Goal: Task Accomplishment & Management: Complete application form

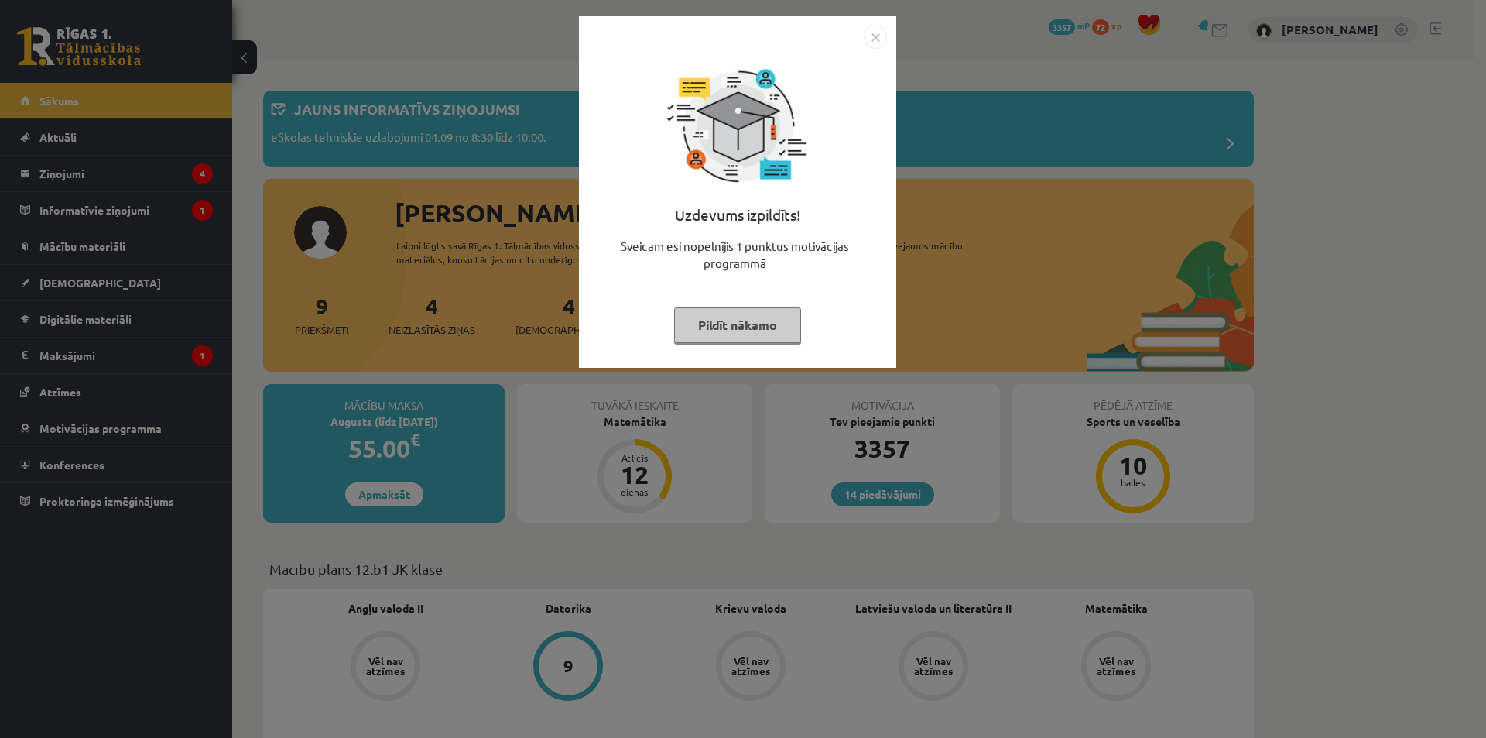
click at [877, 35] on img "Close" at bounding box center [875, 37] width 23 height 23
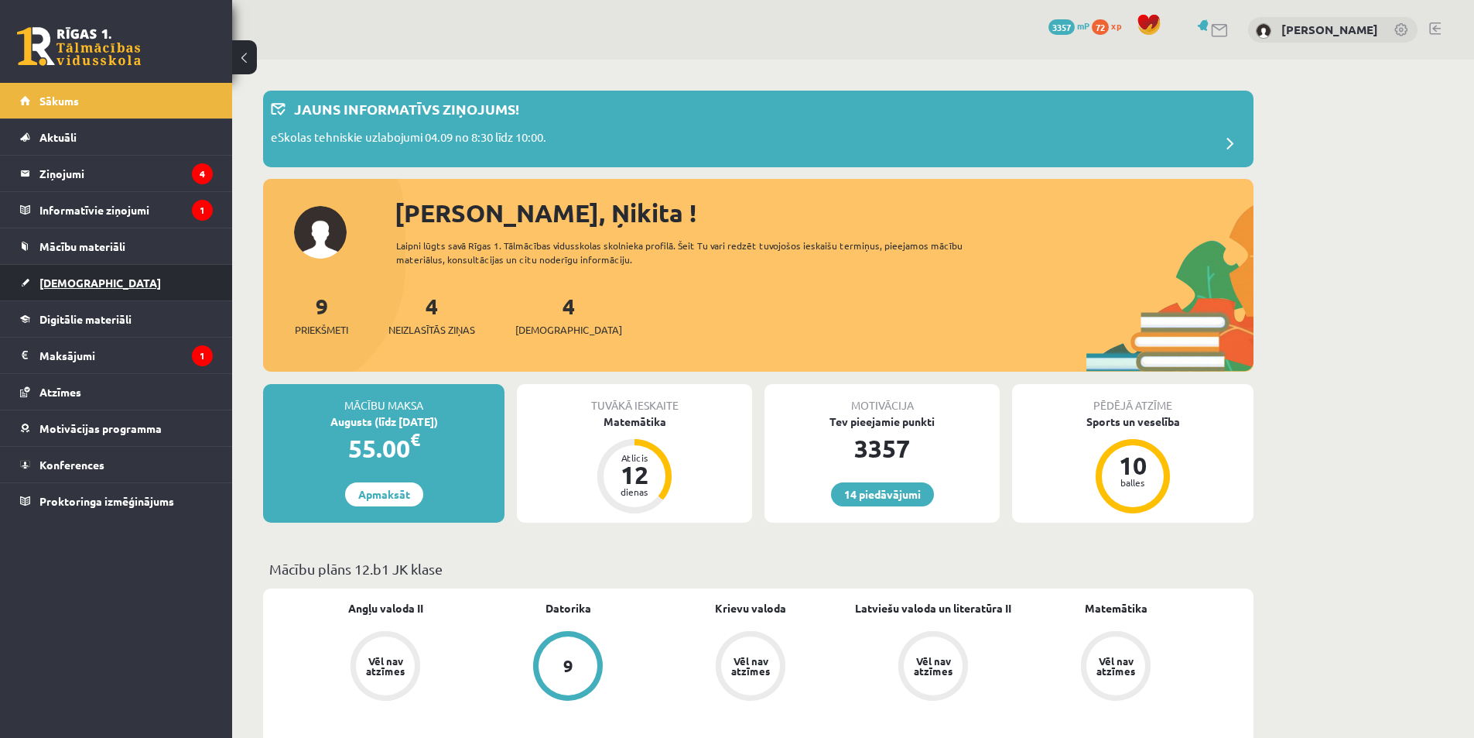
click at [70, 281] on span "[DEMOGRAPHIC_DATA]" at bounding box center [100, 283] width 122 height 14
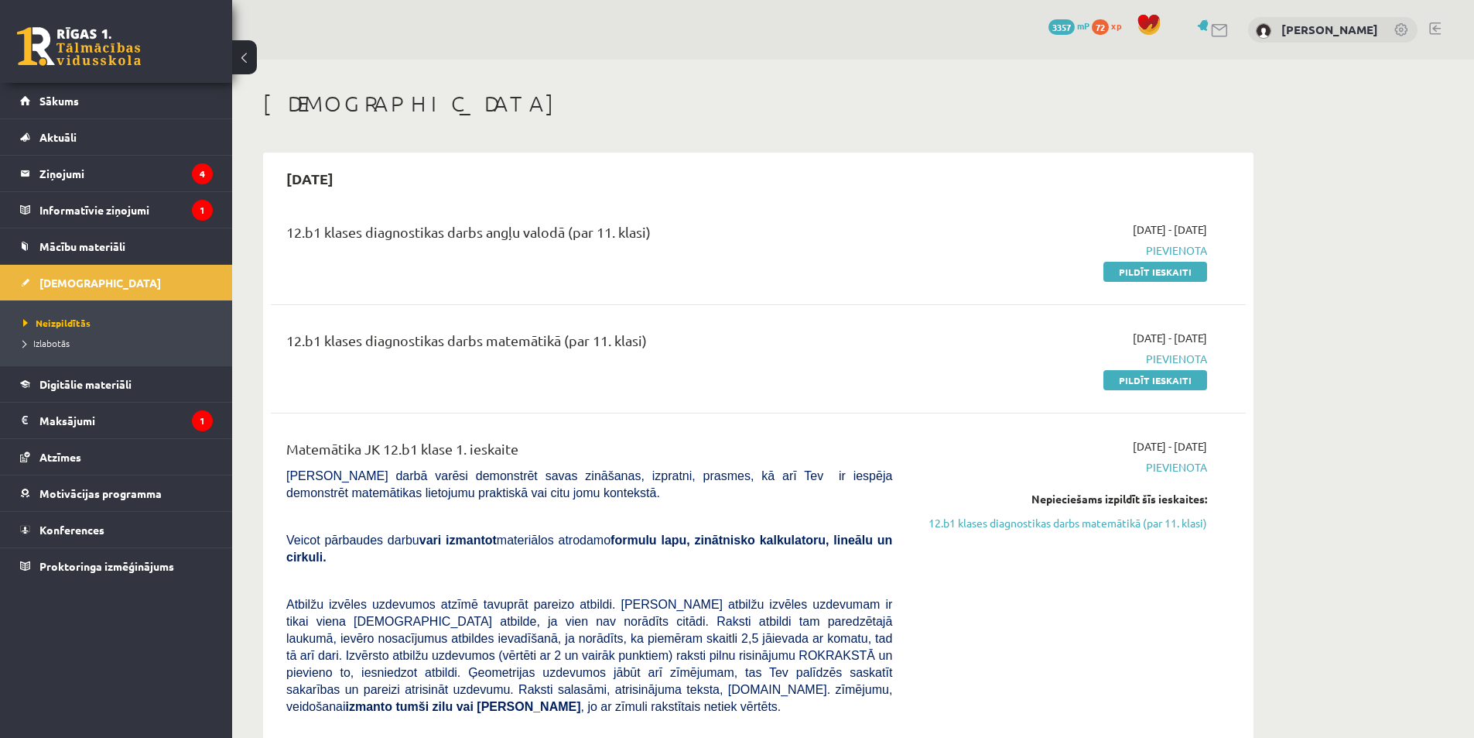
click at [731, 352] on div "12.b1 klases diagnostikas darbs matemātikā (par 11. klasi)" at bounding box center [589, 344] width 606 height 29
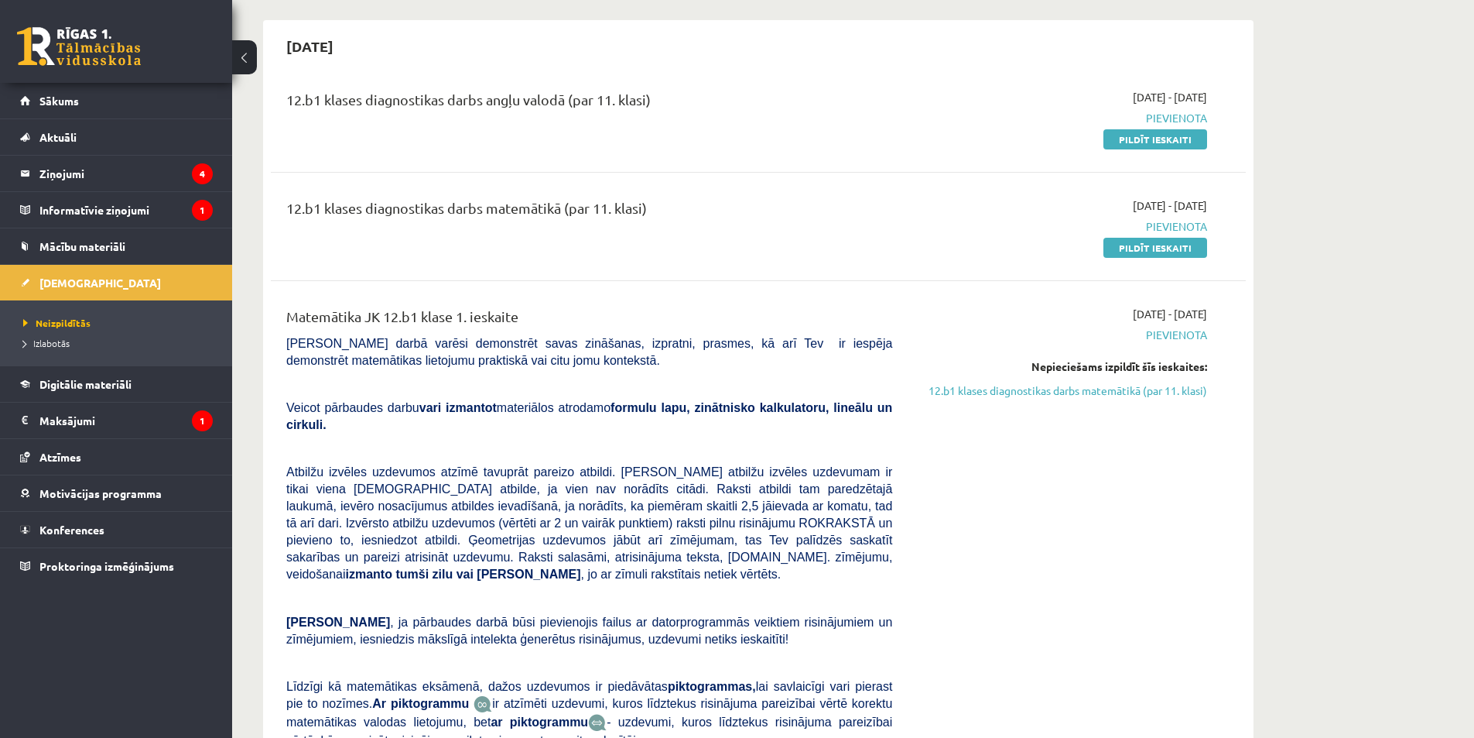
scroll to position [77, 0]
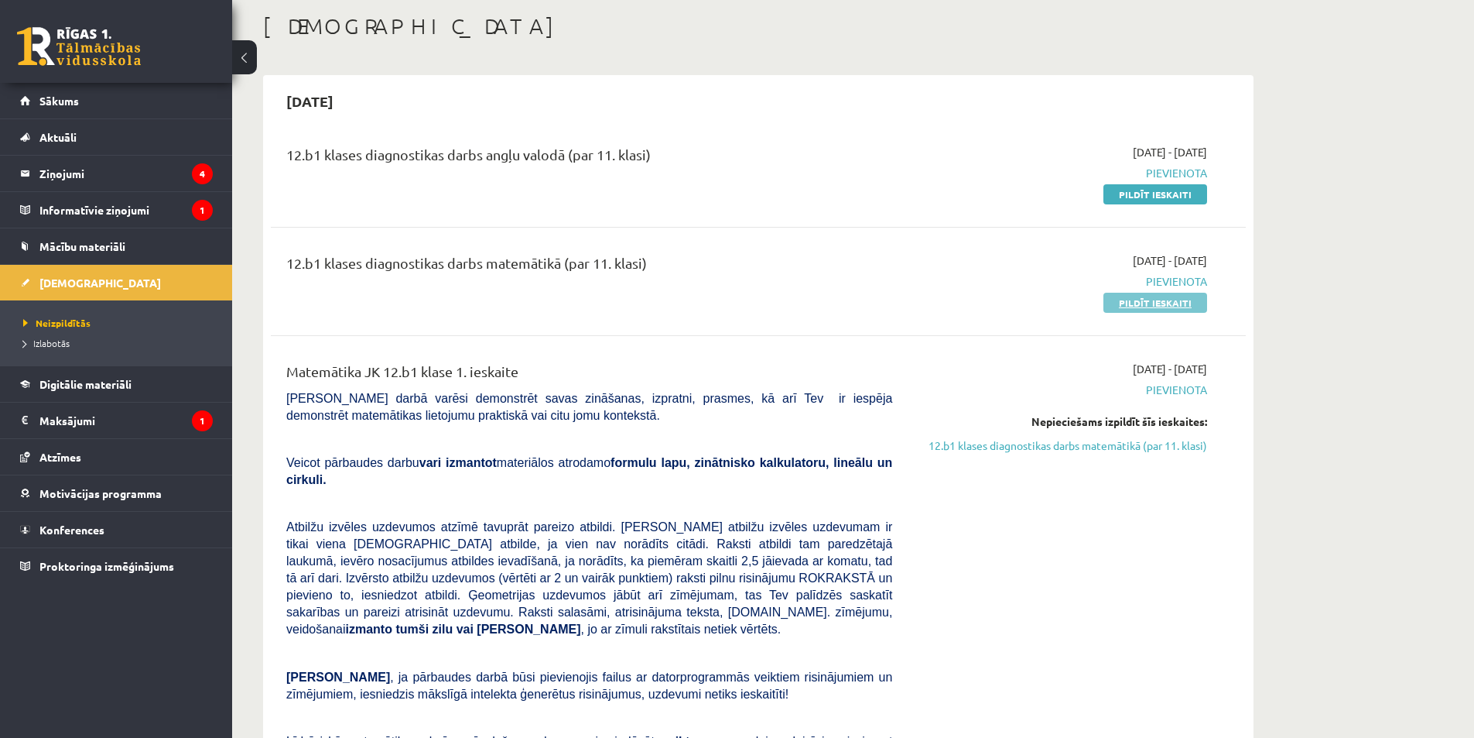
click at [1159, 304] on link "Pildīt ieskaiti" at bounding box center [1156, 303] width 104 height 20
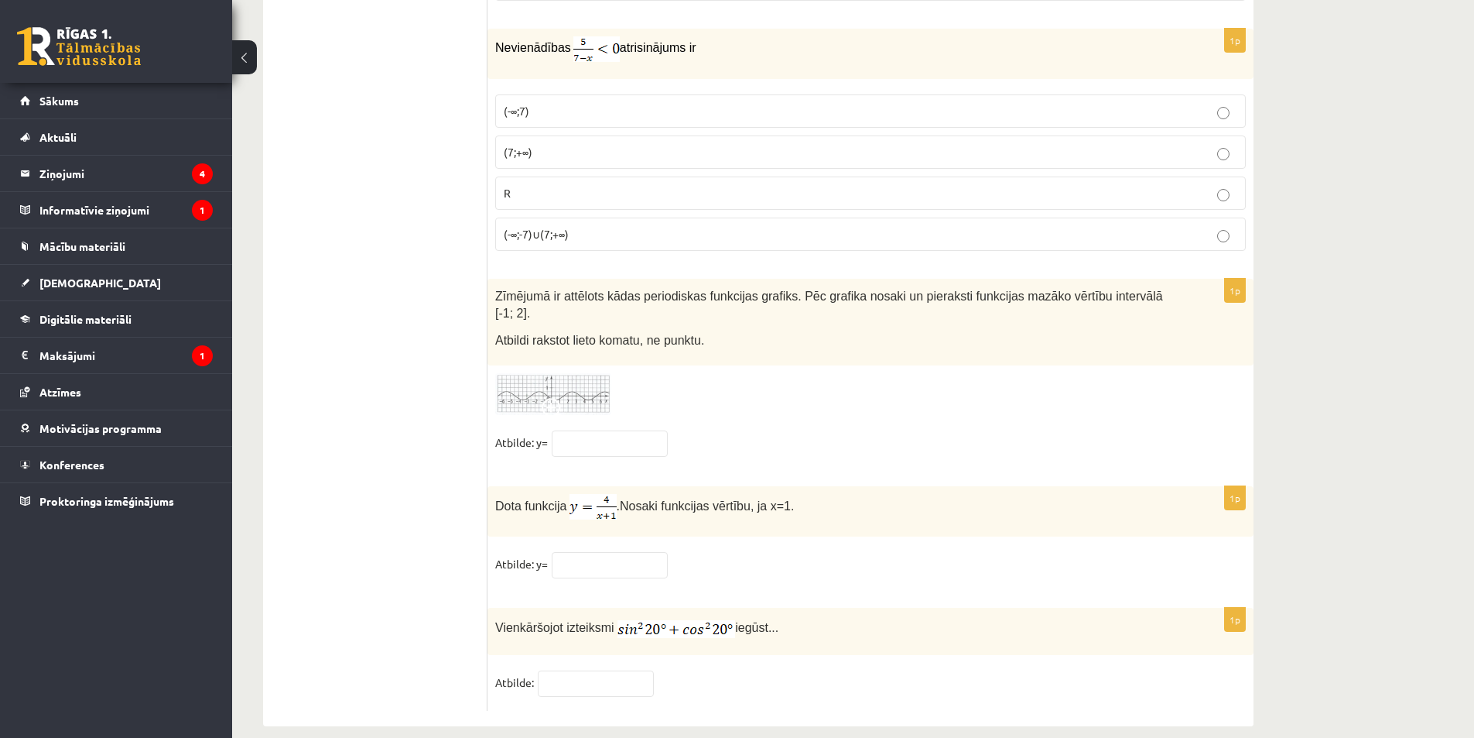
drag, startPoint x: 454, startPoint y: 397, endPoint x: 452, endPoint y: 364, distance: 33.4
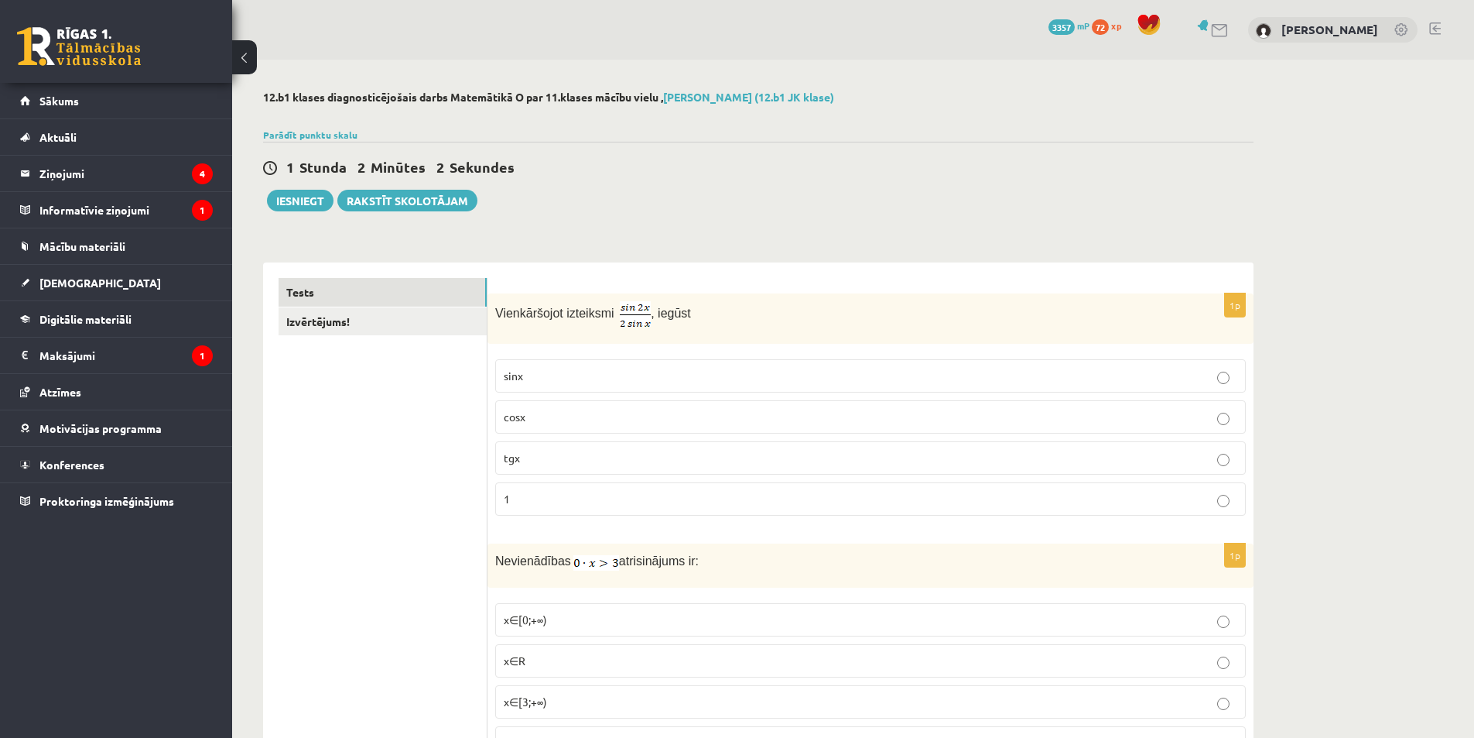
click at [547, 422] on p "cosx" at bounding box center [871, 417] width 734 height 16
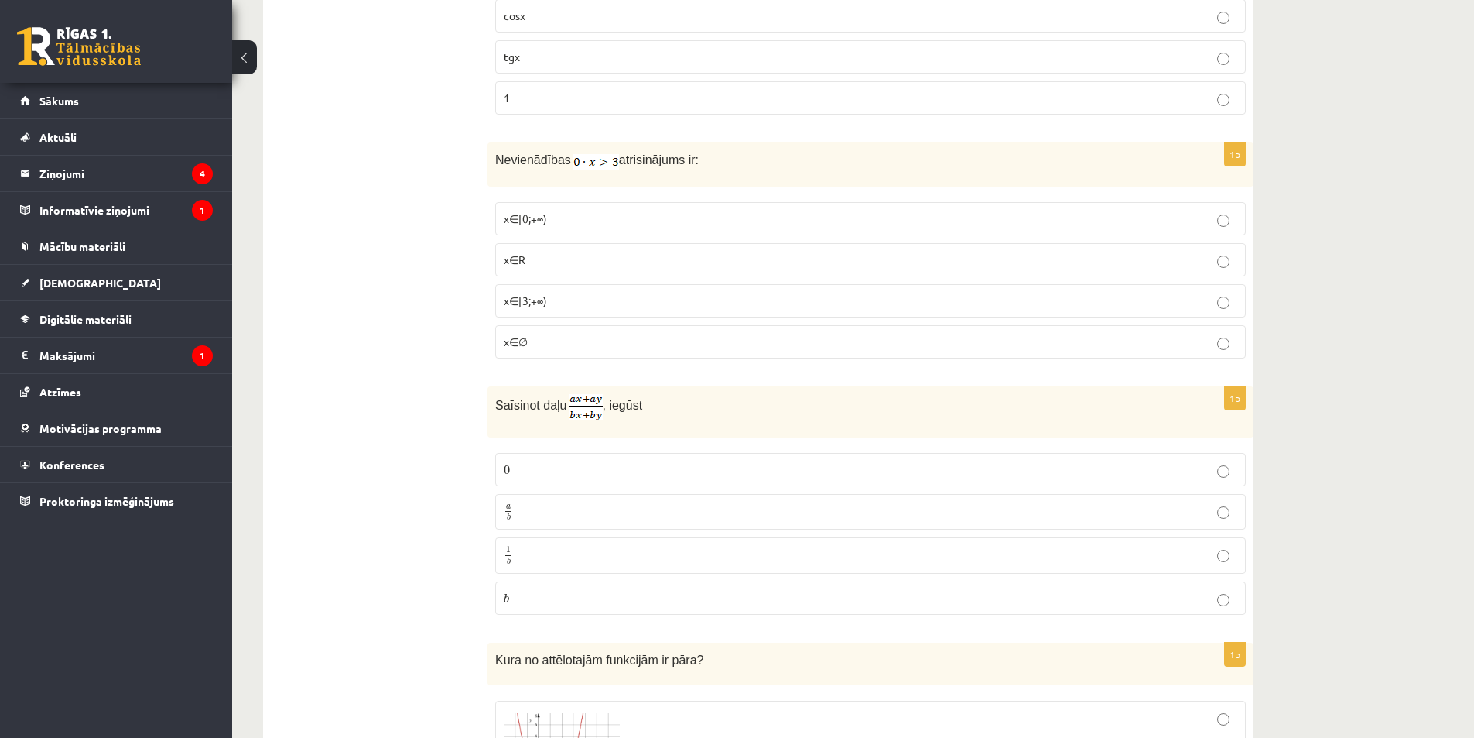
scroll to position [387, 0]
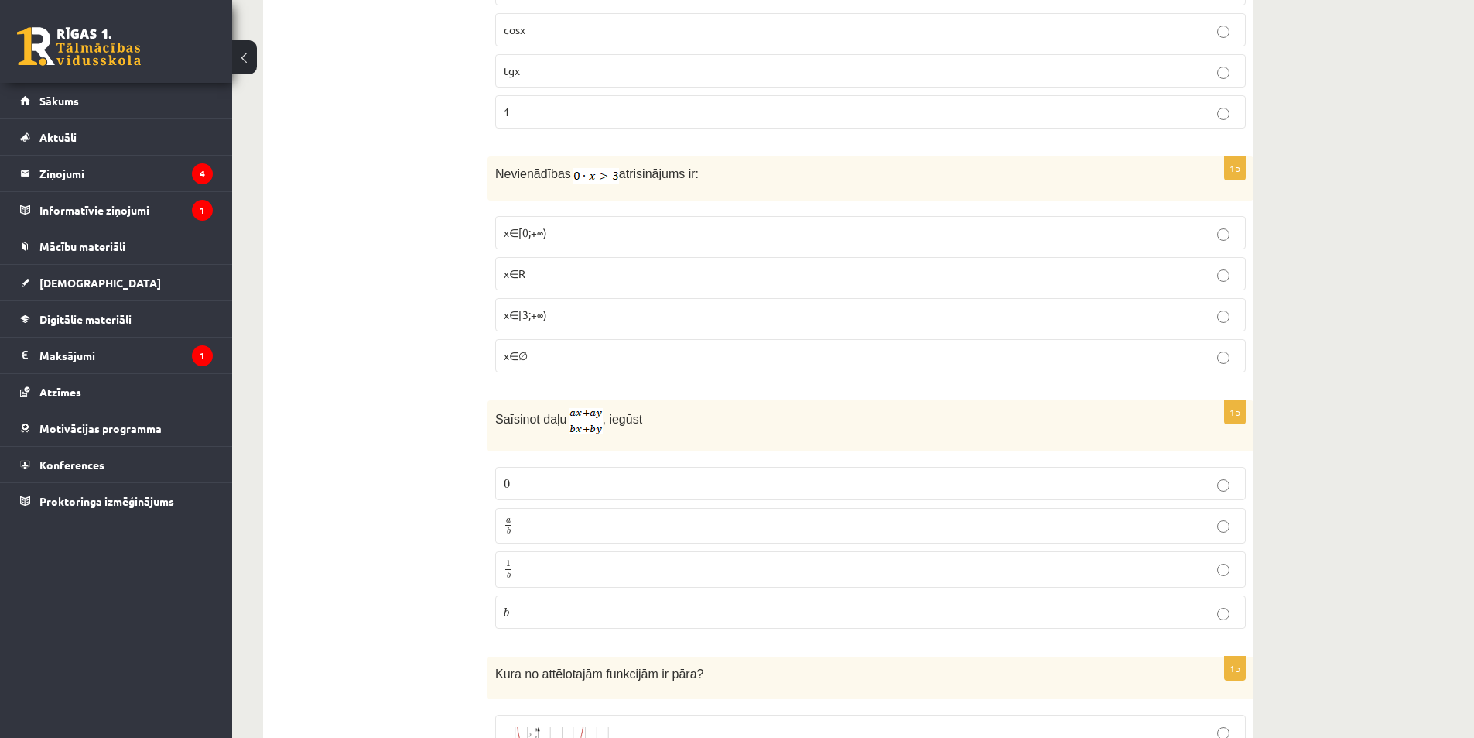
click at [526, 358] on p "x∈∅" at bounding box center [871, 356] width 734 height 16
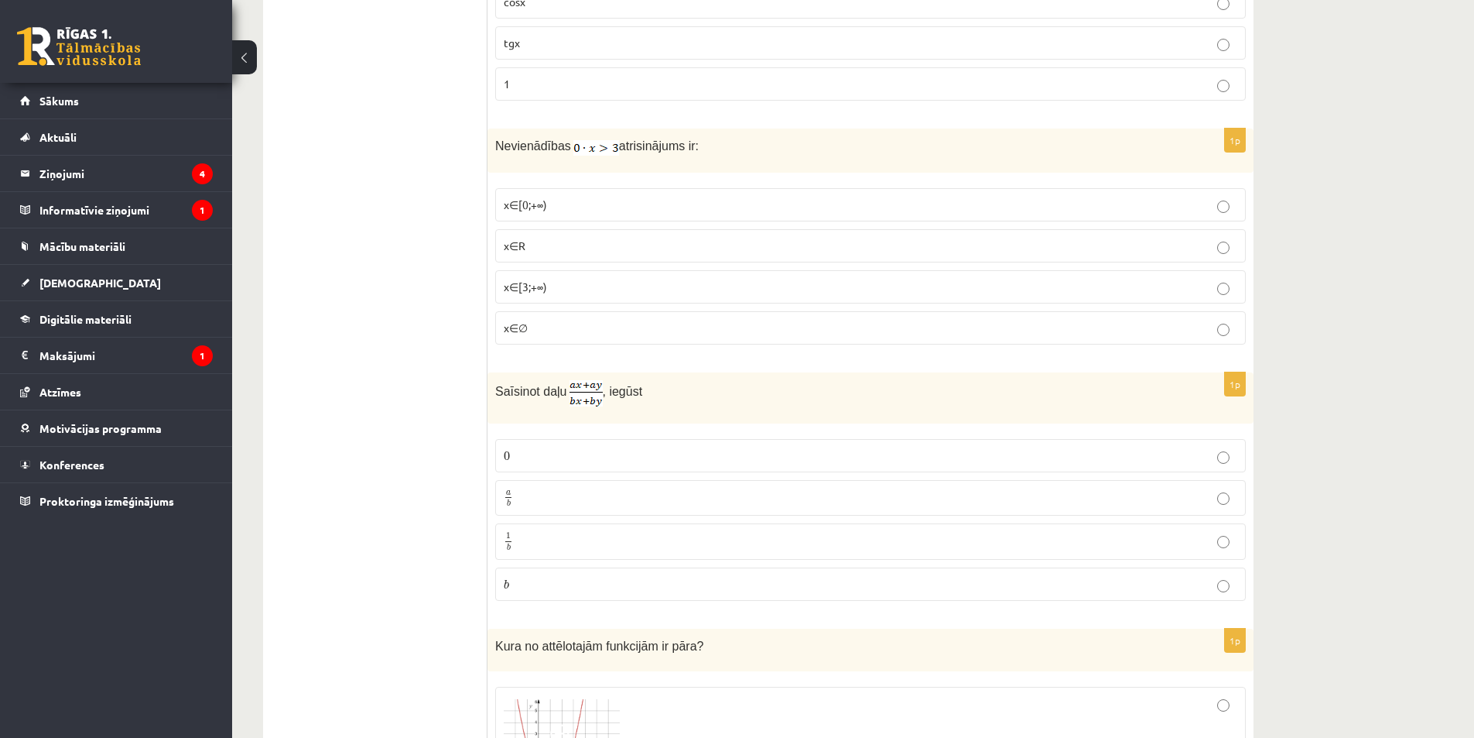
scroll to position [464, 0]
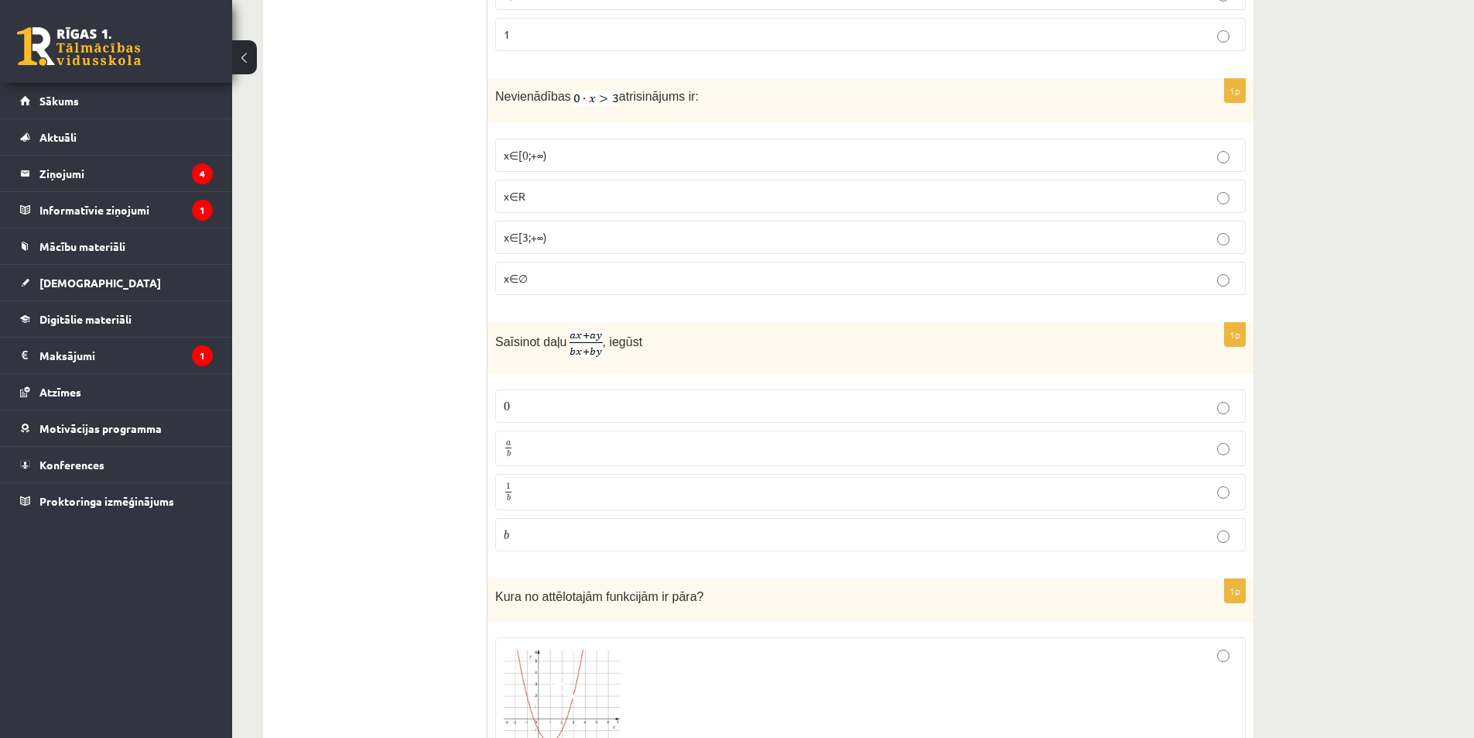
click at [533, 446] on p "a b a b" at bounding box center [871, 448] width 734 height 19
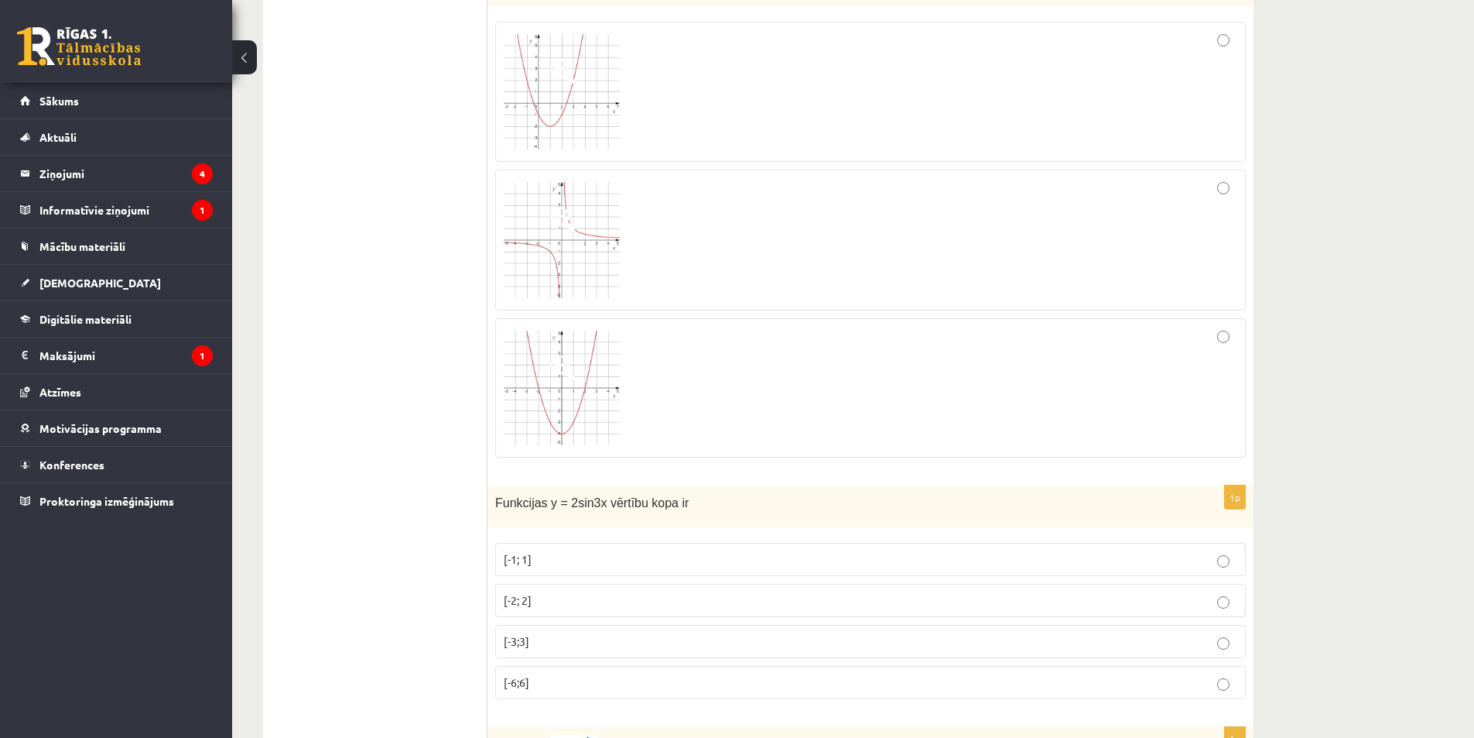
scroll to position [1084, 0]
click at [515, 685] on p "[-6;6]" at bounding box center [871, 678] width 734 height 16
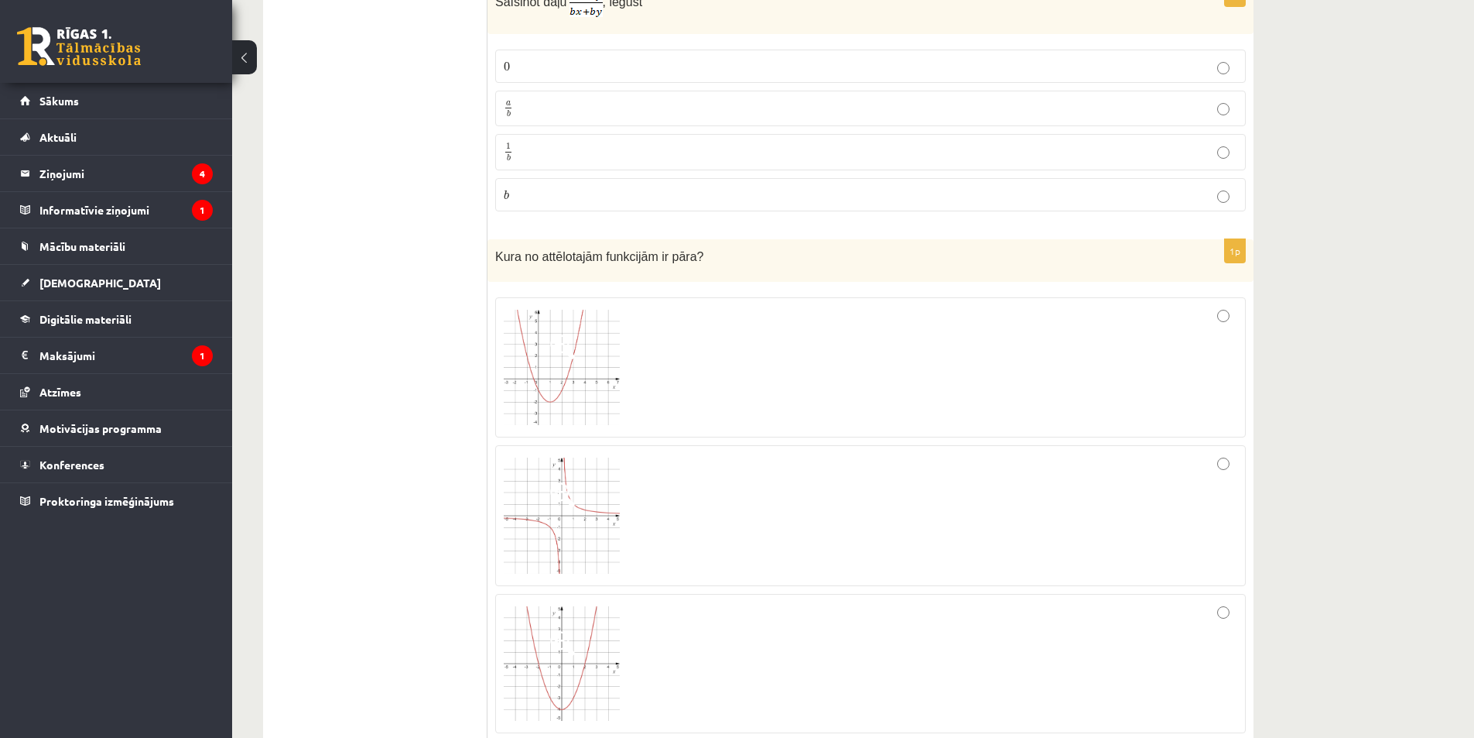
scroll to position [929, 0]
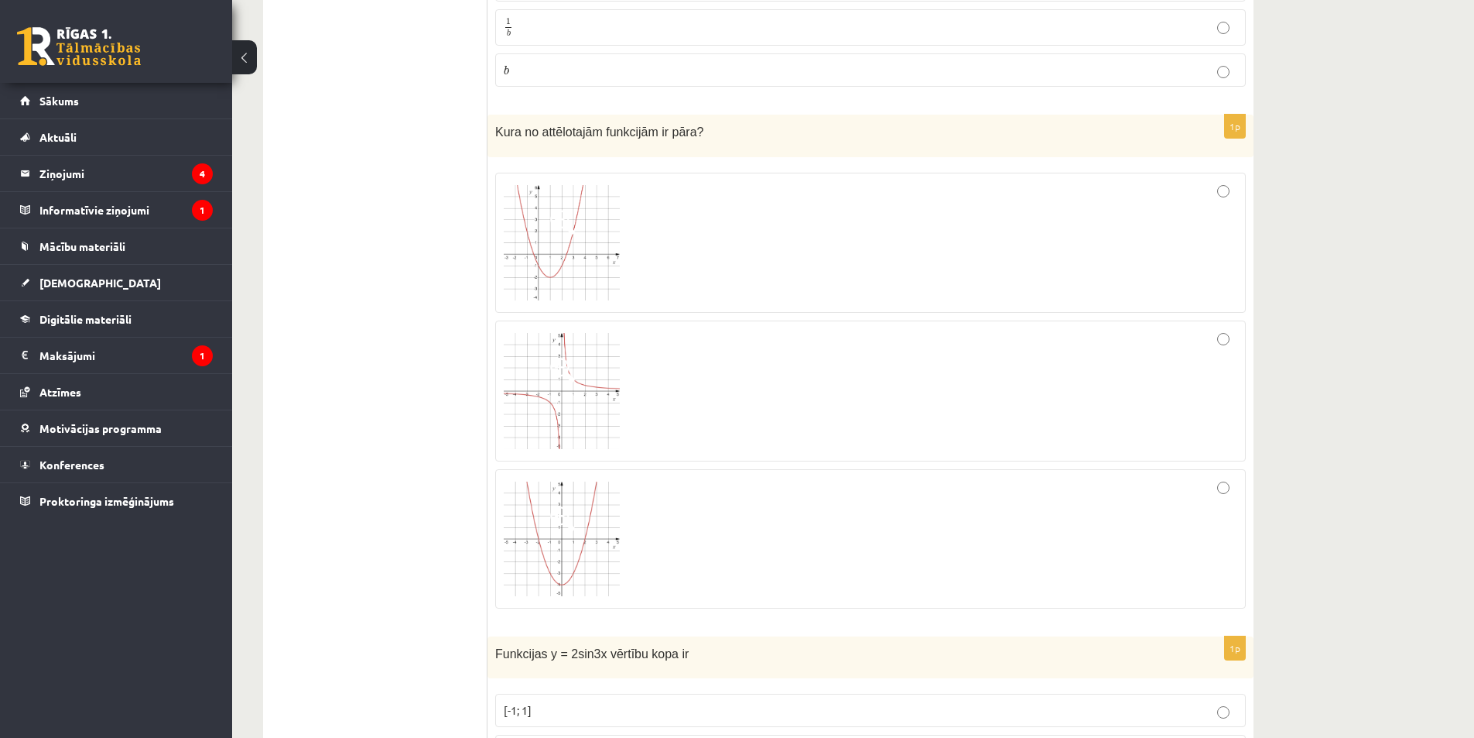
click at [790, 521] on div at bounding box center [871, 539] width 734 height 122
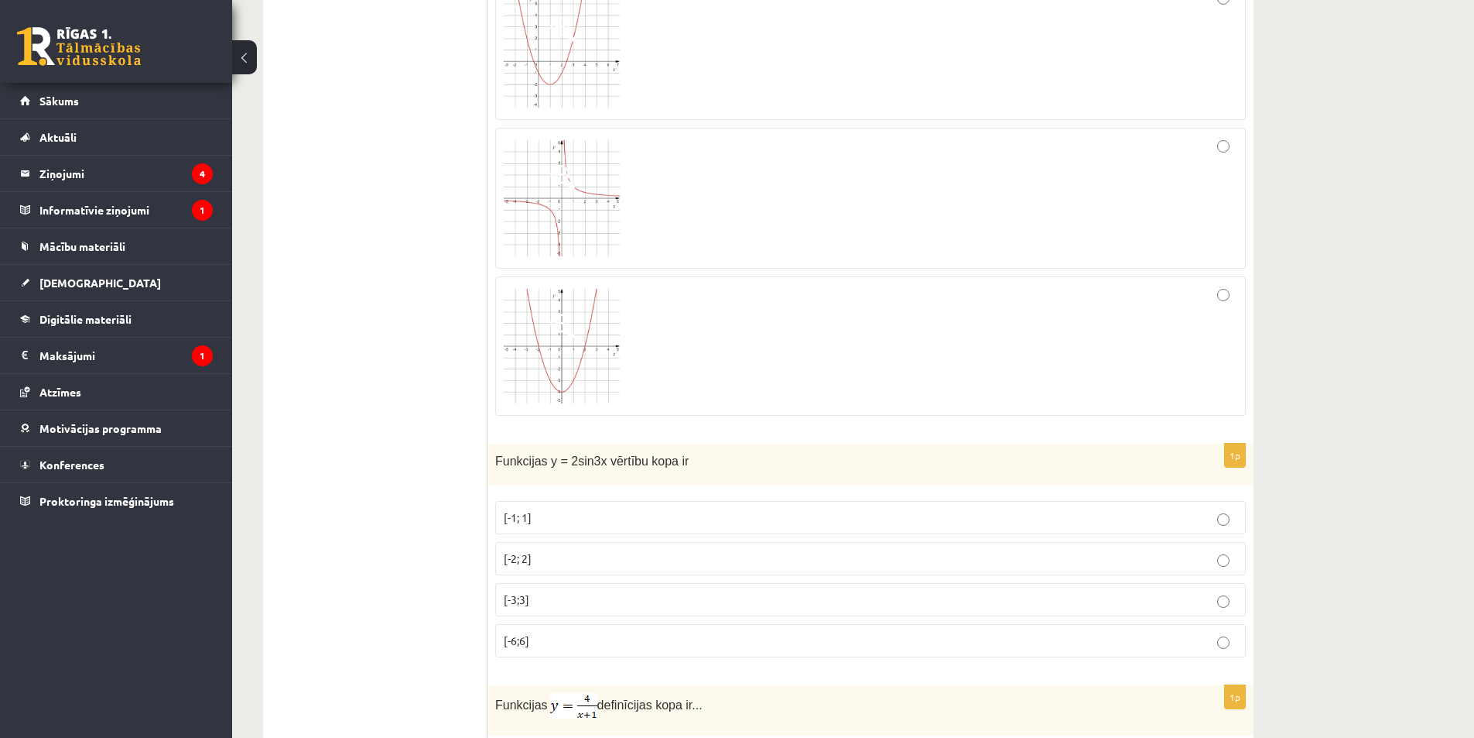
scroll to position [1238, 0]
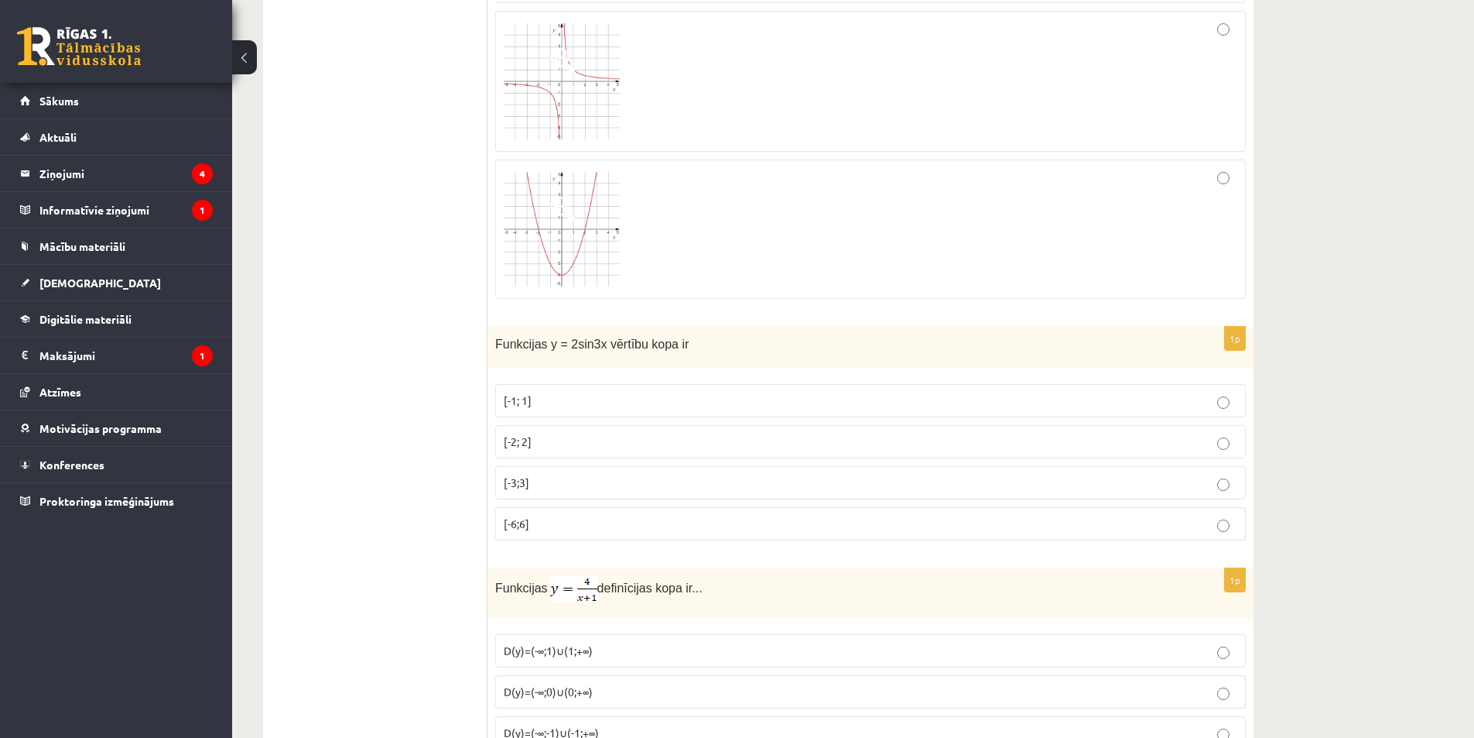
click at [599, 523] on p "[-6;6]" at bounding box center [871, 523] width 734 height 16
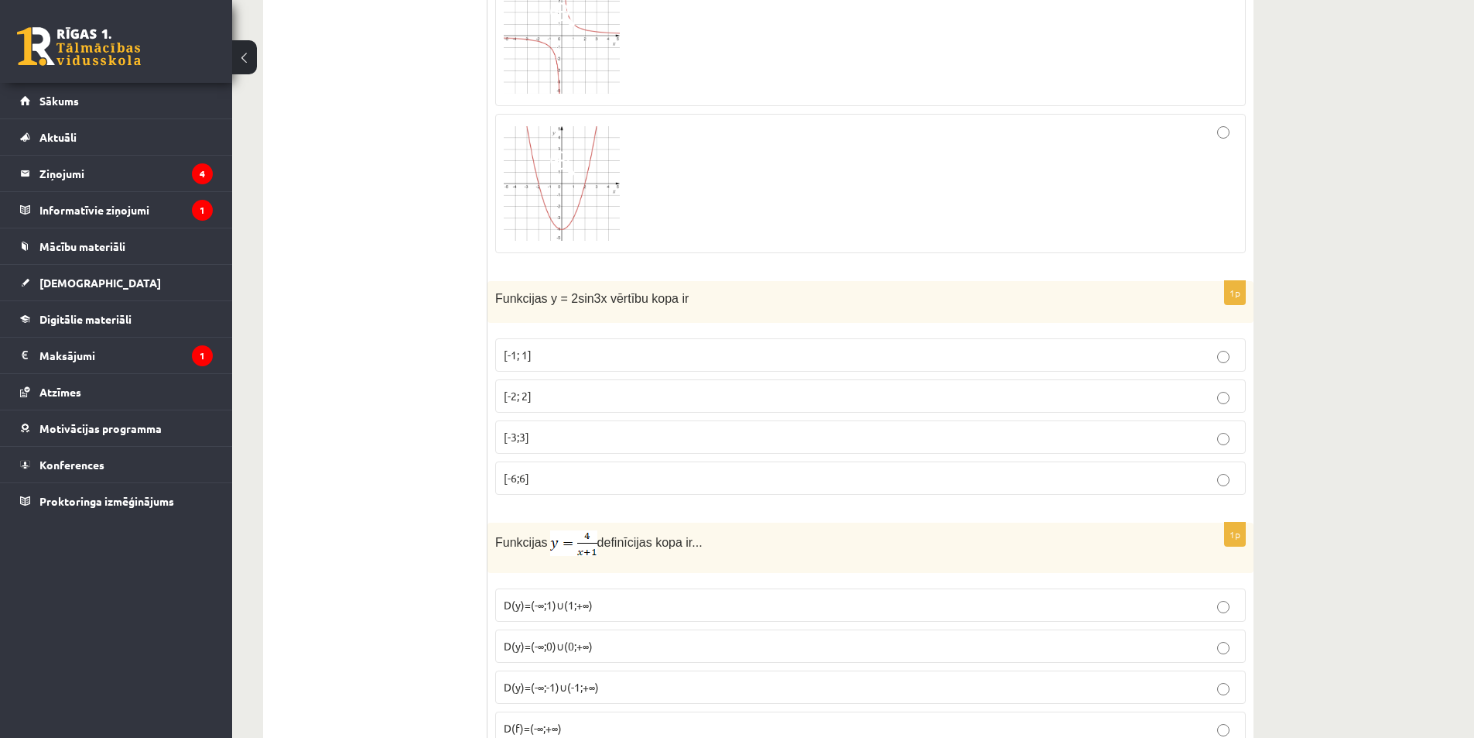
scroll to position [1316, 0]
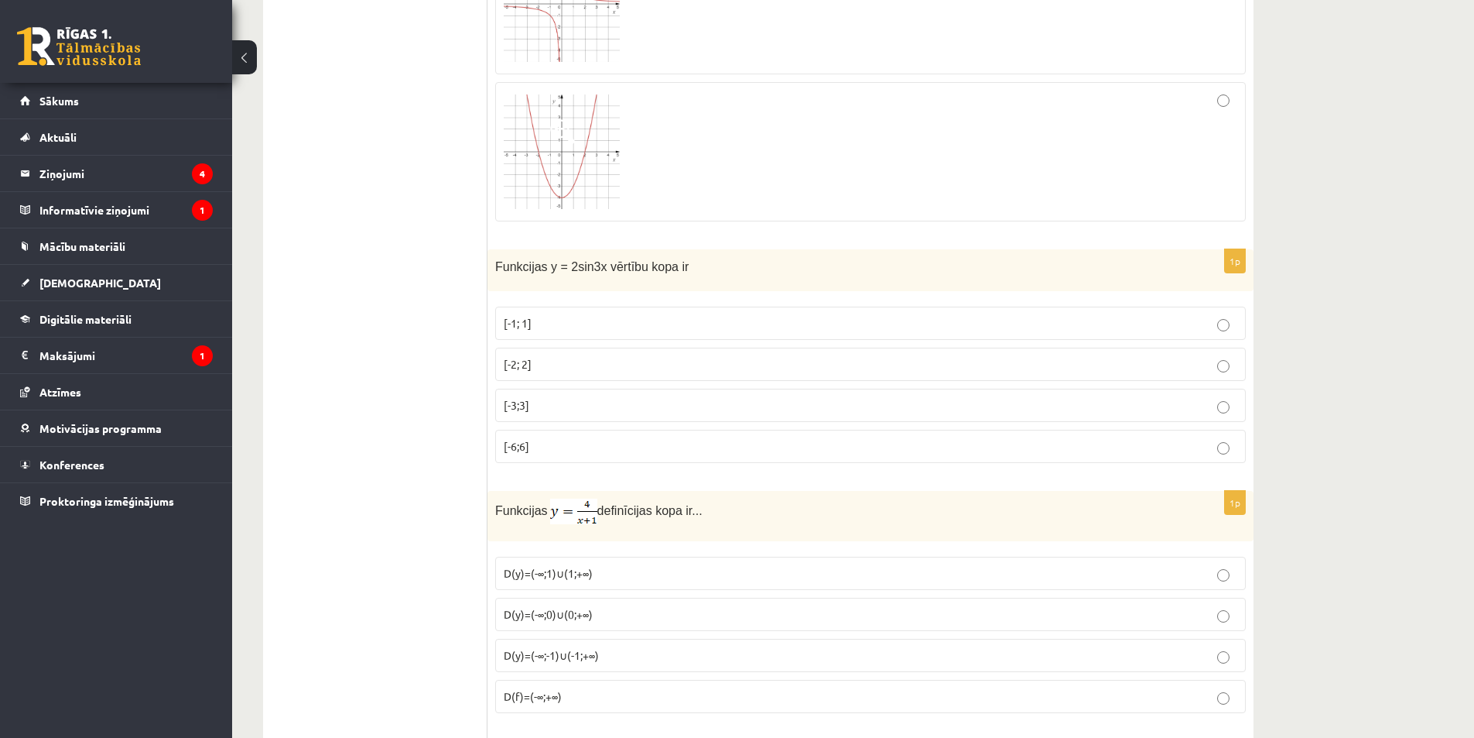
click at [552, 369] on p "[-2; 2]" at bounding box center [871, 364] width 734 height 16
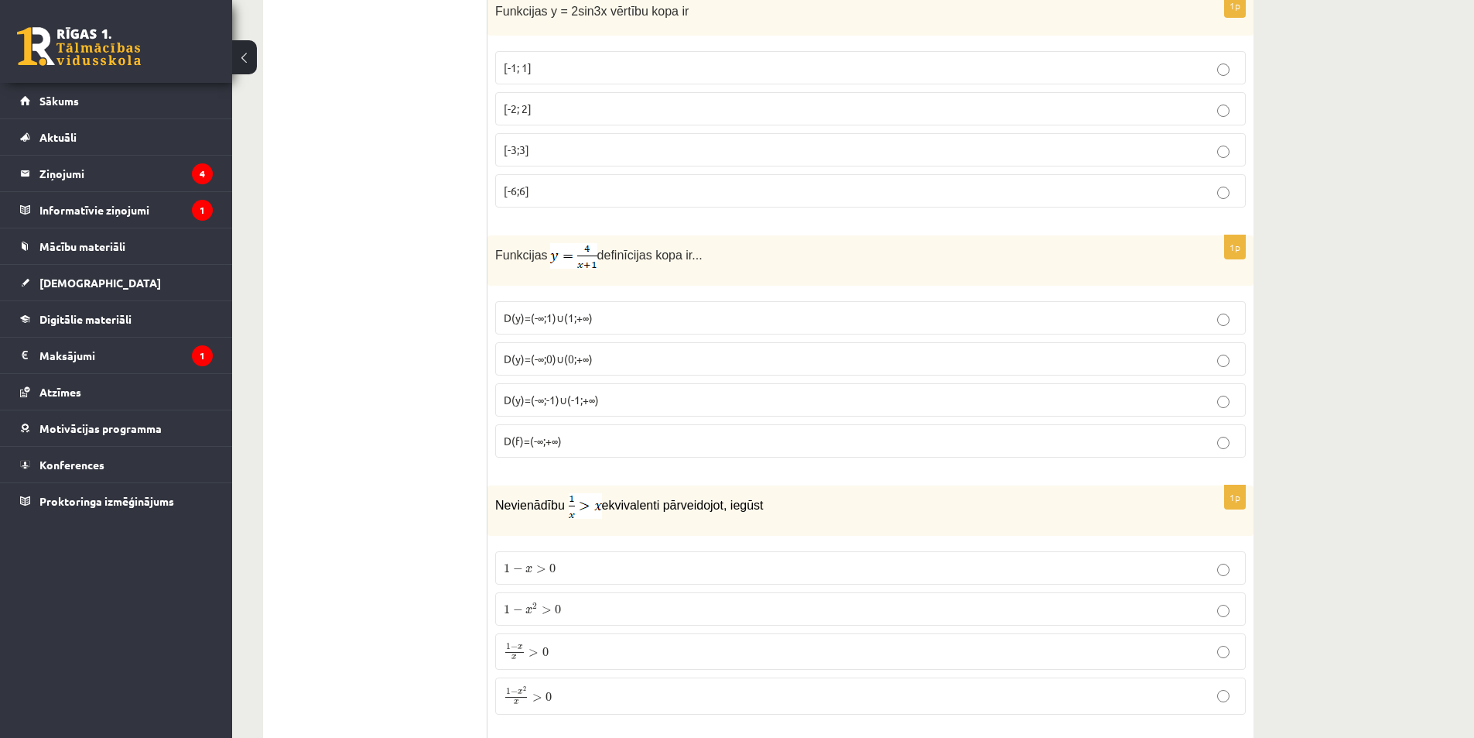
scroll to position [1625, 0]
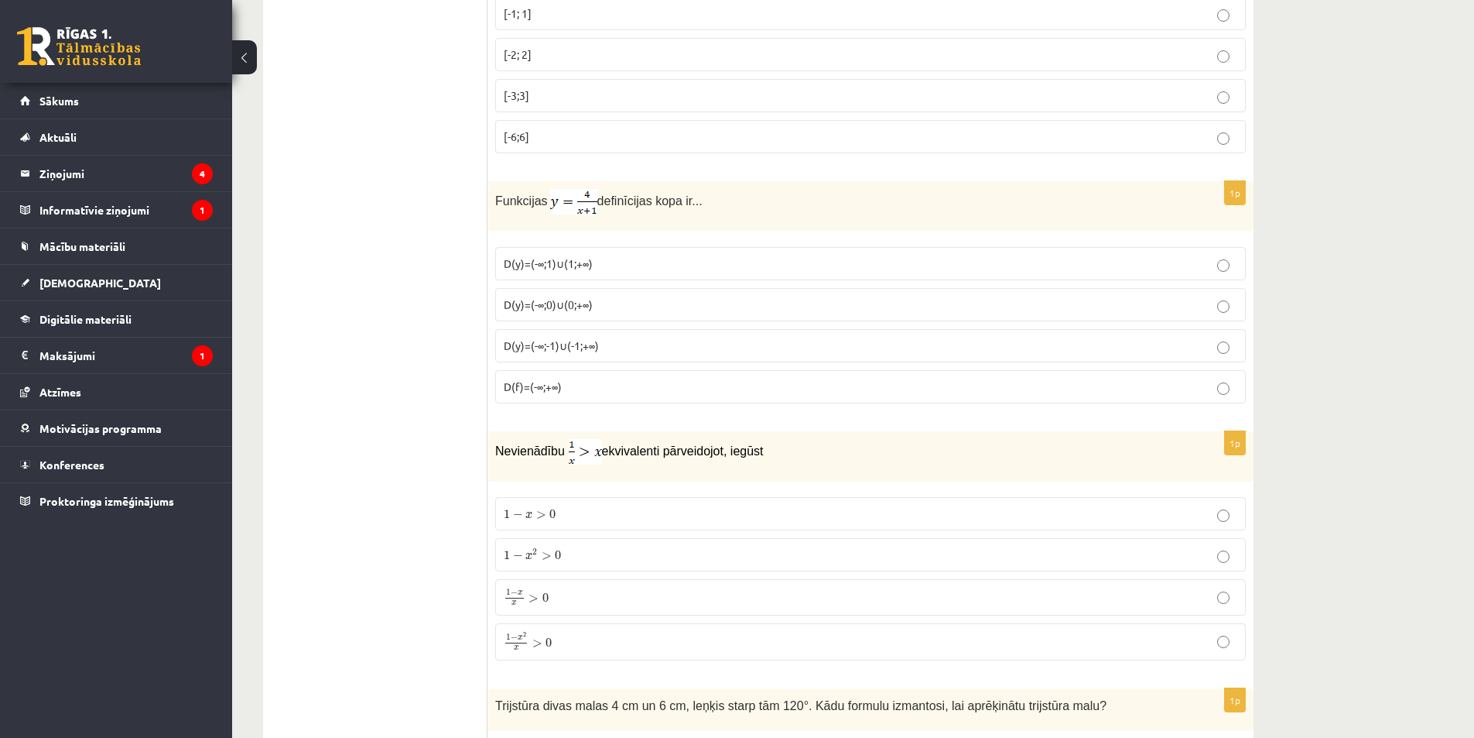
click at [590, 345] on span "D(y)=(-∞;-1)∪(-1;+∞)" at bounding box center [551, 345] width 95 height 14
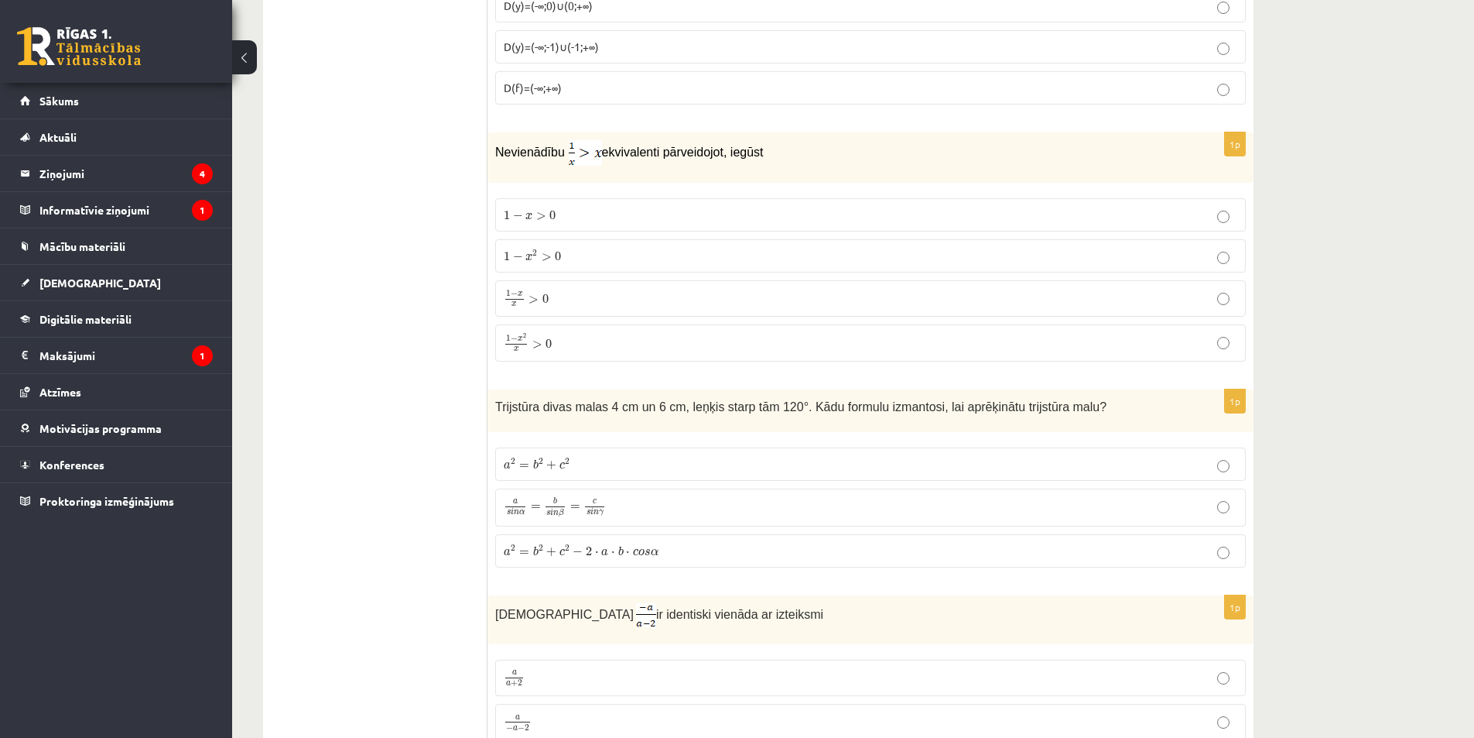
scroll to position [1935, 0]
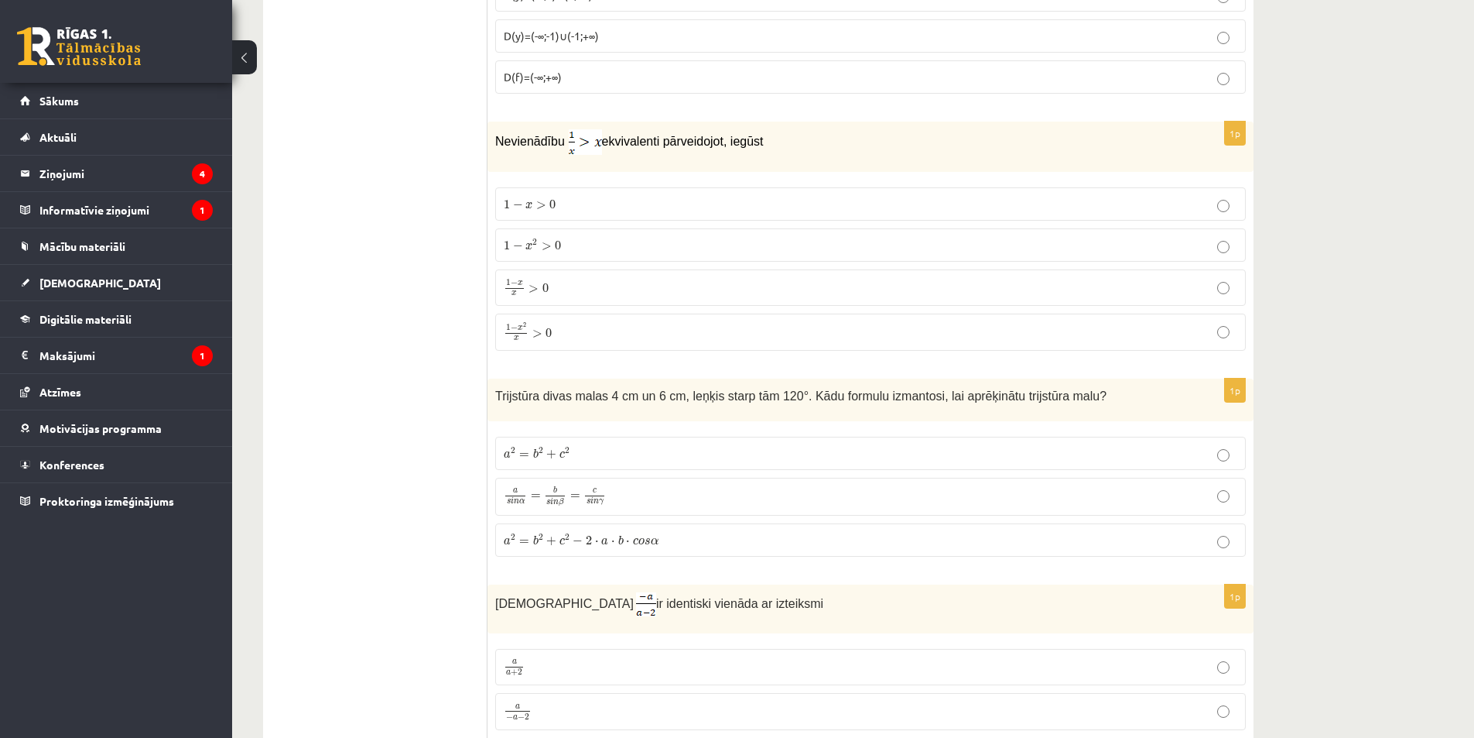
click at [581, 332] on p "1 − x 2 x > 0 1 − x 2 x > 0" at bounding box center [871, 332] width 734 height 20
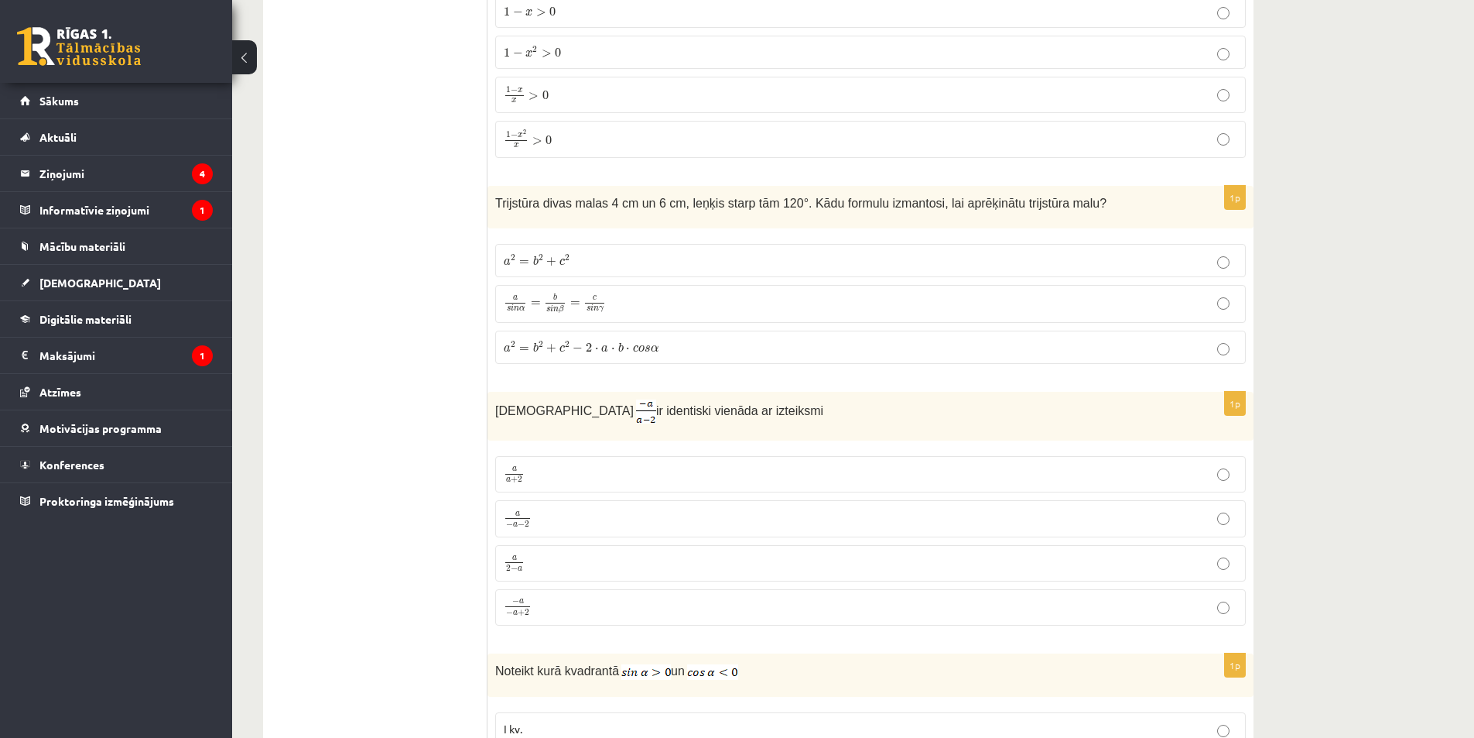
scroll to position [2167, 0]
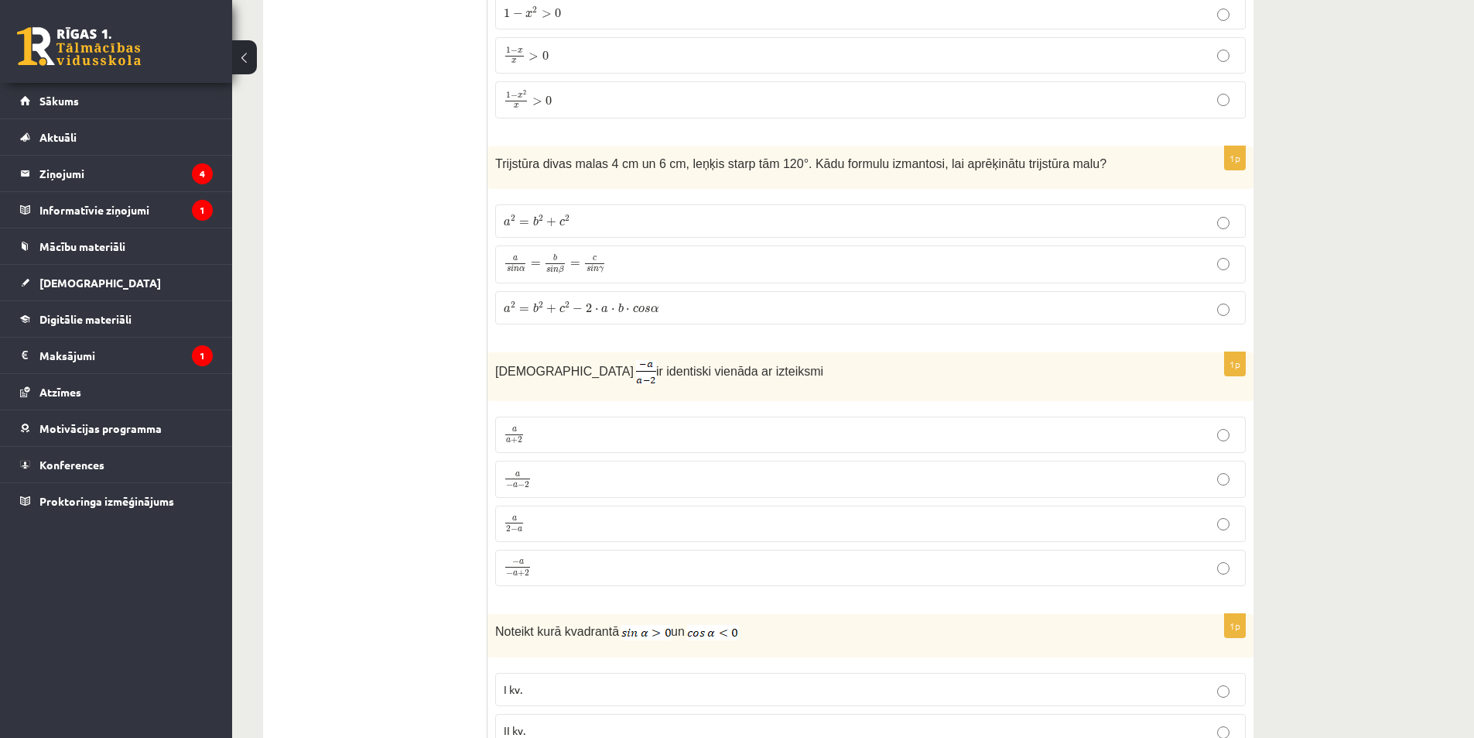
click at [605, 320] on label "a 2 = b 2 + c 2 − 2 ⋅ a ⋅ b ⋅ c o s α a 2 = b 2 + c 2 − 2 ⋅ a ⋅ b ⋅ c o s α" at bounding box center [870, 307] width 751 height 33
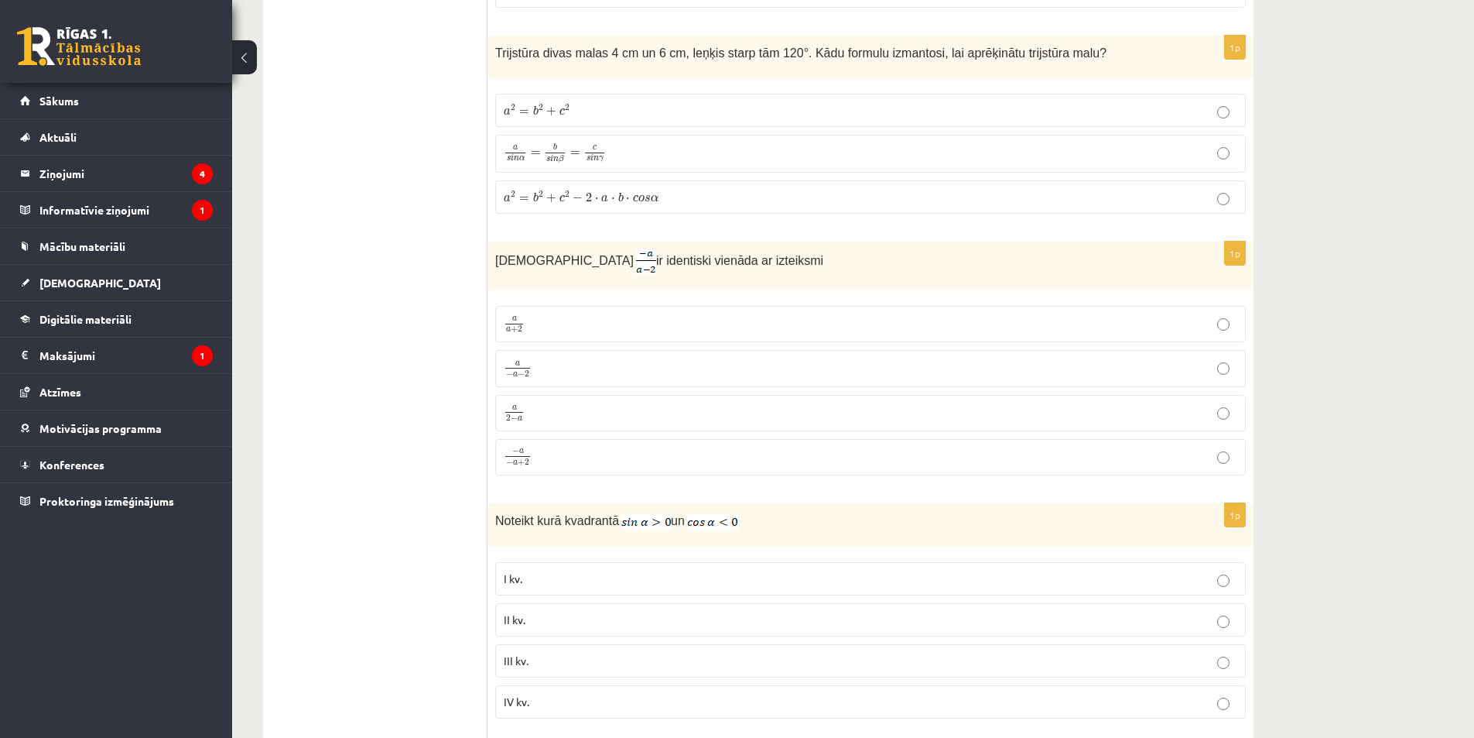
scroll to position [2399, 0]
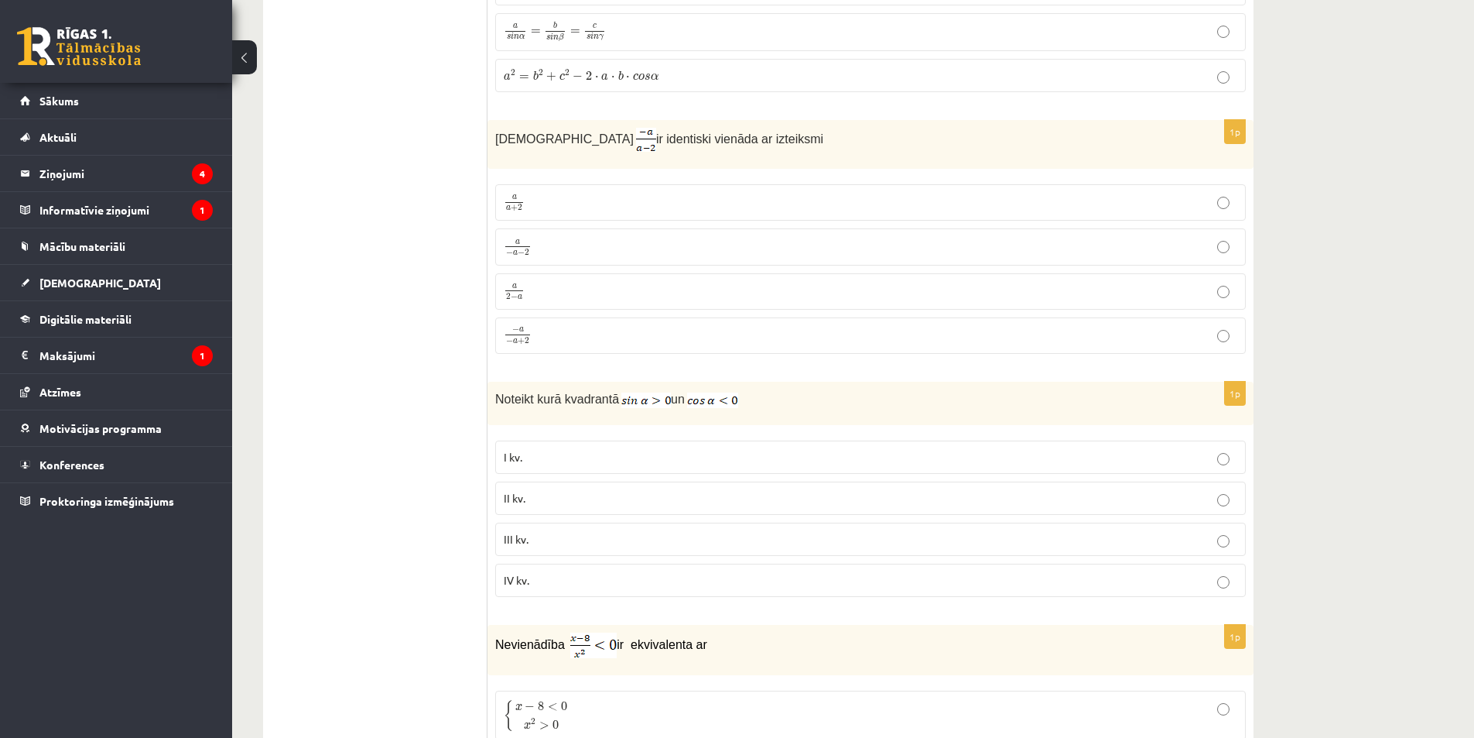
click at [553, 282] on p "a 2 − a a 2 − a" at bounding box center [871, 291] width 734 height 19
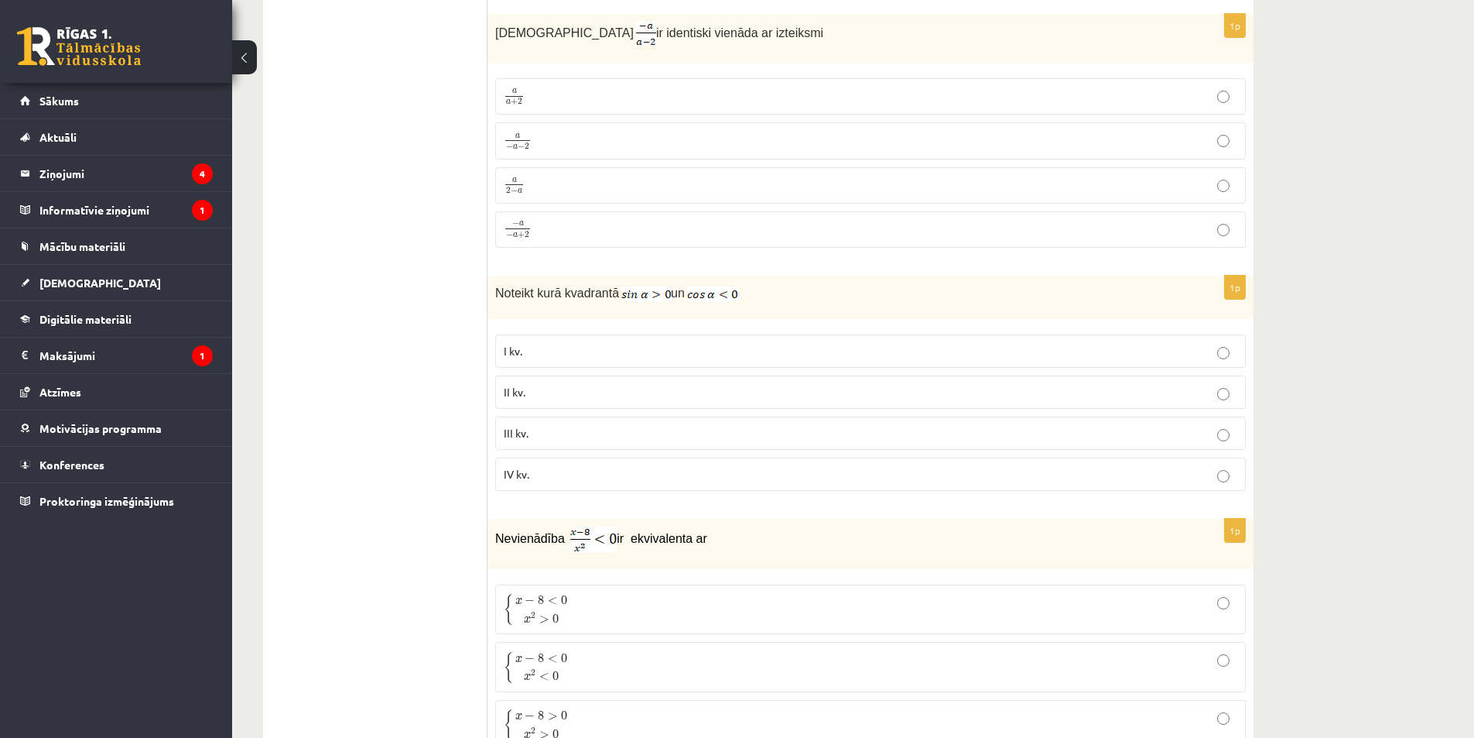
scroll to position [2632, 0]
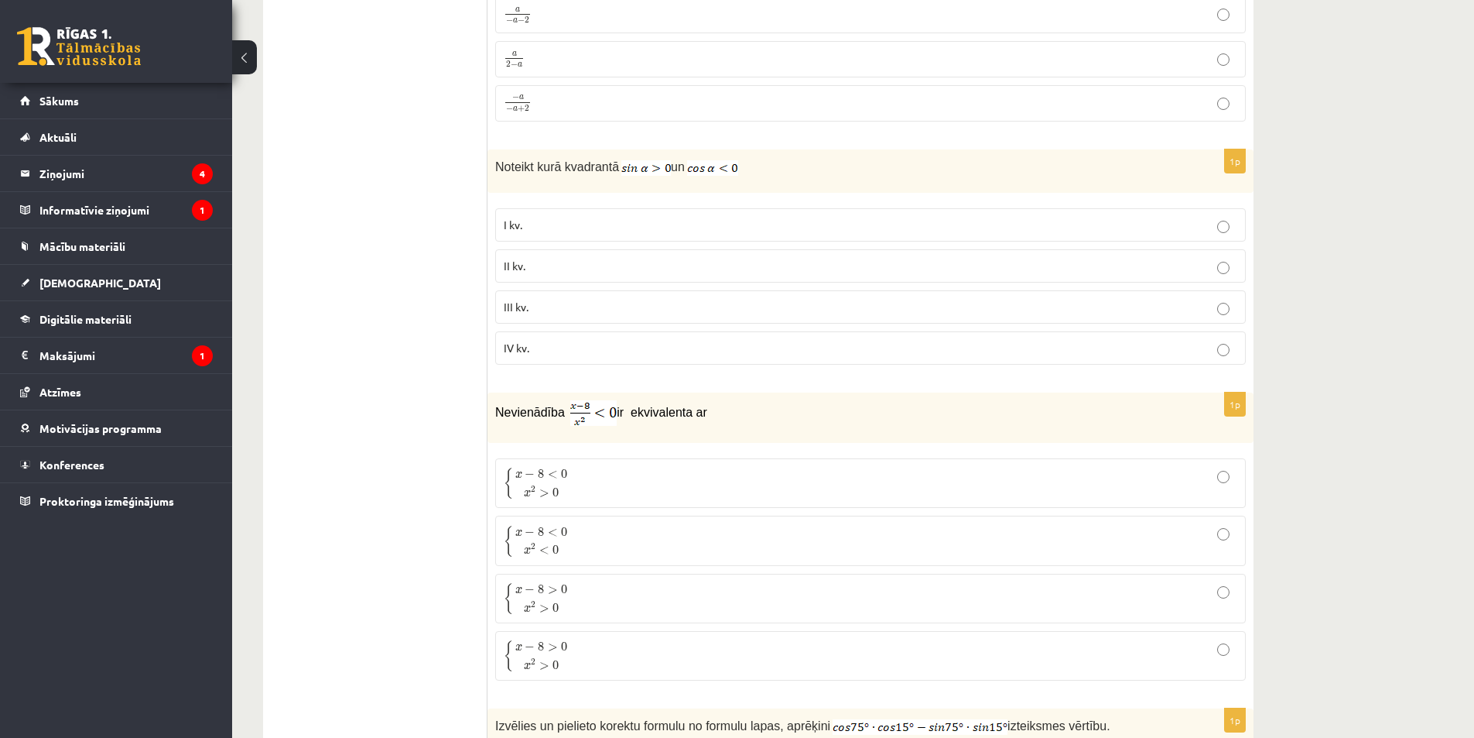
click at [551, 260] on p "II kv." at bounding box center [871, 266] width 734 height 16
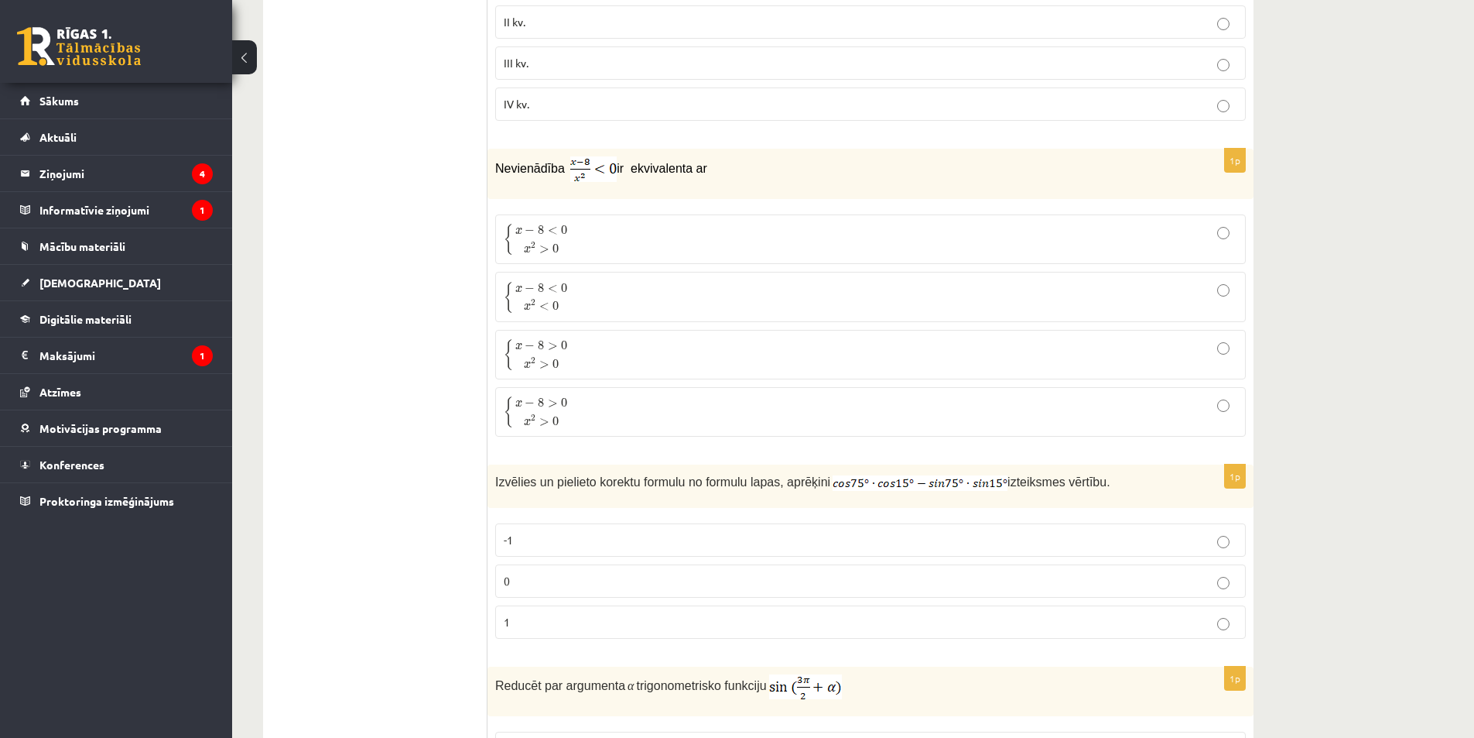
scroll to position [2864, 0]
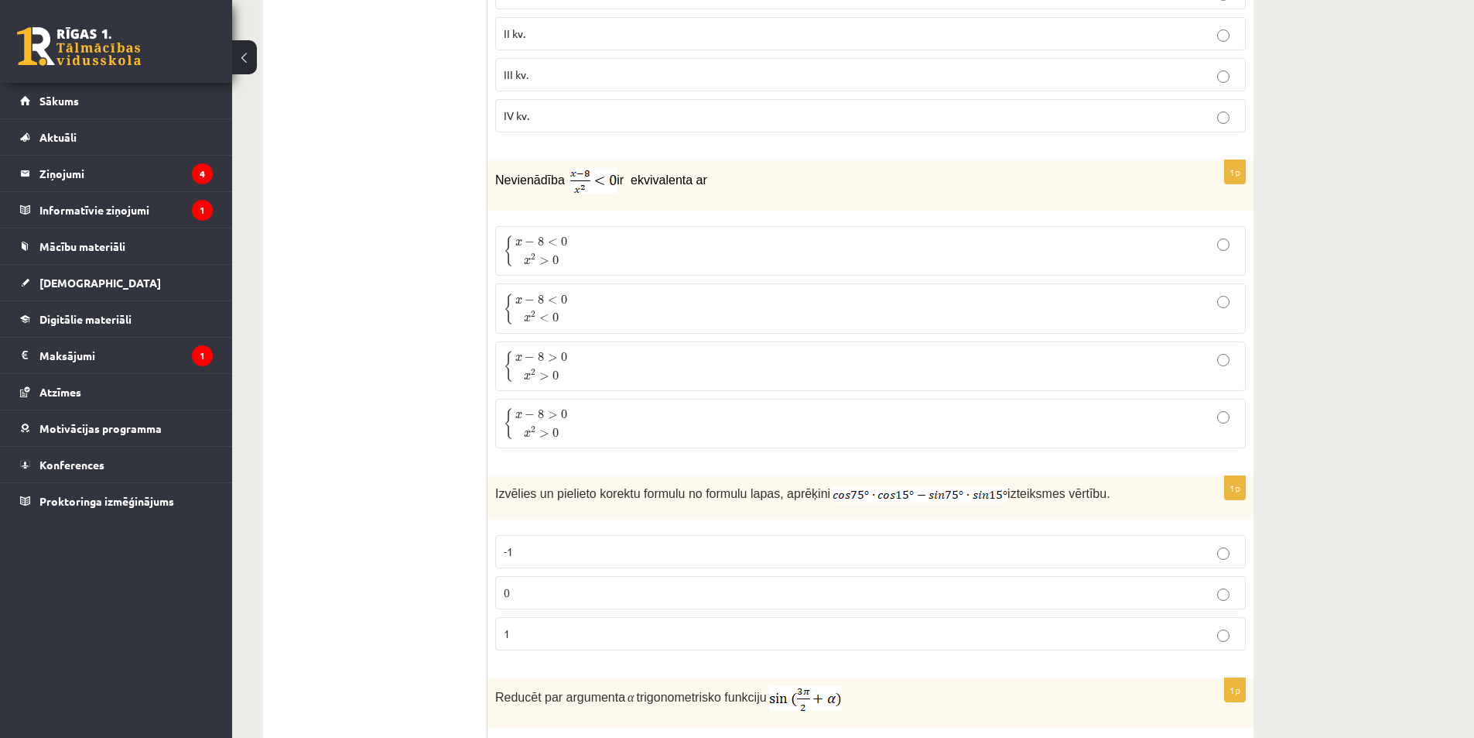
click at [601, 246] on p "{ x − 8 < 0 x 2 > 0 { x − 8 < 0 x 2 > 0" at bounding box center [871, 251] width 734 height 33
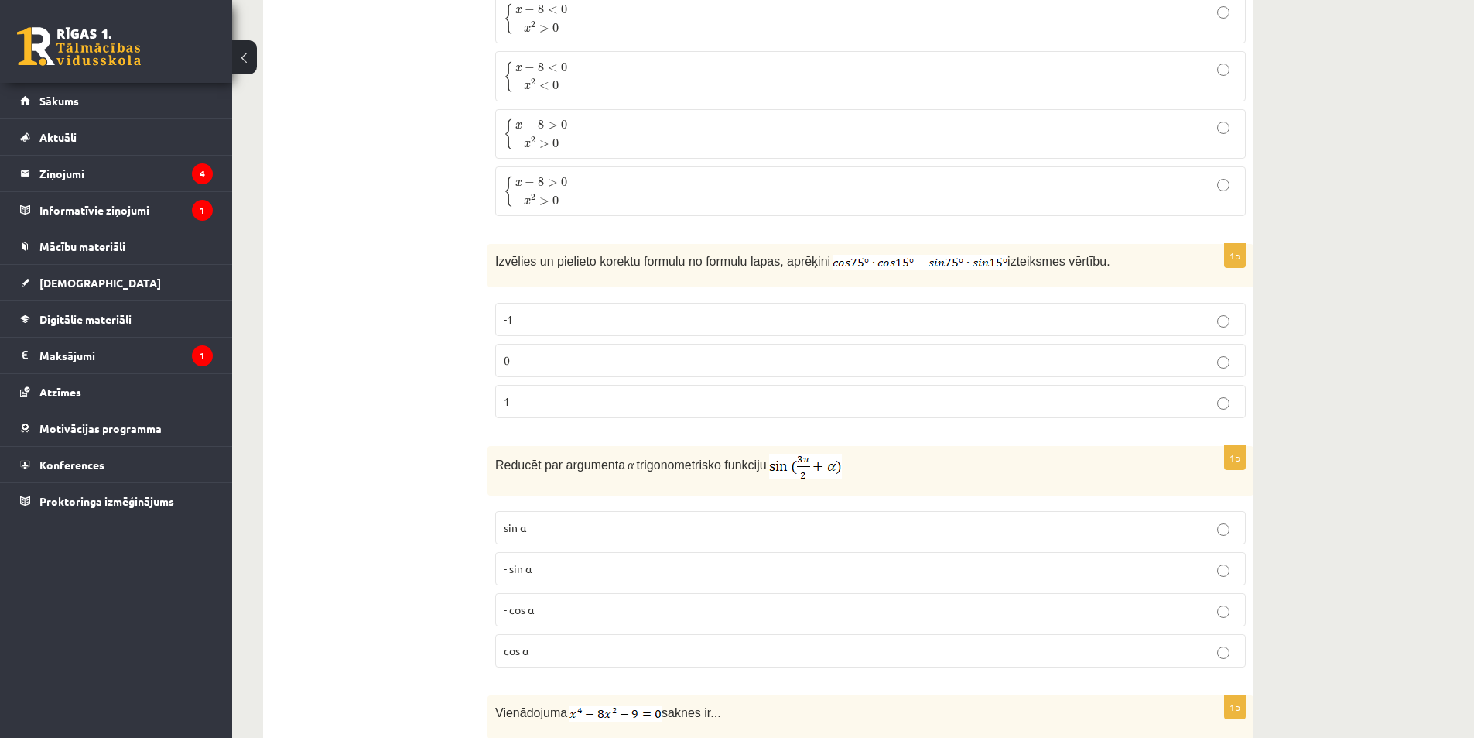
scroll to position [3173, 0]
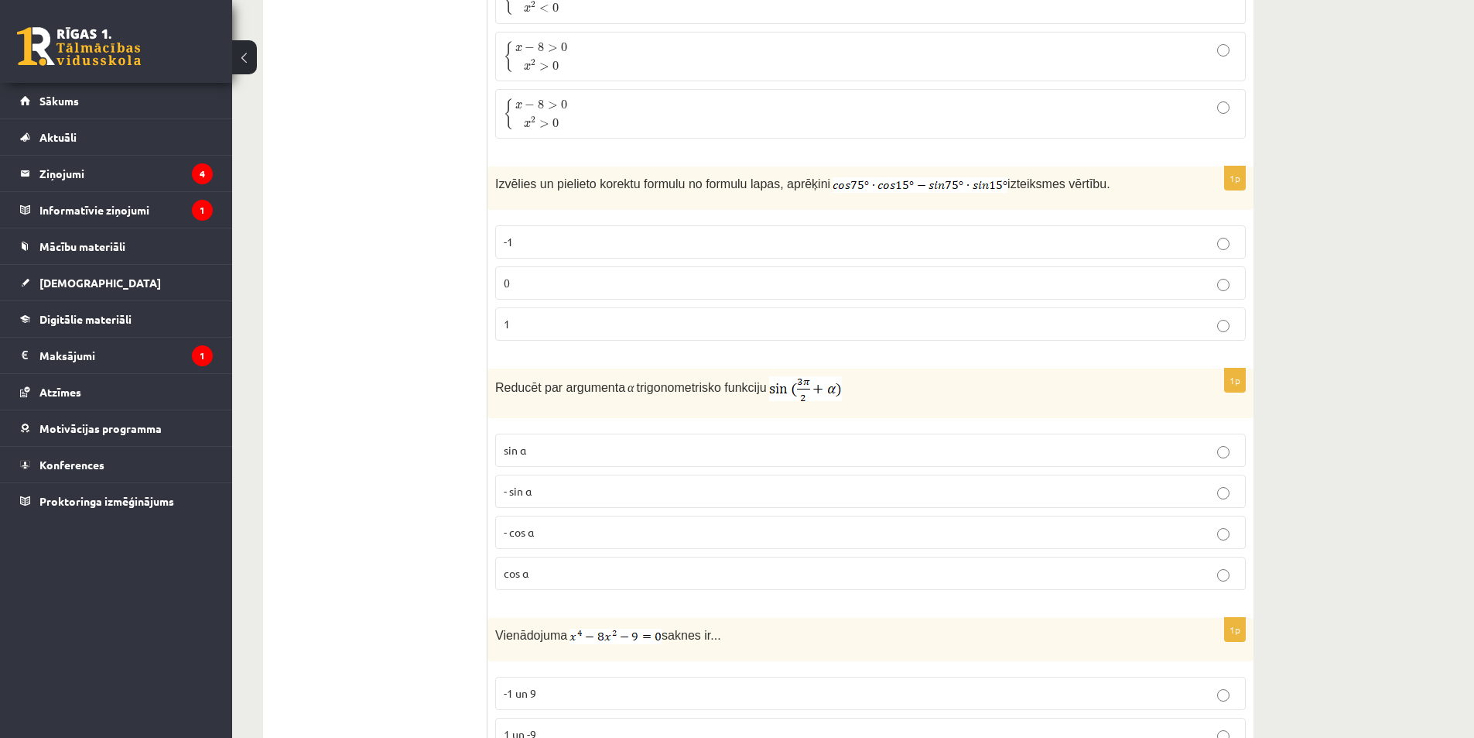
click at [539, 280] on p "0" at bounding box center [871, 283] width 734 height 16
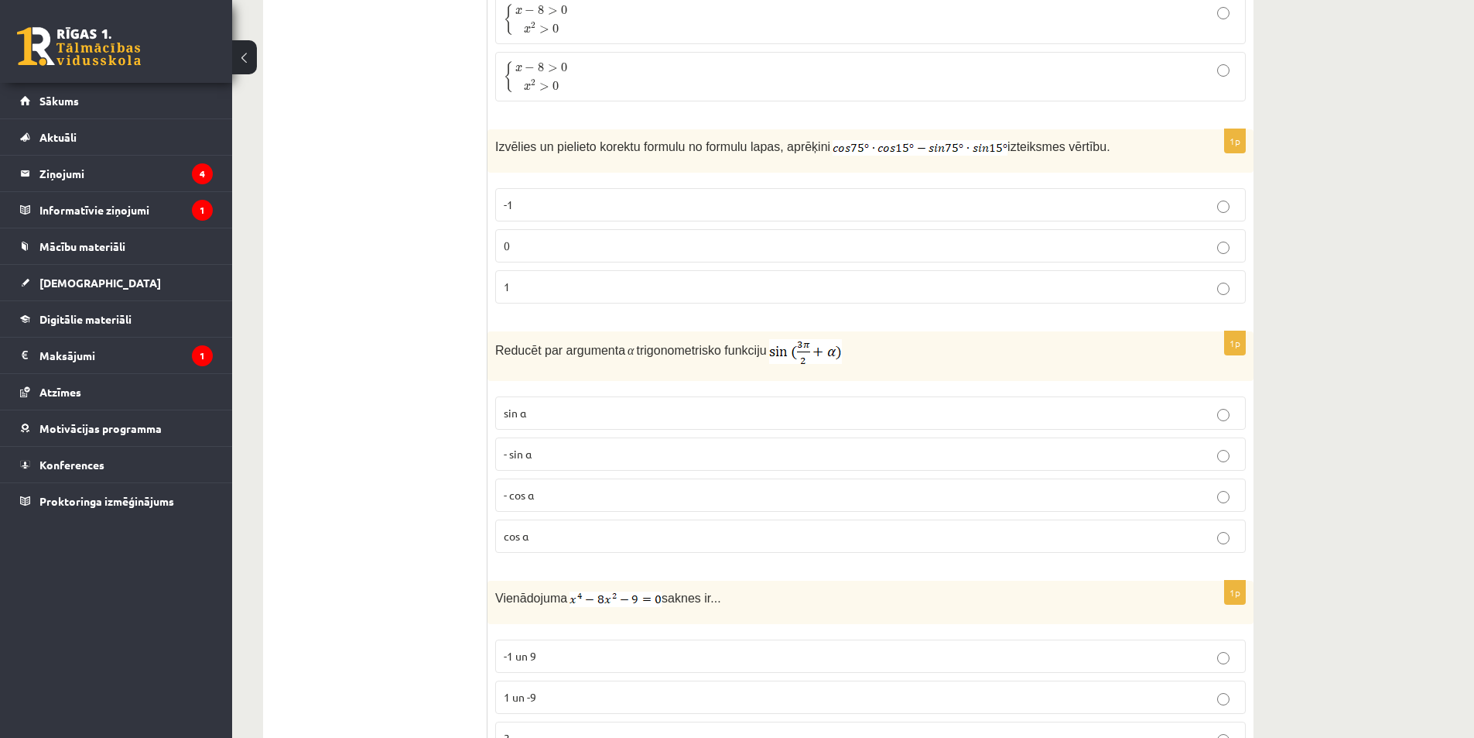
scroll to position [3406, 0]
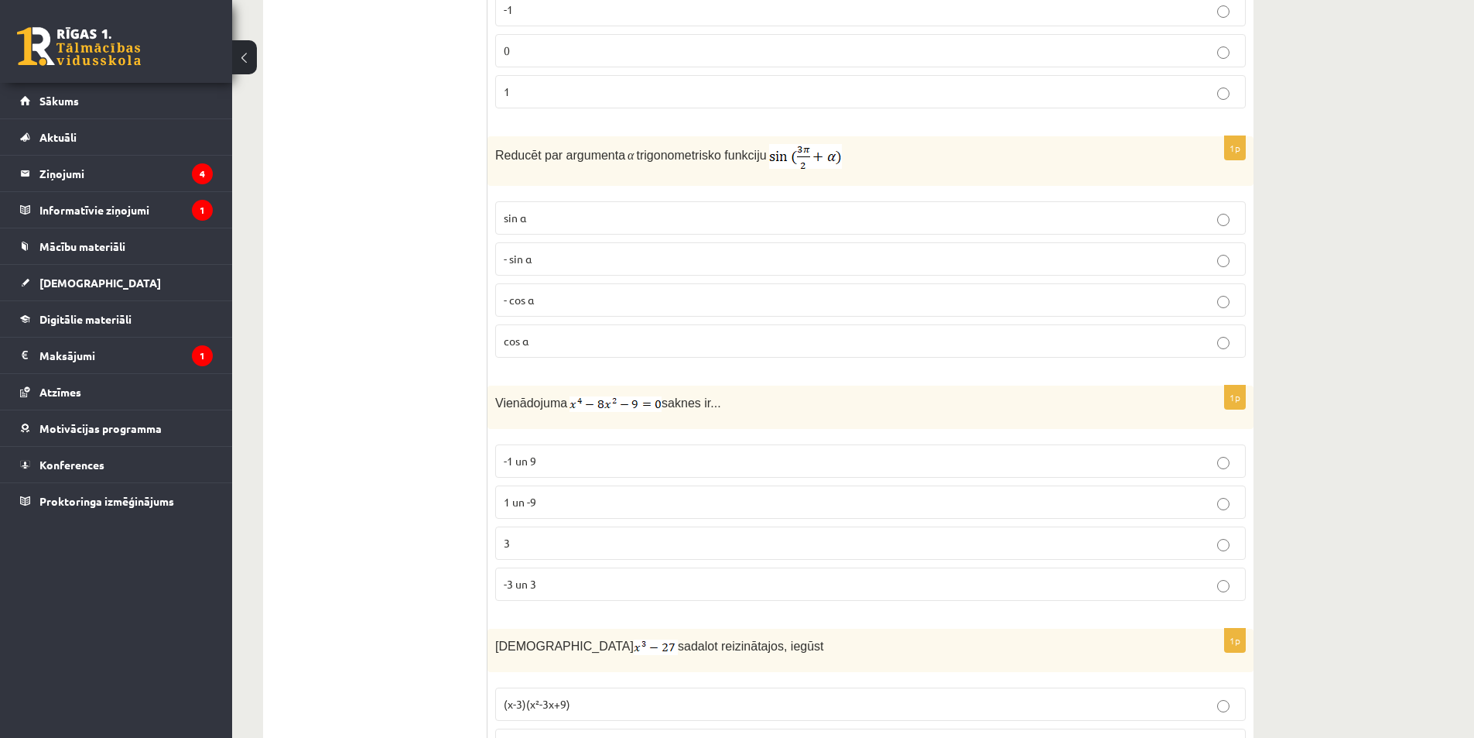
click at [529, 585] on span "-3 un 3" at bounding box center [520, 584] width 33 height 14
click at [538, 298] on p "- cos ⁡α" at bounding box center [871, 300] width 734 height 16
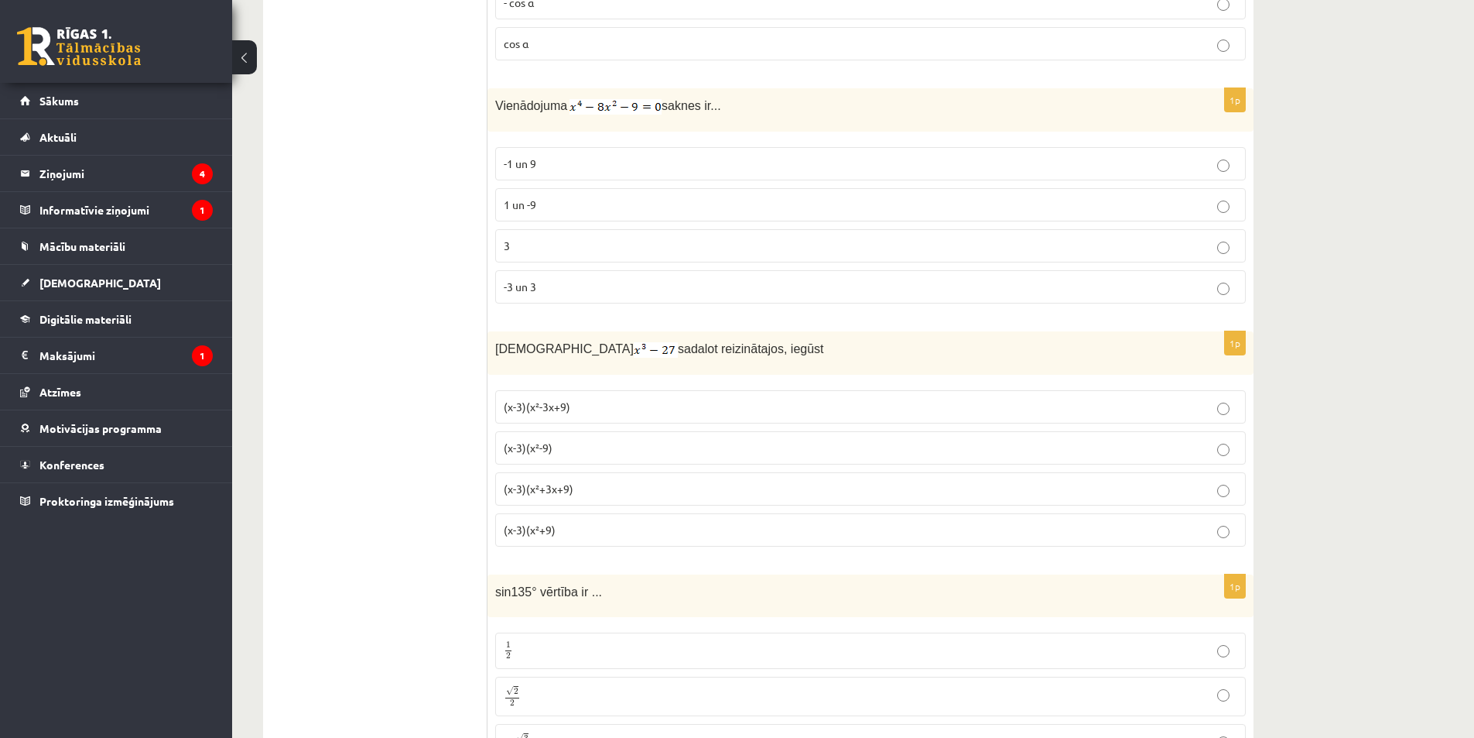
scroll to position [3947, 0]
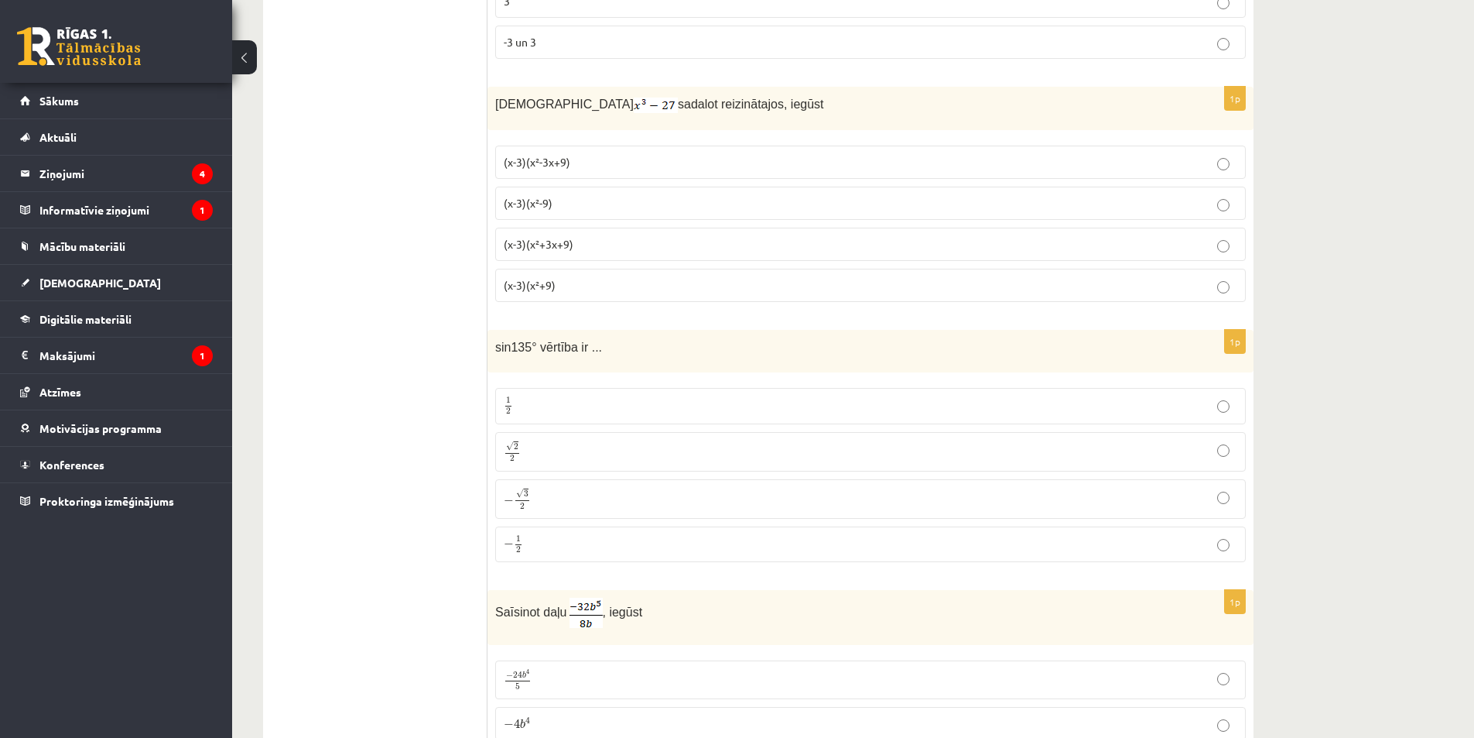
click at [546, 237] on span "(x-3)(x²+3x+9)" at bounding box center [539, 244] width 70 height 14
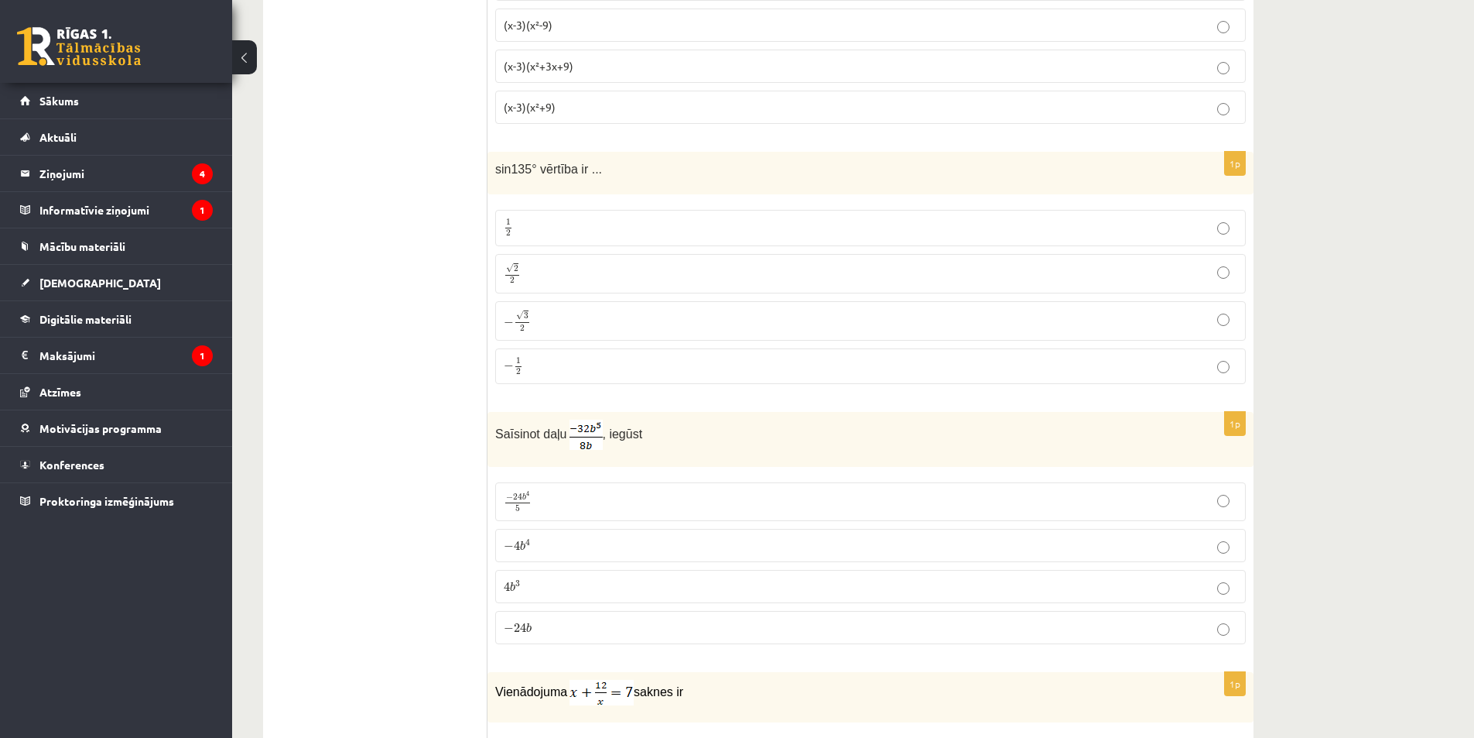
scroll to position [4180, 0]
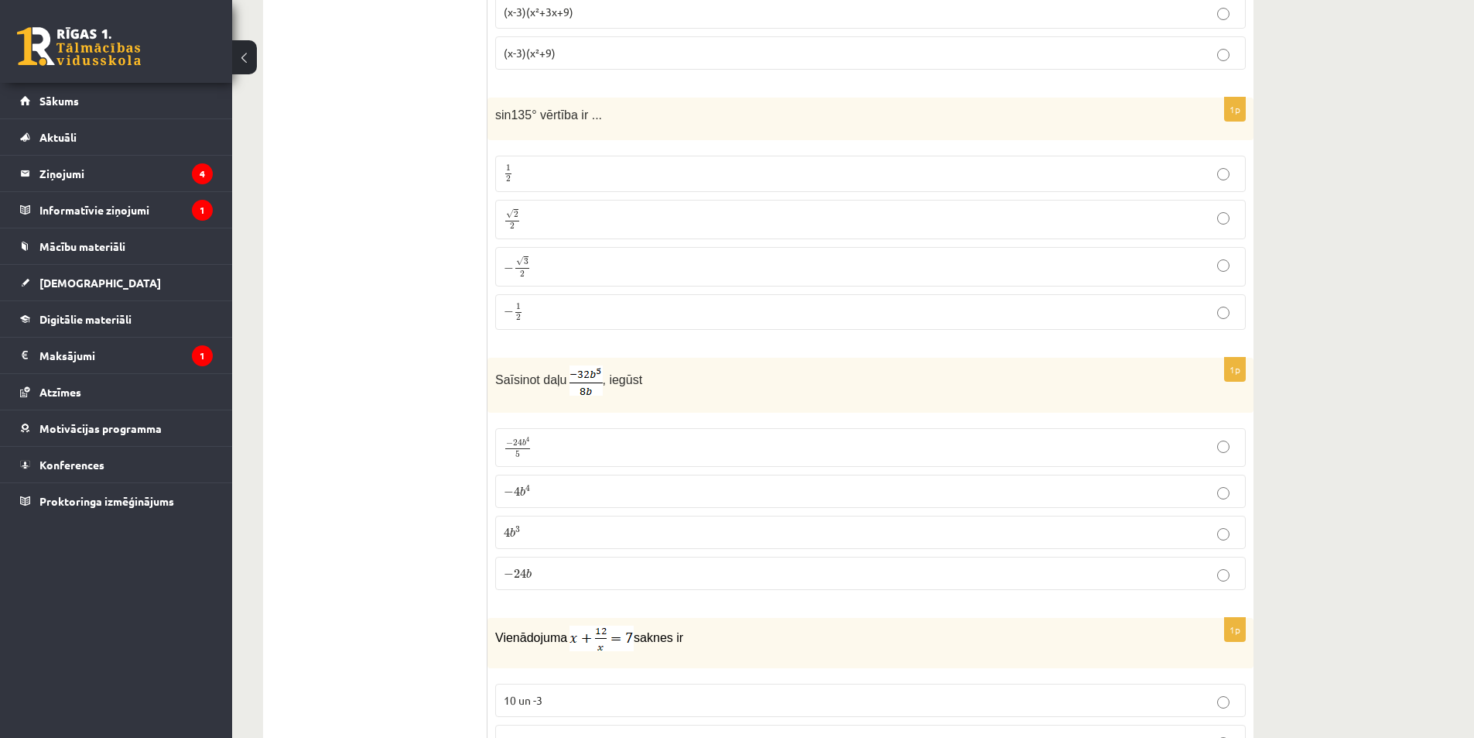
click at [523, 202] on label "√ 2 2 2 2" at bounding box center [870, 219] width 751 height 39
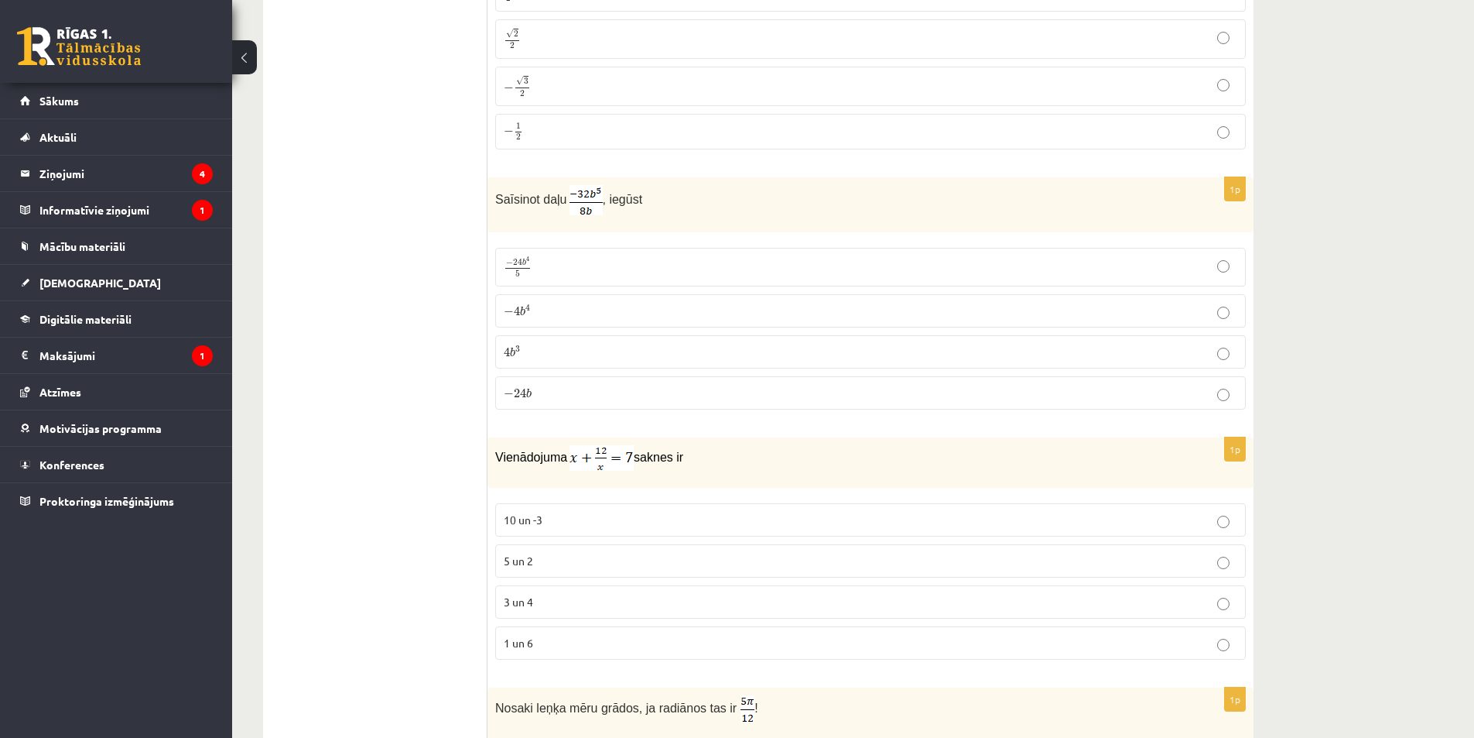
scroll to position [4412, 0]
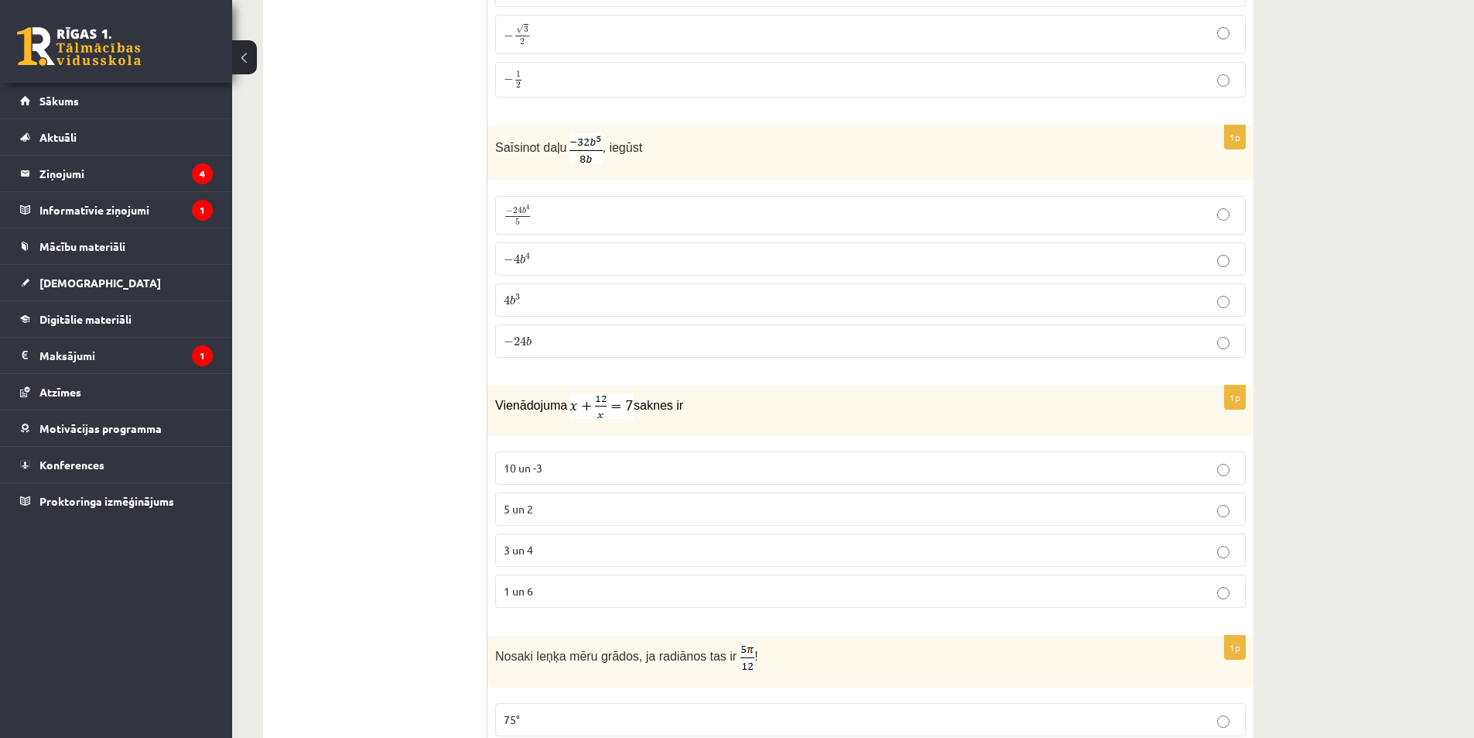
click at [548, 252] on p "− 4 b 4 − 4 b 4" at bounding box center [871, 259] width 734 height 16
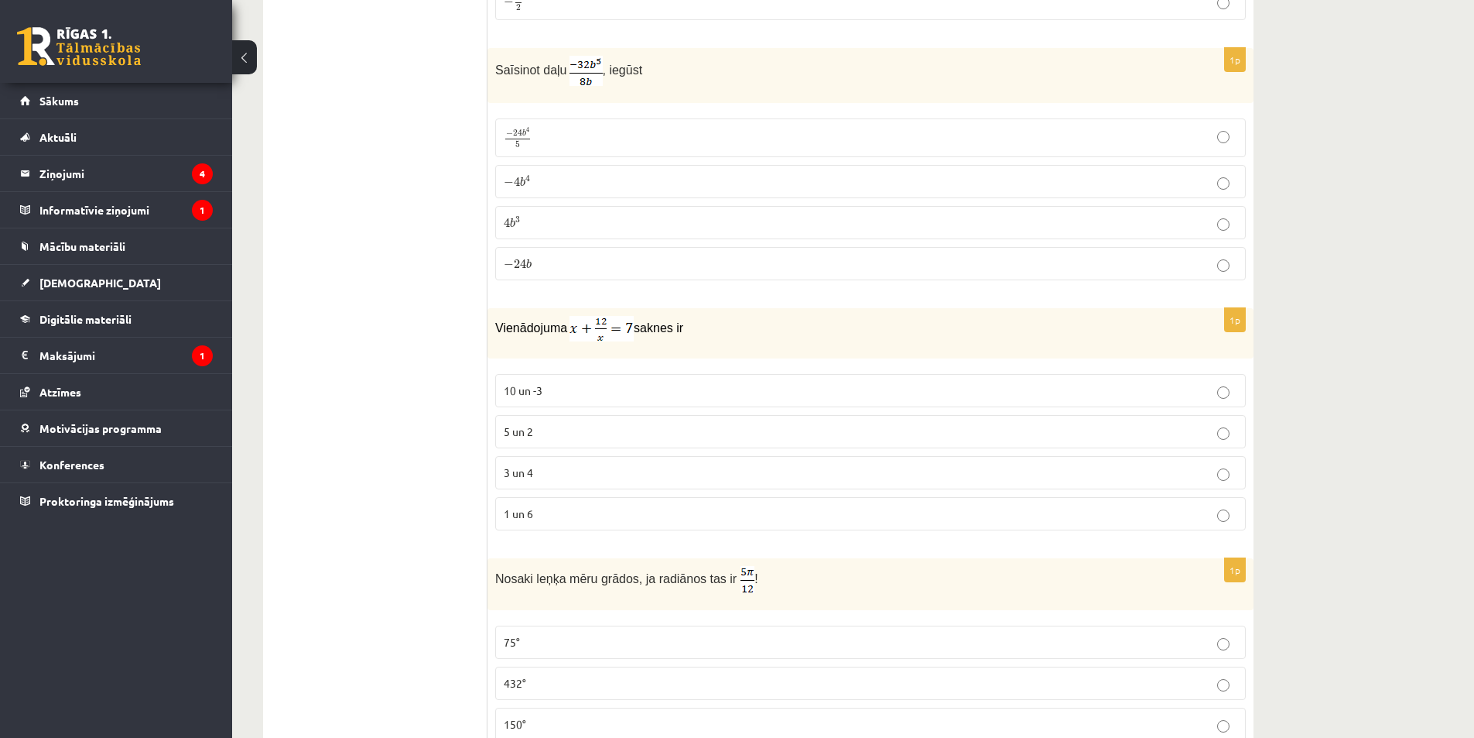
scroll to position [4567, 0]
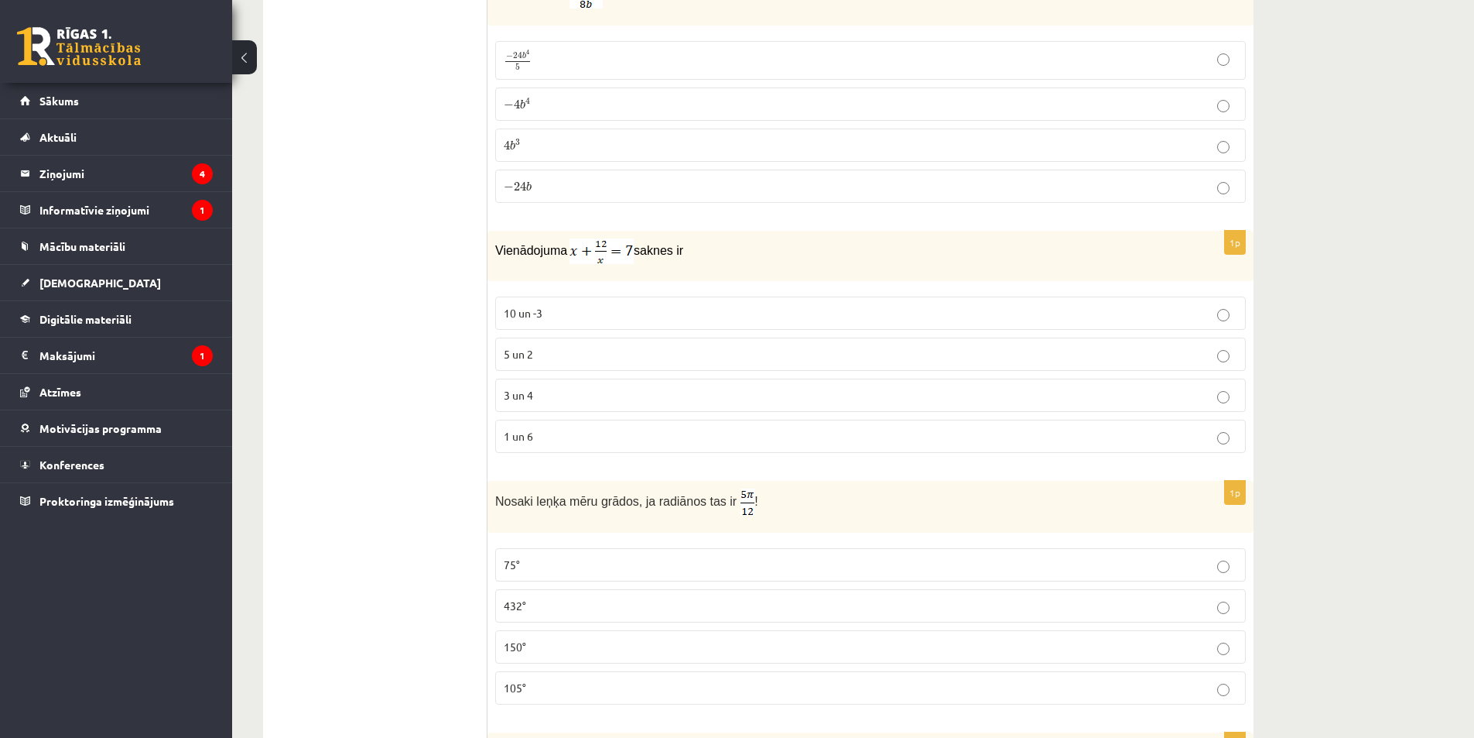
click at [540, 396] on p "3 un 4" at bounding box center [871, 395] width 734 height 16
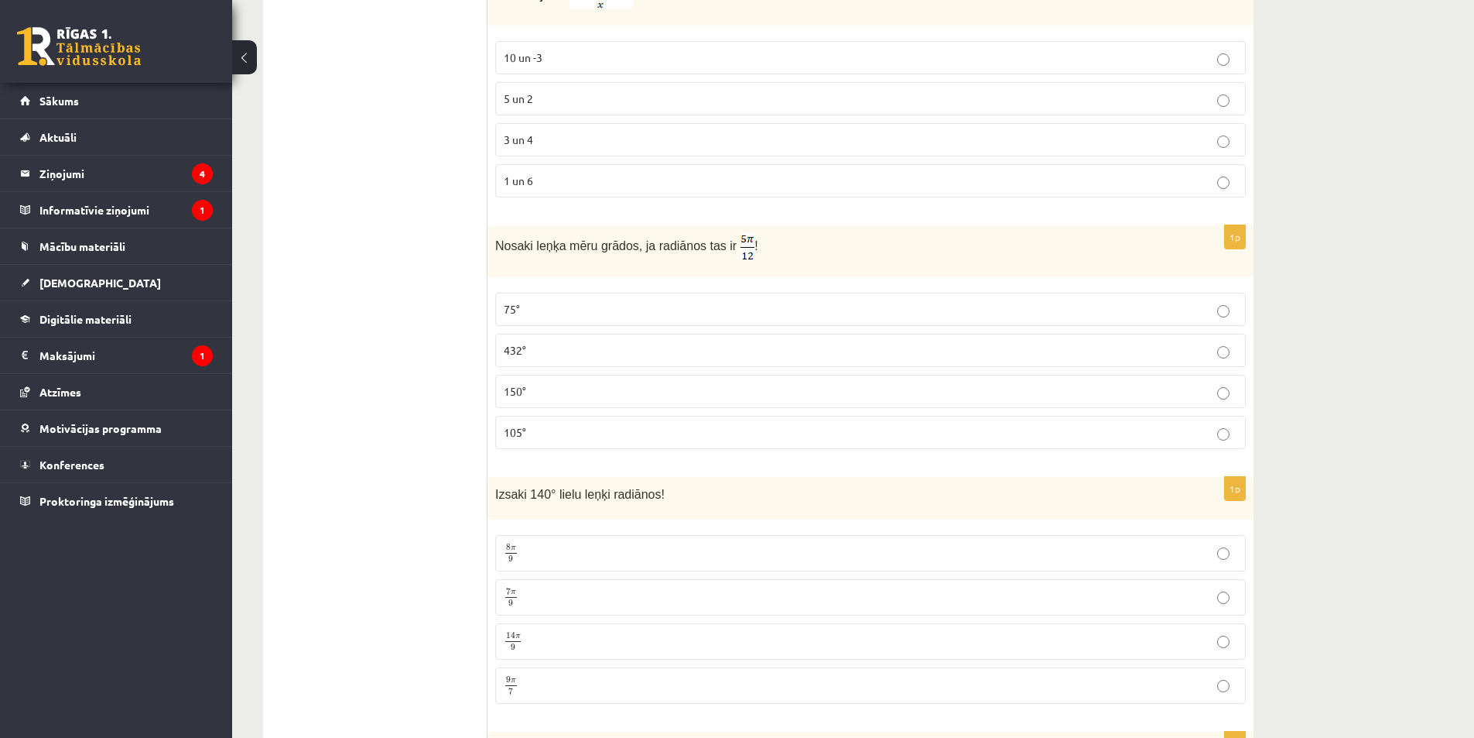
scroll to position [4876, 0]
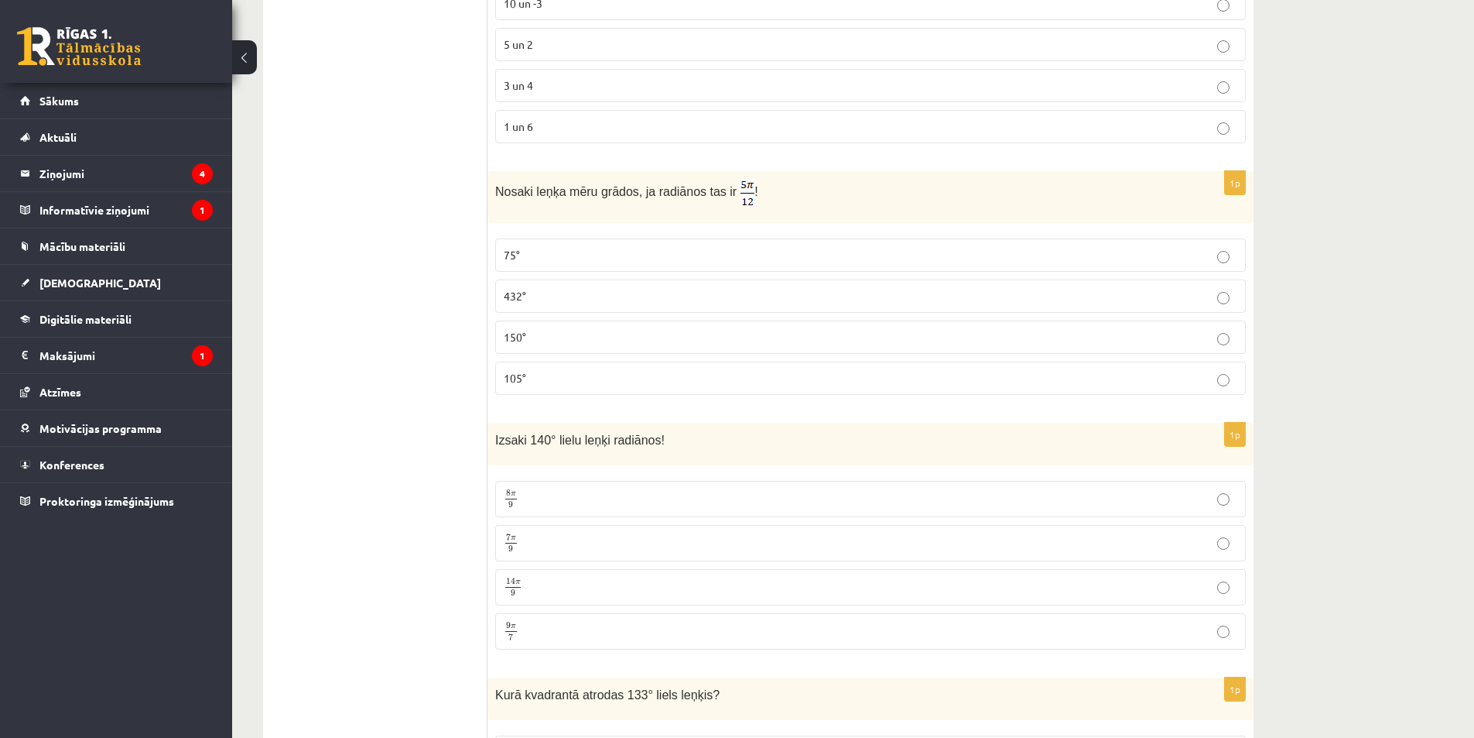
click at [523, 375] on span "105°" at bounding box center [515, 378] width 22 height 14
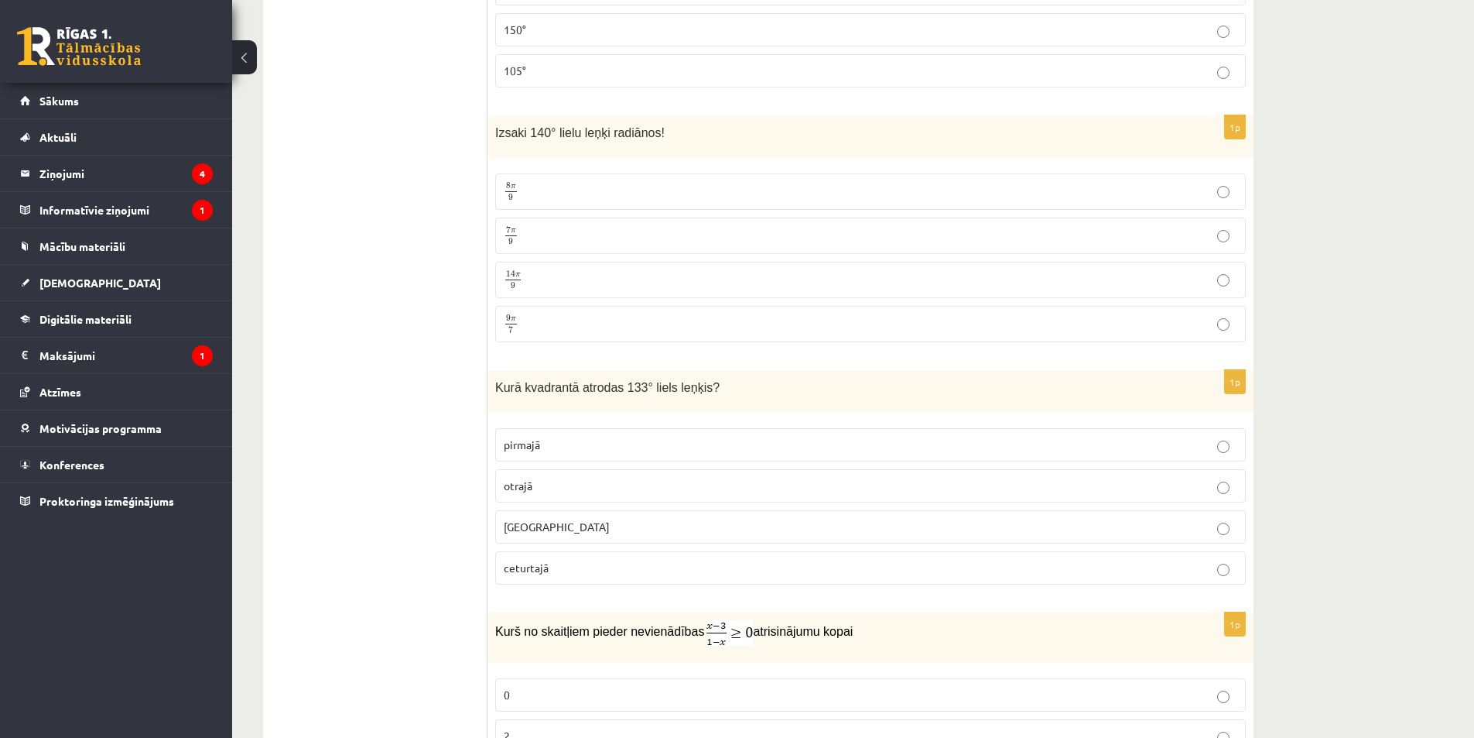
scroll to position [5186, 0]
click at [526, 234] on p "7 π 9 7 π 9" at bounding box center [871, 233] width 734 height 19
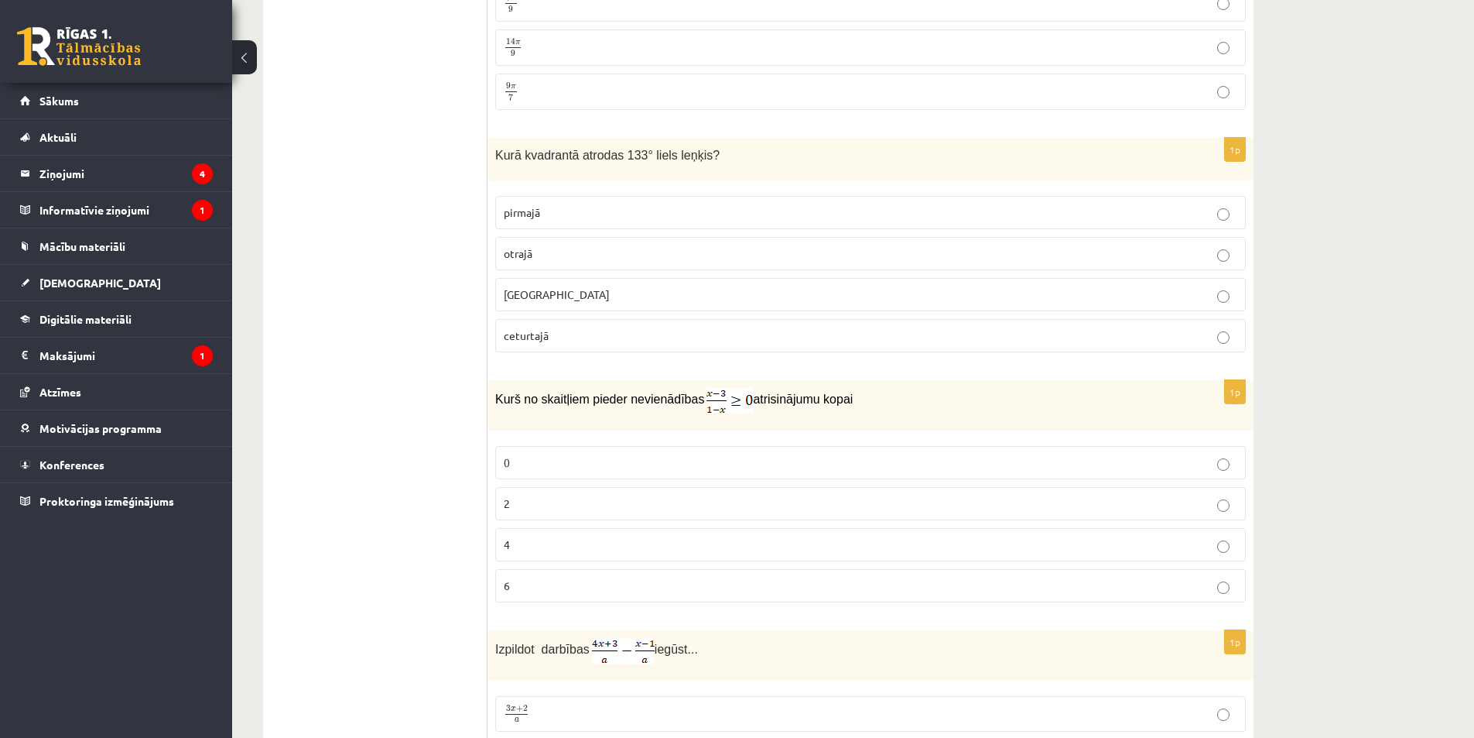
scroll to position [5418, 0]
click at [551, 243] on p "otrajā" at bounding box center [871, 251] width 734 height 16
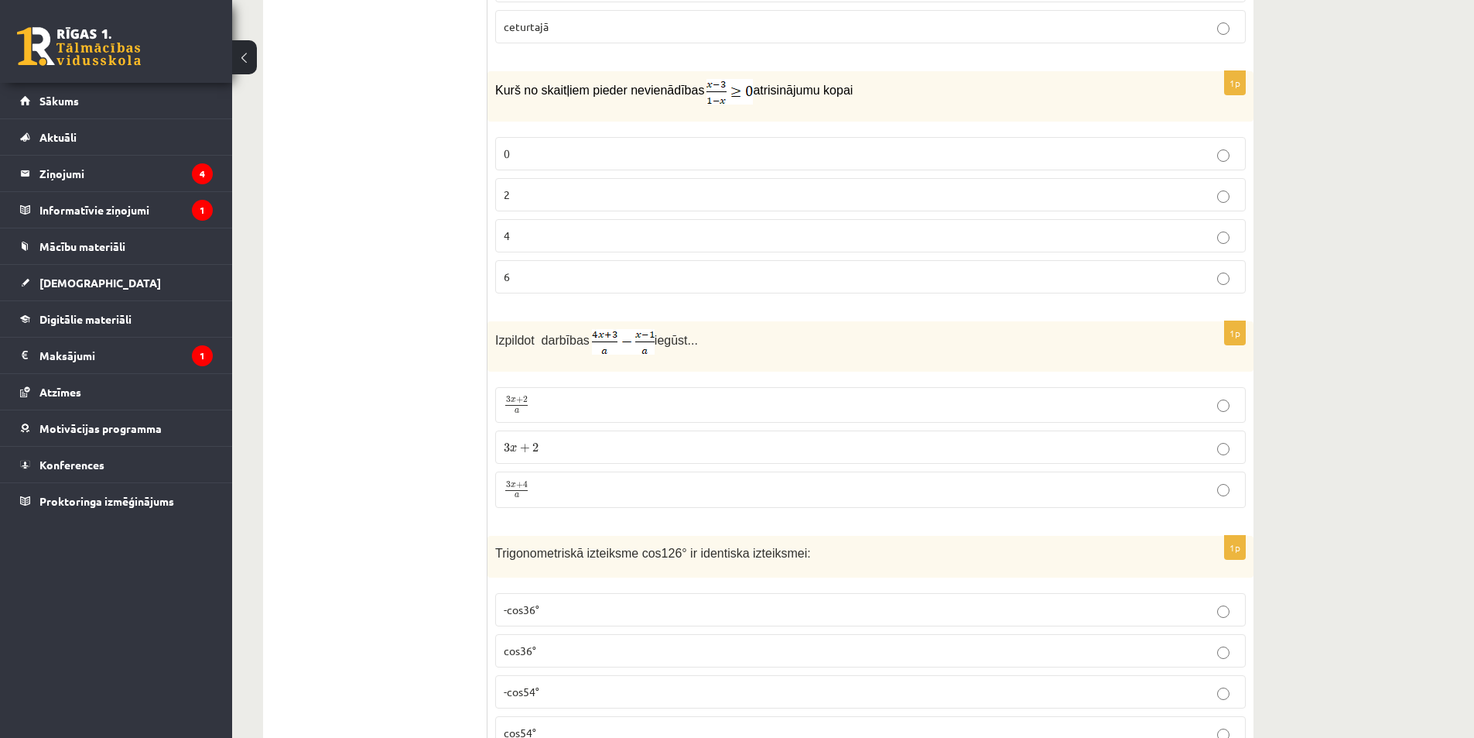
scroll to position [5650, 0]
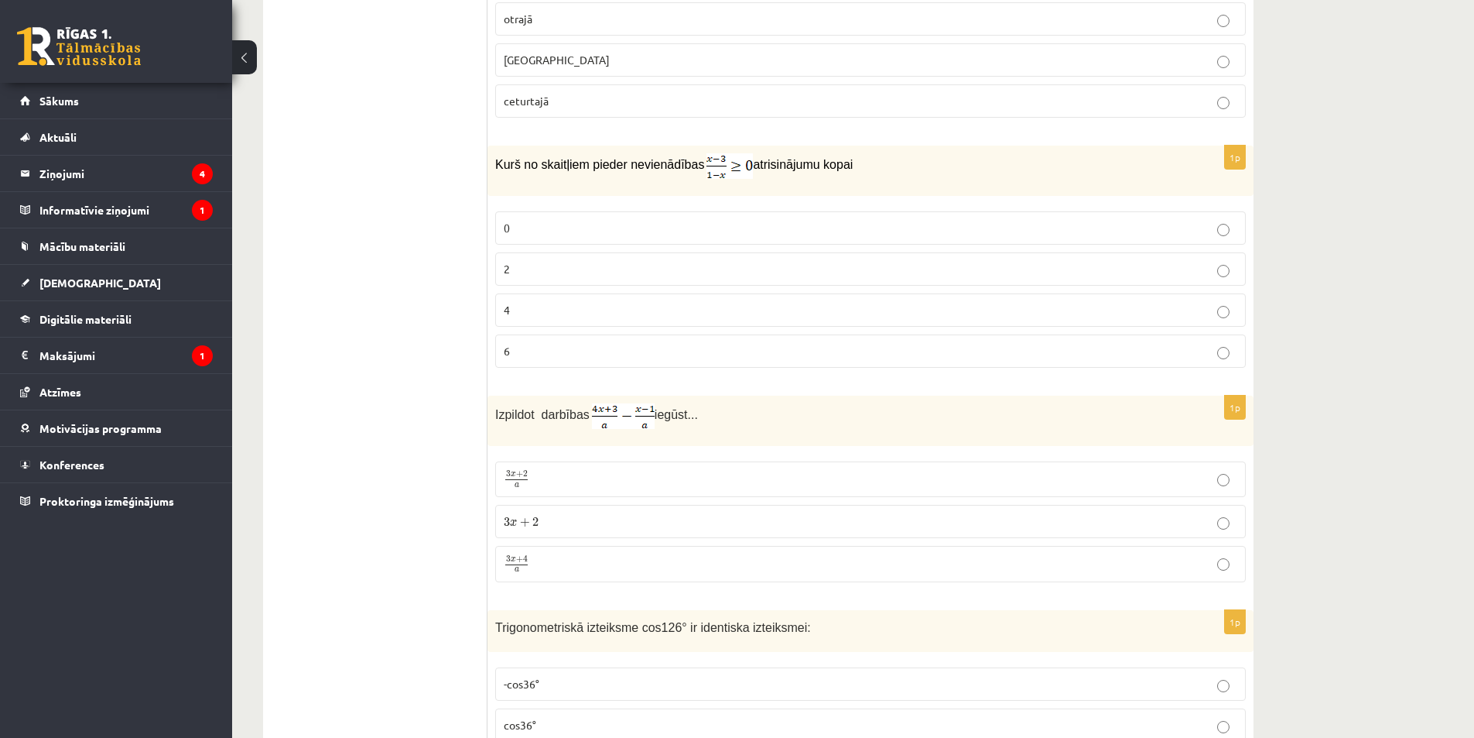
click at [535, 265] on p "2" at bounding box center [871, 269] width 734 height 16
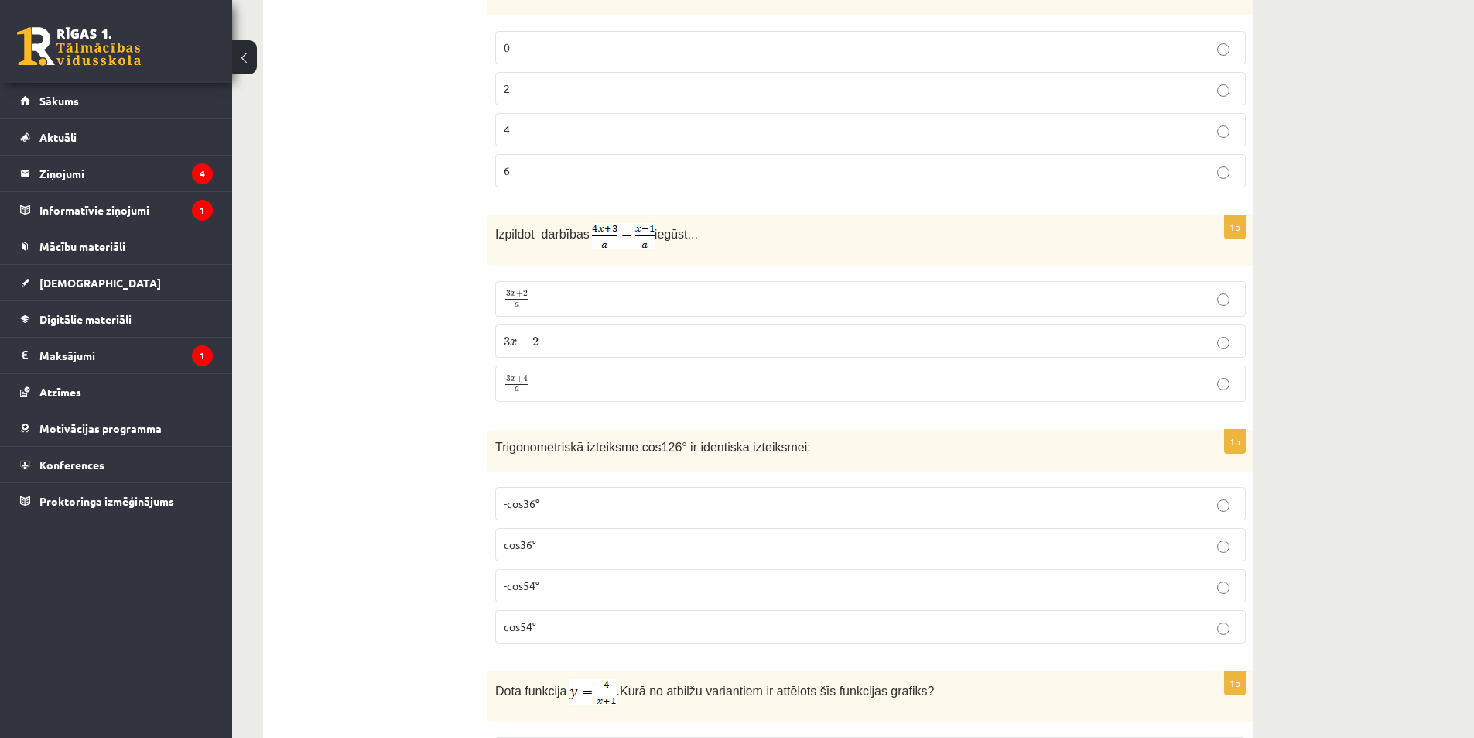
scroll to position [5882, 0]
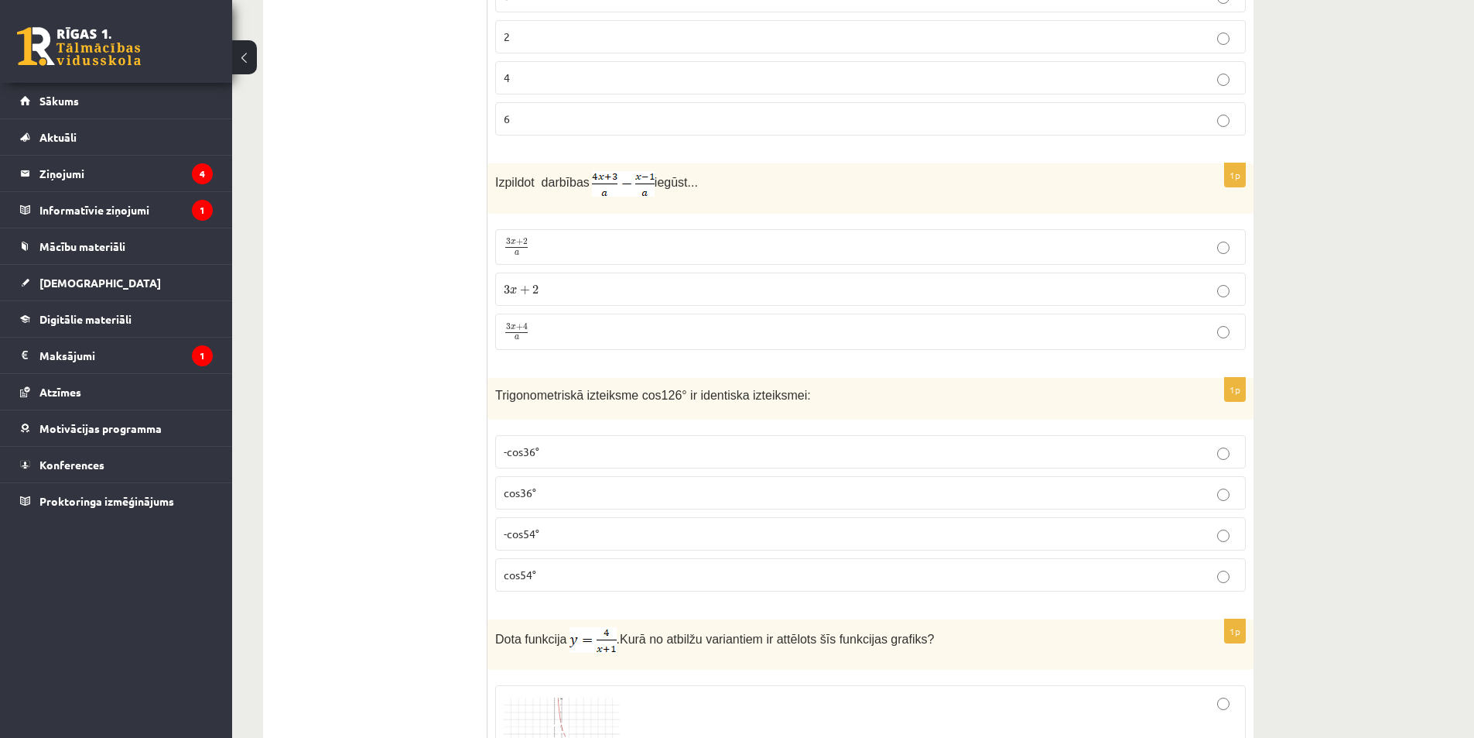
click at [539, 334] on p "3 x + 4 a 3 x + 4 a" at bounding box center [871, 331] width 734 height 19
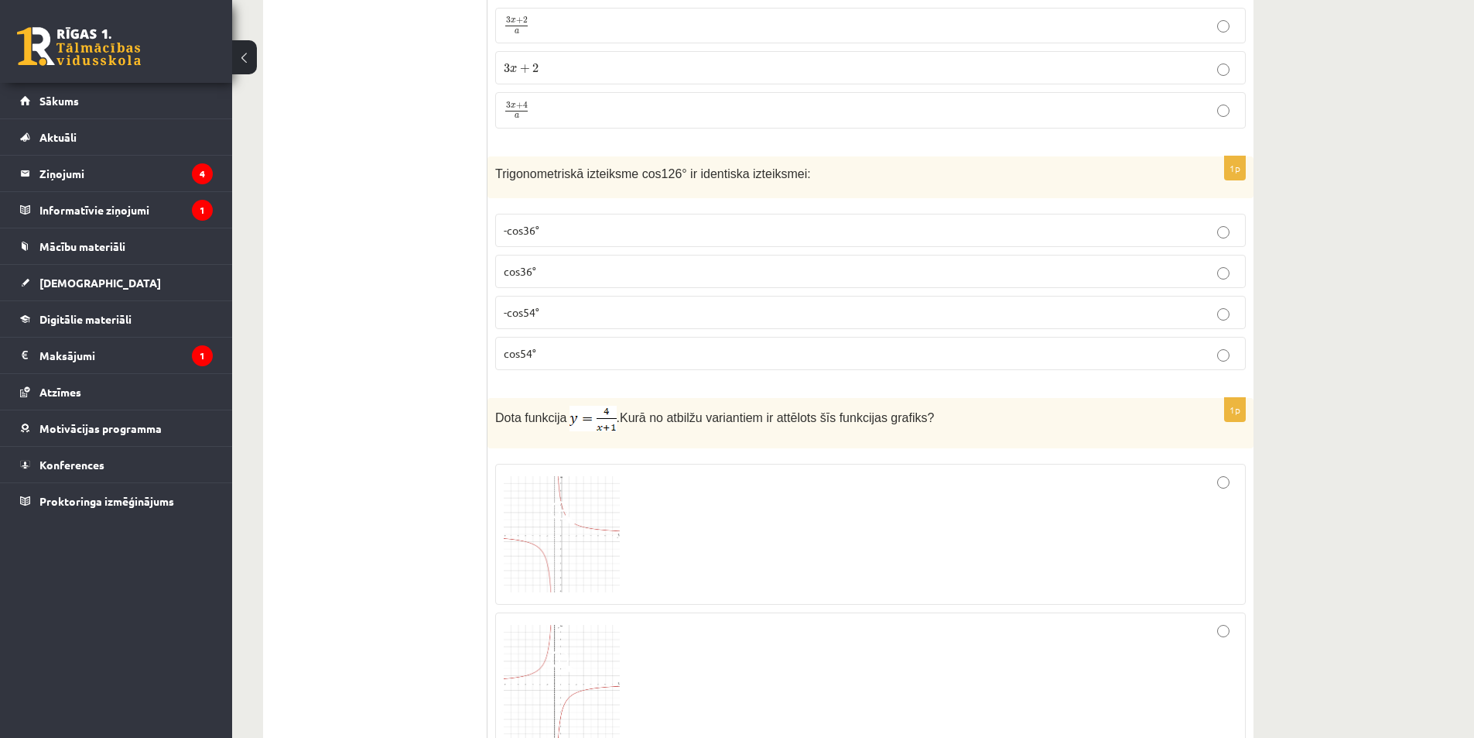
scroll to position [6115, 0]
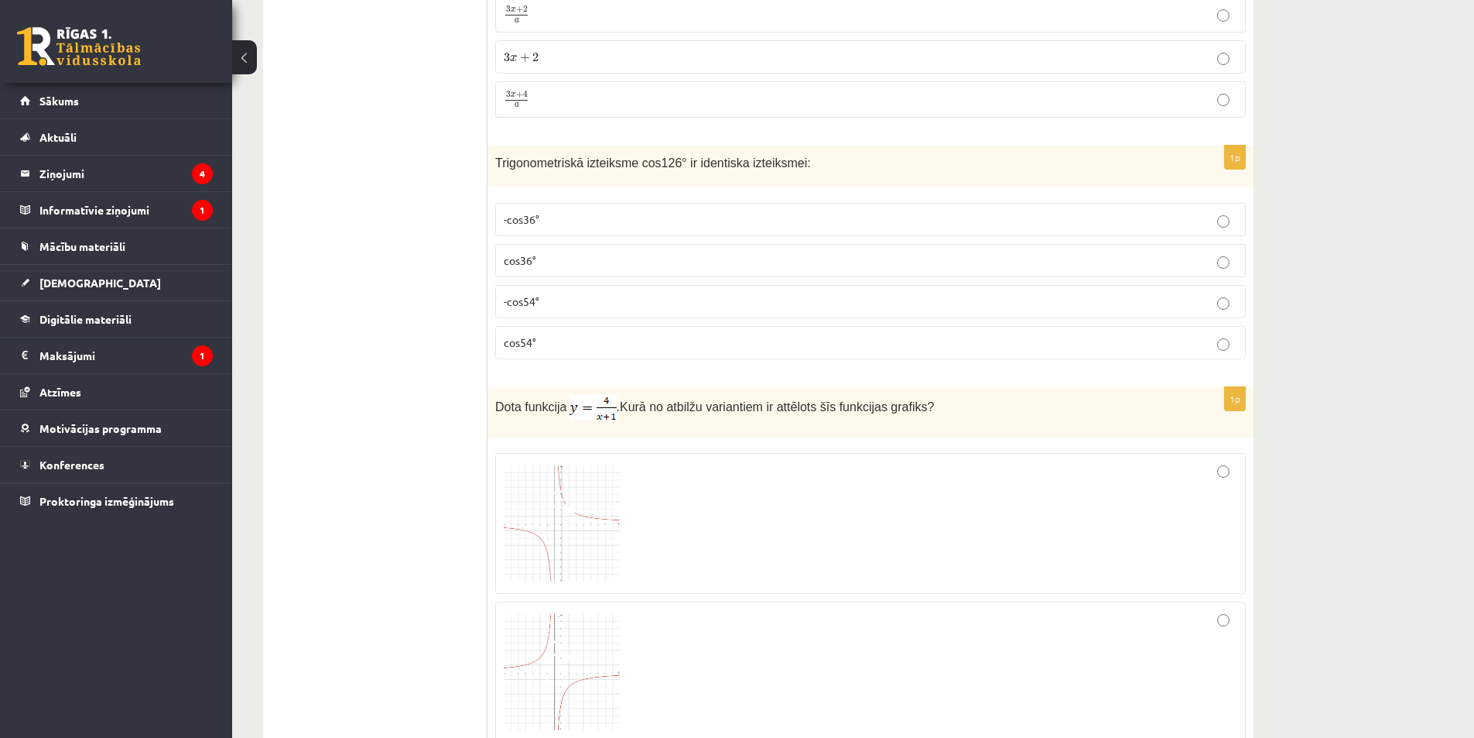
click at [553, 293] on p "-cos54°" at bounding box center [871, 301] width 734 height 16
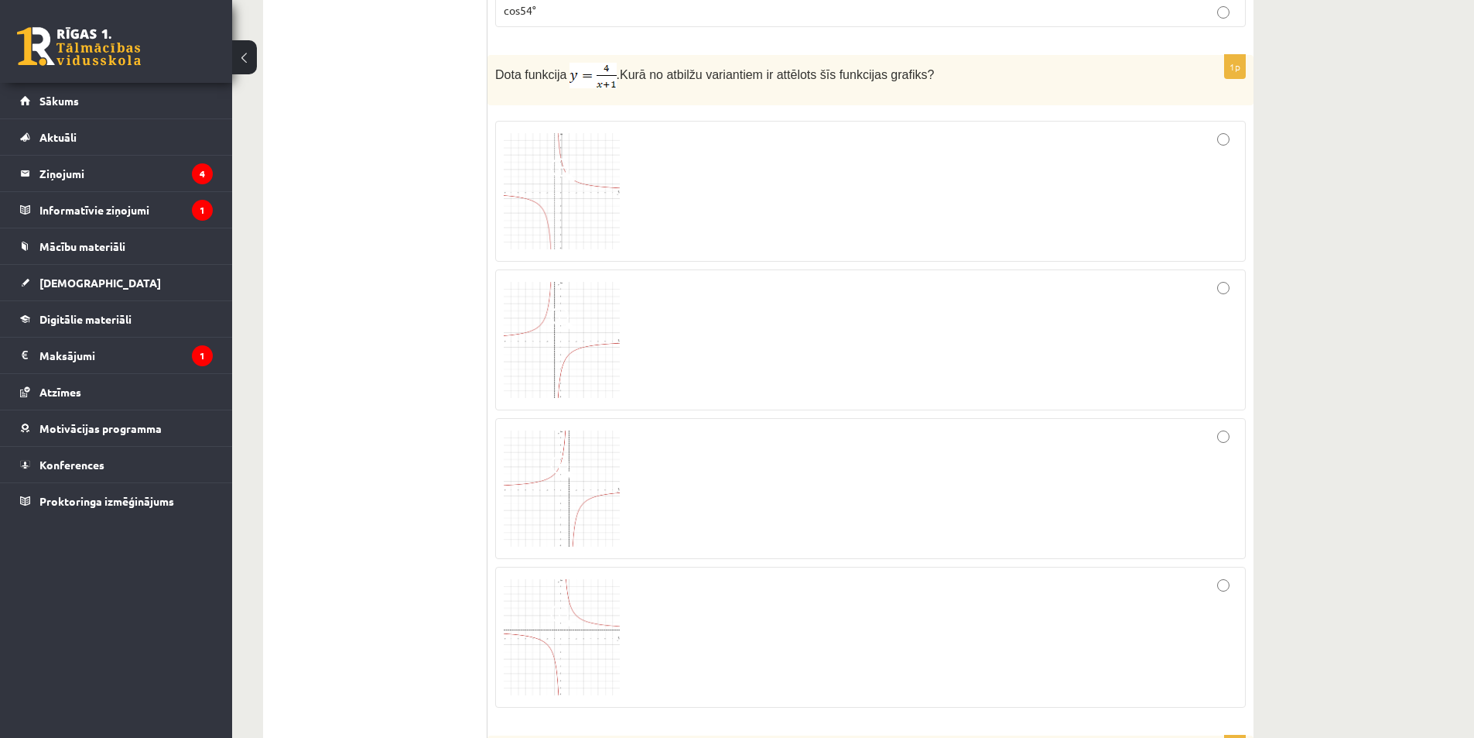
scroll to position [6502, 0]
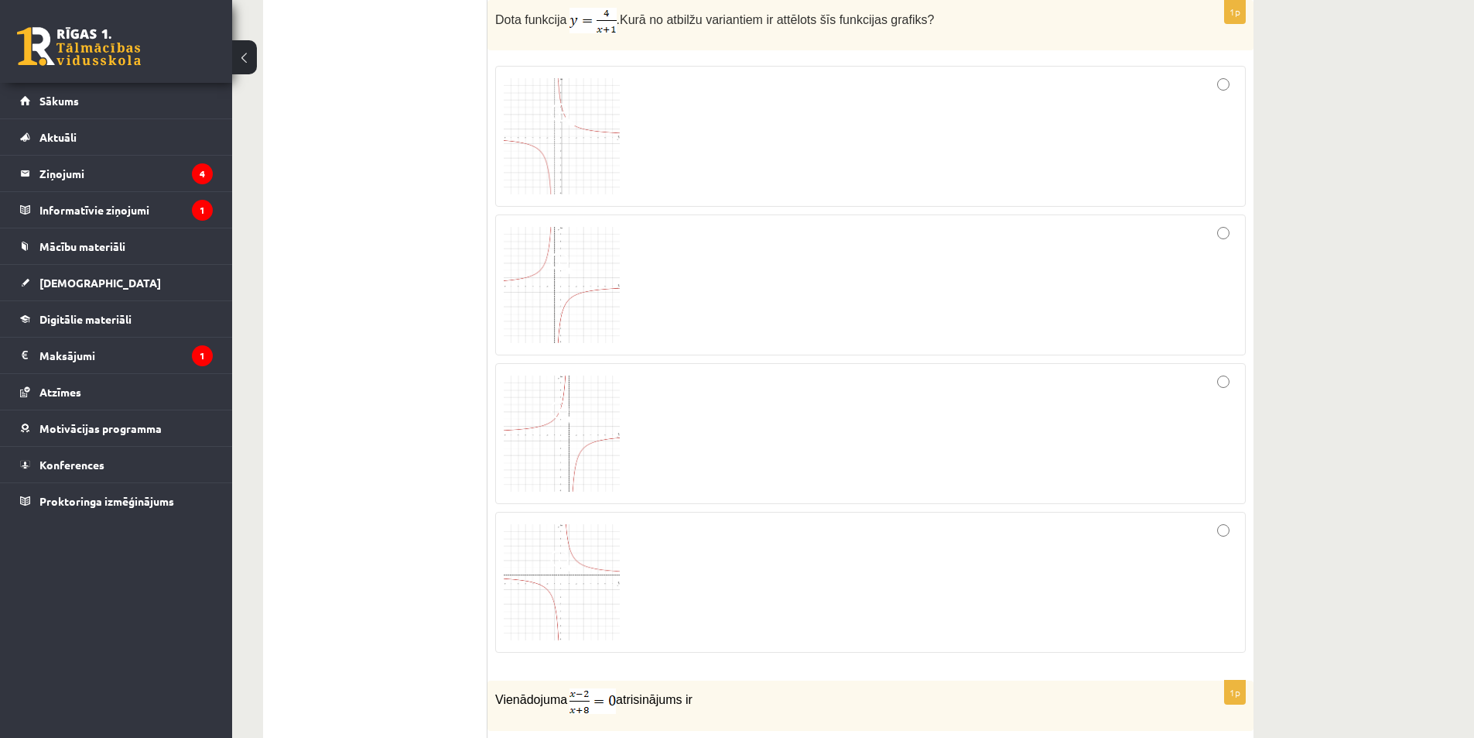
click at [560, 120] on span at bounding box center [562, 115] width 25 height 25
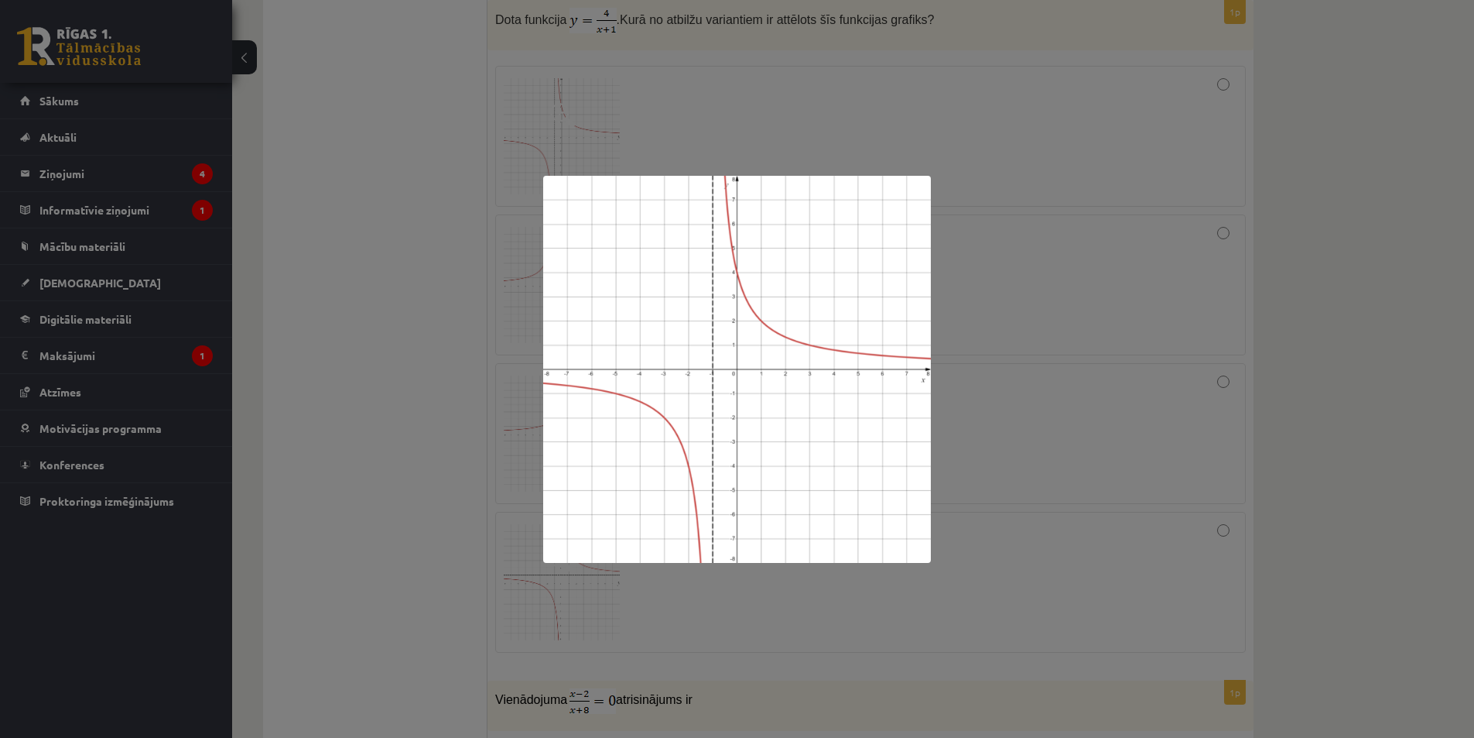
click at [458, 337] on div at bounding box center [737, 369] width 1474 height 738
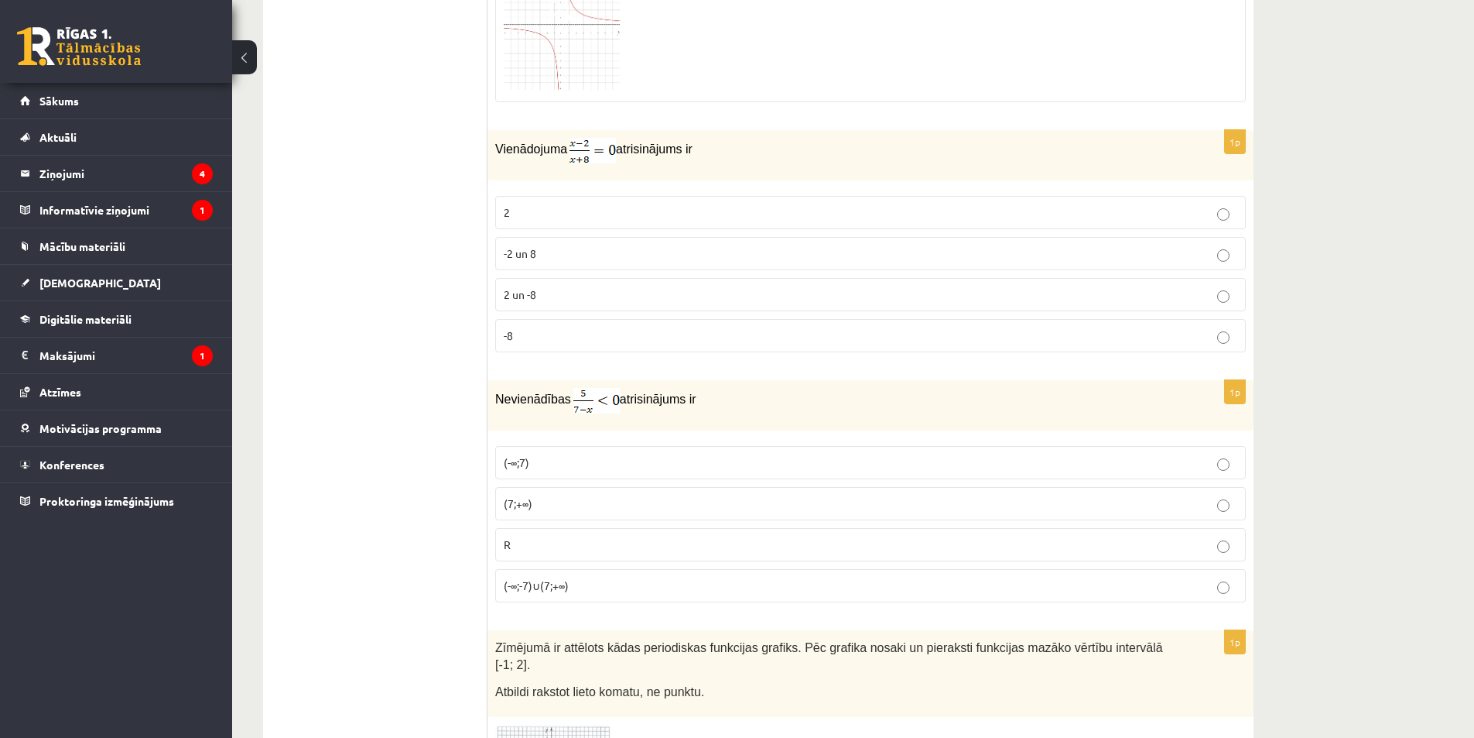
scroll to position [7121, 0]
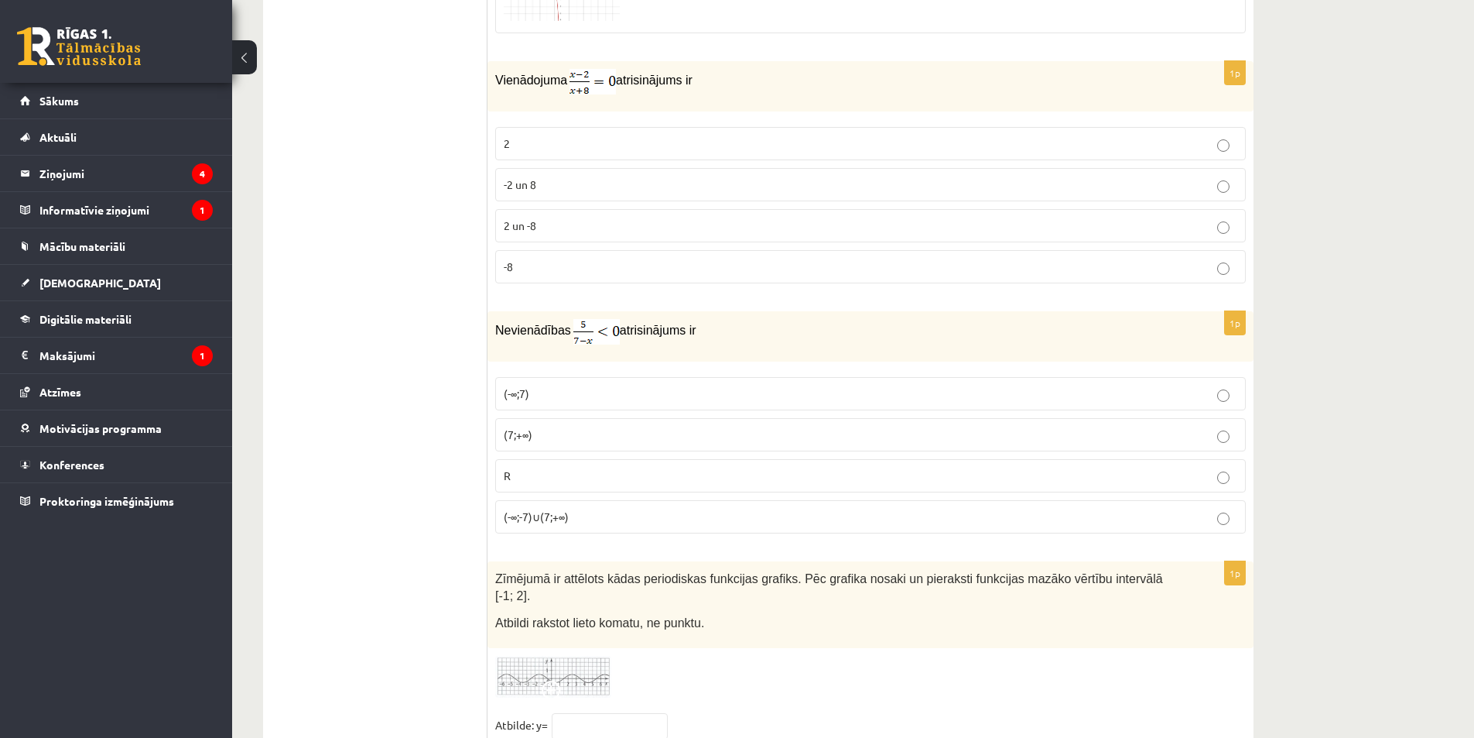
click at [547, 139] on p "2" at bounding box center [871, 143] width 734 height 16
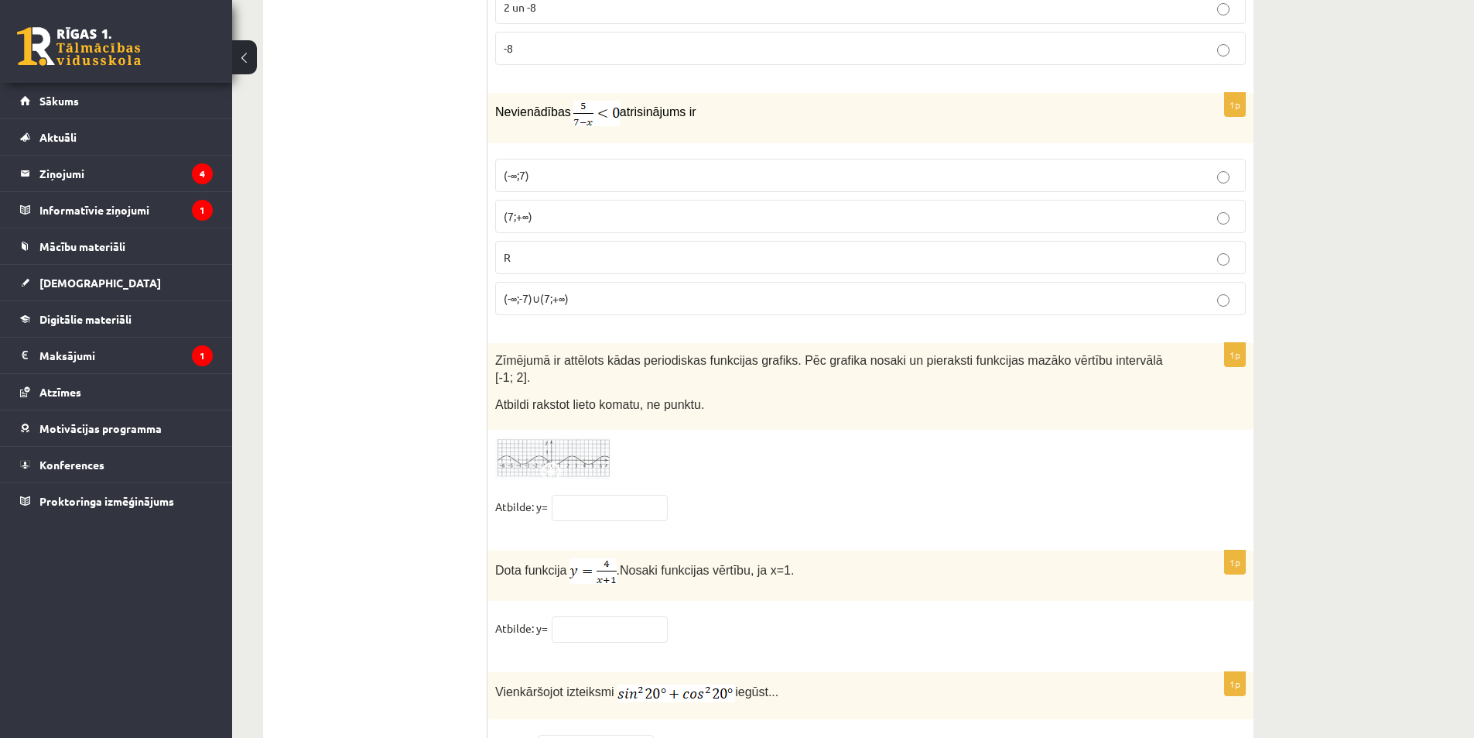
scroll to position [7353, 0]
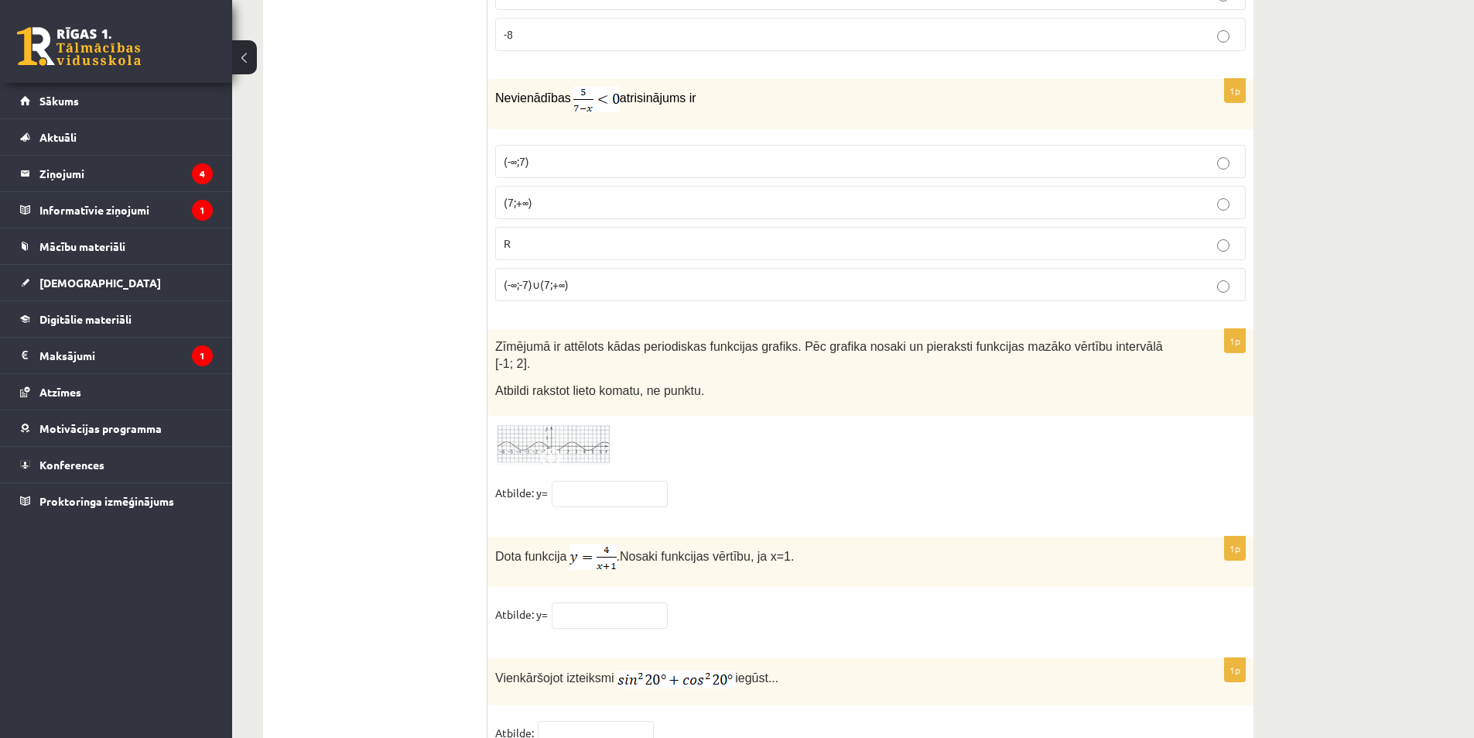
click at [541, 194] on p "(7;+∞)" at bounding box center [871, 202] width 734 height 16
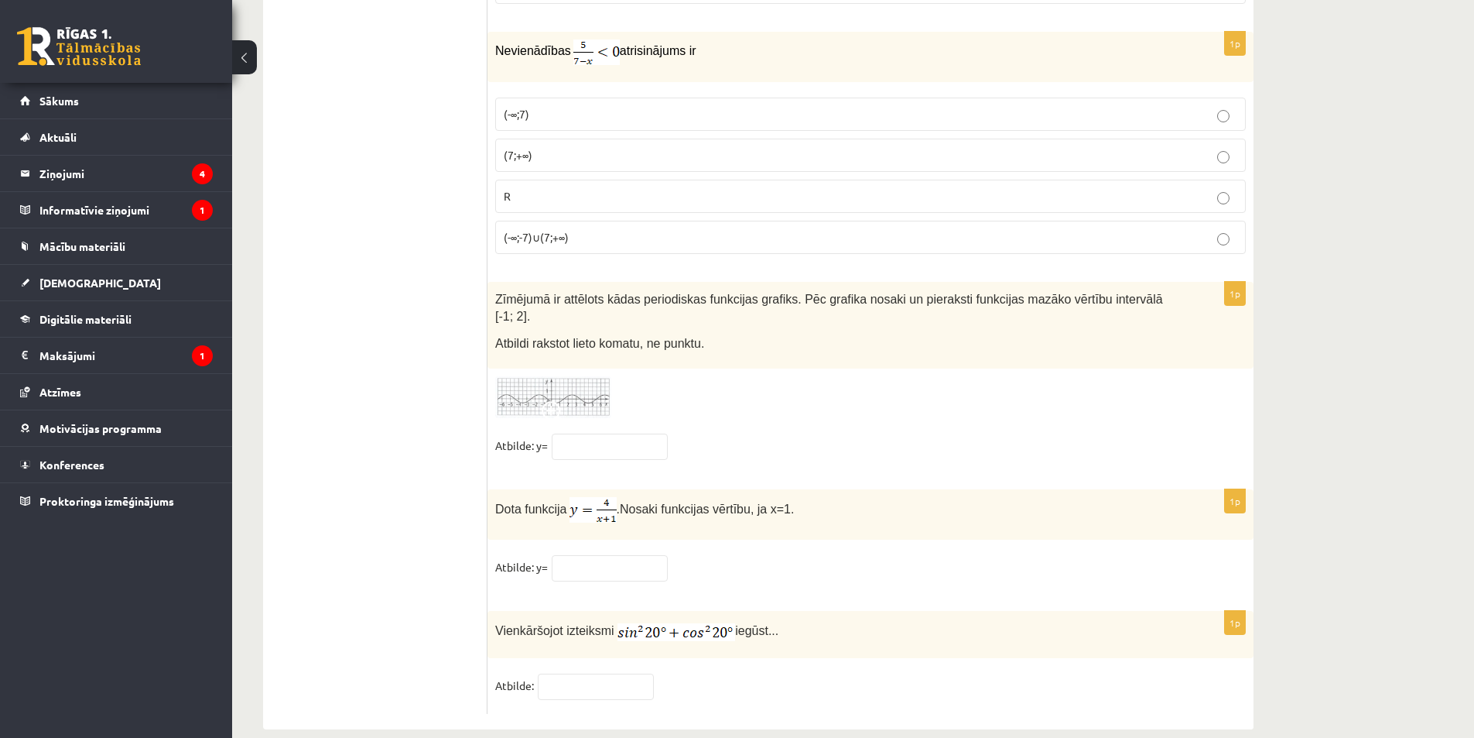
scroll to position [7403, 0]
click at [597, 430] on input "text" at bounding box center [610, 443] width 116 height 26
click at [564, 398] on span at bounding box center [554, 410] width 25 height 25
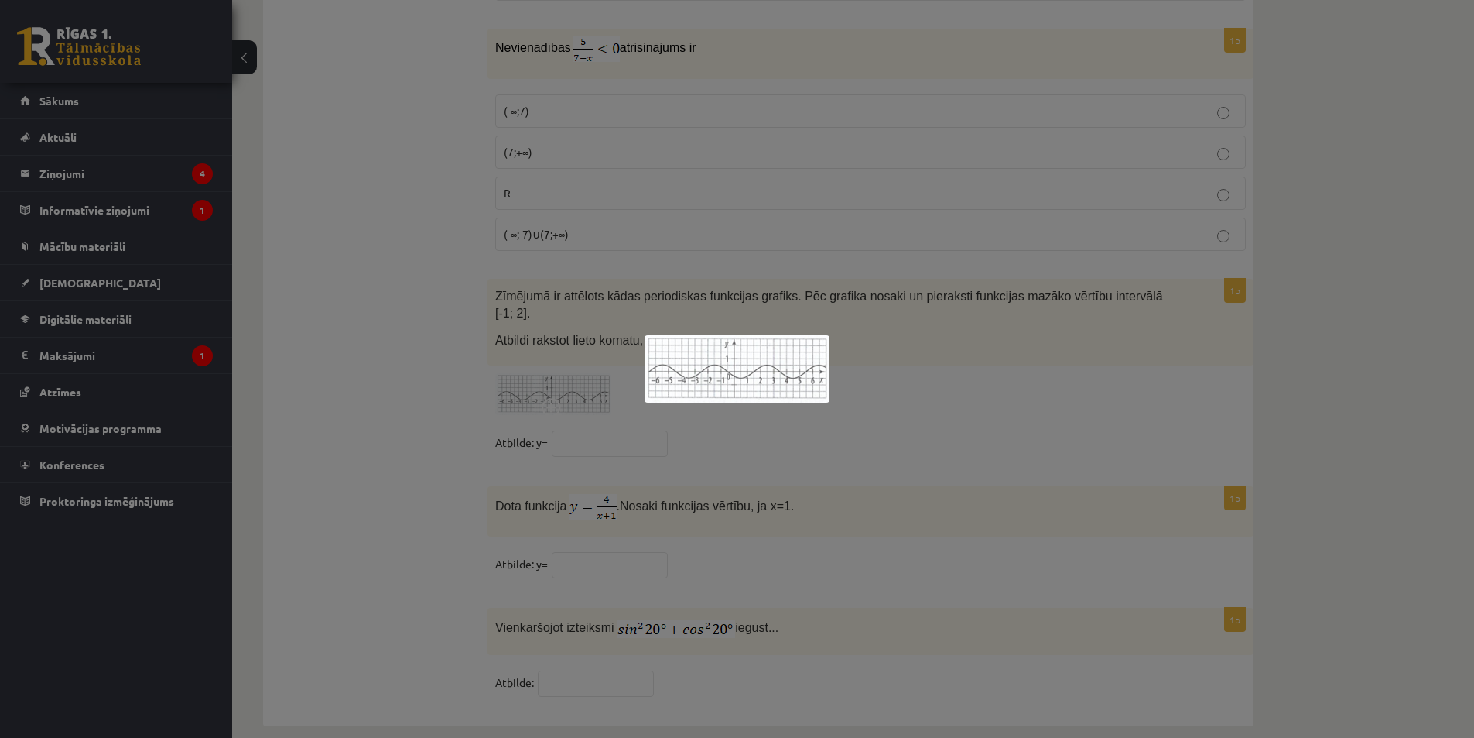
click at [549, 437] on div at bounding box center [737, 369] width 1474 height 738
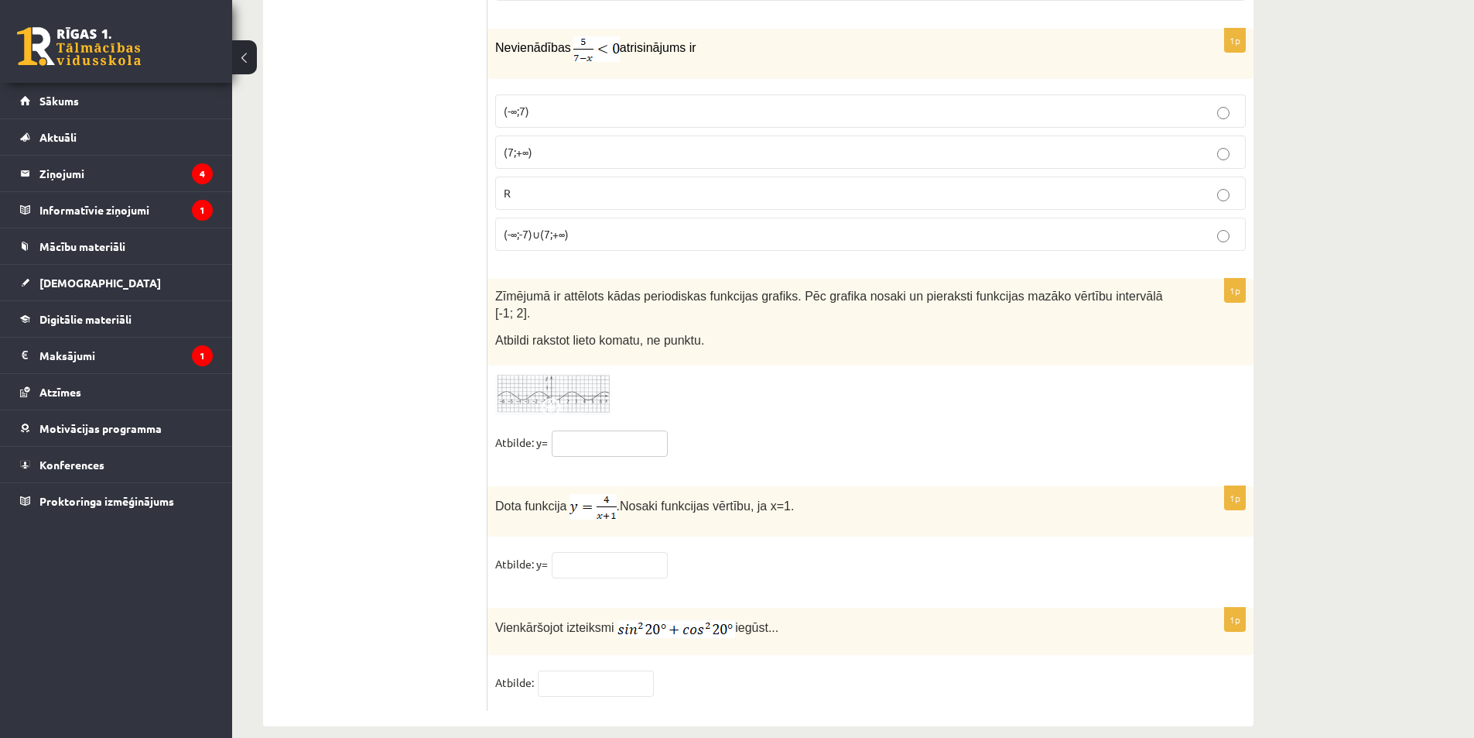
click at [604, 430] on input "text" at bounding box center [610, 443] width 116 height 26
type input "**"
click at [858, 494] on p "Dota funkcija . Nosaki funkcijas vērtību, ja x=1." at bounding box center [831, 507] width 673 height 26
click at [930, 494] on p "Dota funkcija . Nosaki funkcijas vērtību, ja x=1." at bounding box center [831, 507] width 673 height 26
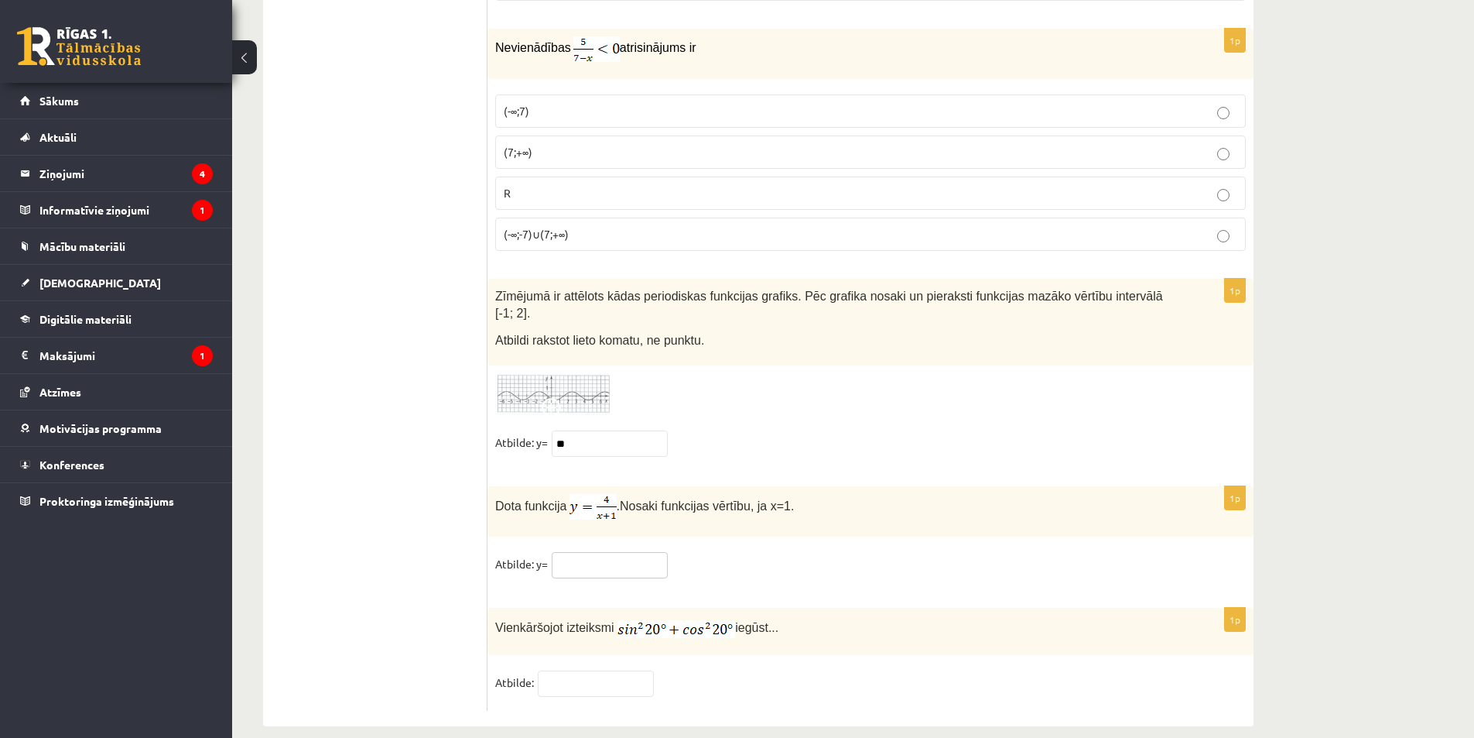
click at [591, 552] on input "text" at bounding box center [610, 565] width 116 height 26
type input "*"
click at [574, 670] on input "text" at bounding box center [596, 683] width 116 height 26
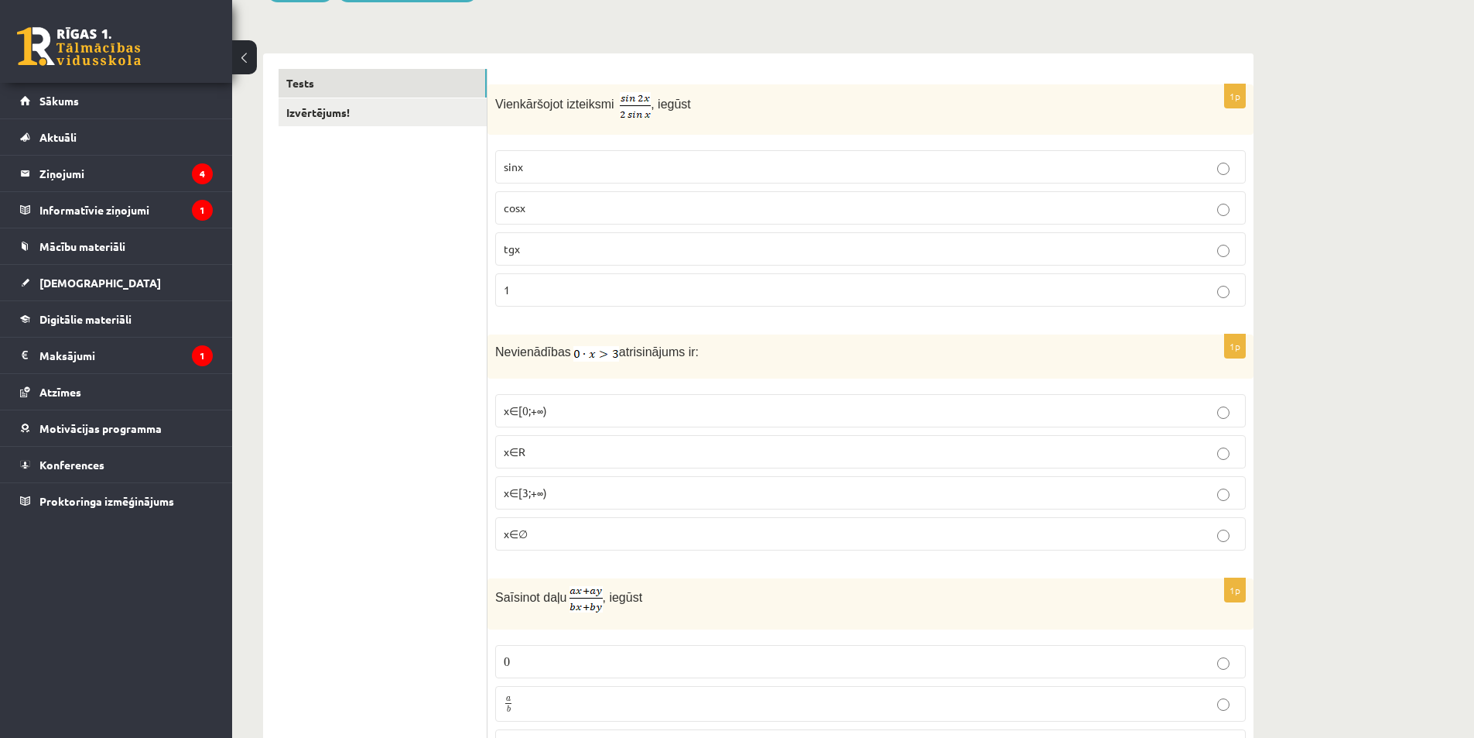
scroll to position [0, 0]
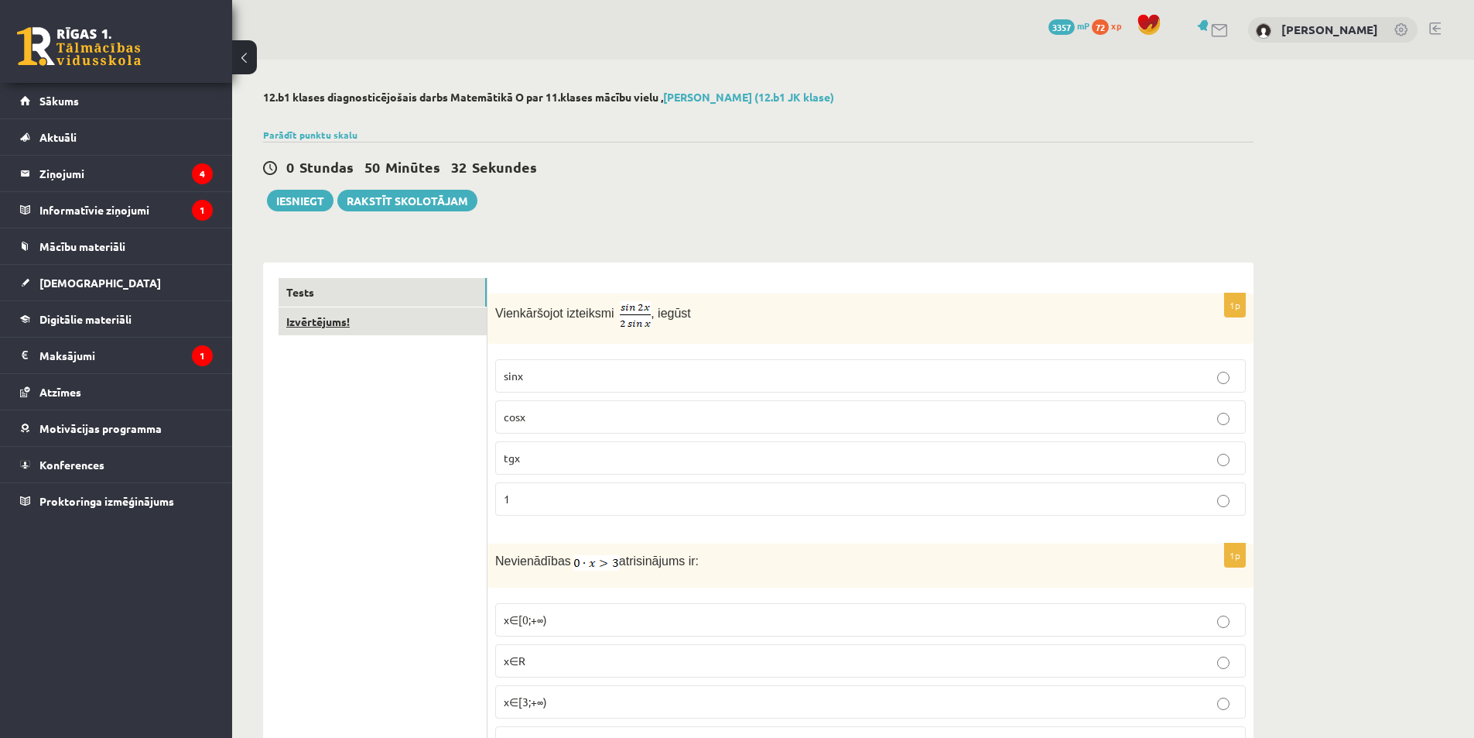
type input "*"
click at [361, 326] on link "Izvērtējums!" at bounding box center [383, 321] width 208 height 29
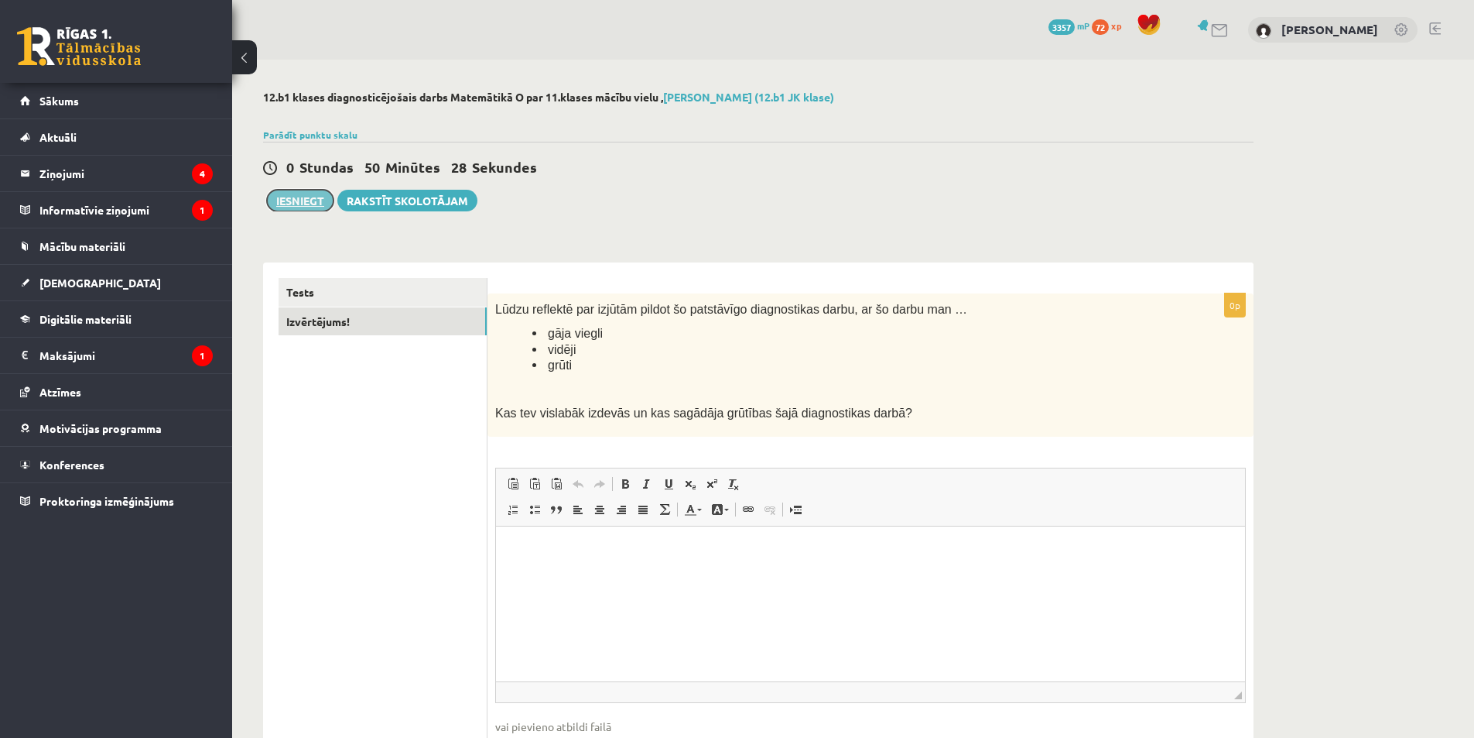
click at [299, 193] on button "Iesniegt" at bounding box center [300, 201] width 67 height 22
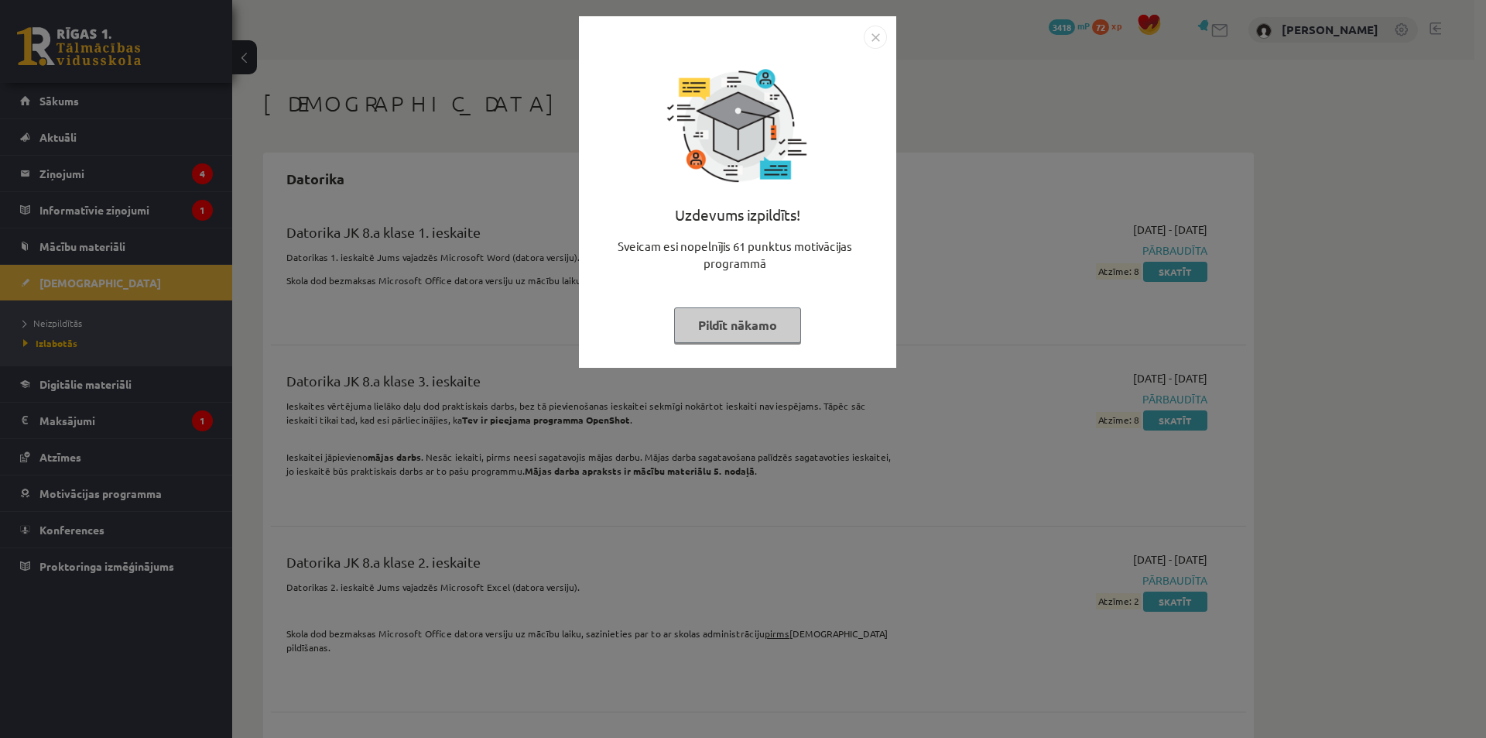
click at [874, 34] on img "Close" at bounding box center [875, 37] width 23 height 23
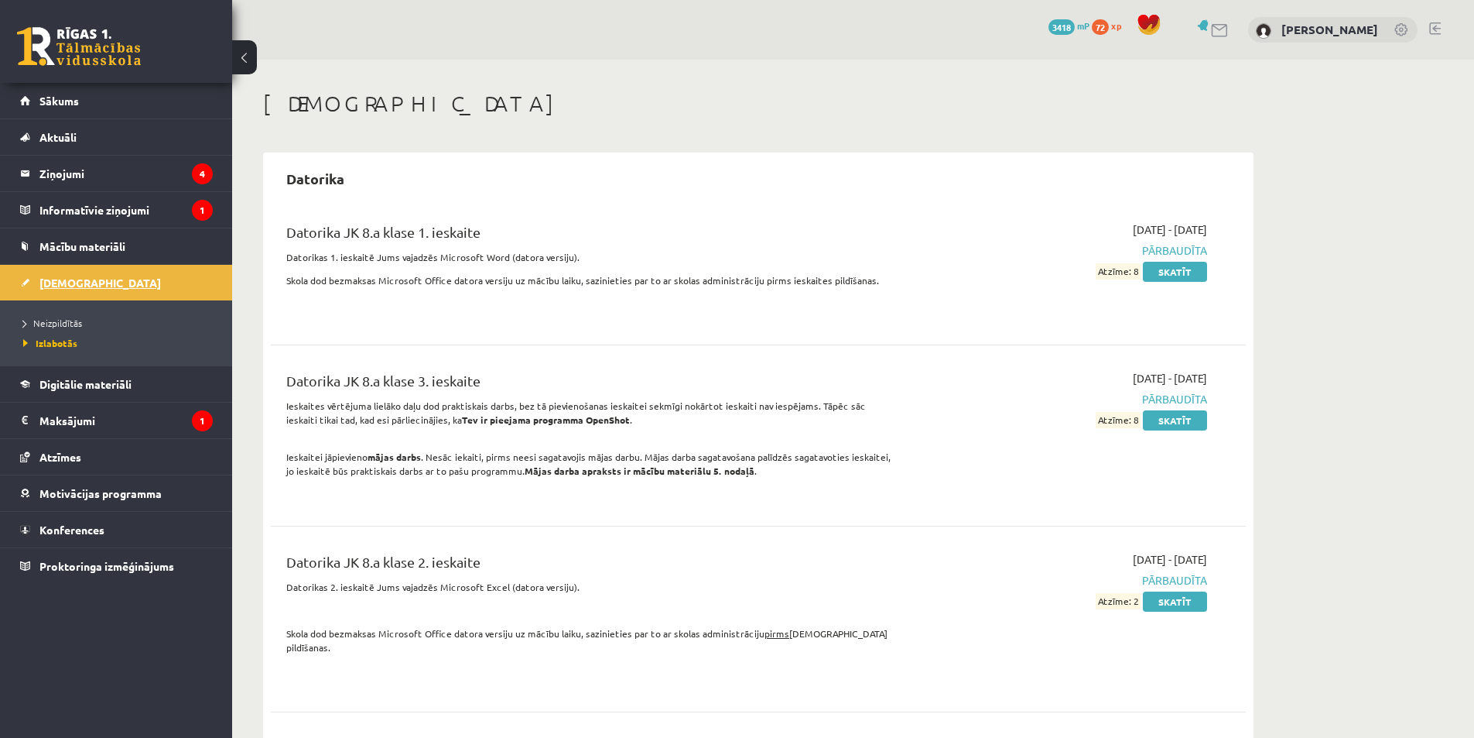
click at [70, 282] on span "[DEMOGRAPHIC_DATA]" at bounding box center [100, 283] width 122 height 14
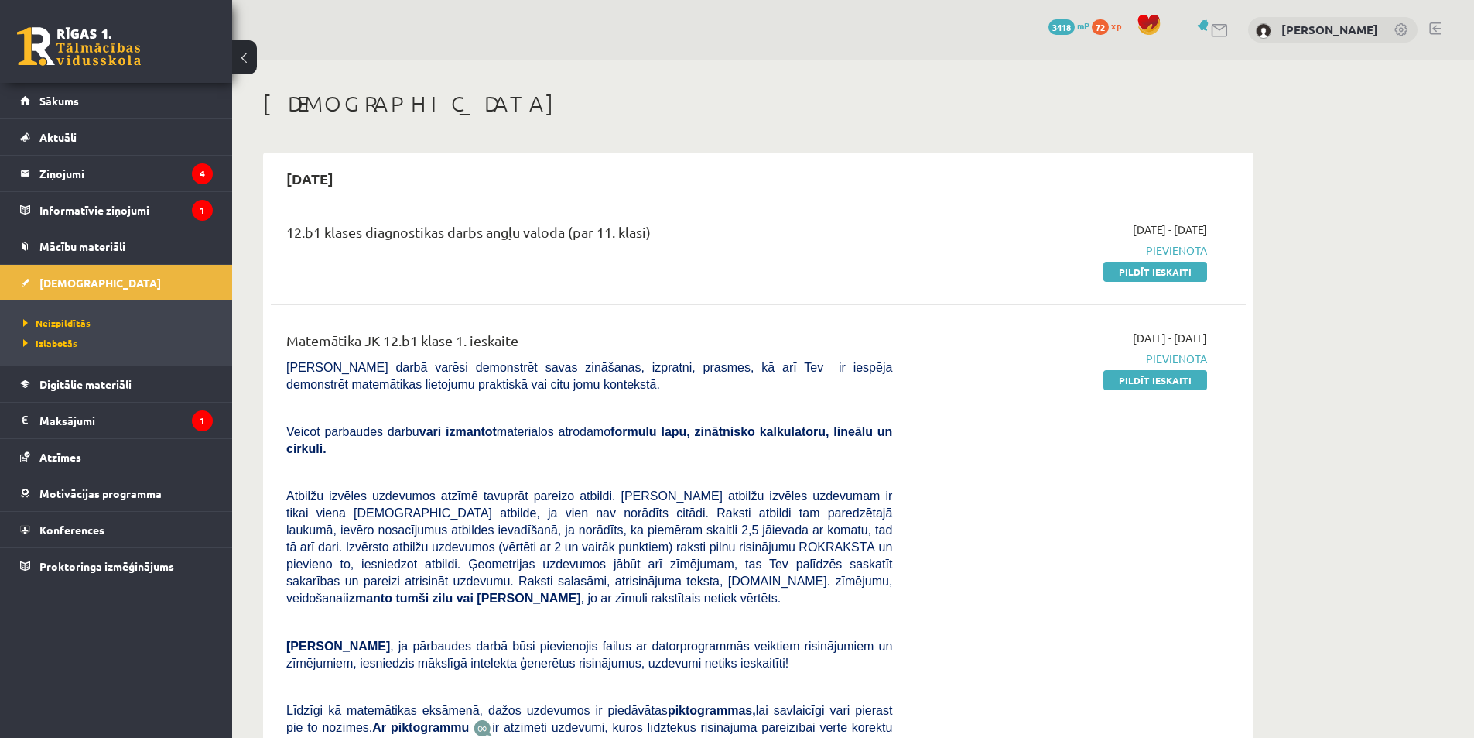
scroll to position [77, 0]
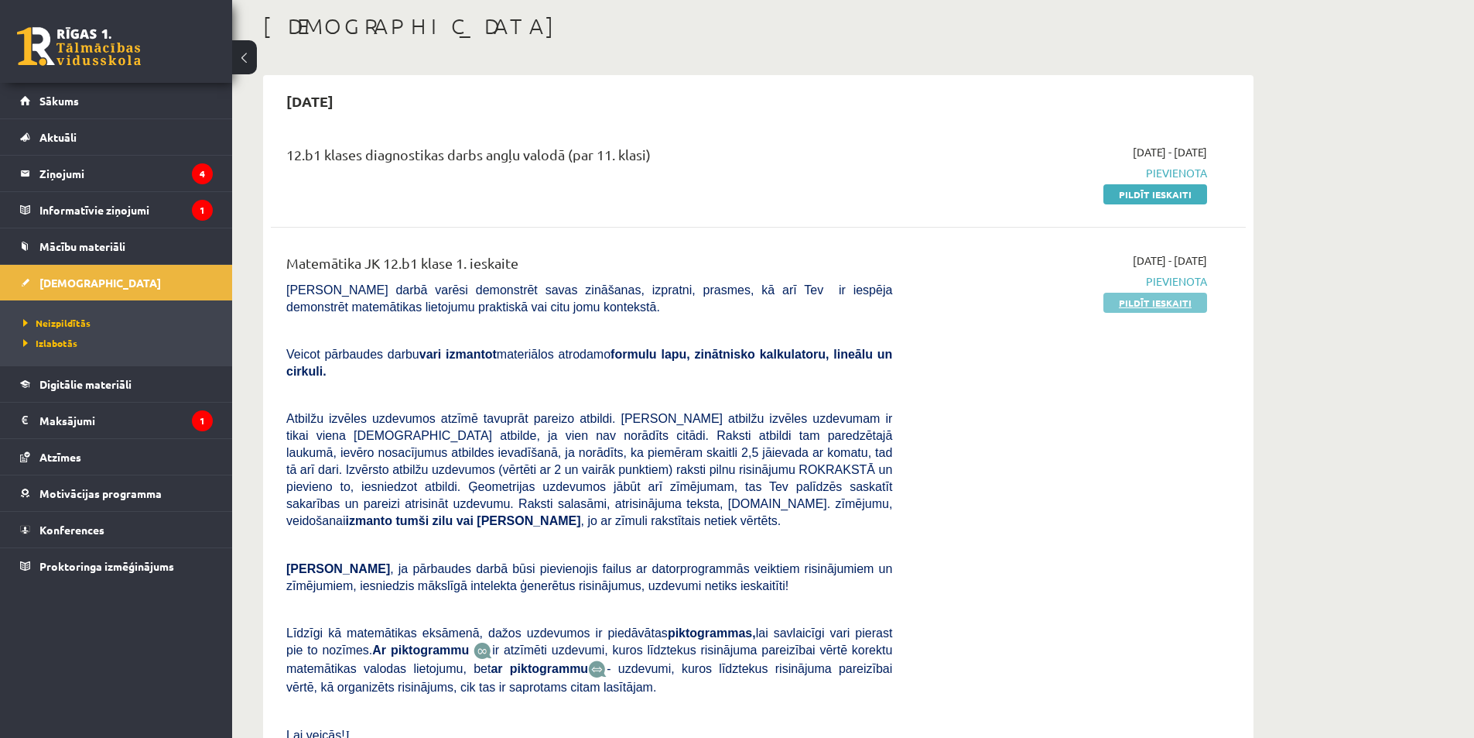
click at [1163, 299] on link "Pildīt ieskaiti" at bounding box center [1156, 303] width 104 height 20
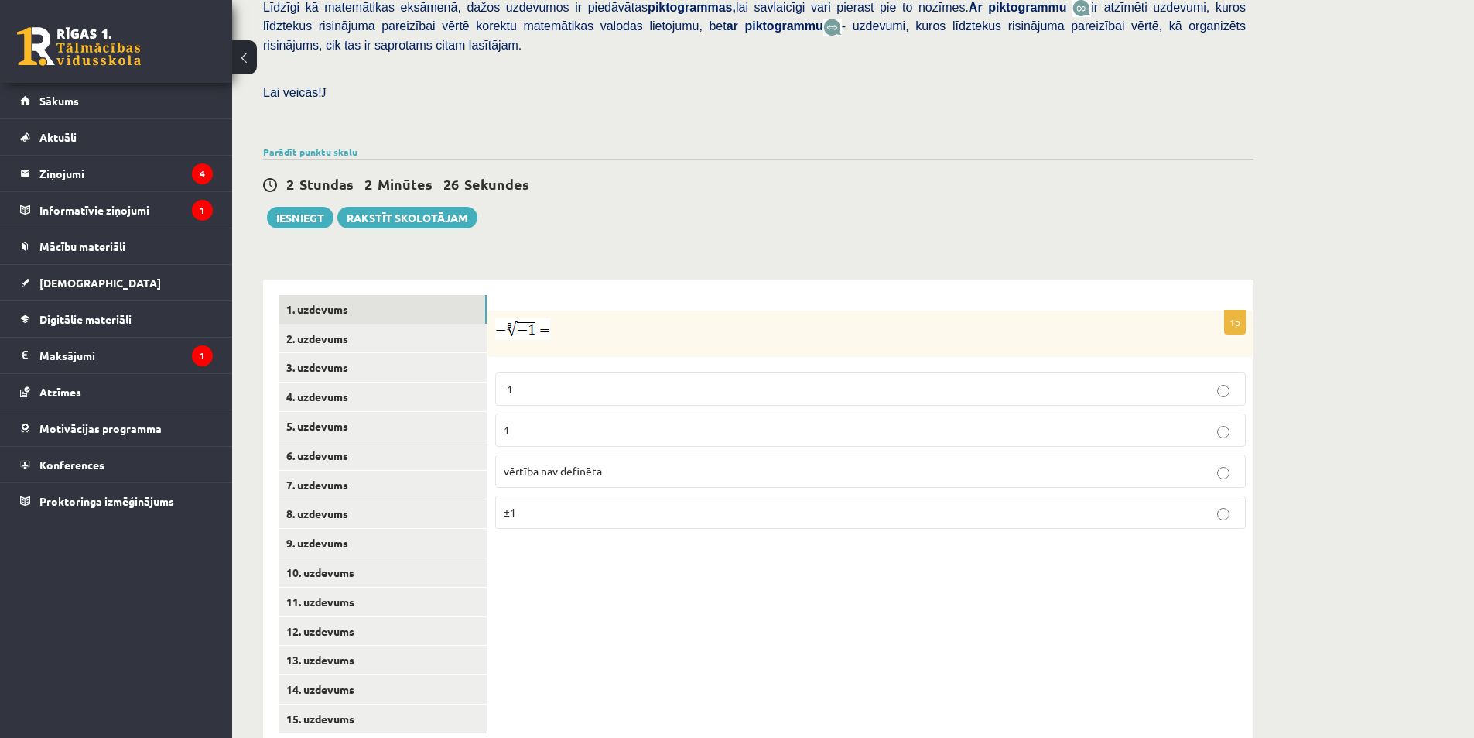
scroll to position [401, 0]
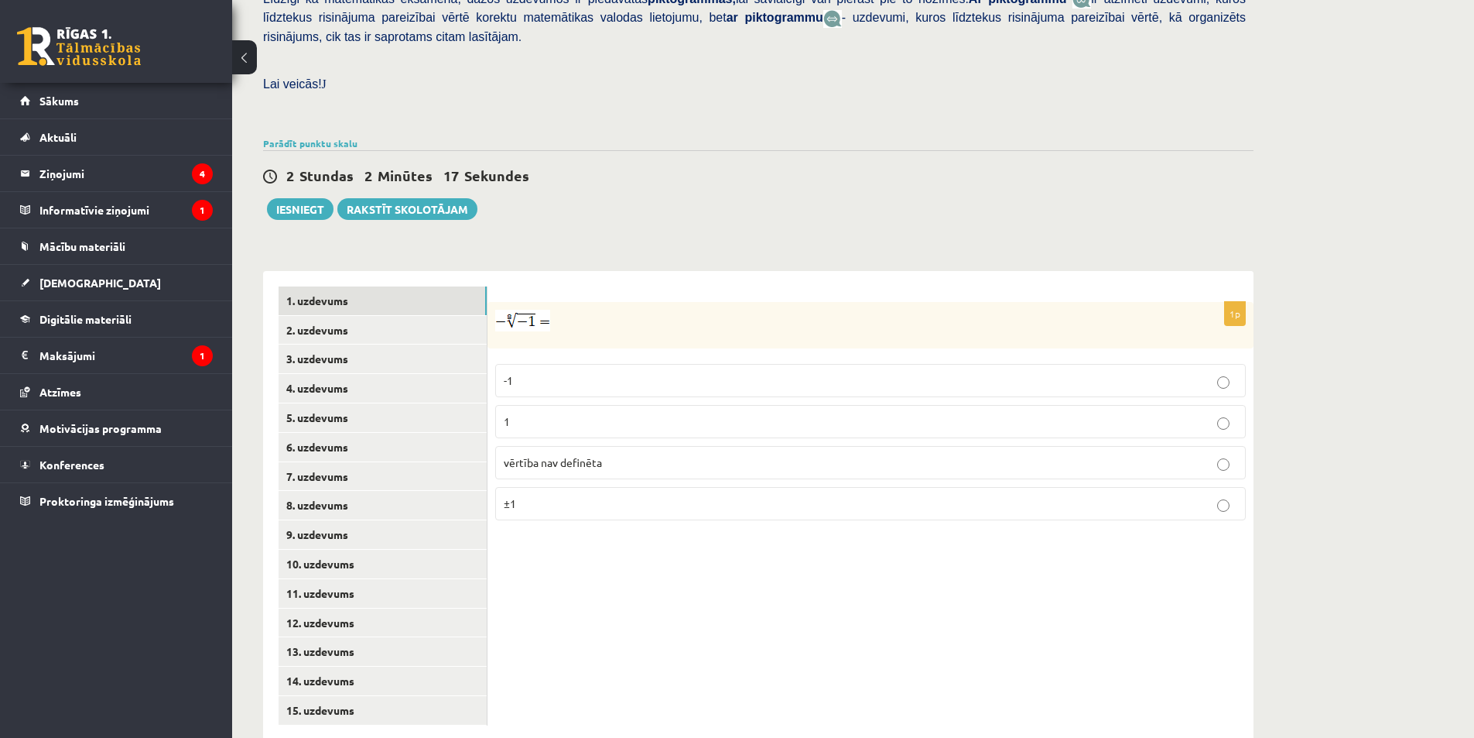
click at [518, 310] on img at bounding box center [522, 321] width 55 height 22
click at [614, 454] on p "vērtība nav definēta" at bounding box center [871, 462] width 734 height 16
click at [344, 316] on link "2. uzdevums" at bounding box center [383, 330] width 208 height 29
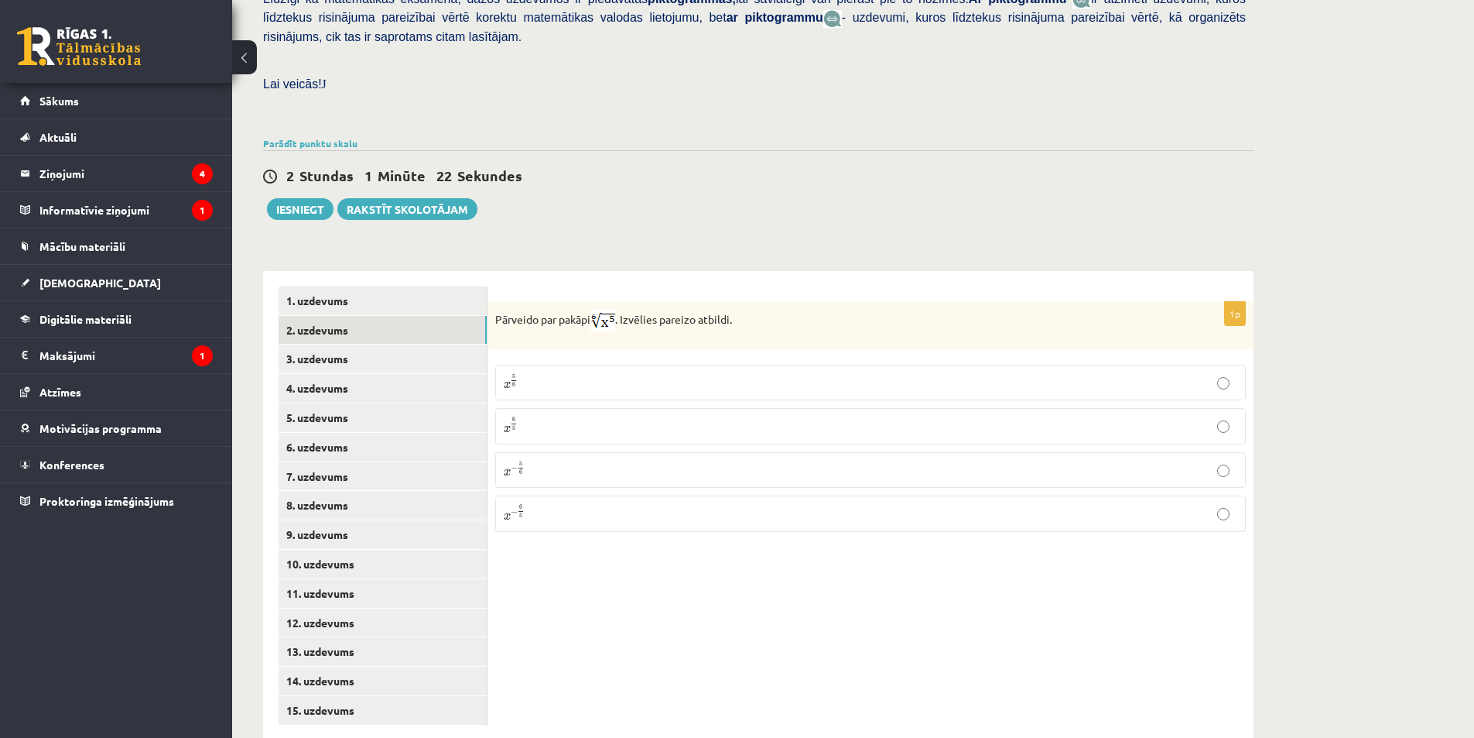
click at [533, 408] on label "x 6 5 x 6 5" at bounding box center [870, 426] width 751 height 36
click at [536, 373] on p "x 5 6 x 5 6" at bounding box center [871, 382] width 734 height 19
click at [321, 344] on link "3. uzdevums" at bounding box center [383, 358] width 208 height 29
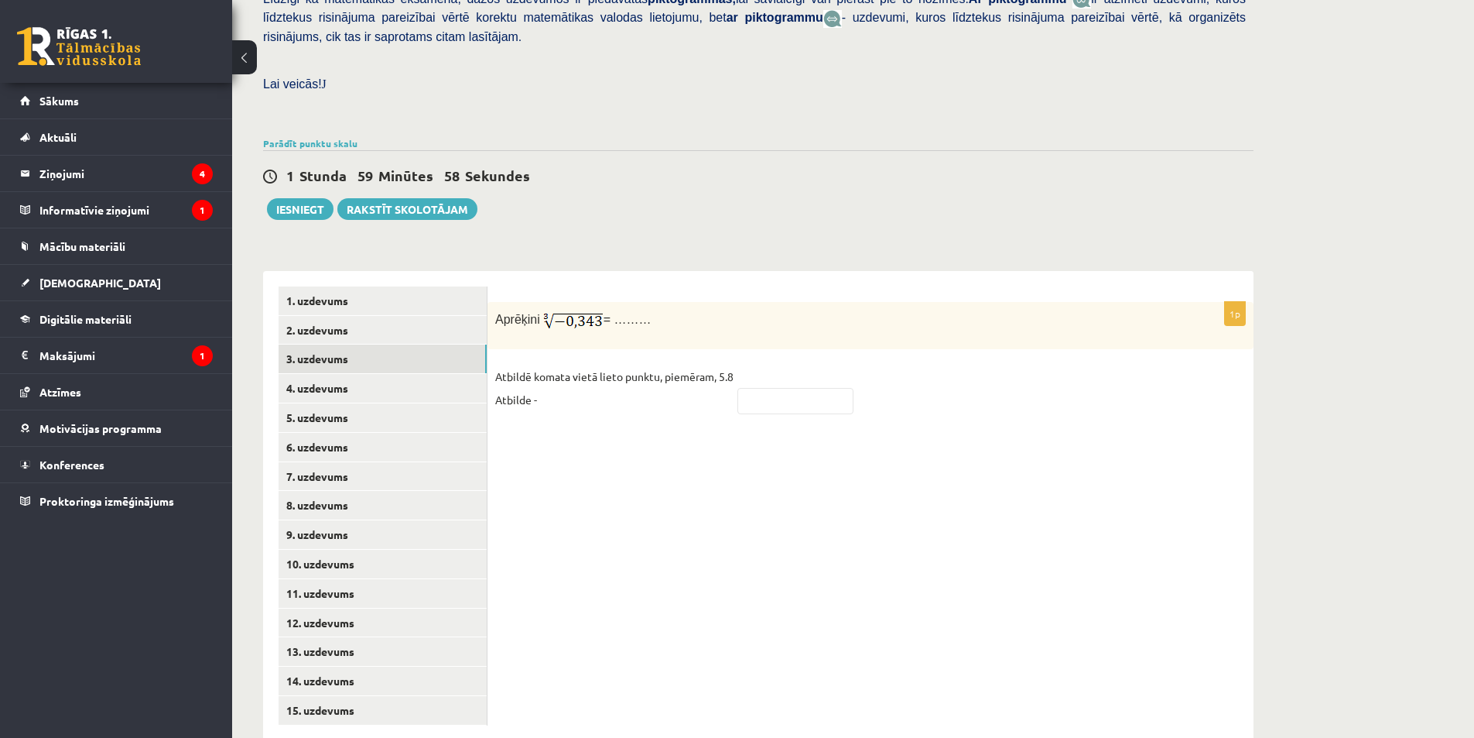
click at [596, 368] on p "Atbildē komata vietā lieto punktu, piemēram, 5.8 Atbilde -" at bounding box center [614, 388] width 238 height 46
click at [550, 365] on p "Atbildē komata vietā lieto punktu, piemēram, 5.8 Atbilde -" at bounding box center [614, 388] width 238 height 46
click at [807, 388] on input "text" at bounding box center [796, 401] width 116 height 26
type input "****"
click at [331, 374] on link "4. uzdevums" at bounding box center [383, 388] width 208 height 29
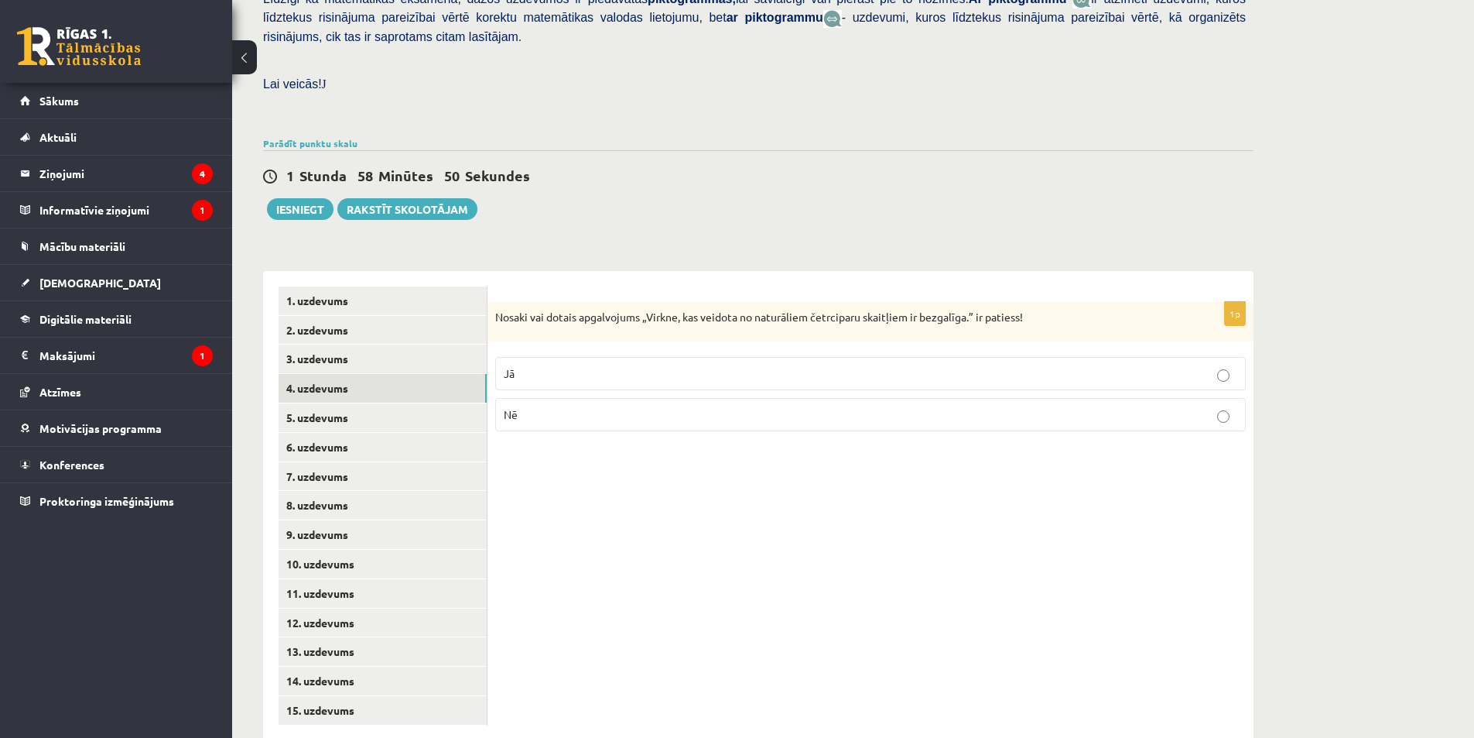
click at [1005, 406] on p "Nē" at bounding box center [871, 414] width 734 height 16
click at [320, 403] on link "5. uzdevums" at bounding box center [383, 417] width 208 height 29
click at [529, 409] on p "Nē" at bounding box center [871, 417] width 734 height 16
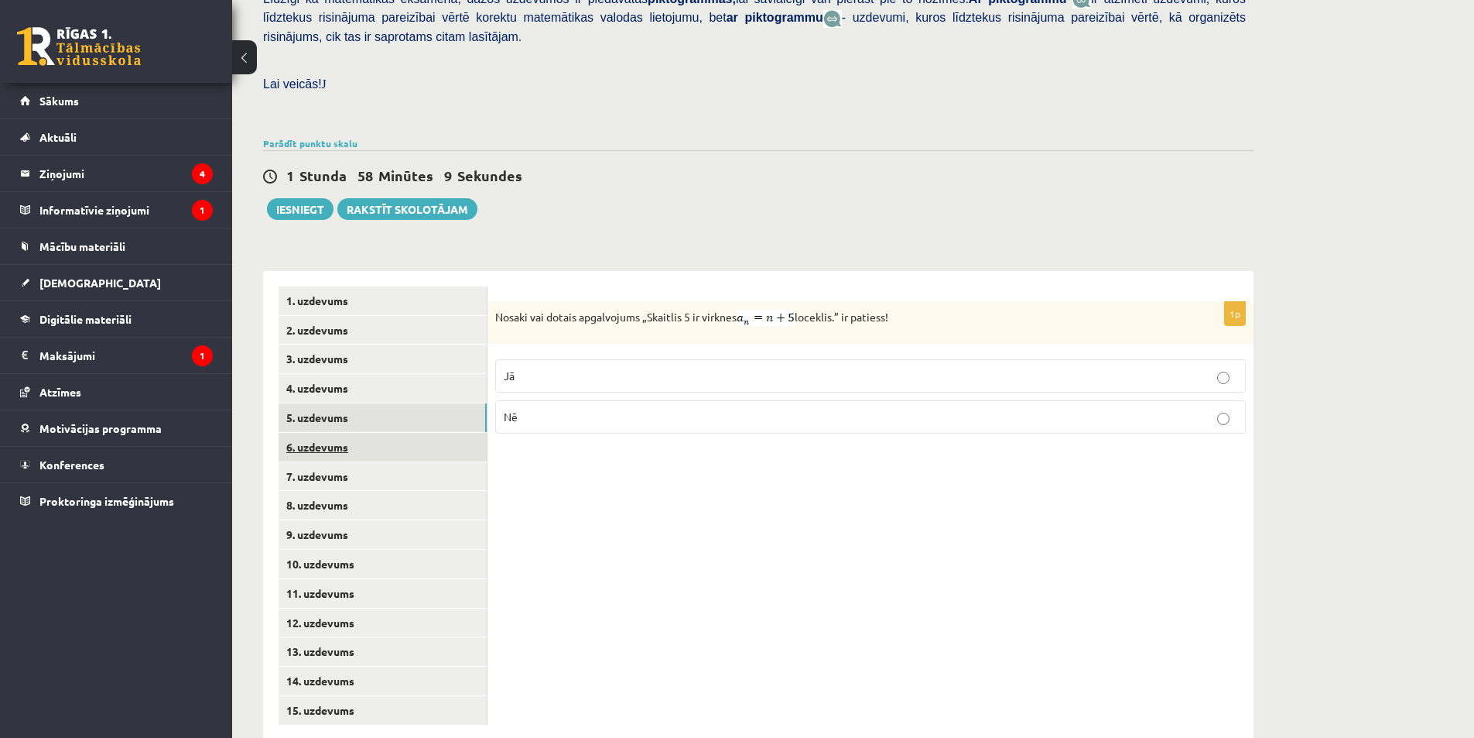
click at [319, 433] on link "6. uzdevums" at bounding box center [383, 447] width 208 height 29
click at [593, 365] on p "Jā" at bounding box center [871, 373] width 734 height 16
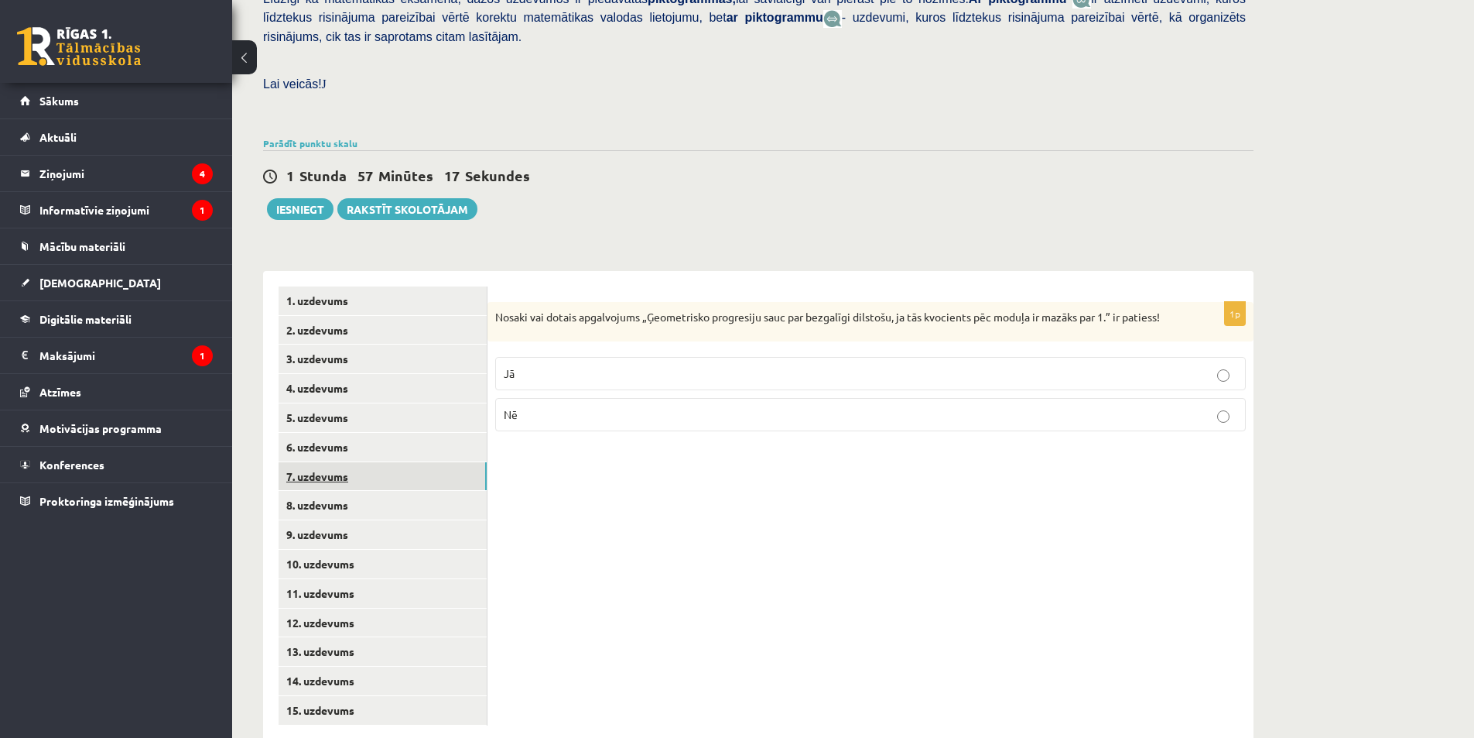
click at [361, 462] on link "7. uzdevums" at bounding box center [383, 476] width 208 height 29
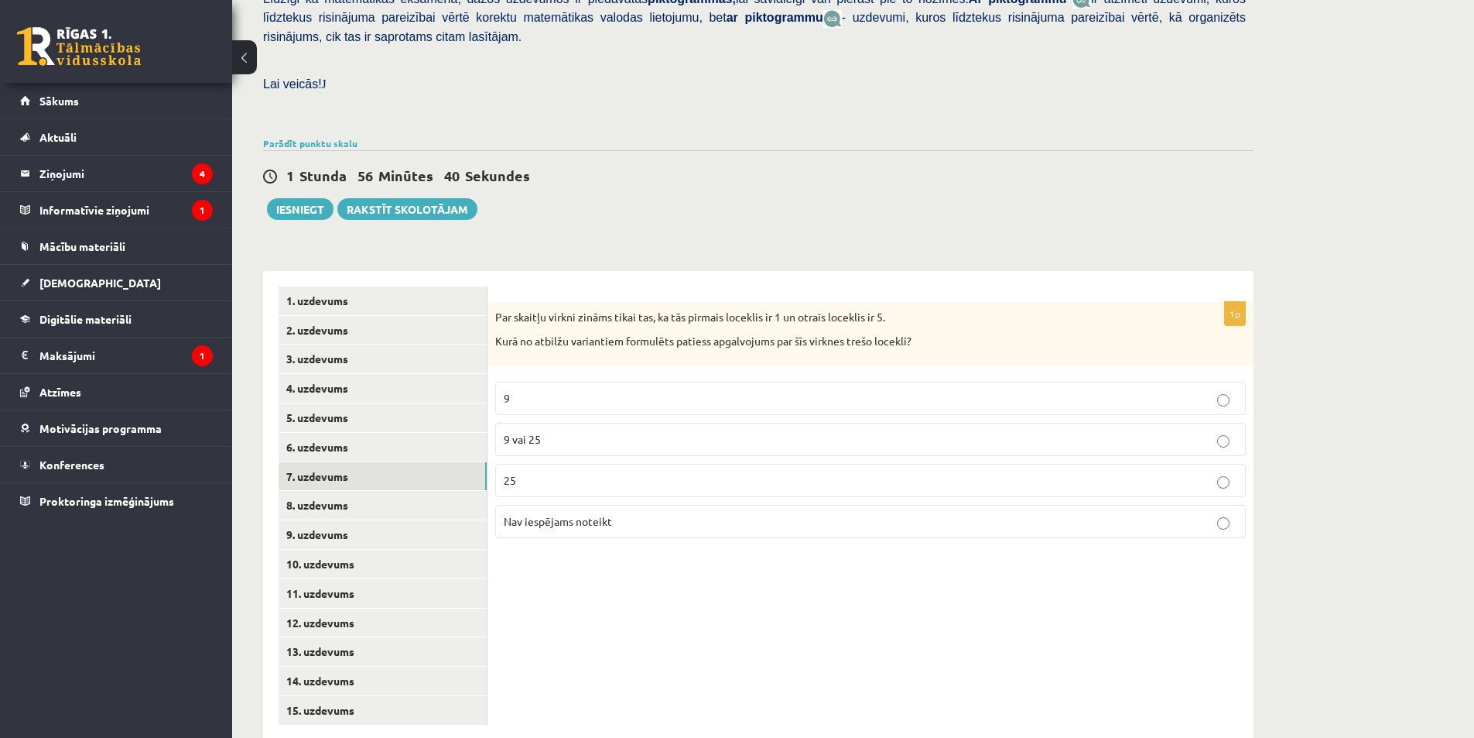
click at [530, 432] on span "9 vai 25" at bounding box center [522, 439] width 37 height 14
click at [348, 491] on link "8. uzdevums" at bounding box center [383, 505] width 208 height 29
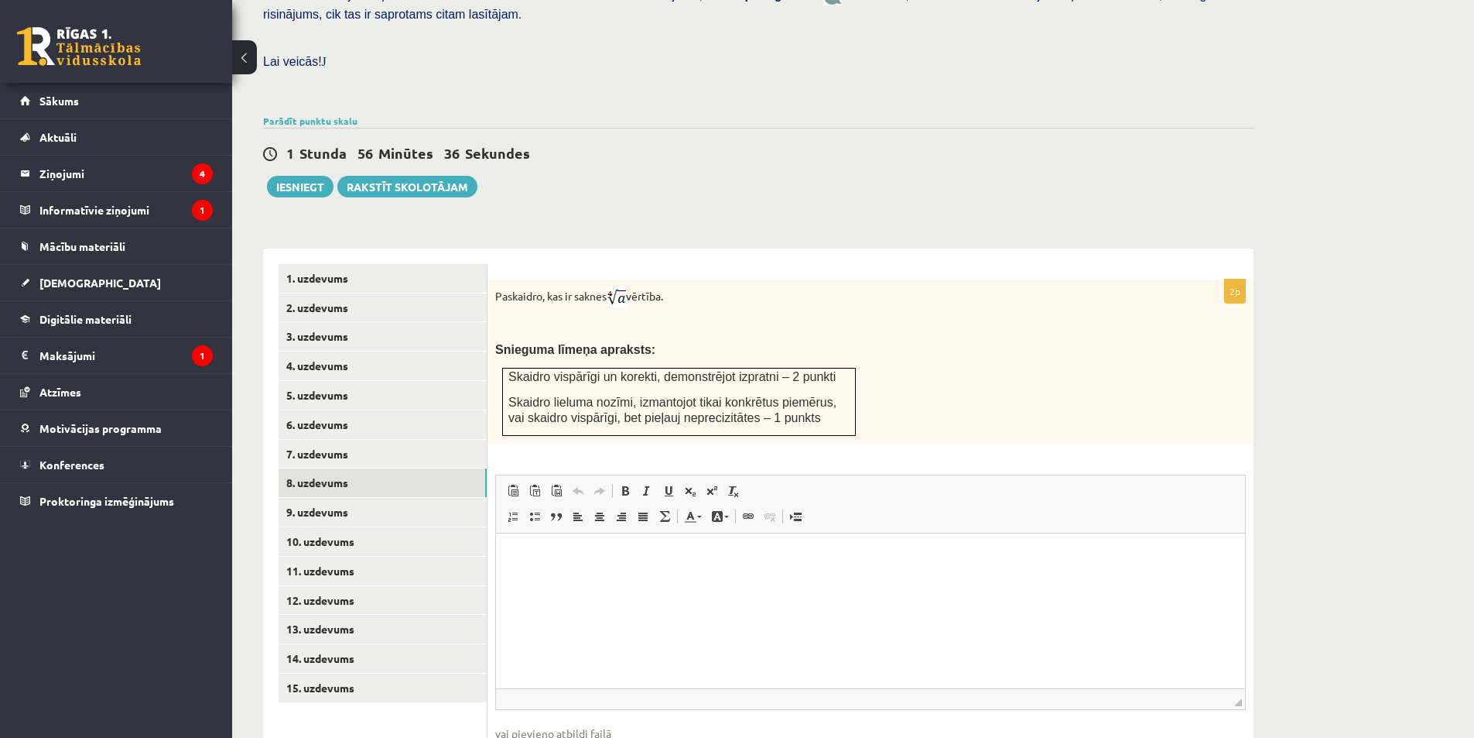
scroll to position [478, 0]
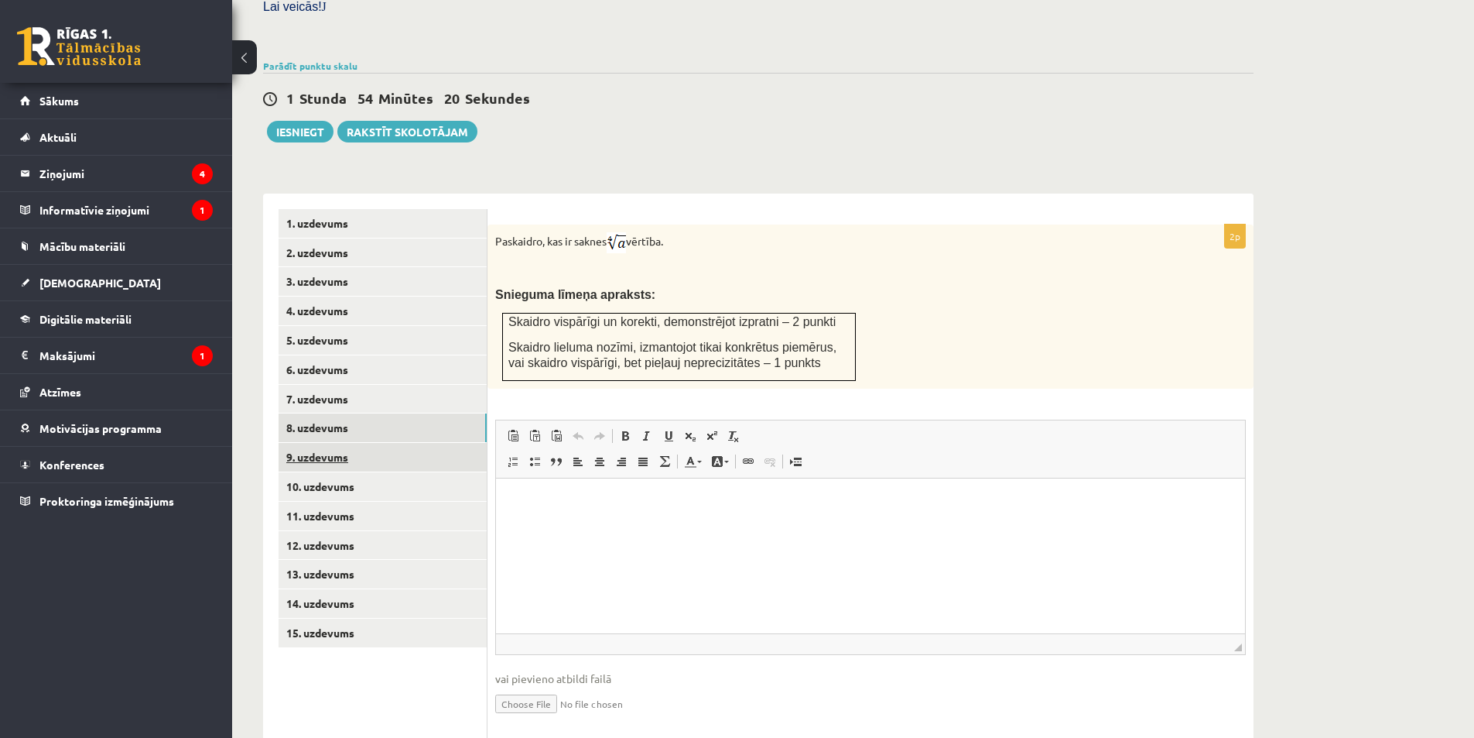
click at [361, 443] on link "9. uzdevums" at bounding box center [383, 457] width 208 height 29
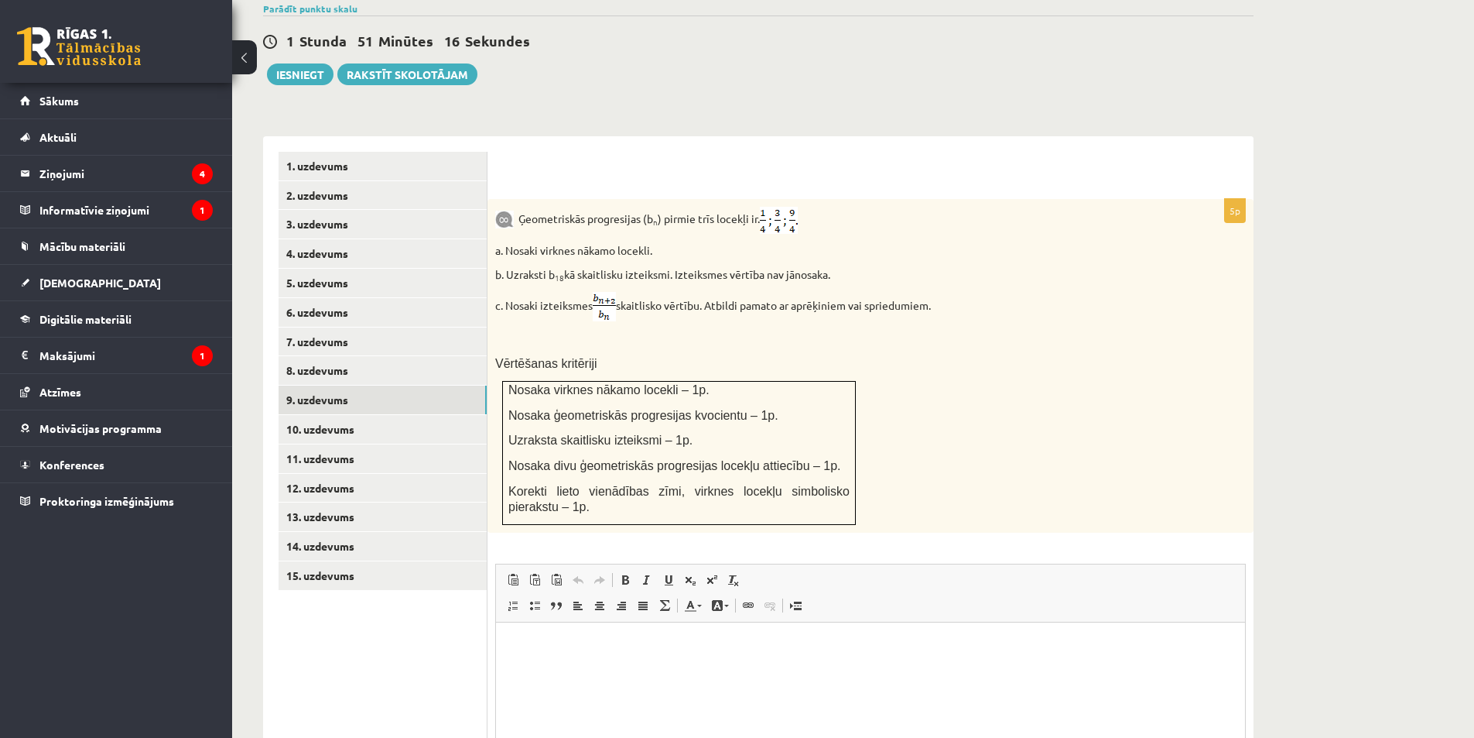
scroll to position [543, 0]
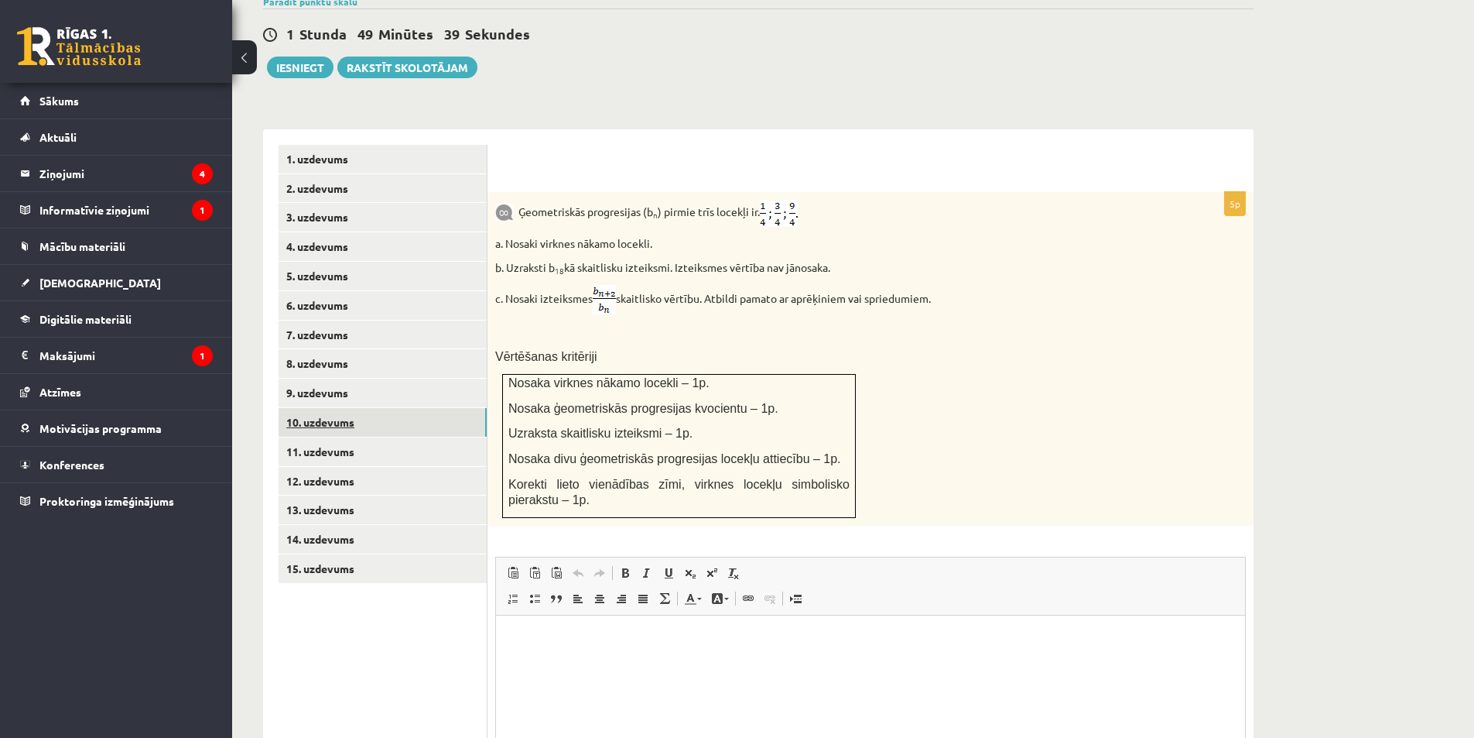
click at [383, 408] on link "10. uzdevums" at bounding box center [383, 422] width 208 height 29
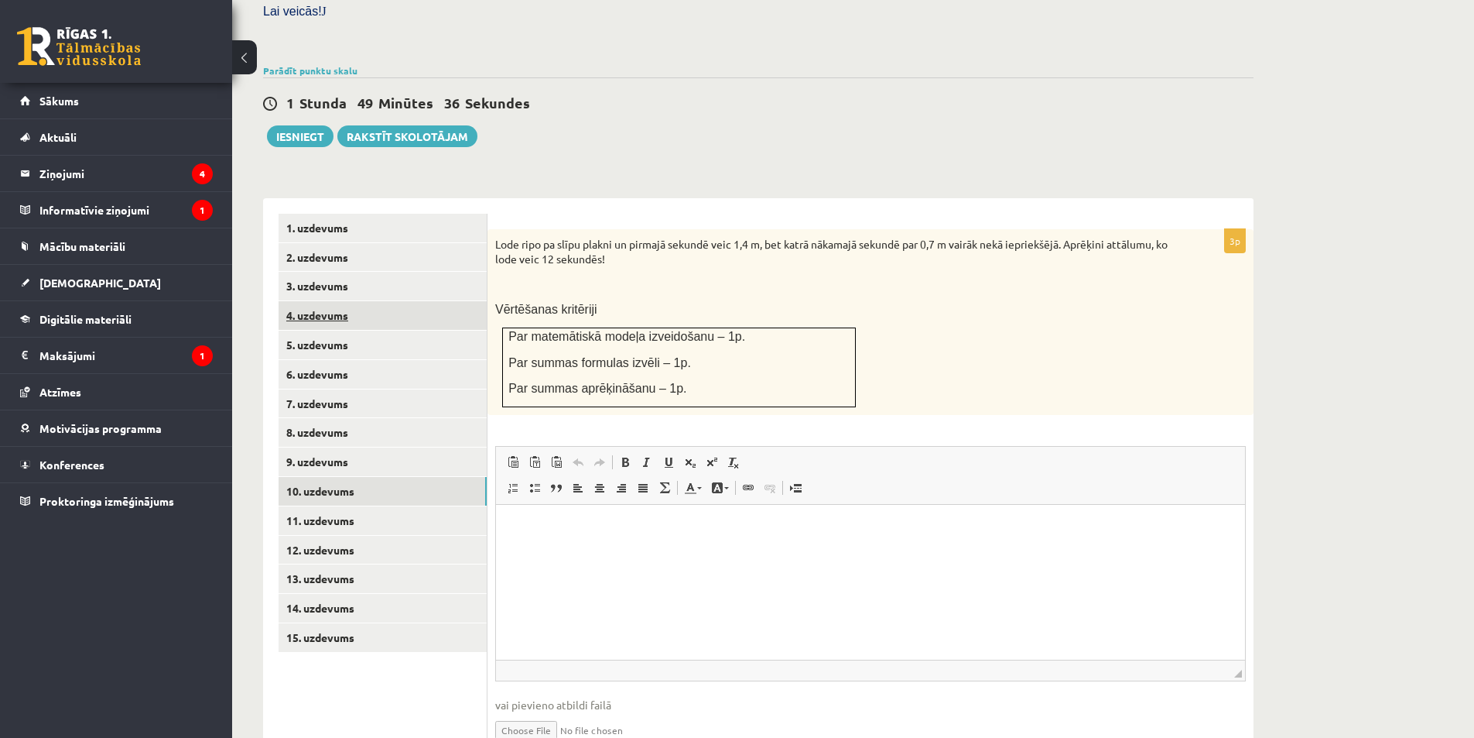
scroll to position [479, 0]
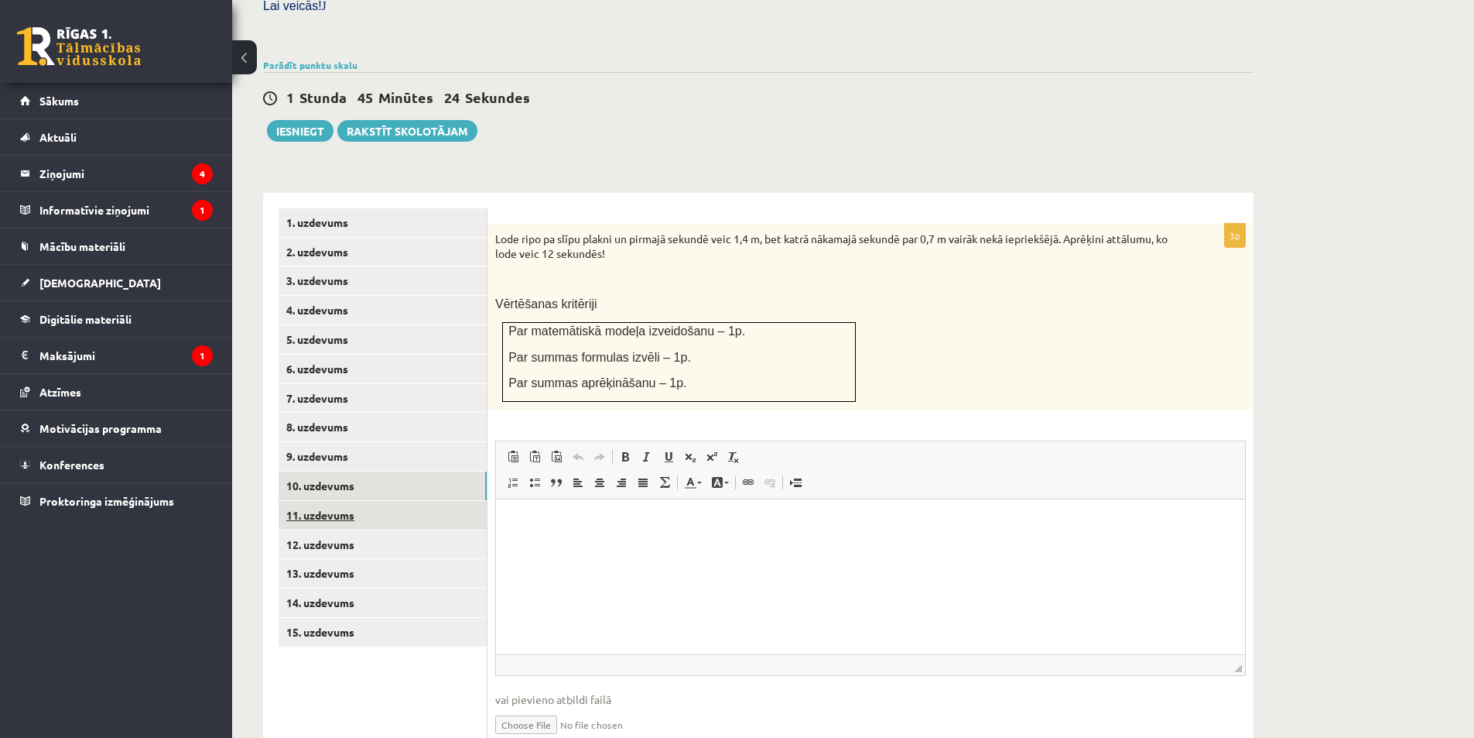
click at [369, 501] on link "11. uzdevums" at bounding box center [383, 515] width 208 height 29
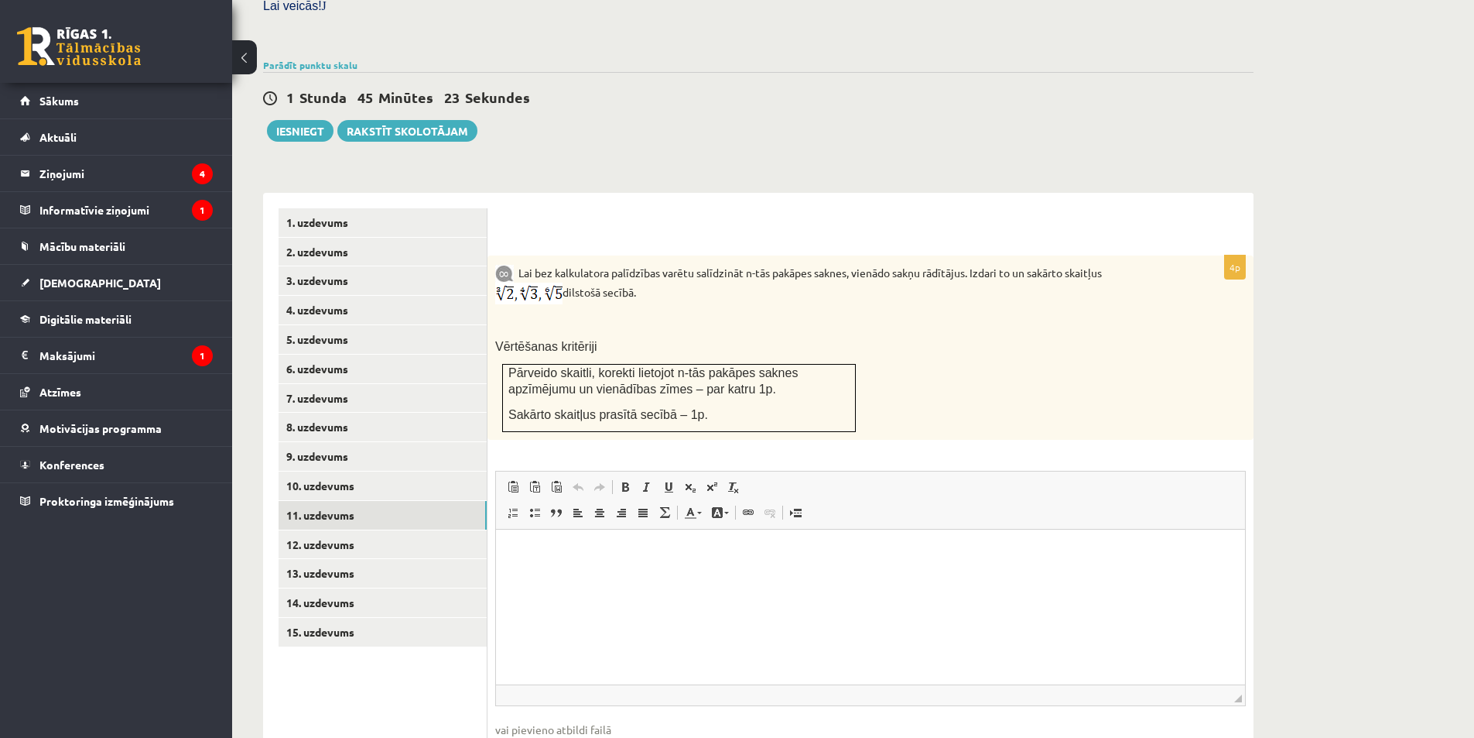
scroll to position [0, 0]
click at [1097, 129] on div "Matemātika JK 12.b1 klase 1. ieskaite , Ņikita Goļikovs (12.b1 JK klase) Pārbau…" at bounding box center [758, 209] width 1053 height 1259
click at [337, 530] on link "12. uzdevums" at bounding box center [383, 544] width 208 height 29
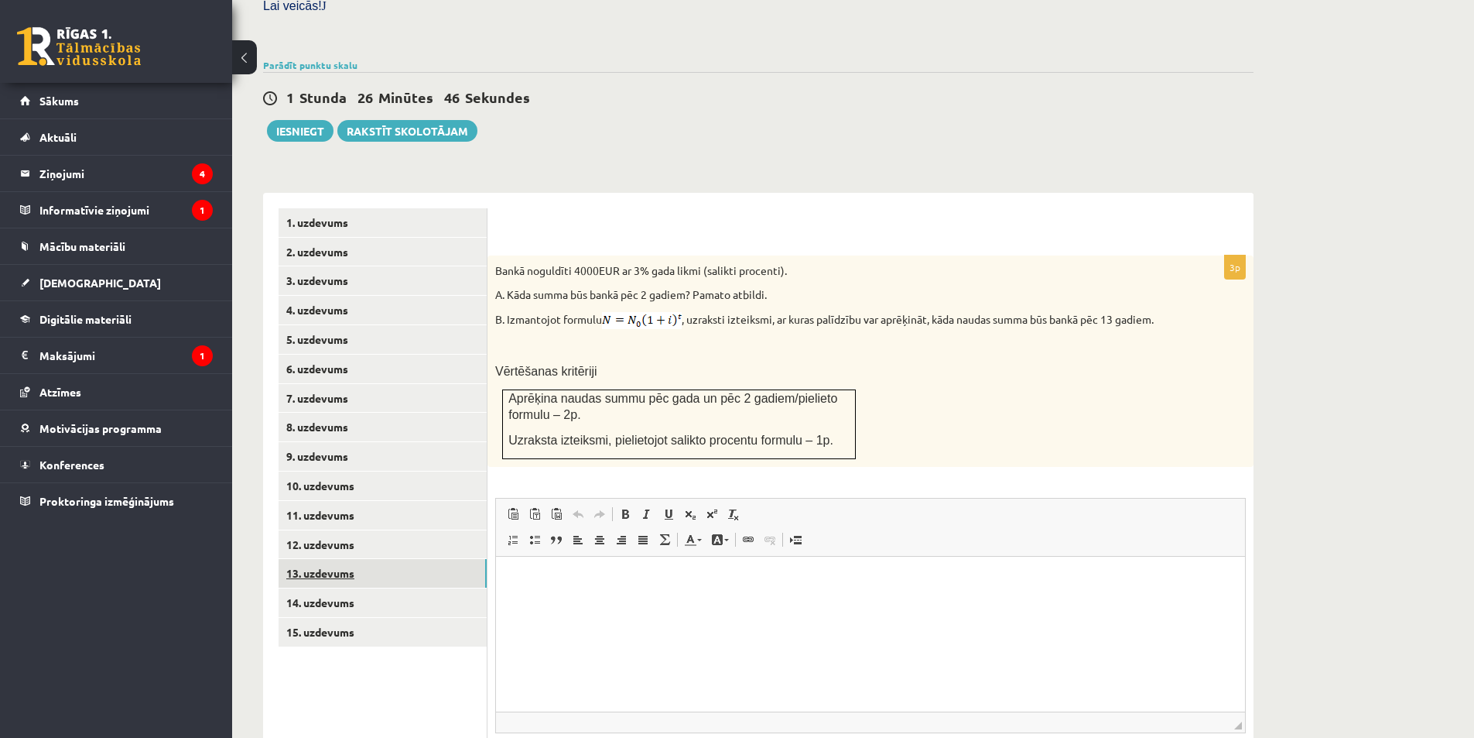
click at [324, 559] on link "13. uzdevums" at bounding box center [383, 573] width 208 height 29
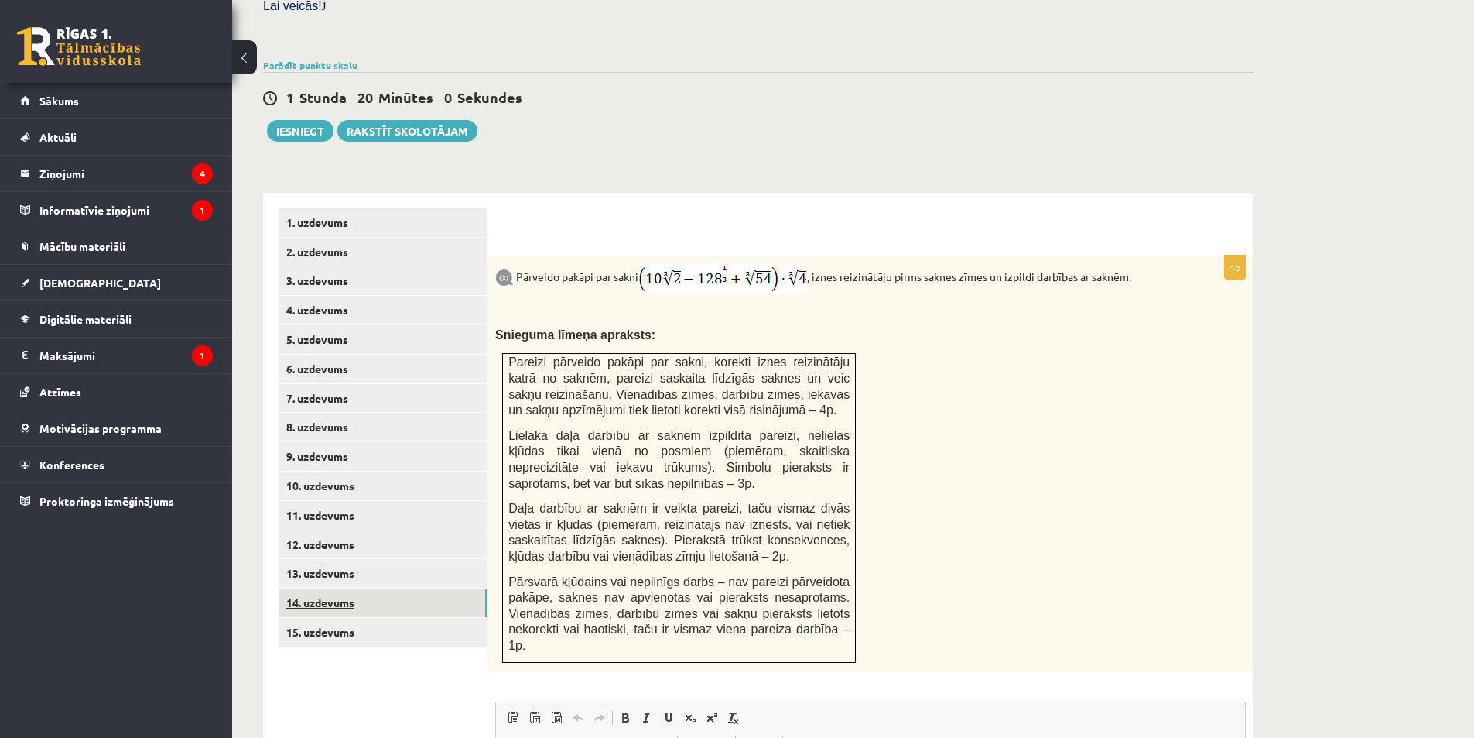
click at [315, 588] on link "14. uzdevums" at bounding box center [383, 602] width 208 height 29
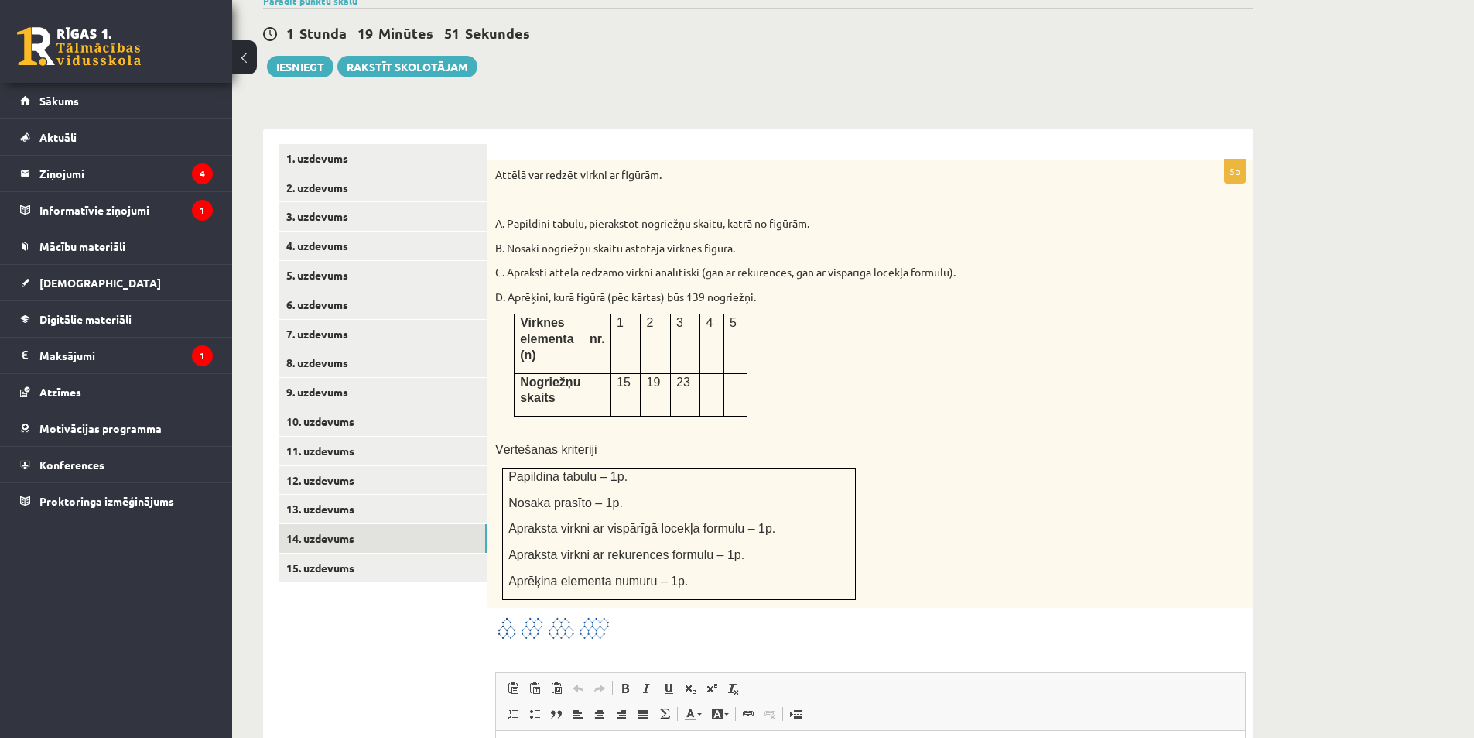
scroll to position [557, 0]
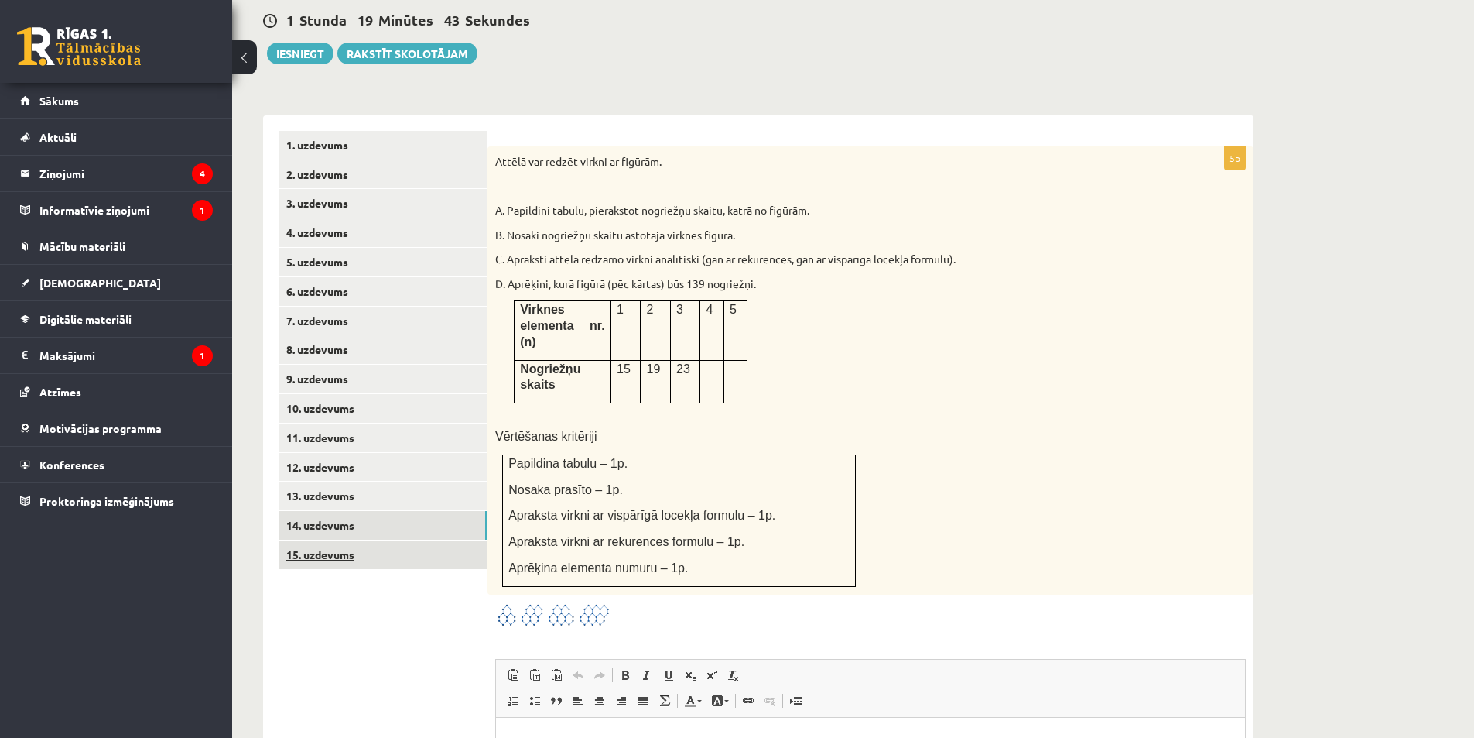
click at [377, 540] on link "15. uzdevums" at bounding box center [383, 554] width 208 height 29
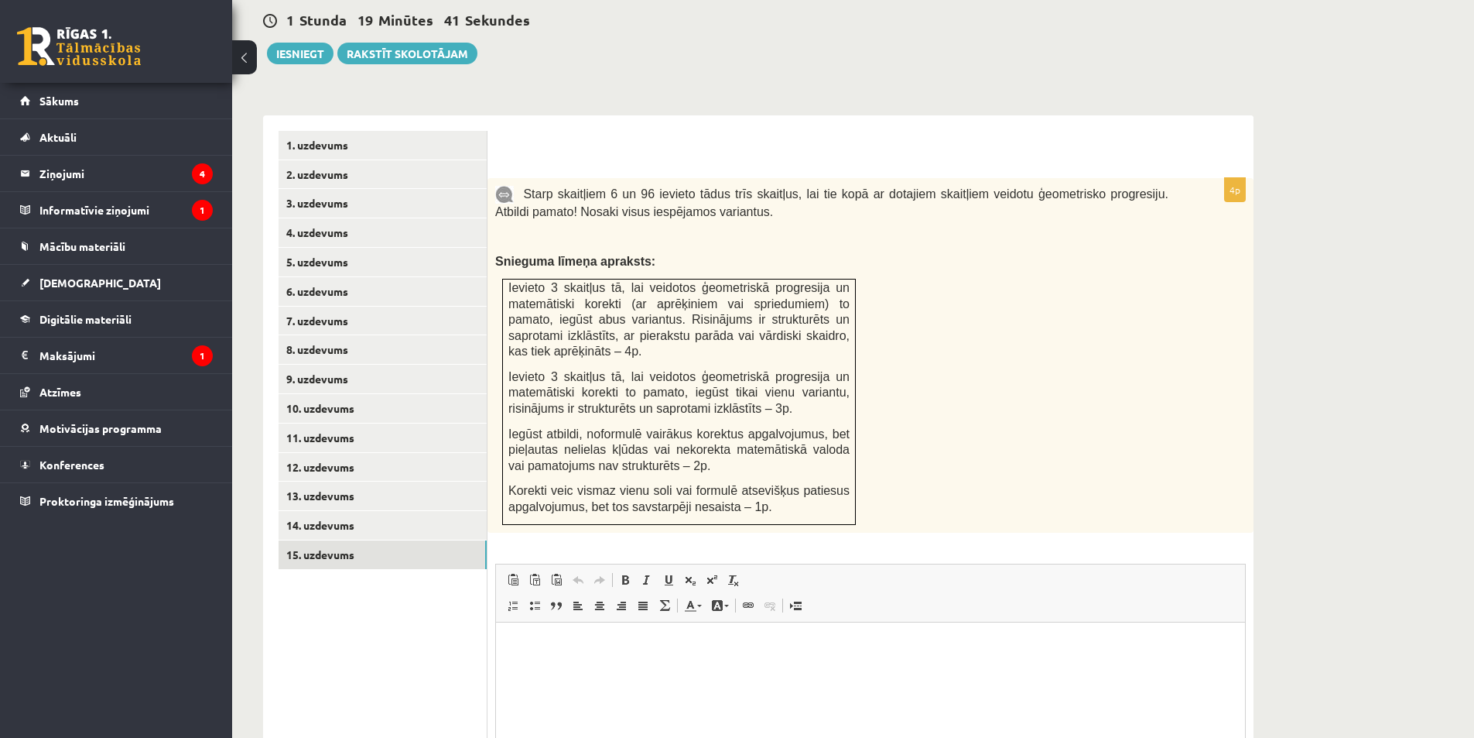
scroll to position [0, 0]
drag, startPoint x: 602, startPoint y: 156, endPoint x: 612, endPoint y: 157, distance: 10.1
click at [612, 187] on span "Starp skaitļiem 6 un 96 ievieto tādus trīs skaitļus, lai tie kopā ar dotajiem s…" at bounding box center [831, 202] width 673 height 31
drag, startPoint x: 636, startPoint y: 156, endPoint x: 646, endPoint y: 158, distance: 9.4
click at [646, 187] on span "Starp skaitļiem 6 un 96 ievieto tādus trīs skaitļus, lai tie kopā ar dotajiem s…" at bounding box center [831, 202] width 673 height 31
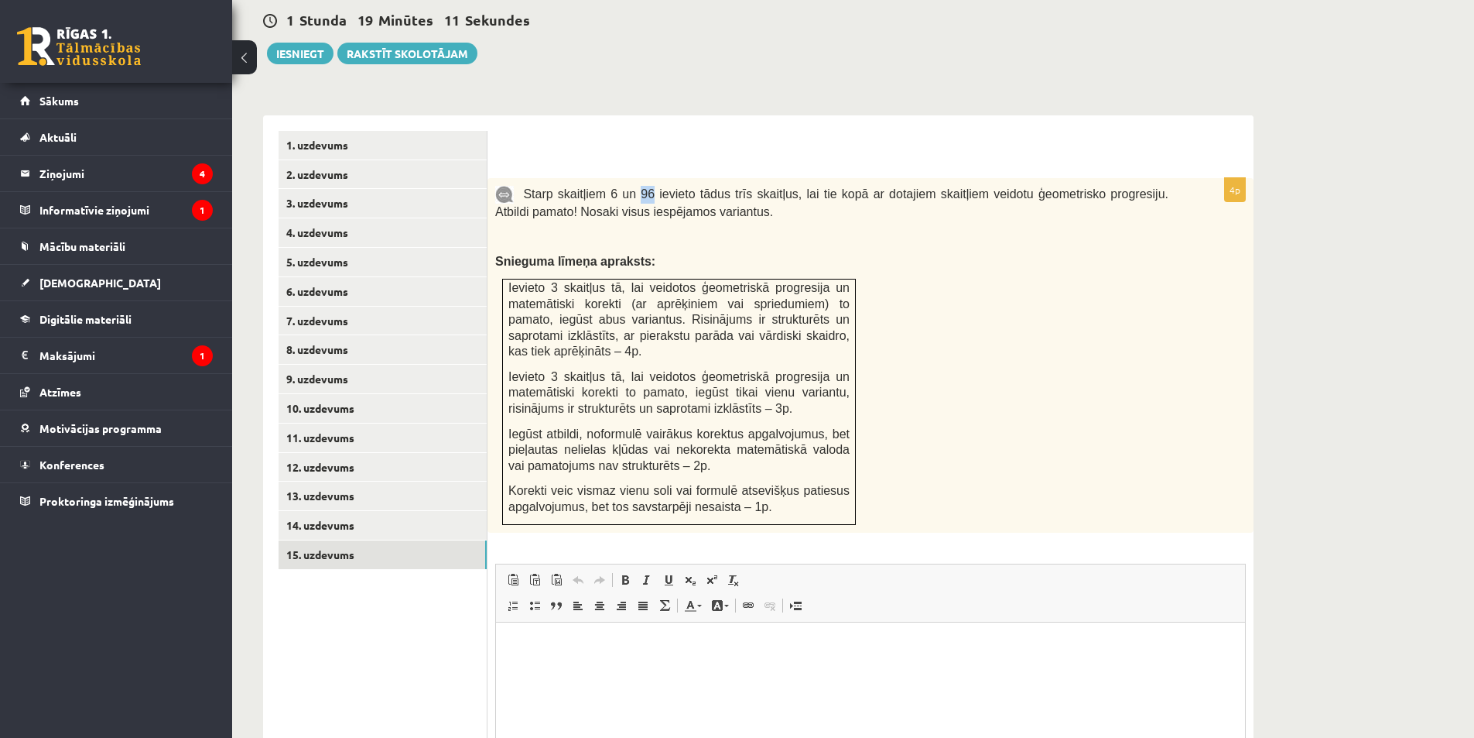
click at [646, 187] on span "Starp skaitļiem 6 un 96 ievieto tādus trīs skaitļus, lai tie kopā ar dotajiem s…" at bounding box center [831, 202] width 673 height 31
drag, startPoint x: 604, startPoint y: 158, endPoint x: 618, endPoint y: 157, distance: 14.0
click at [611, 187] on span "Starp skaitļiem 6 un 96 ievieto tādus trīs skaitļus, lai tie kopā ar dotajiem s…" at bounding box center [831, 202] width 673 height 31
drag, startPoint x: 635, startPoint y: 157, endPoint x: 645, endPoint y: 156, distance: 9.3
click at [645, 187] on span "Starp skaitļiem 6 un 96 ievieto tādus trīs skaitļus, lai tie kopā ar dotajiem s…" at bounding box center [831, 202] width 673 height 31
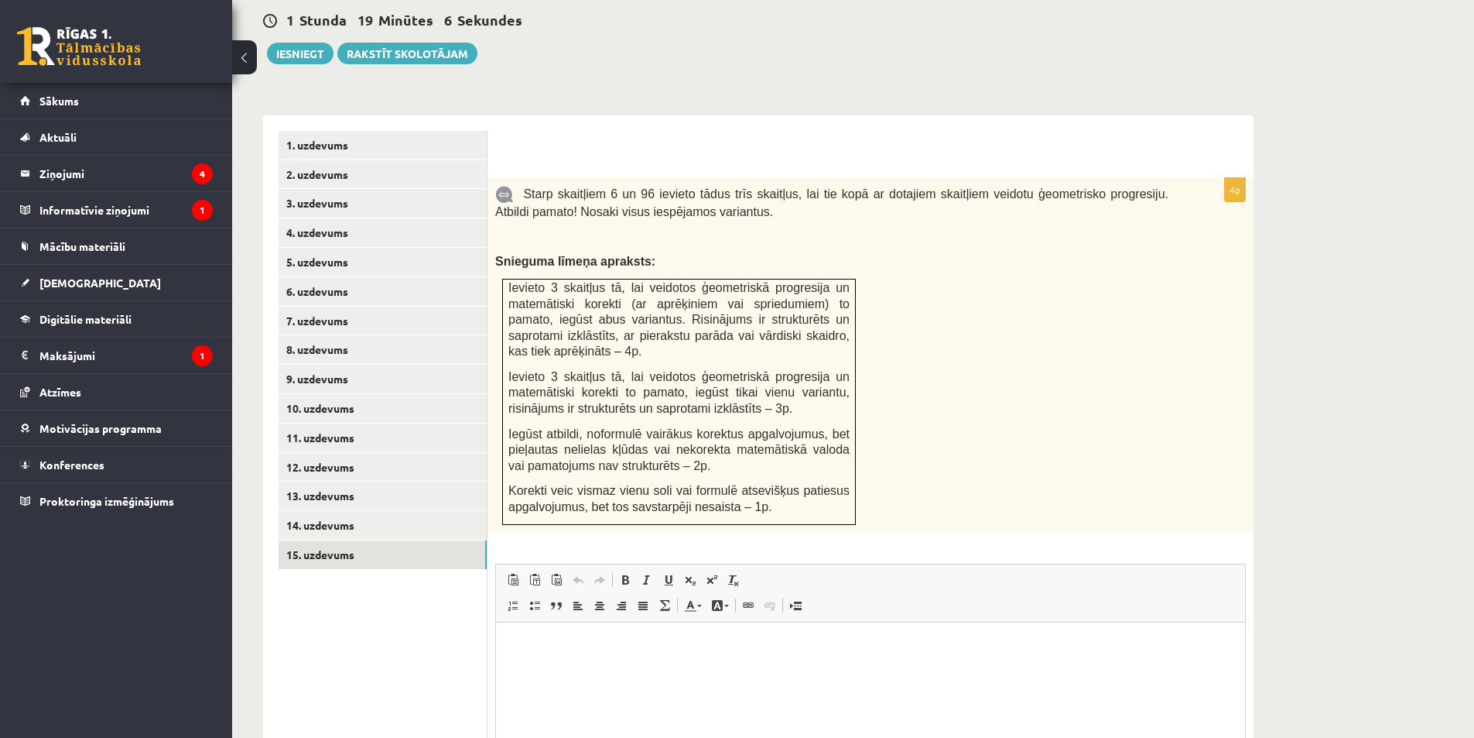
click at [659, 132] on form "4p Starp skaitļiem 6 un 96 ievieto tādus trīs skaitļus, lai tie kopā ar dotajie…" at bounding box center [870, 508] width 735 height 755
click at [341, 511] on link "14. uzdevums" at bounding box center [383, 525] width 208 height 29
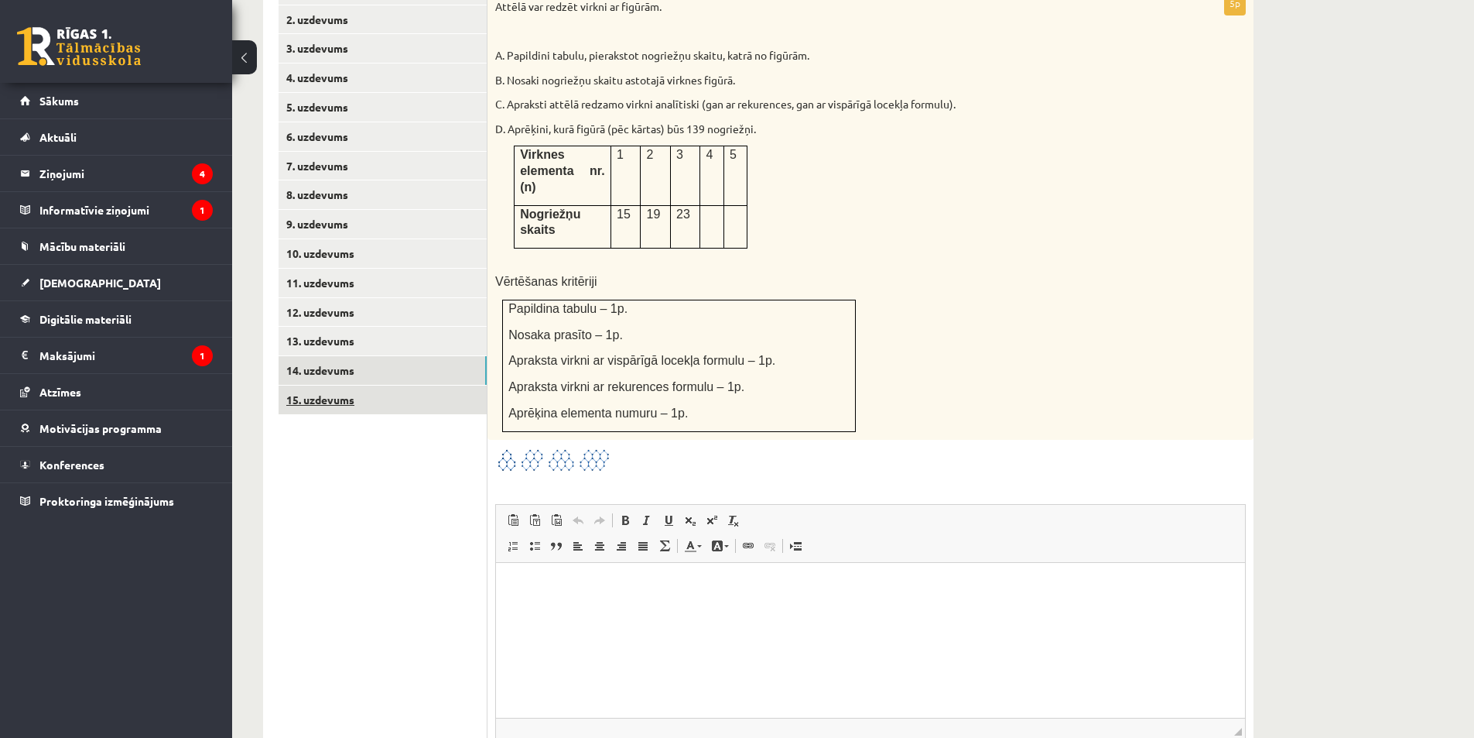
click at [348, 385] on link "15. uzdevums" at bounding box center [383, 399] width 208 height 29
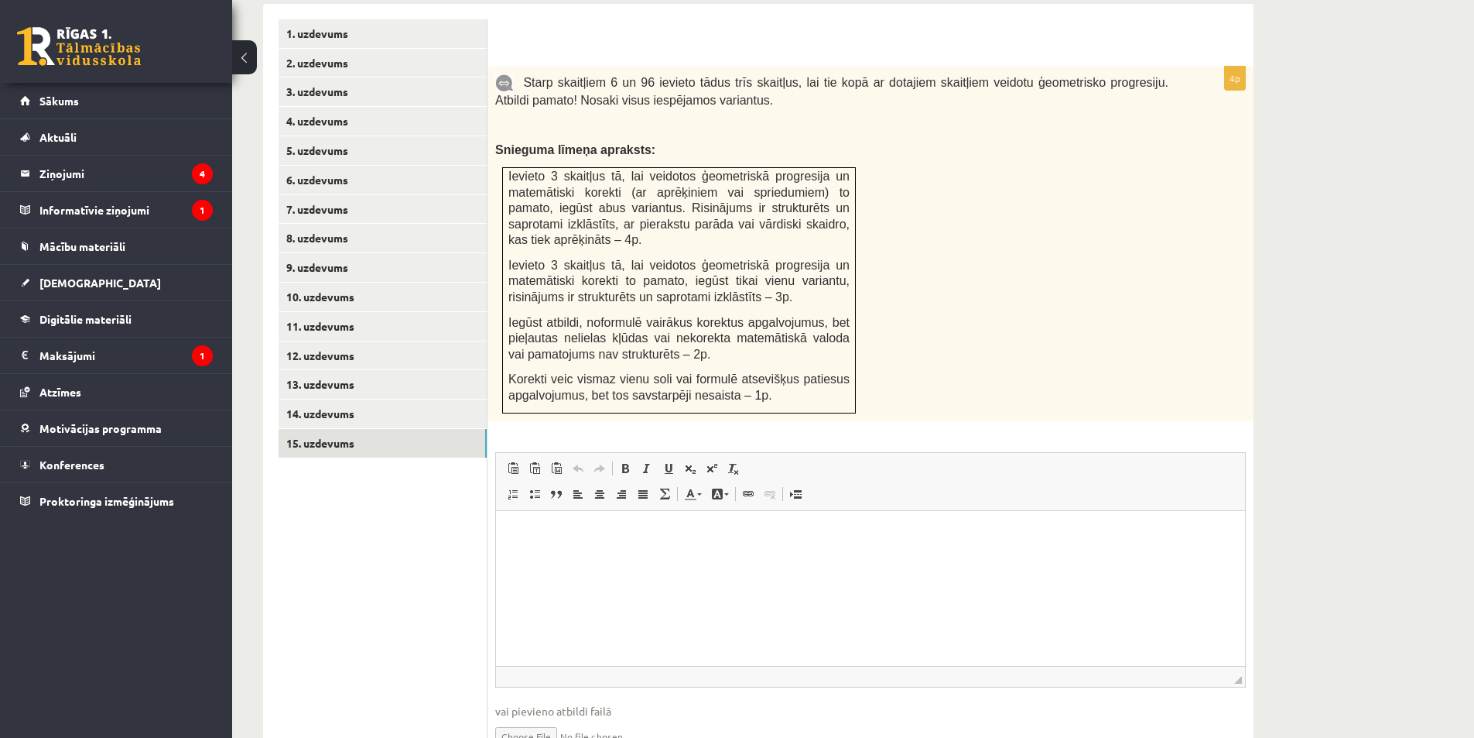
scroll to position [479, 0]
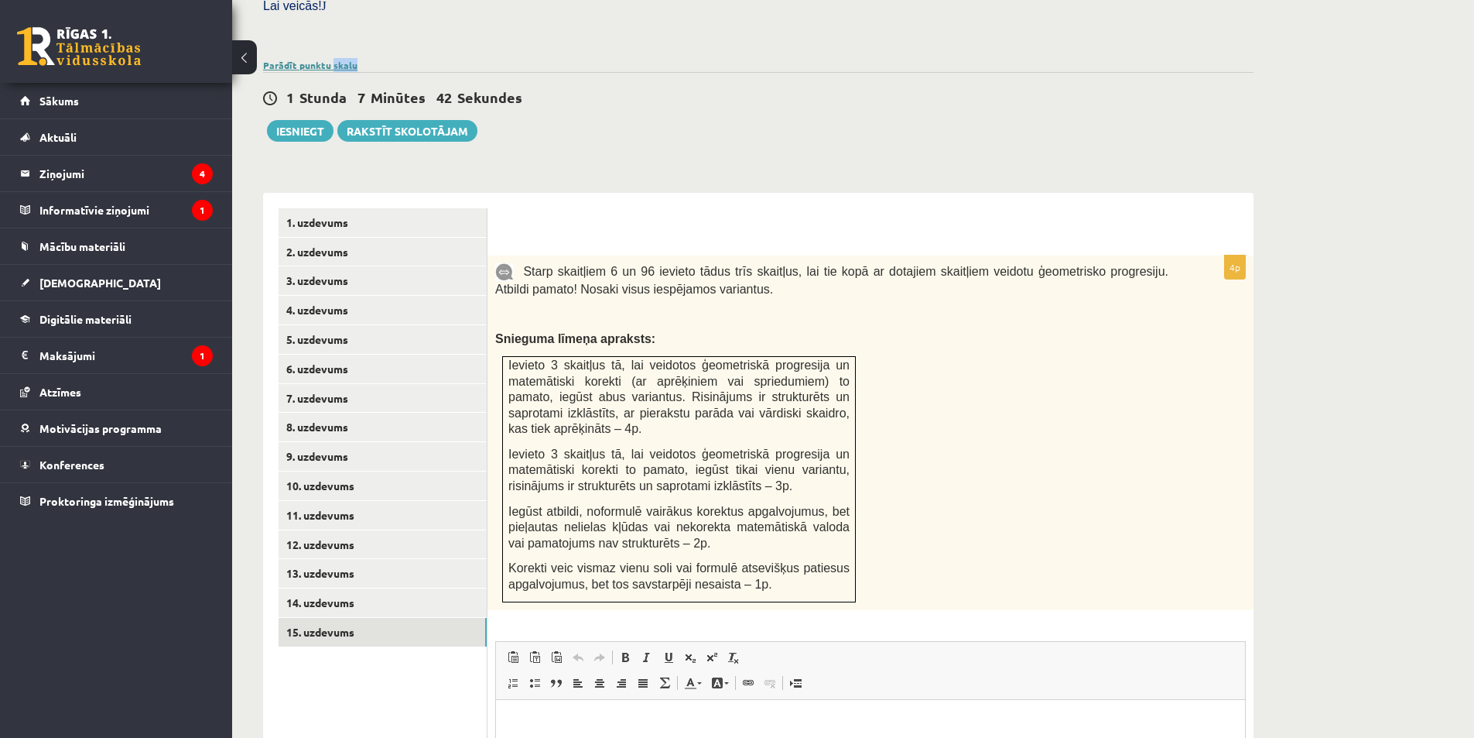
drag, startPoint x: 314, startPoint y: 36, endPoint x: 352, endPoint y: 31, distance: 38.2
click at [341, 58] on div "Parādīt punktu skalu Atzīme No Līdz 1 0 7 2 8 10 3 11 14 4 15 18 5 19 22 6 23 2…" at bounding box center [758, 65] width 991 height 14
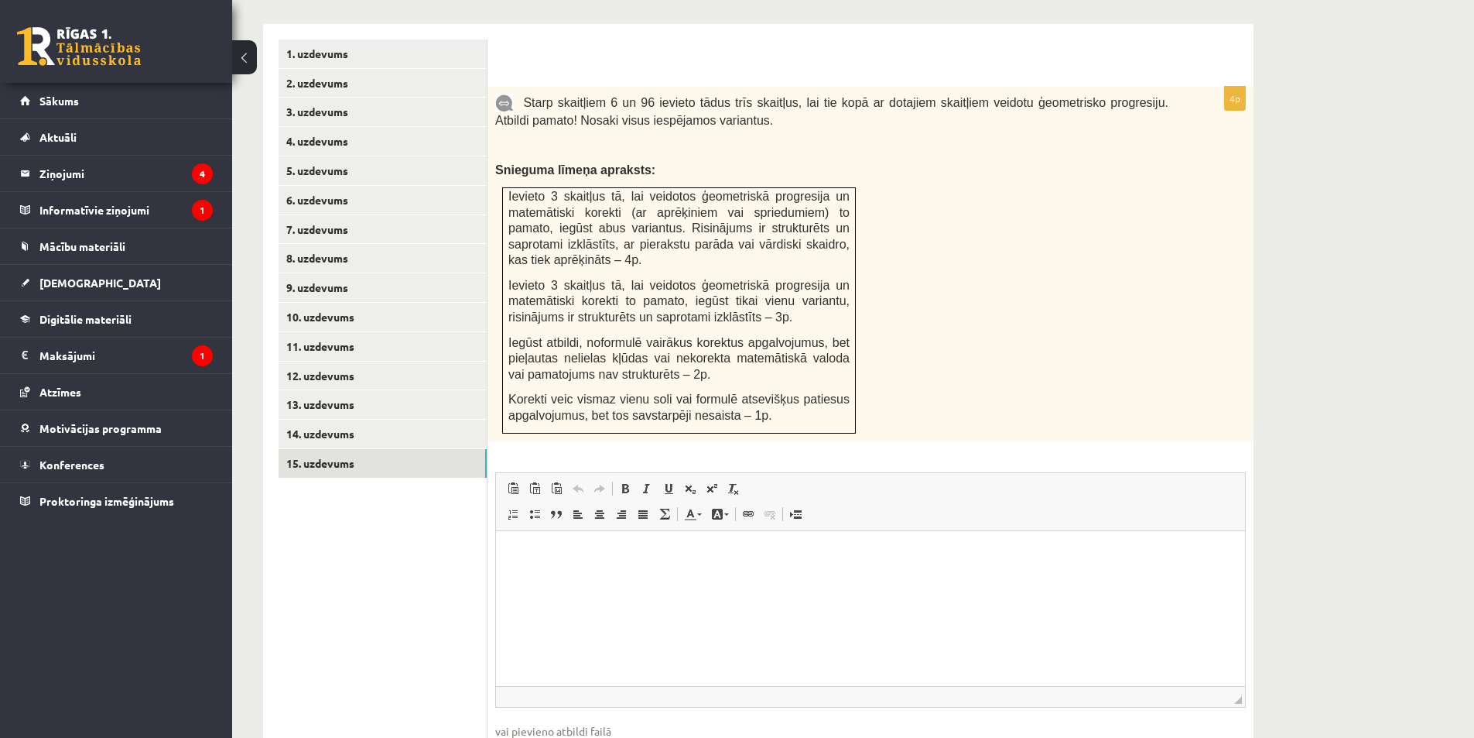
scroll to position [634, 0]
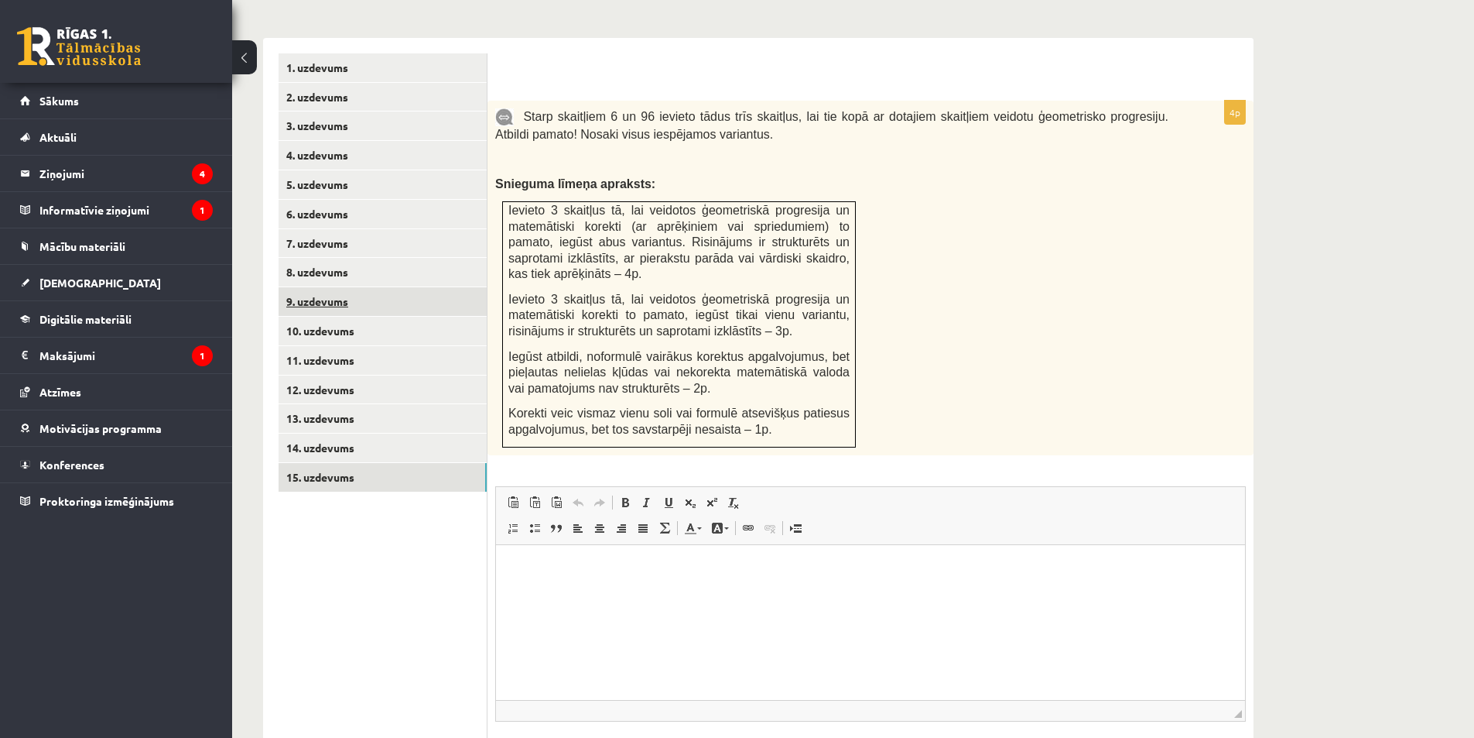
click at [312, 287] on link "9. uzdevums" at bounding box center [383, 301] width 208 height 29
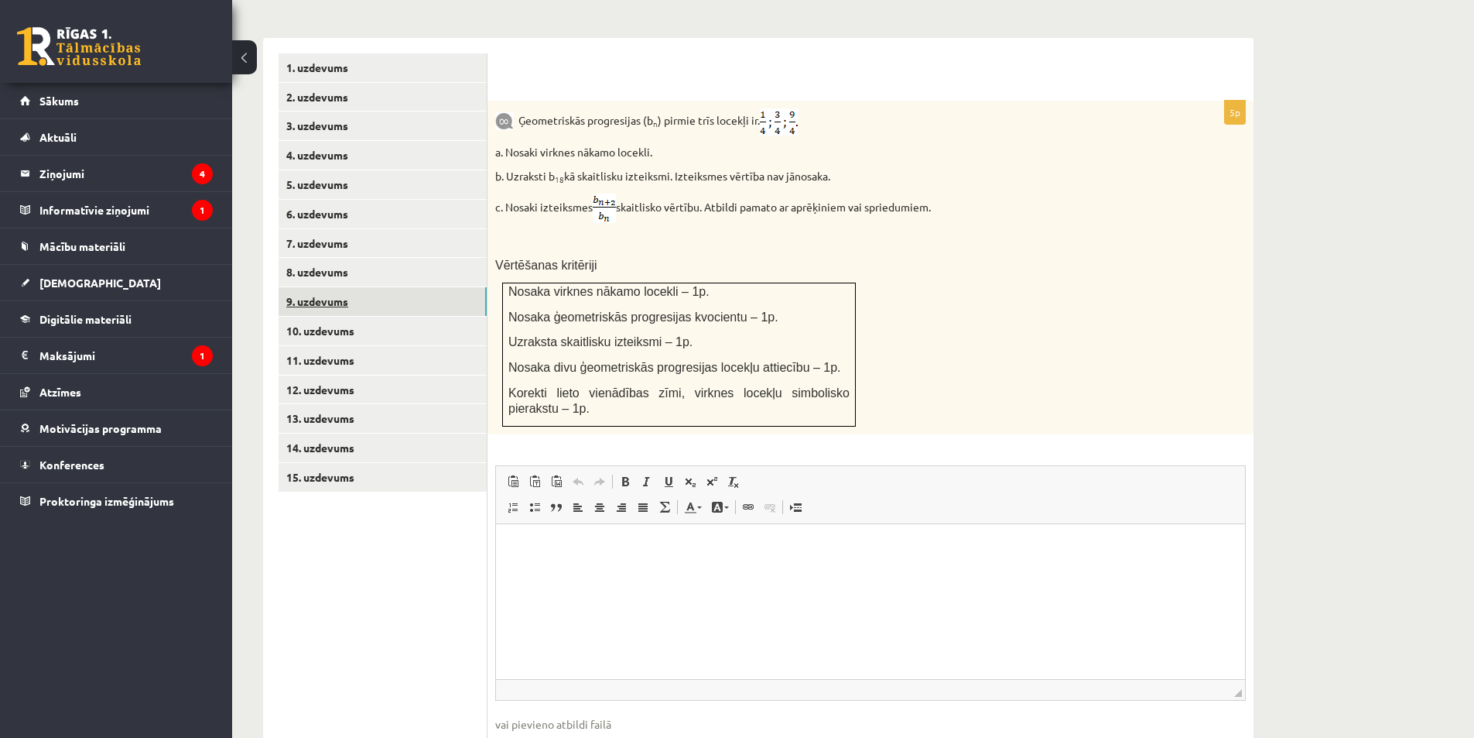
scroll to position [0, 0]
click at [1139, 101] on div "Ģeometriskās progresijas (b n ) pirmie trīs locekļi ir . a. Nosaki virknes nāka…" at bounding box center [871, 268] width 766 height 334
click at [344, 258] on link "8. uzdevums" at bounding box center [383, 272] width 208 height 29
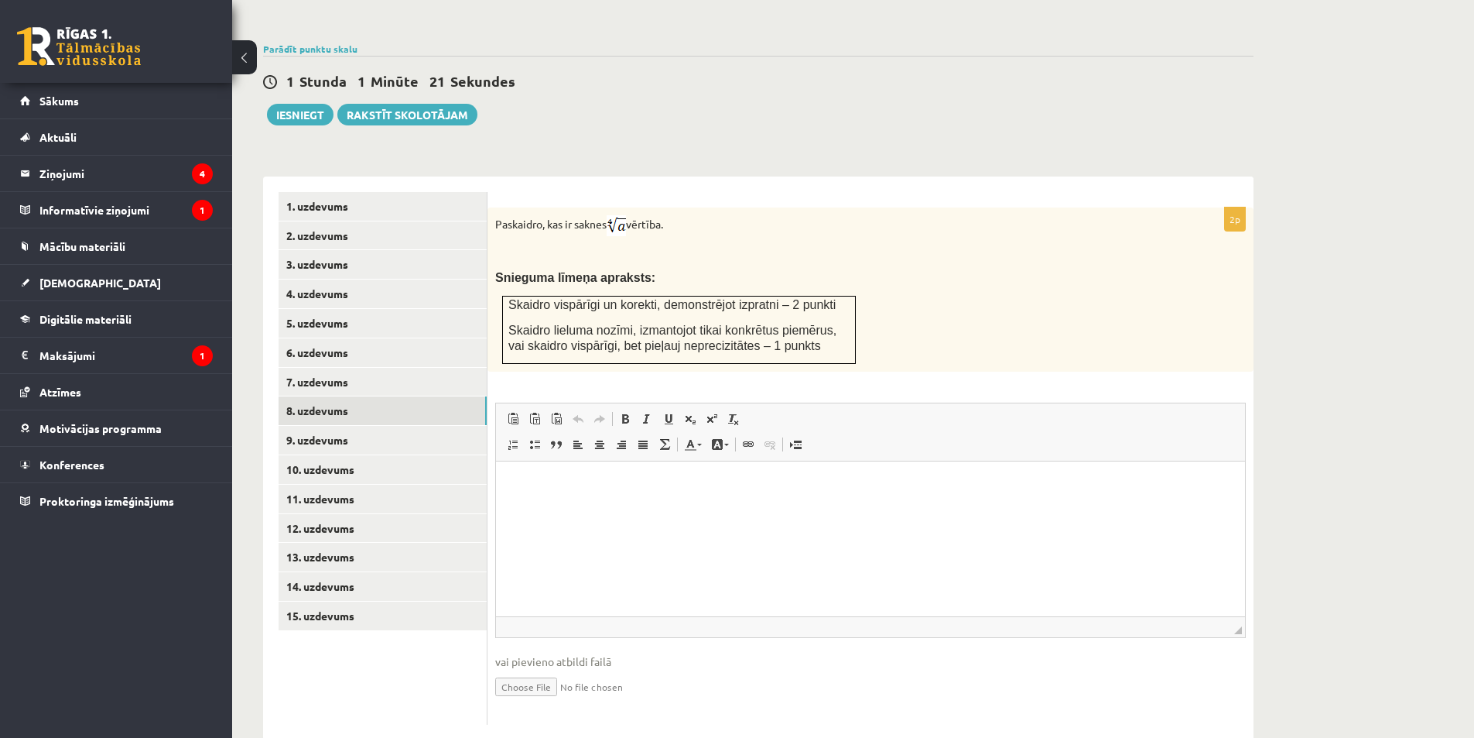
click at [558, 616] on span "◢ Путь элементов" at bounding box center [870, 626] width 749 height 21
click at [547, 670] on input "file" at bounding box center [870, 686] width 751 height 32
click at [778, 653] on span "vai pievieno atbildi failā" at bounding box center [870, 661] width 751 height 16
type input "**********"
click at [320, 426] on link "9. uzdevums" at bounding box center [383, 440] width 208 height 29
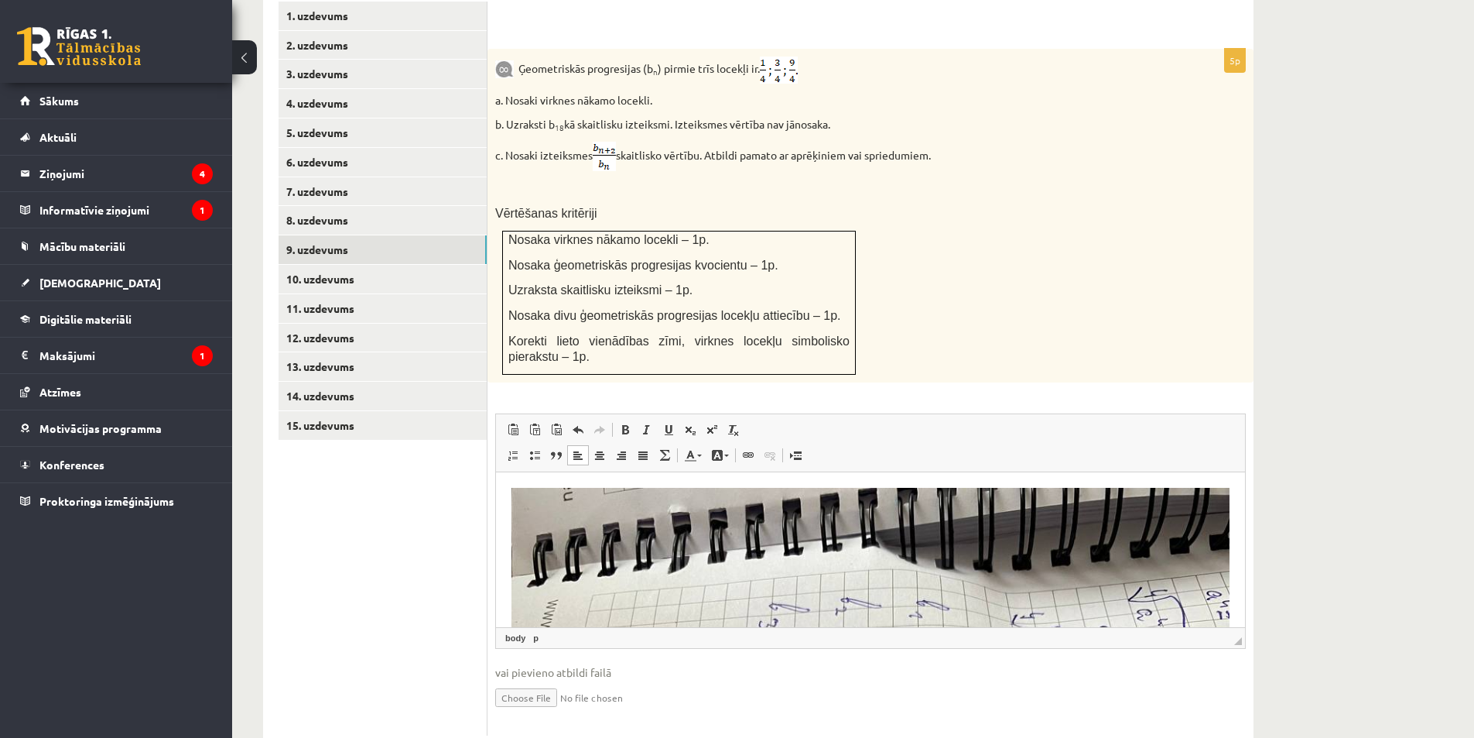
scroll to position [697, 0]
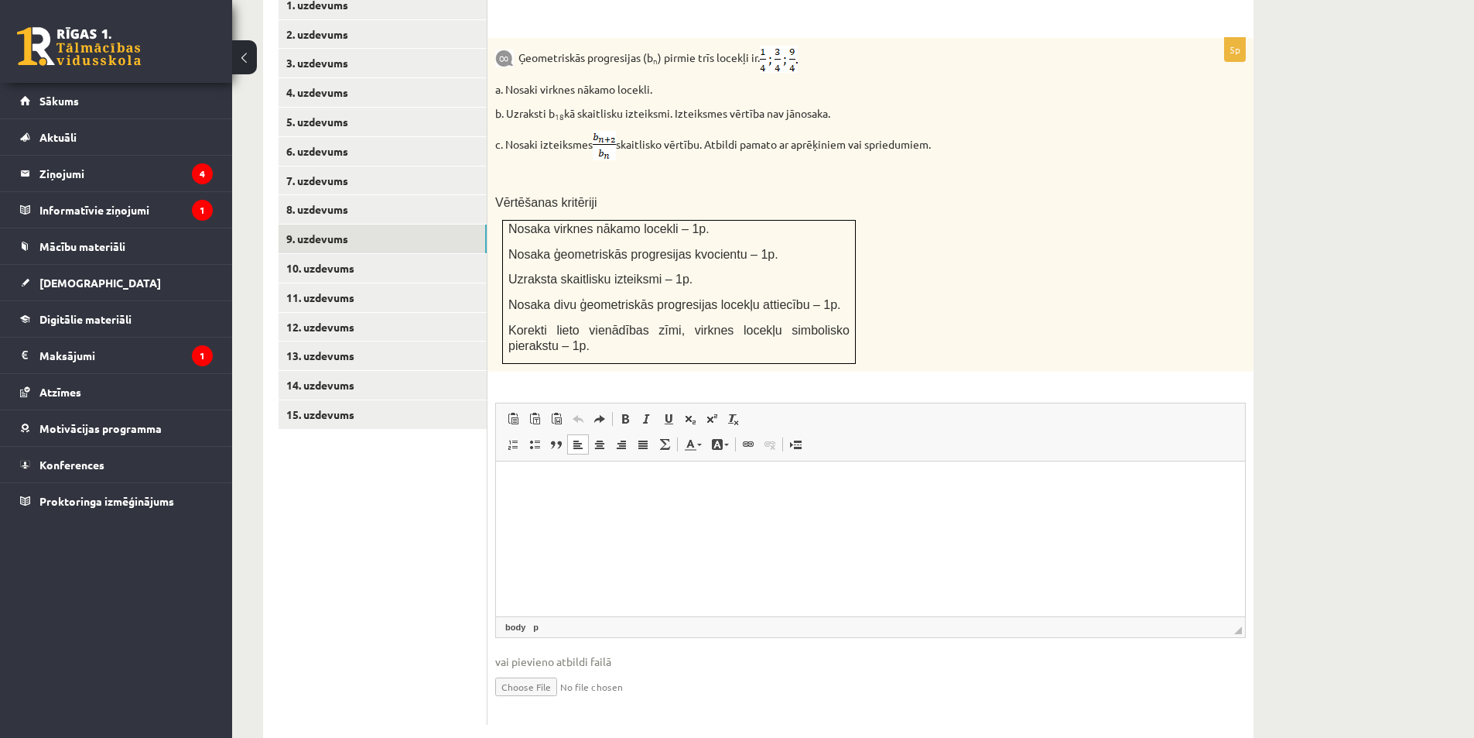
type input "**********"
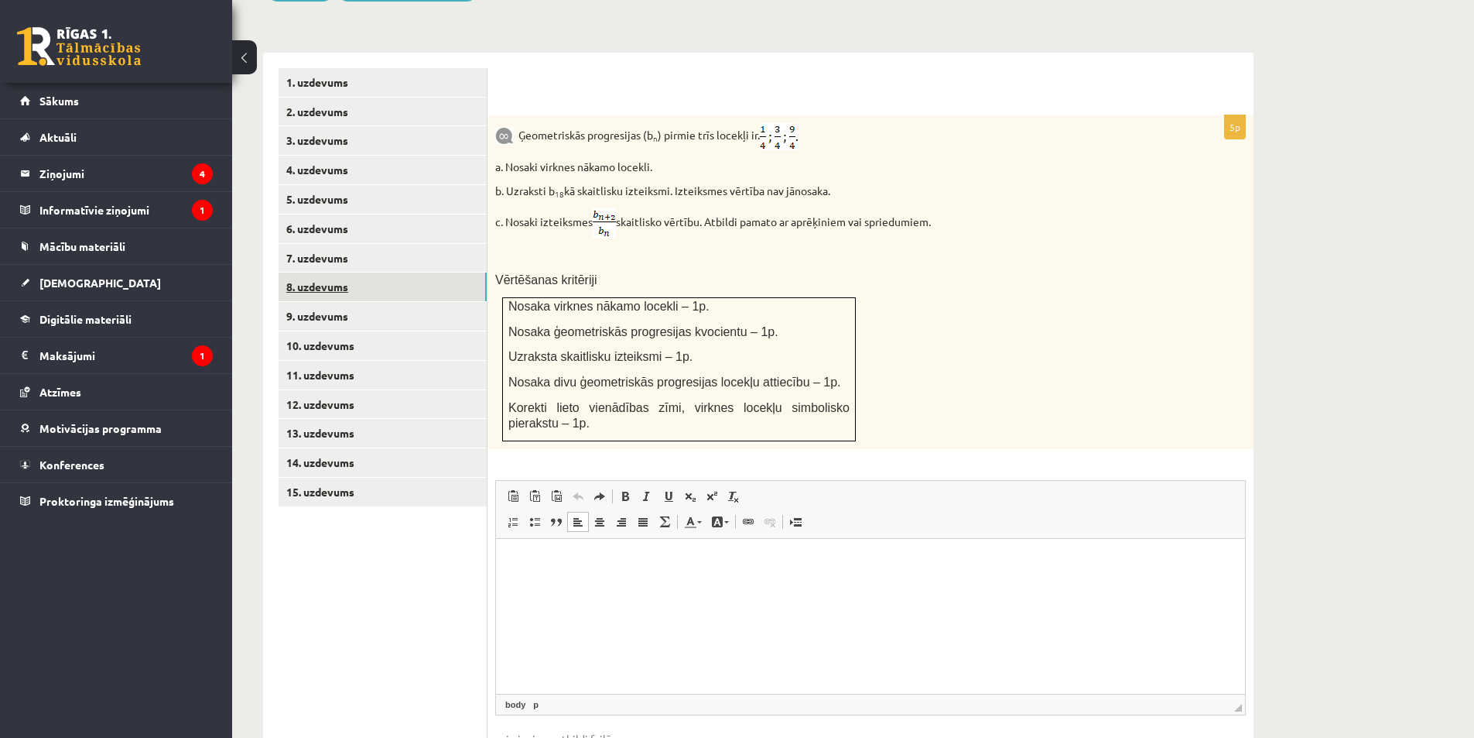
click at [331, 272] on link "8. uzdevums" at bounding box center [383, 286] width 208 height 29
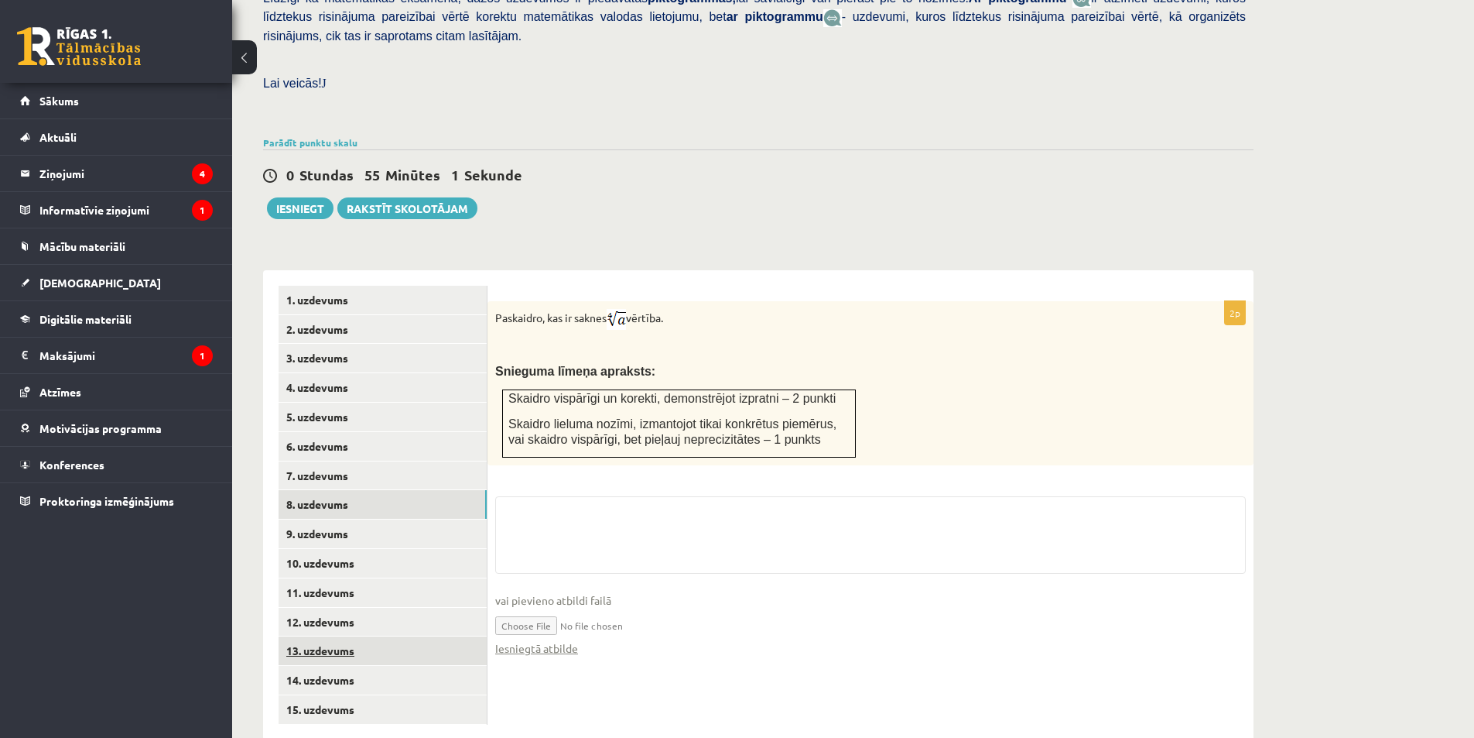
scroll to position [512, 0]
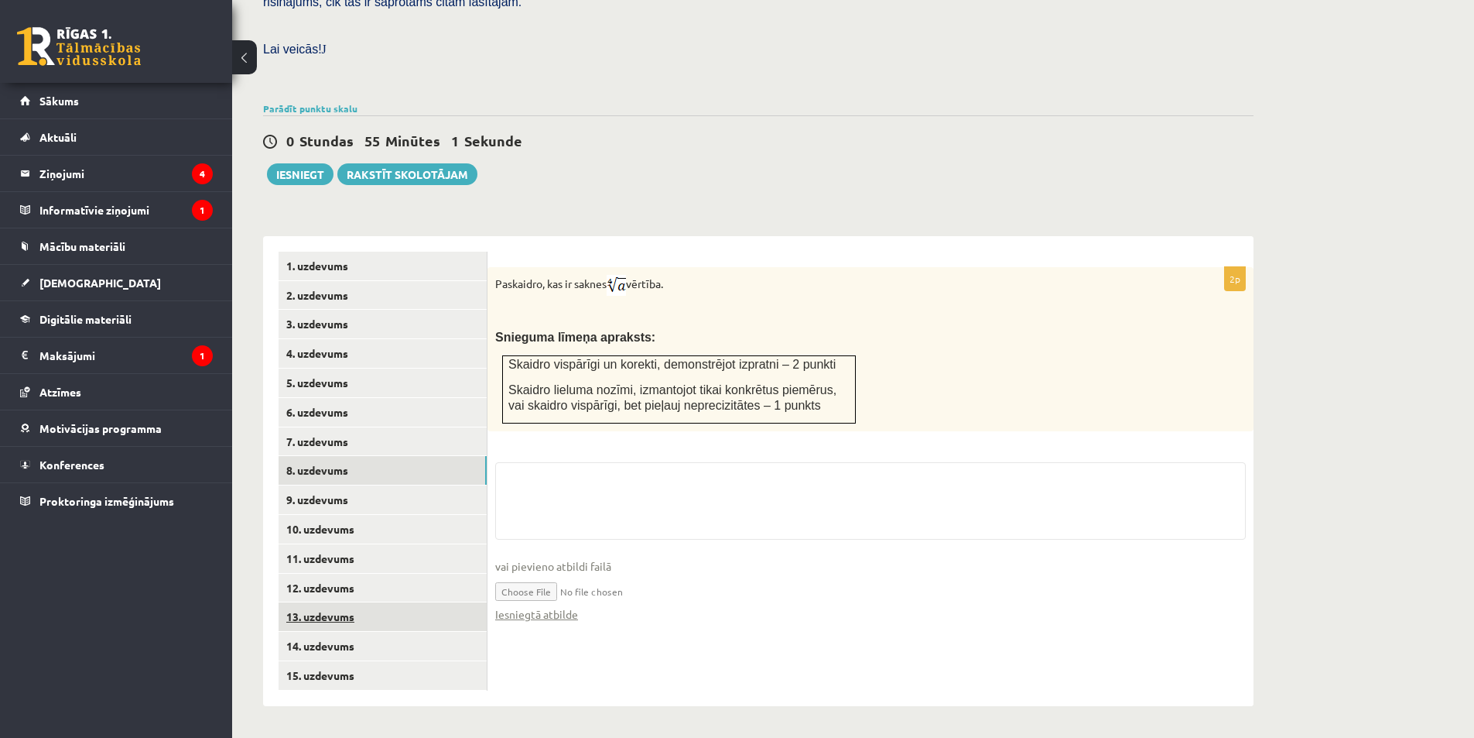
click at [334, 602] on link "13. uzdevums" at bounding box center [383, 616] width 208 height 29
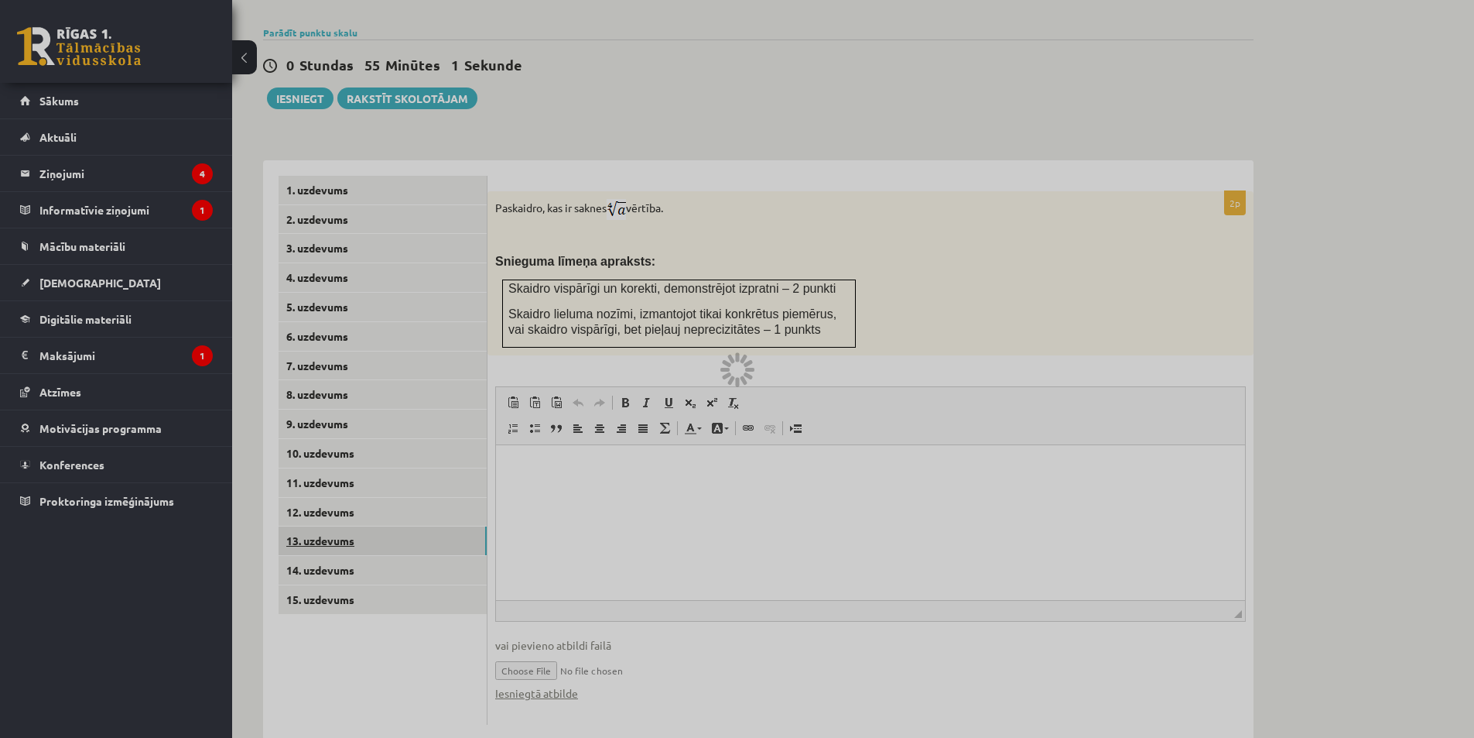
scroll to position [0, 0]
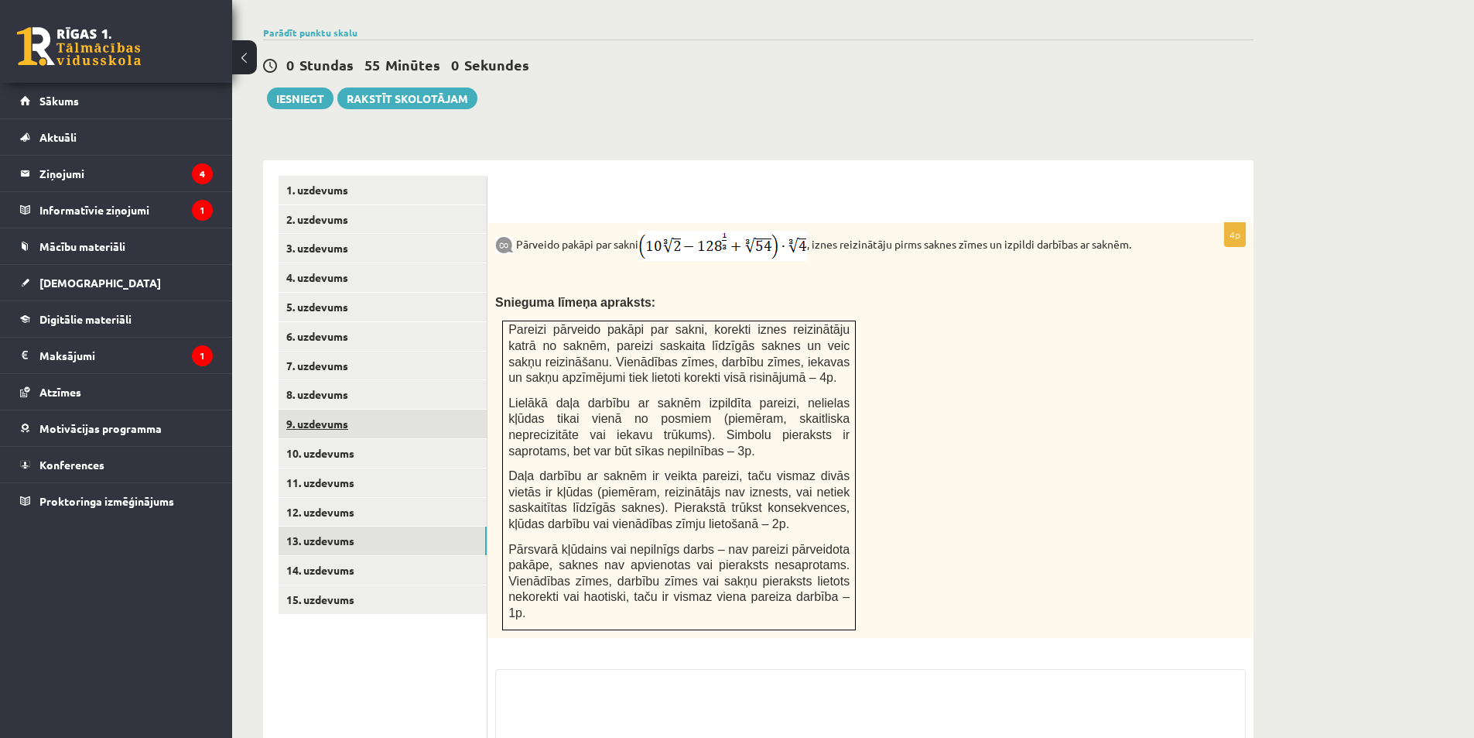
click at [330, 409] on link "9. uzdevums" at bounding box center [383, 423] width 208 height 29
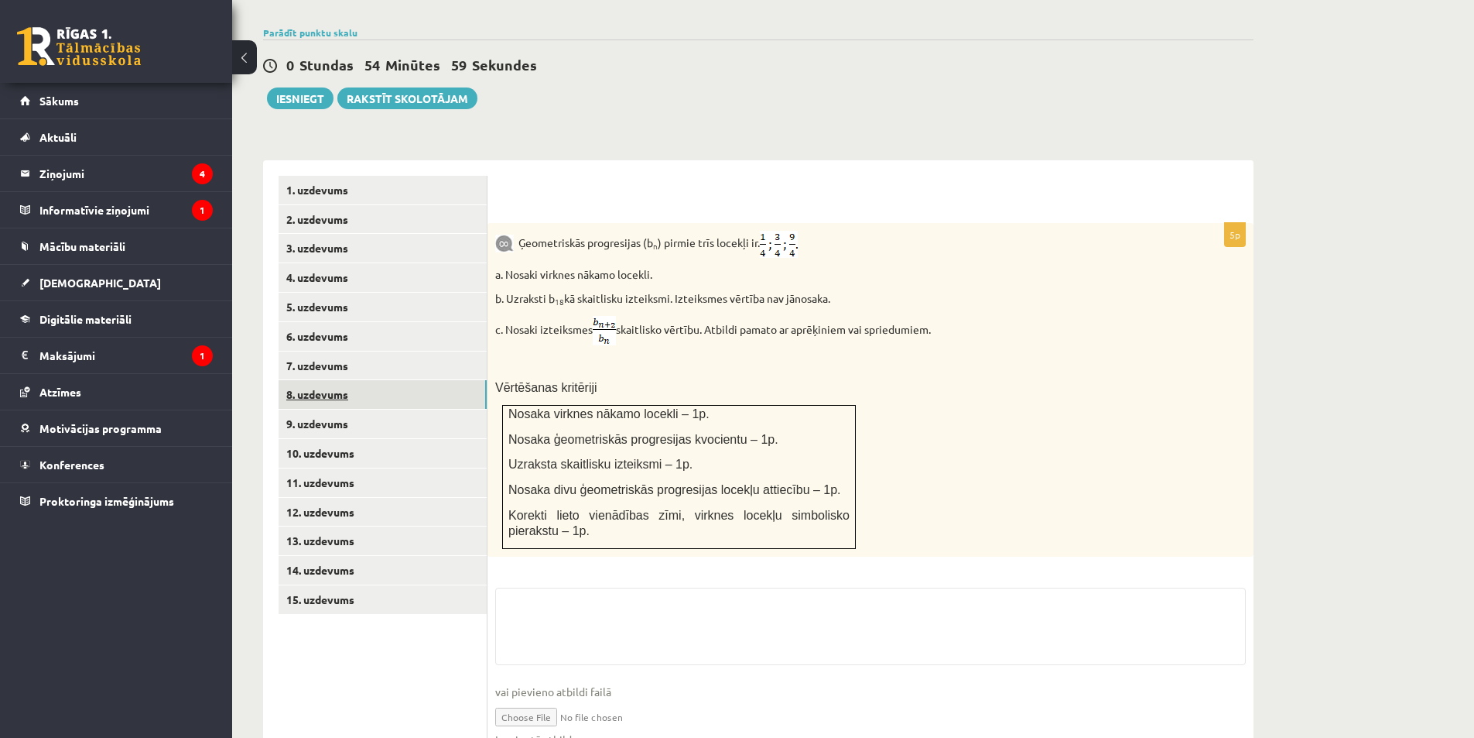
click at [337, 380] on link "8. uzdevums" at bounding box center [383, 394] width 208 height 29
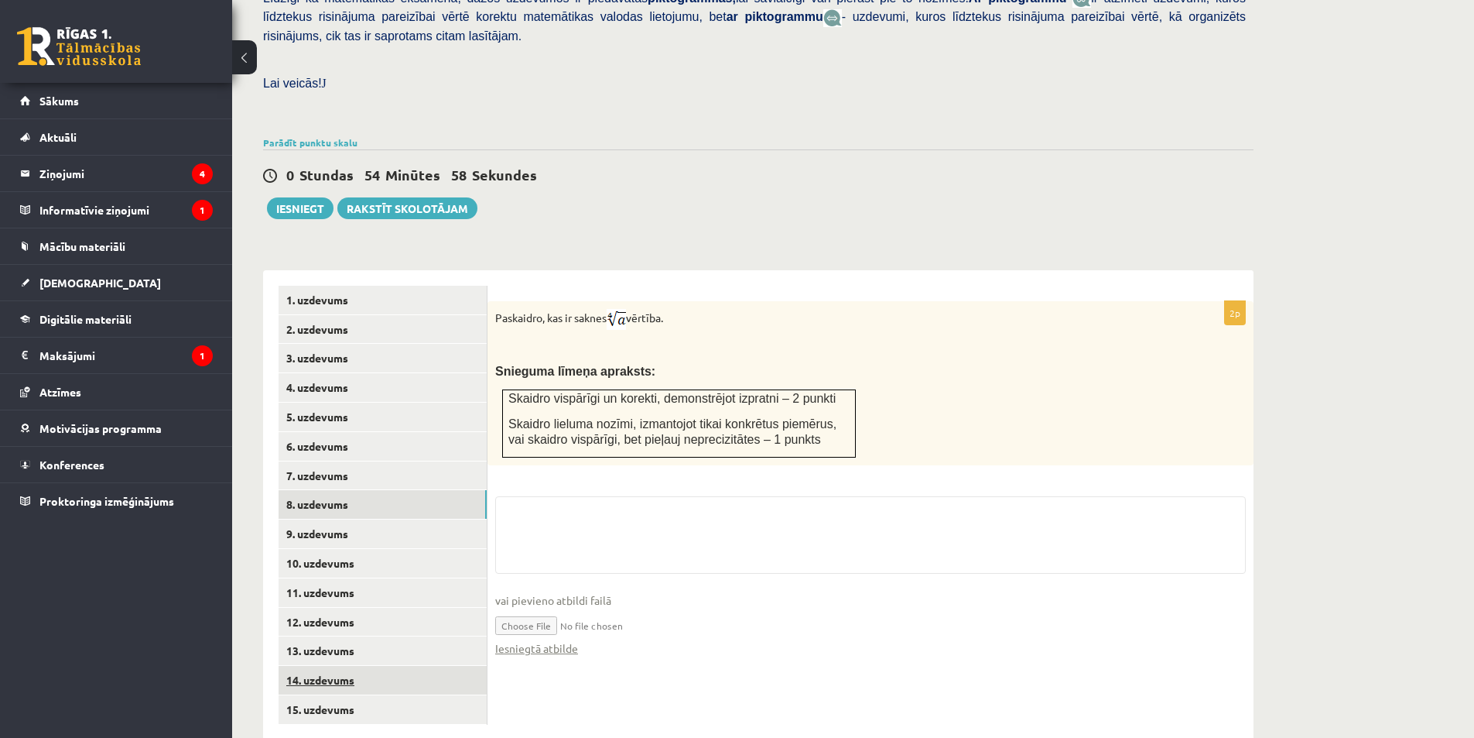
scroll to position [512, 0]
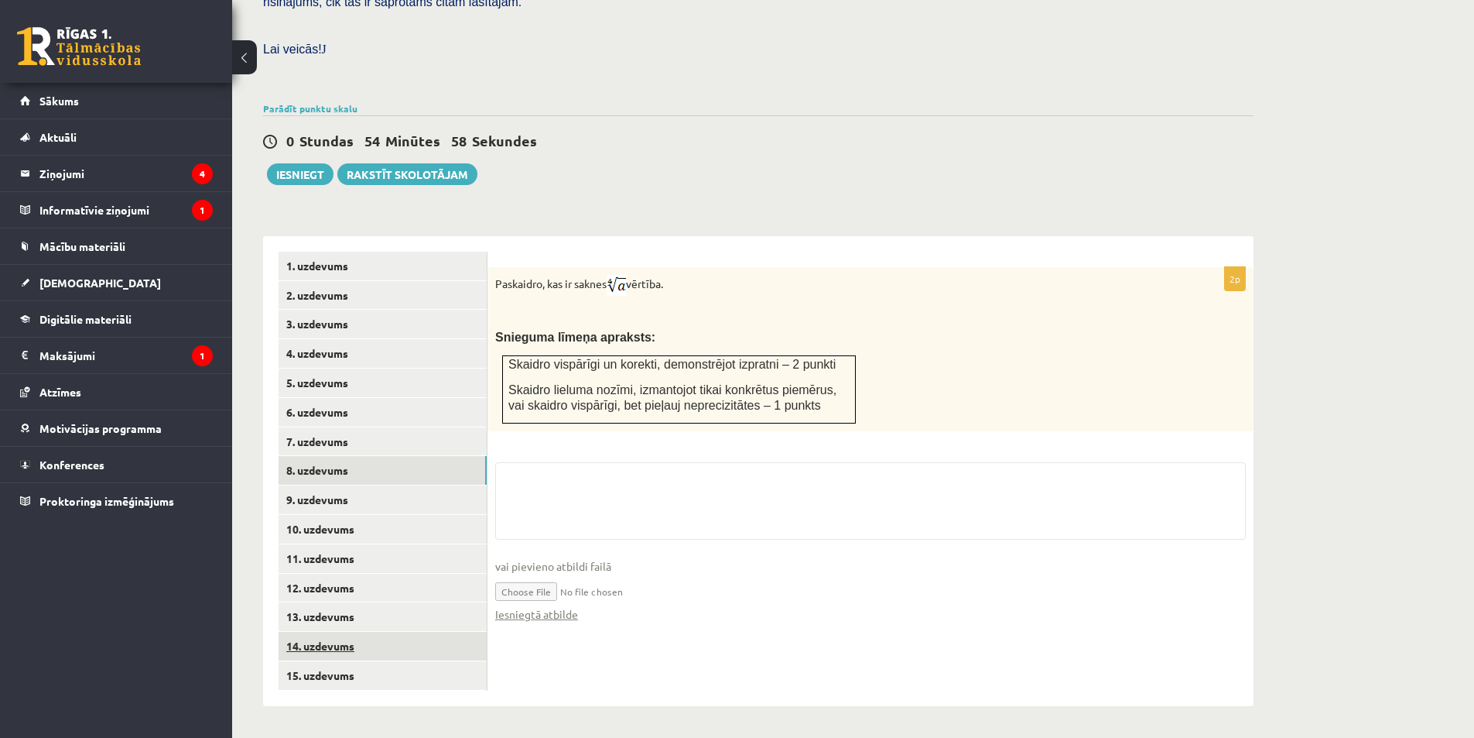
click at [353, 632] on link "14. uzdevums" at bounding box center [383, 646] width 208 height 29
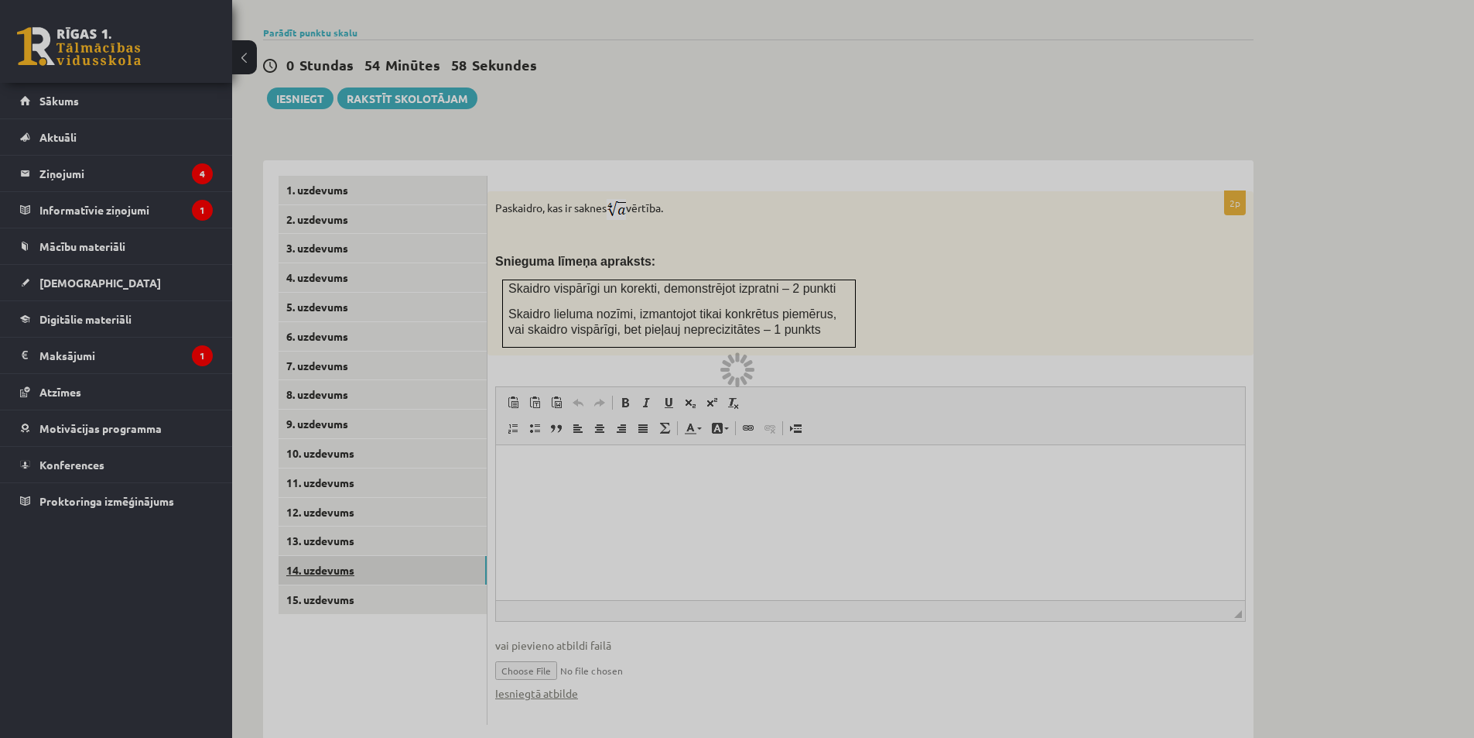
scroll to position [0, 0]
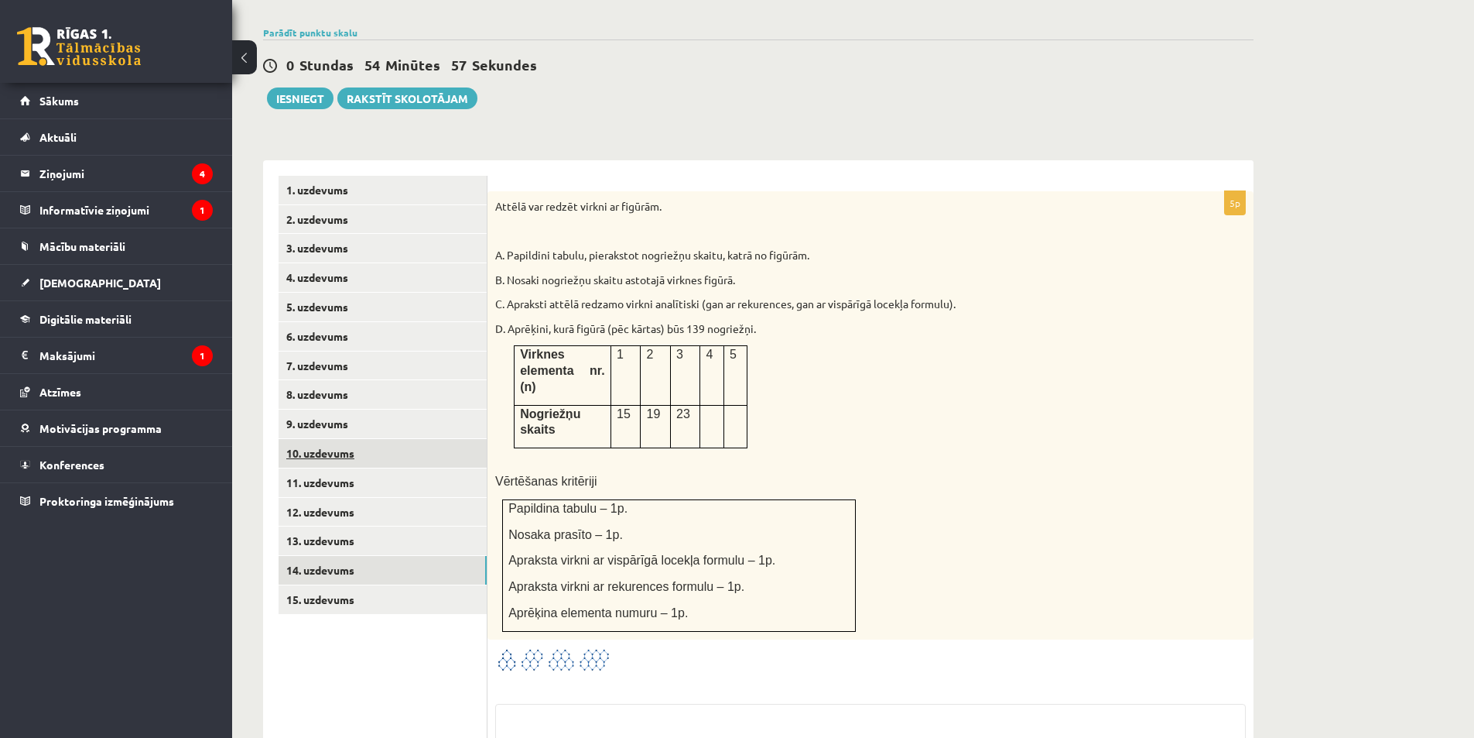
click at [331, 439] on link "10. uzdevums" at bounding box center [383, 453] width 208 height 29
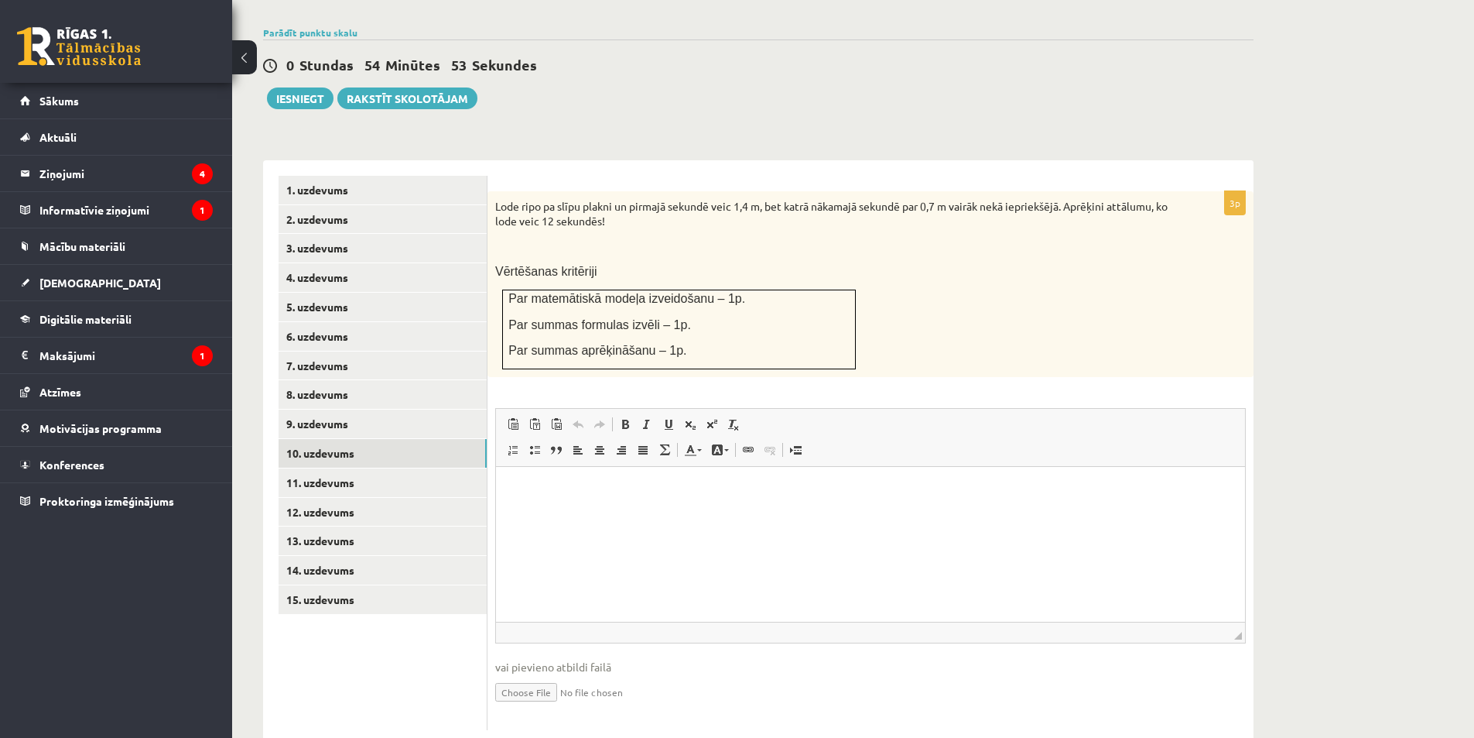
type input "**********"
click at [336, 468] on link "11. uzdevums" at bounding box center [383, 482] width 208 height 29
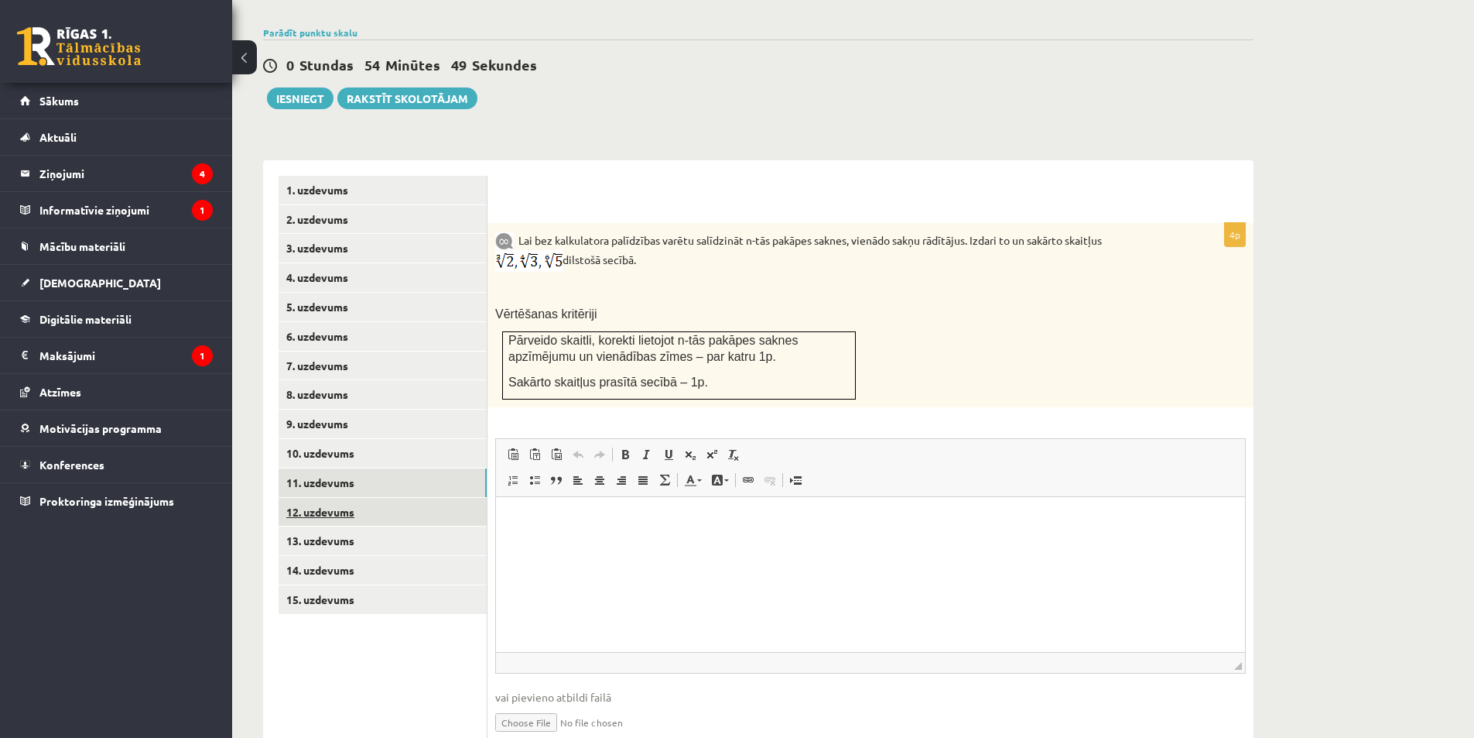
type input "**********"
click at [351, 498] on link "12. uzdevums" at bounding box center [383, 512] width 208 height 29
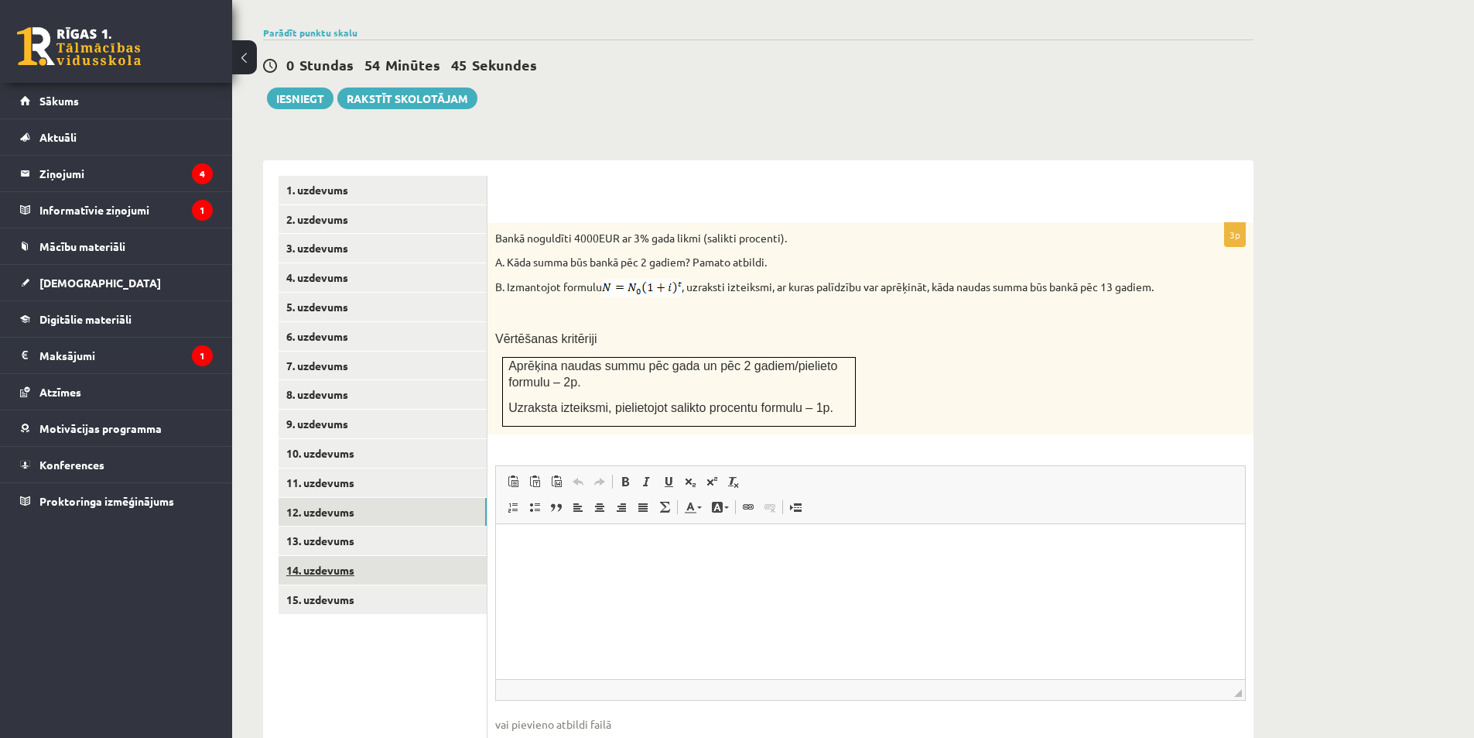
type input "**********"
click at [347, 526] on link "13. uzdevums" at bounding box center [383, 540] width 208 height 29
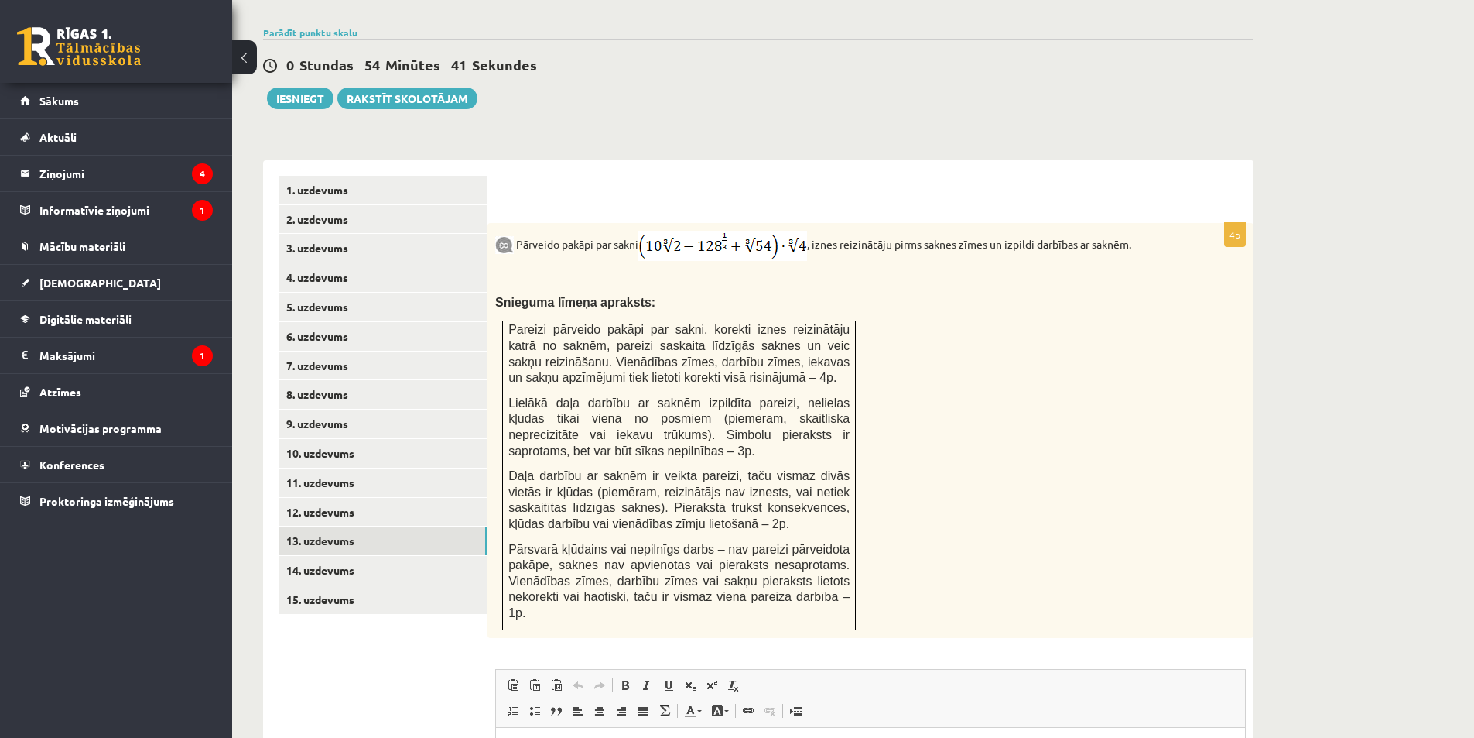
click at [437, 656] on ul "1. uzdevums 2. uzdevums 3. uzdevums 4. uzdevums 5. uzdevums 6. uzdevums 7. uzde…" at bounding box center [383, 584] width 209 height 816
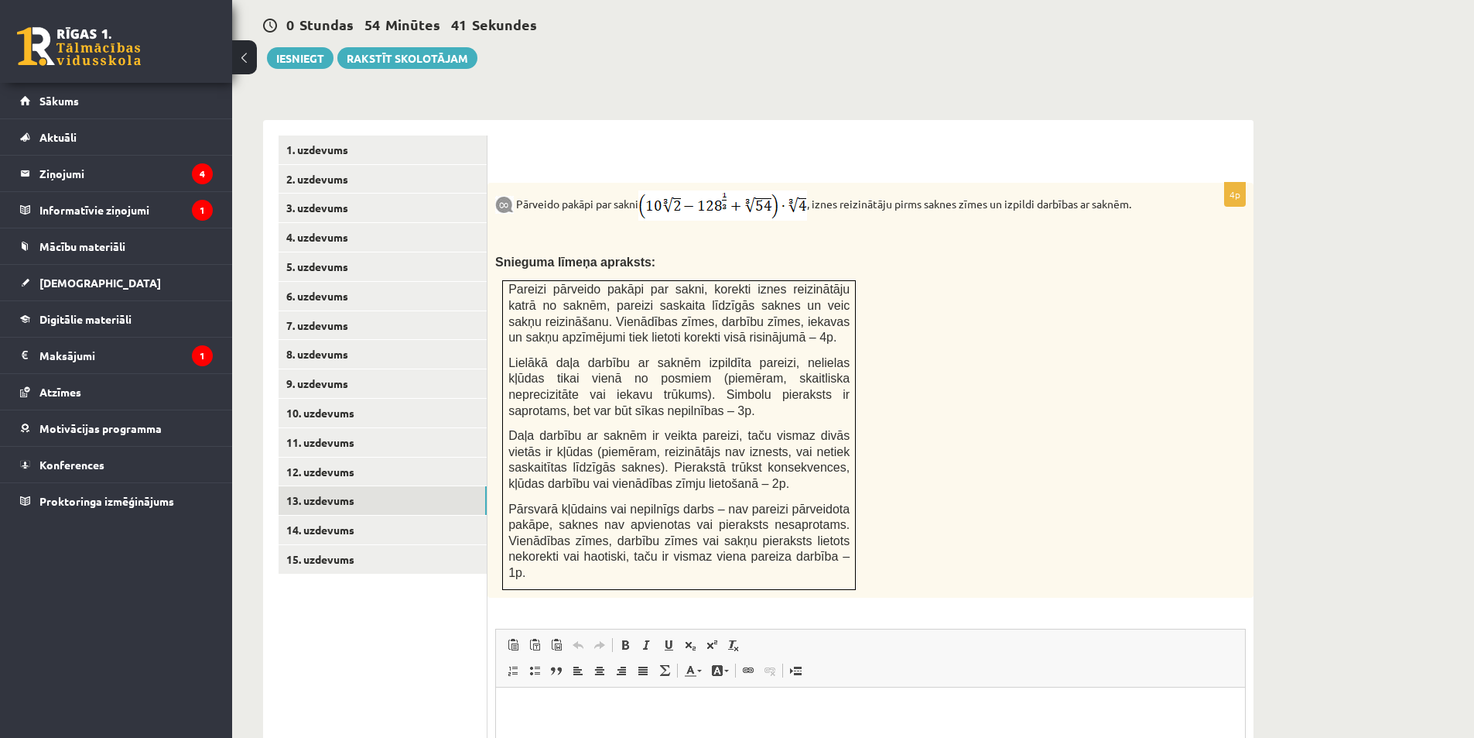
scroll to position [762, 0]
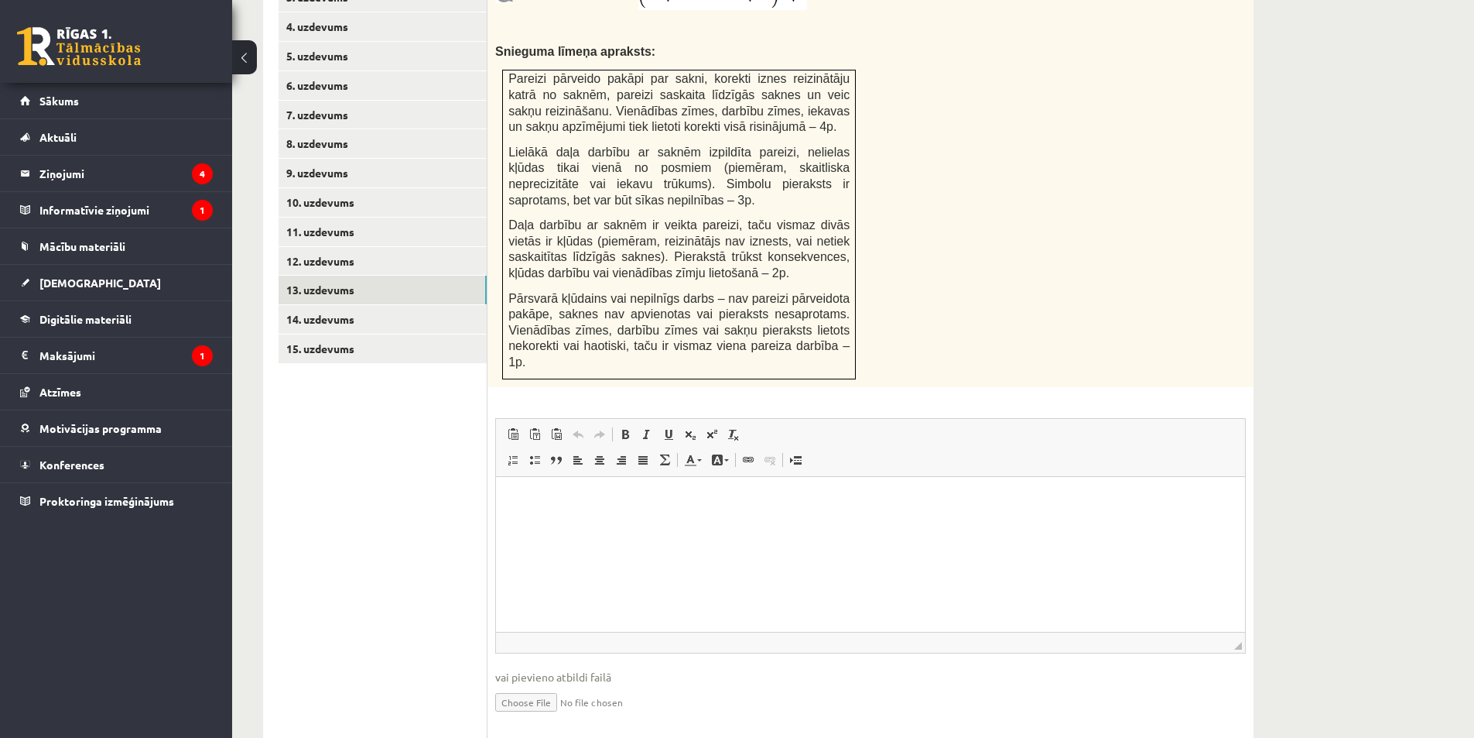
type input "**********"
click at [349, 305] on link "14. uzdevums" at bounding box center [383, 319] width 208 height 29
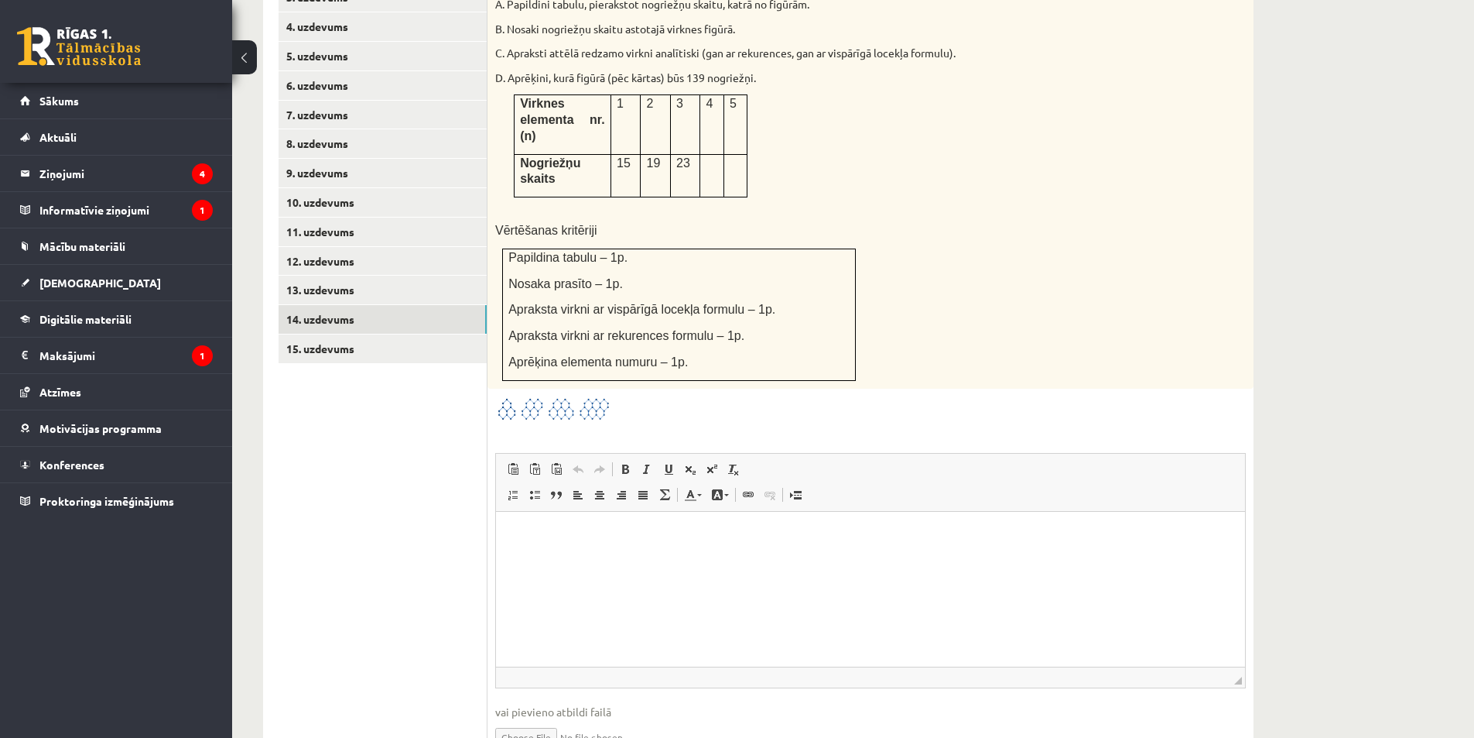
scroll to position [0, 0]
type input "**********"
click at [345, 334] on link "15. uzdevums" at bounding box center [383, 348] width 208 height 29
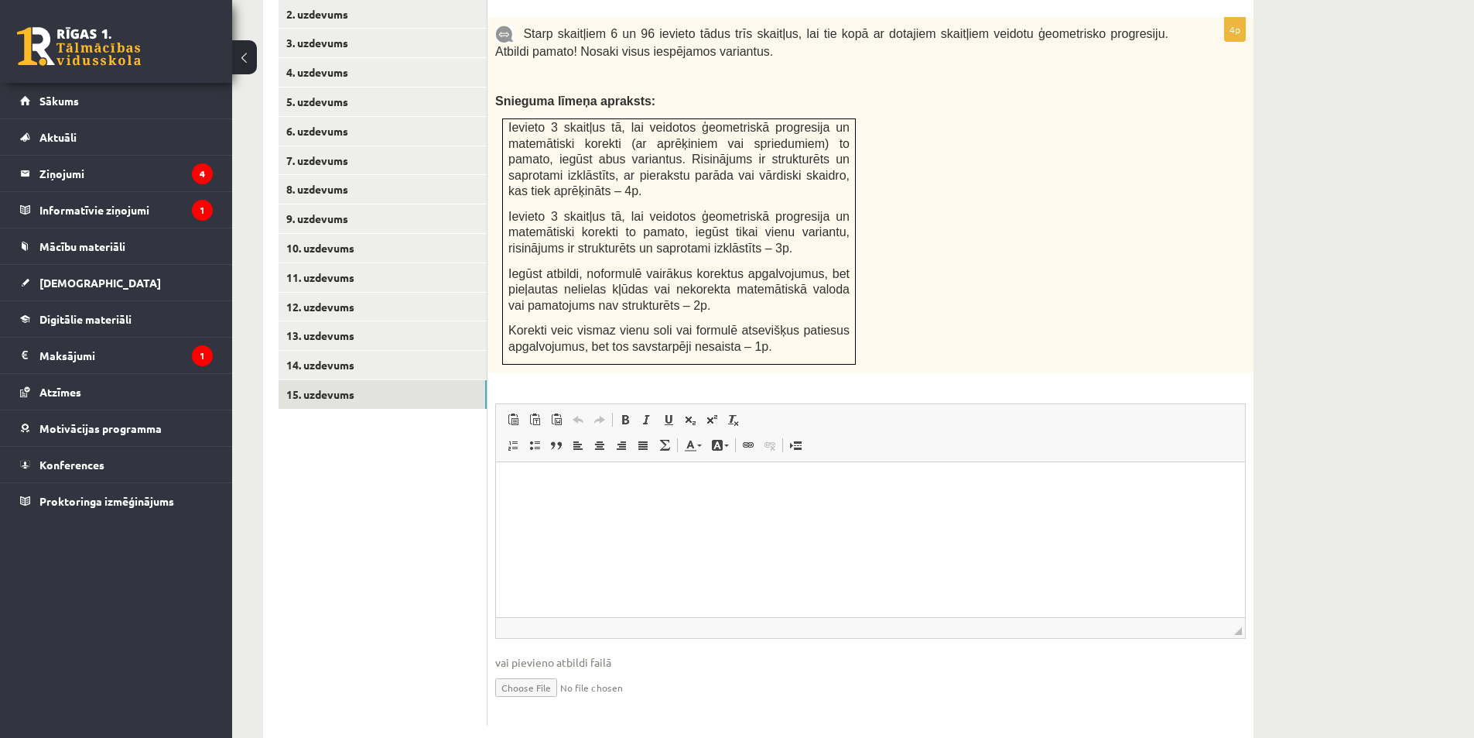
type input "**********"
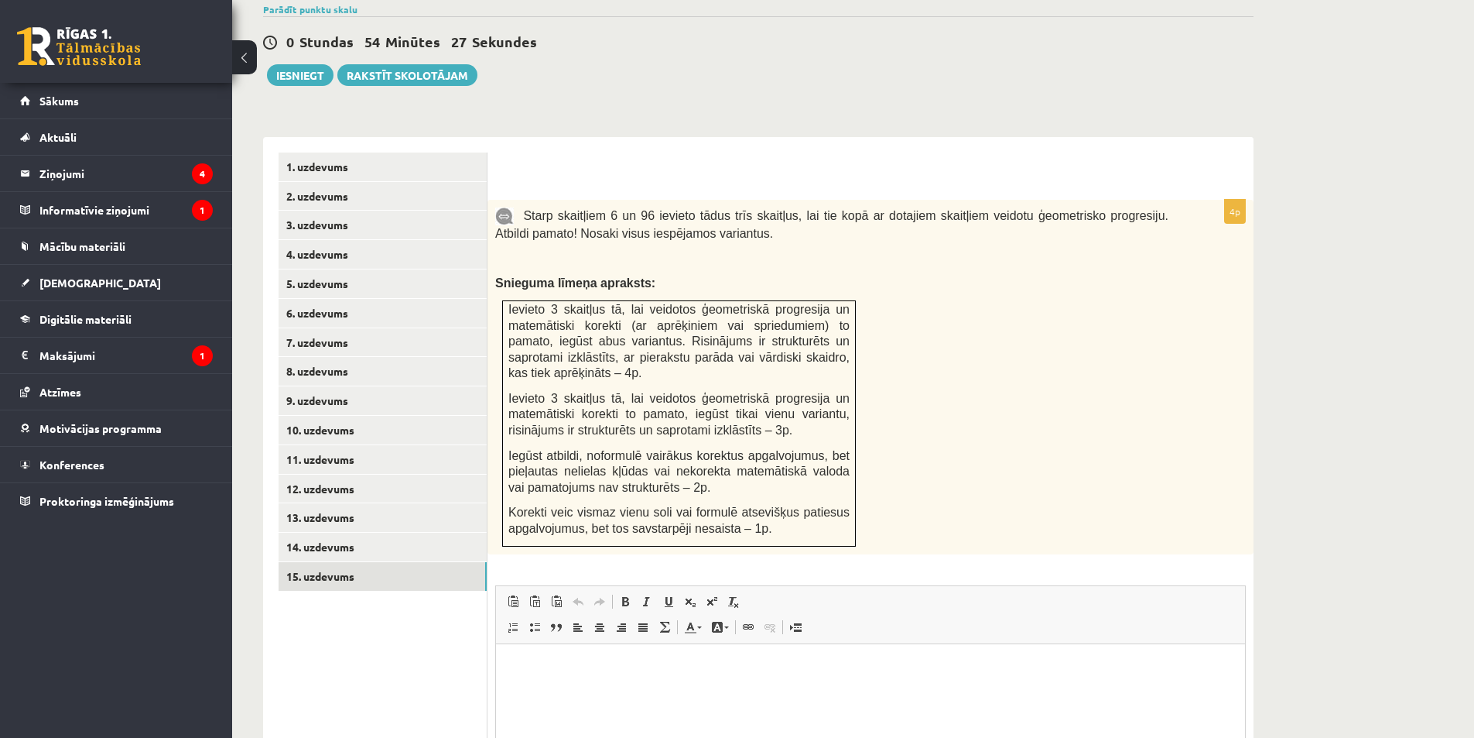
scroll to position [733, 0]
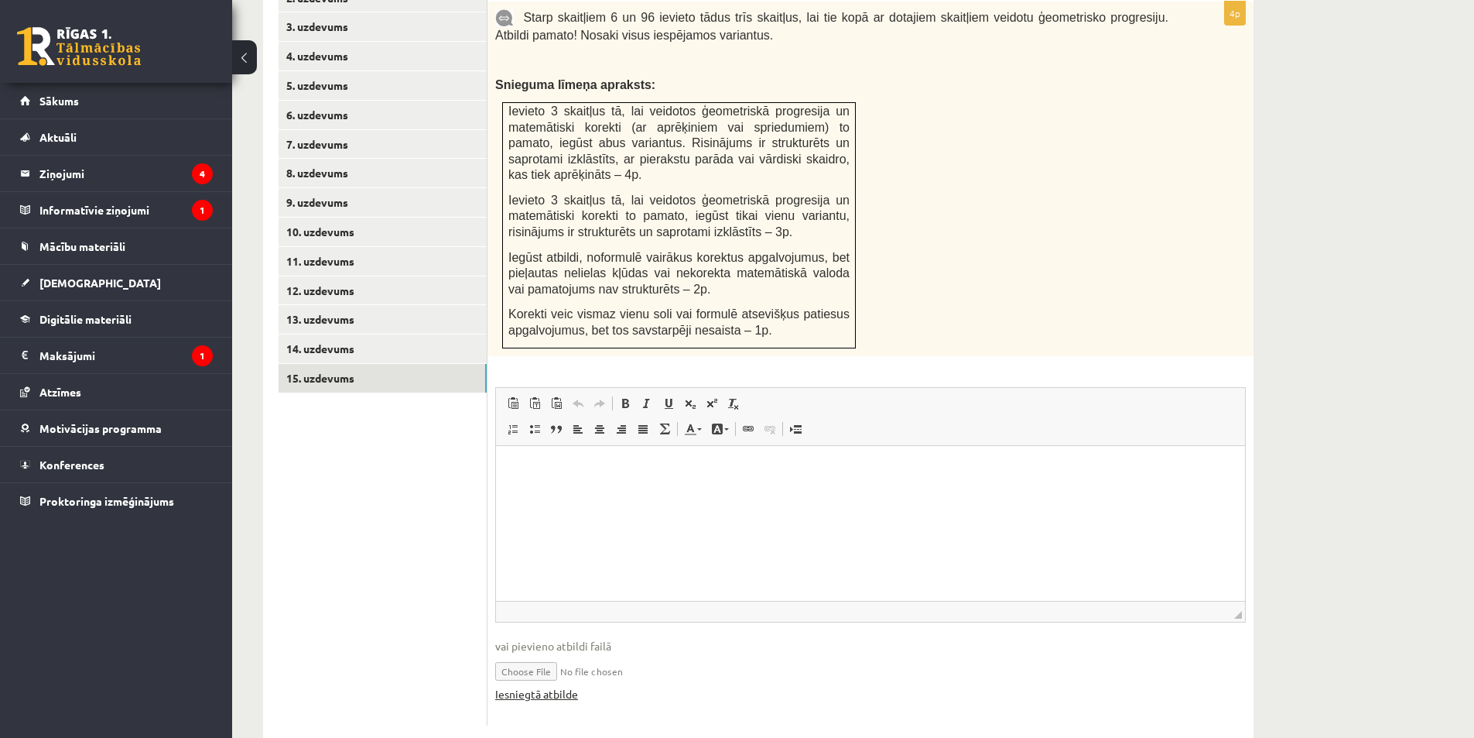
click at [533, 686] on link "Iesniegtā atbilde" at bounding box center [536, 694] width 83 height 16
click at [338, 247] on link "11. uzdevums" at bounding box center [383, 261] width 208 height 29
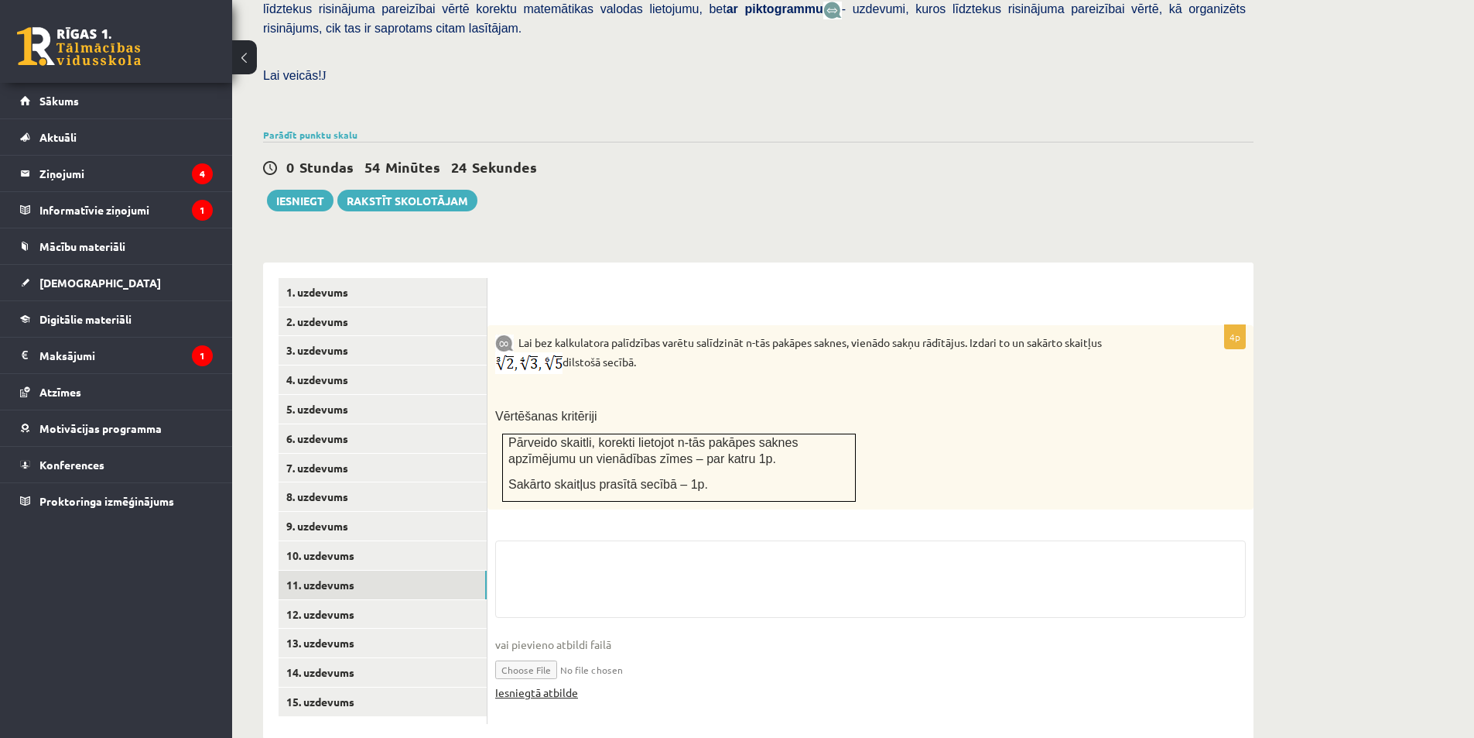
click at [541, 684] on link "Iesniegtā atbilde" at bounding box center [536, 692] width 83 height 16
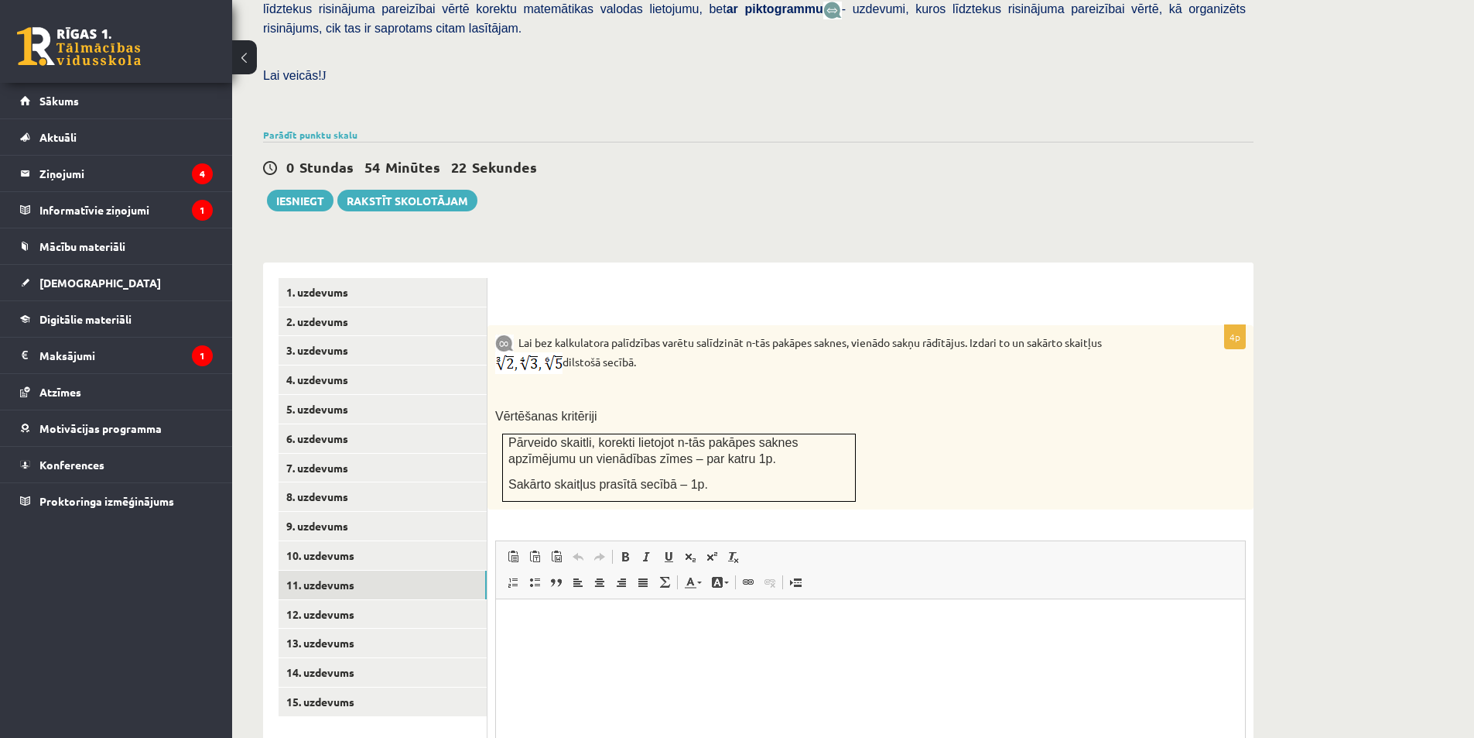
scroll to position [0, 0]
click at [355, 541] on link "10. uzdevums" at bounding box center [383, 555] width 208 height 29
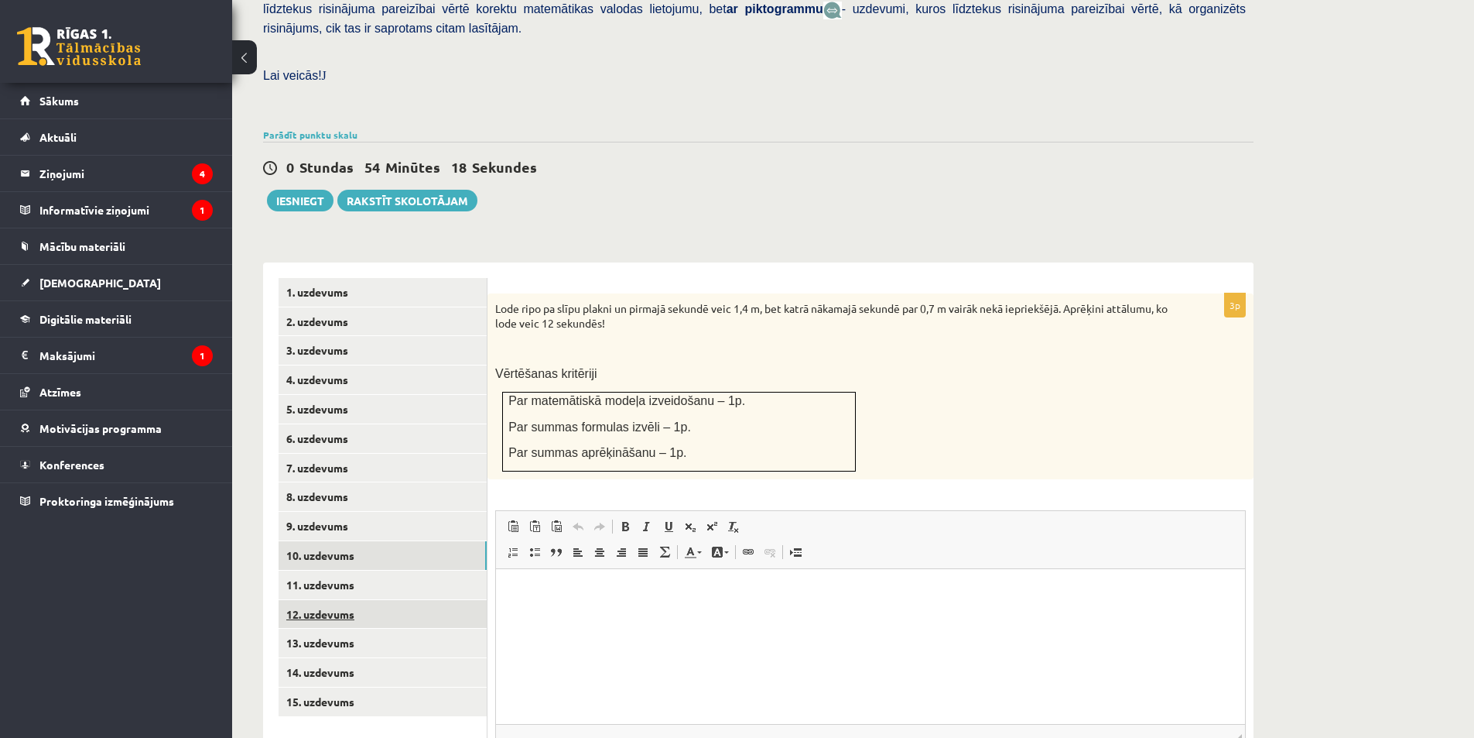
click at [357, 600] on link "12. uzdevums" at bounding box center [383, 614] width 208 height 29
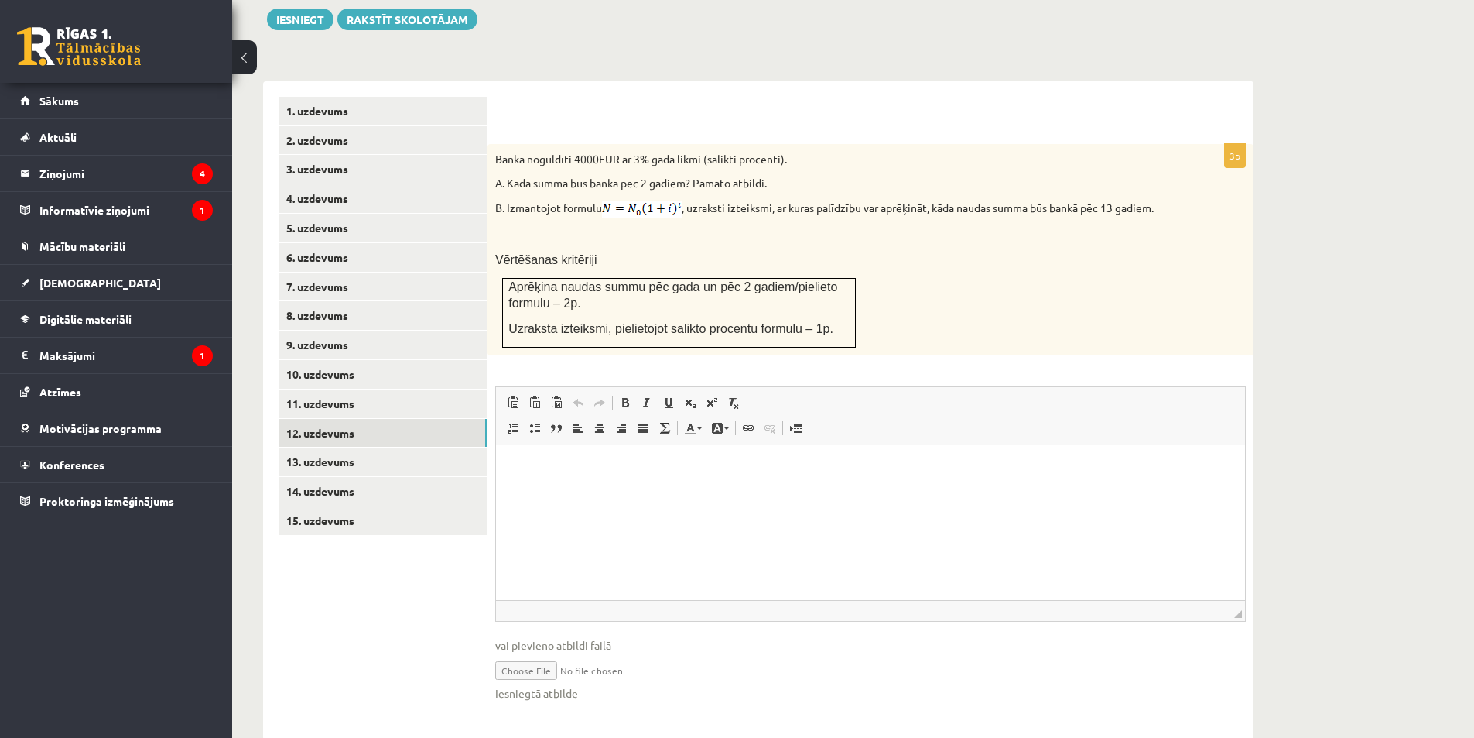
click at [646, 492] on html at bounding box center [870, 468] width 749 height 47
click at [640, 467] on p "**********" at bounding box center [871, 469] width 718 height 16
click at [668, 470] on p "**********" at bounding box center [871, 469] width 718 height 16
click at [514, 464] on p "**********" at bounding box center [871, 469] width 718 height 16
click at [519, 464] on p "**********" at bounding box center [871, 469] width 718 height 16
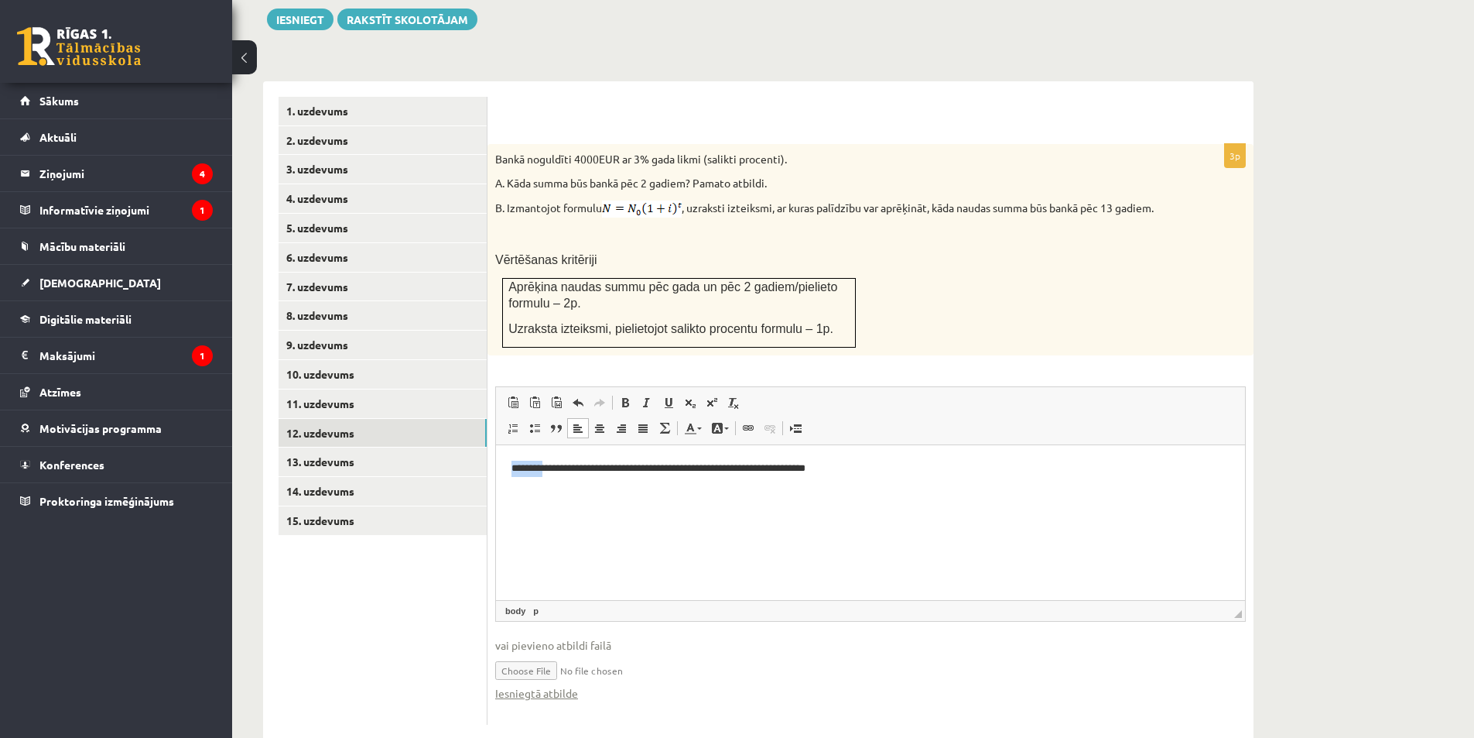
drag, startPoint x: 560, startPoint y: 462, endPoint x: 462, endPoint y: 463, distance: 97.5
click at [496, 463] on html "**********" at bounding box center [870, 468] width 749 height 47
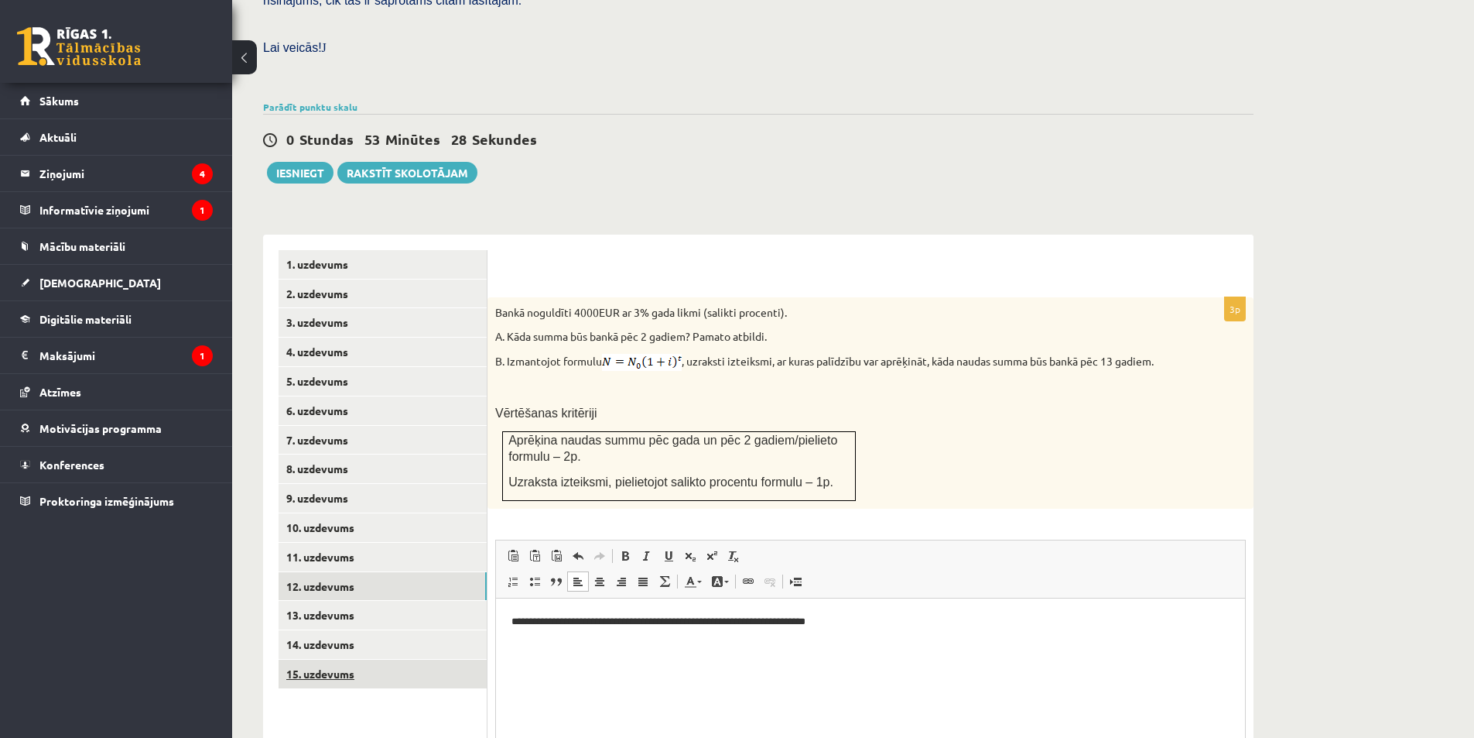
scroll to position [436, 0]
click at [327, 252] on link "1. uzdevums" at bounding box center [383, 266] width 208 height 29
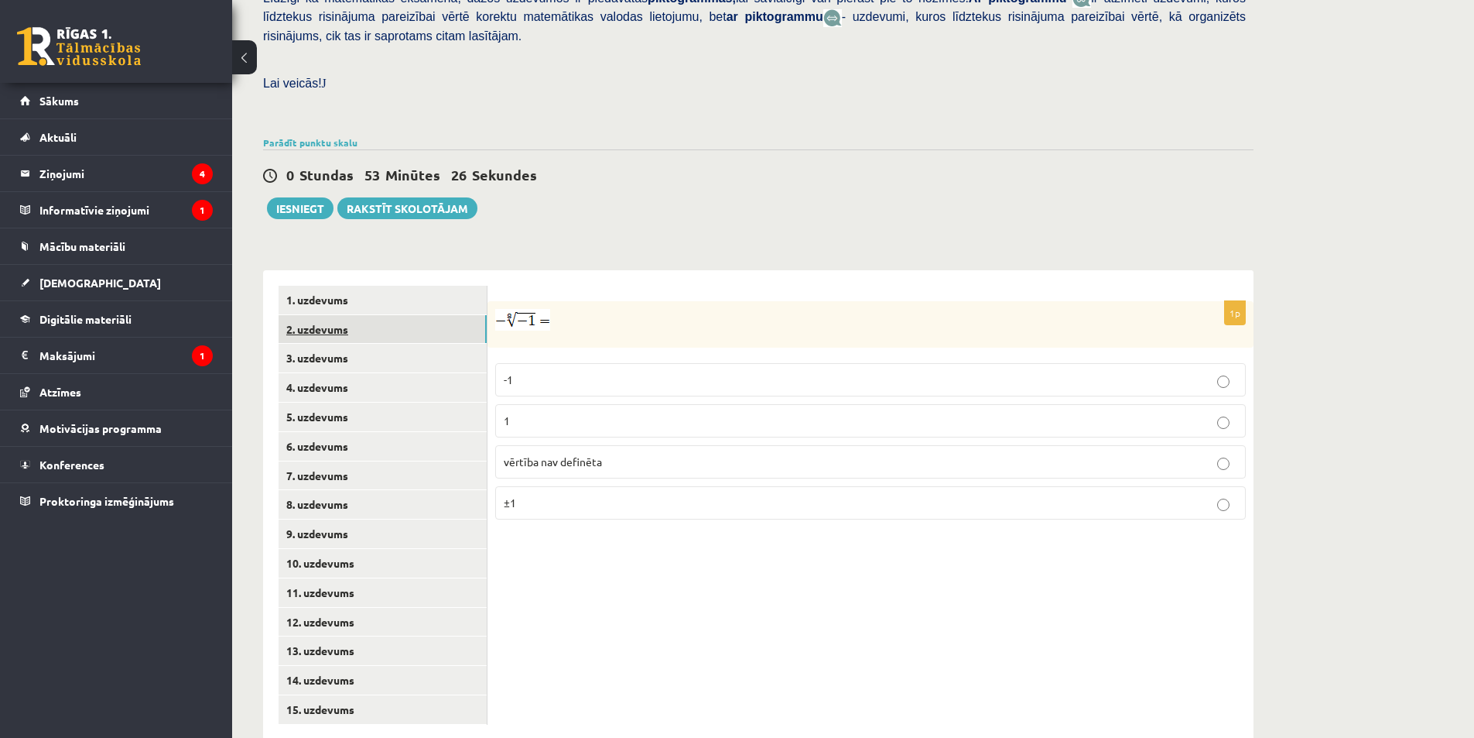
click at [341, 315] on link "2. uzdevums" at bounding box center [383, 329] width 208 height 29
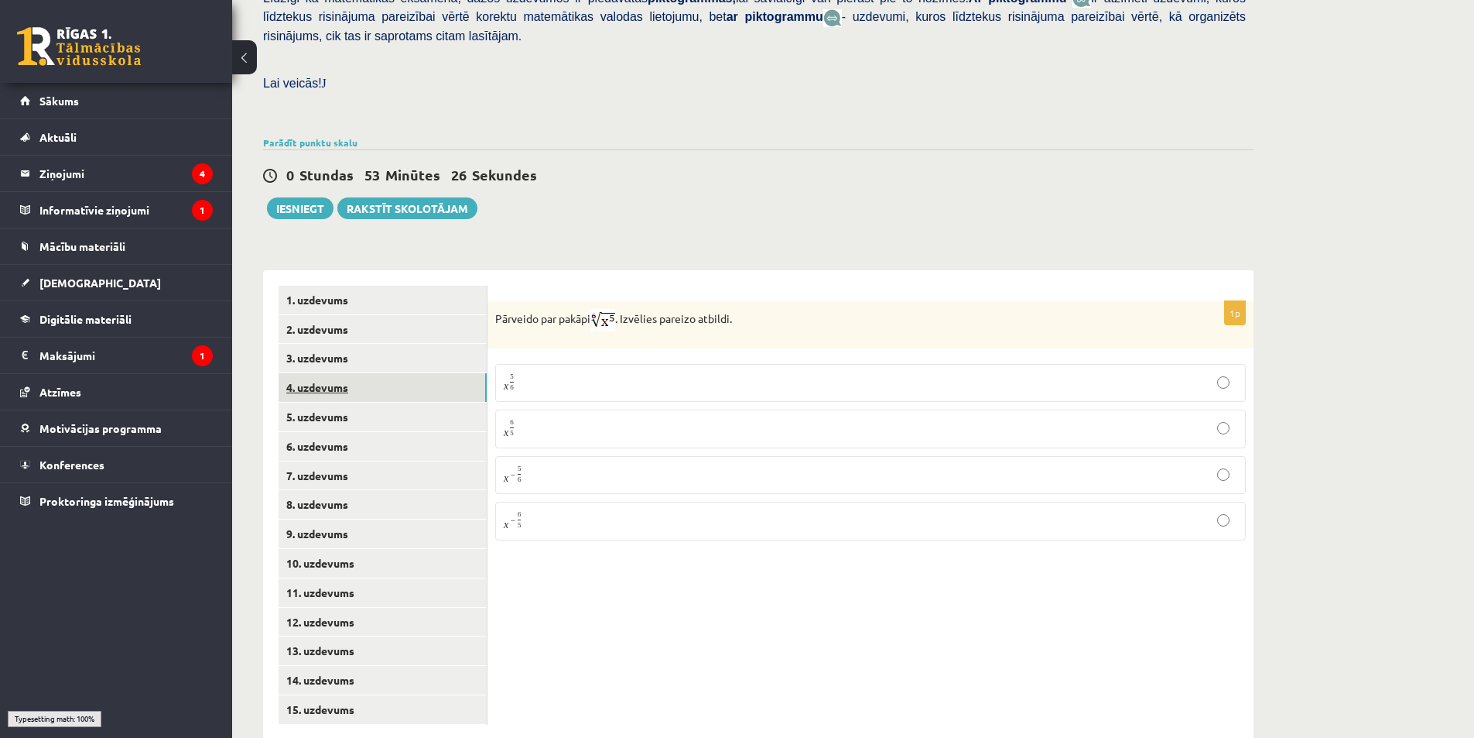
click at [340, 373] on link "4. uzdevums" at bounding box center [383, 387] width 208 height 29
click at [340, 402] on link "5. uzdevums" at bounding box center [383, 416] width 208 height 29
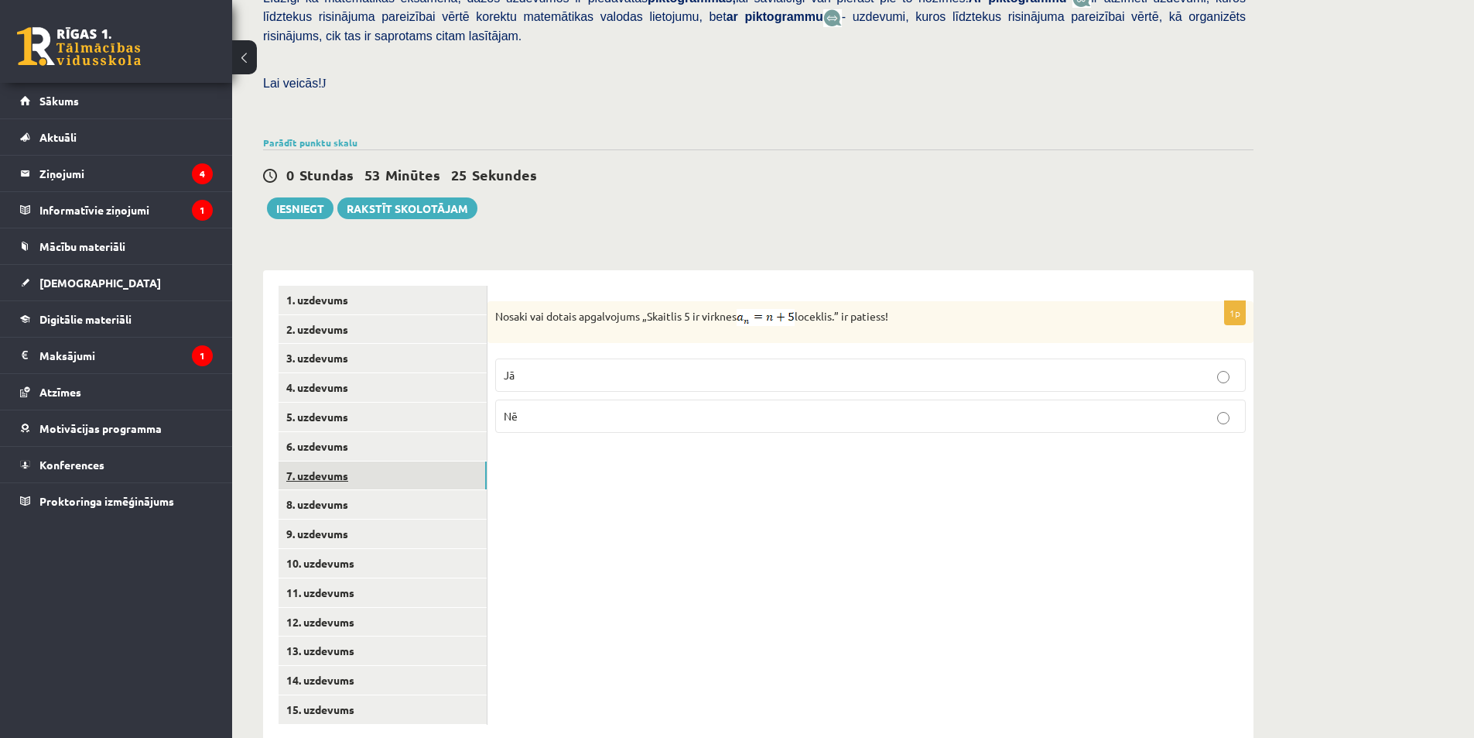
click at [341, 461] on link "7. uzdevums" at bounding box center [383, 475] width 208 height 29
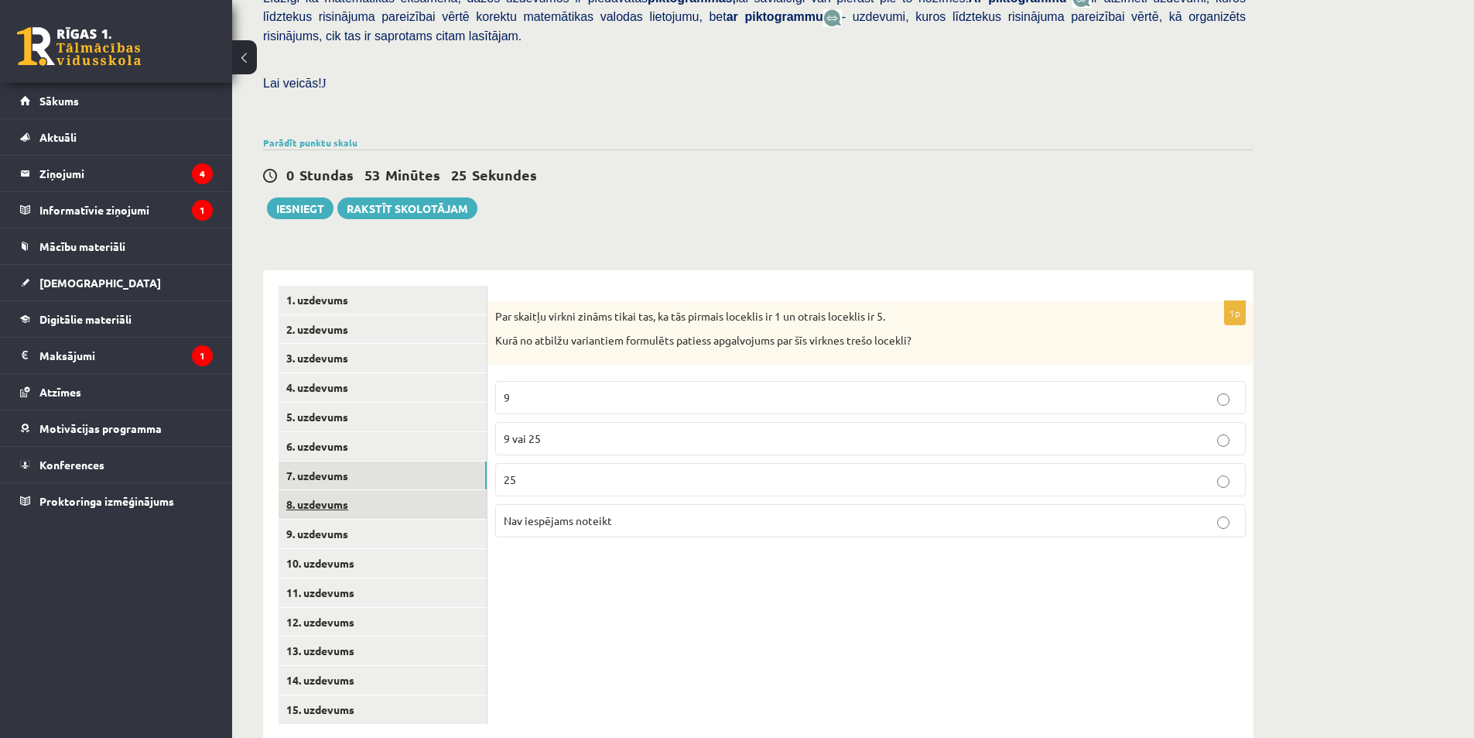
click at [336, 490] on link "8. uzdevums" at bounding box center [383, 504] width 208 height 29
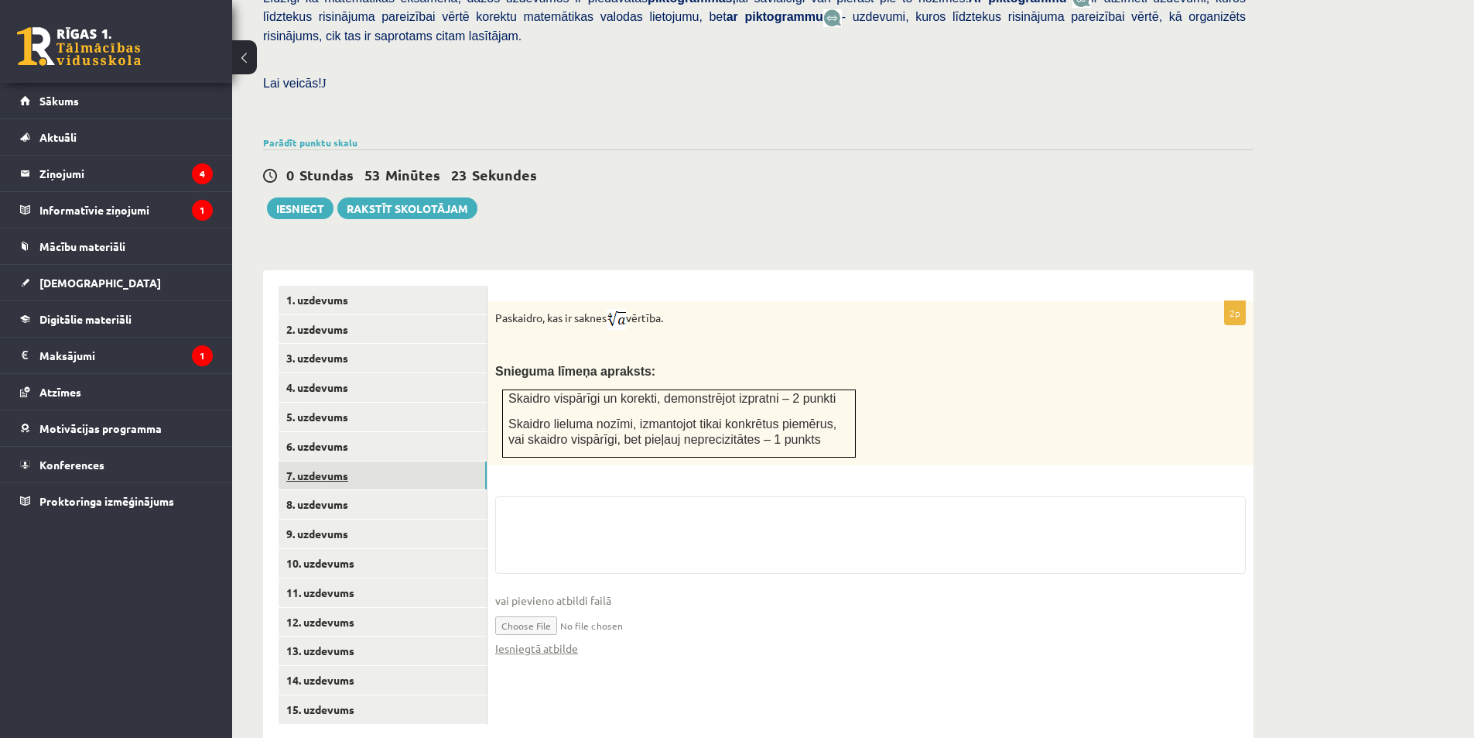
click at [334, 461] on link "7. uzdevums" at bounding box center [383, 475] width 208 height 29
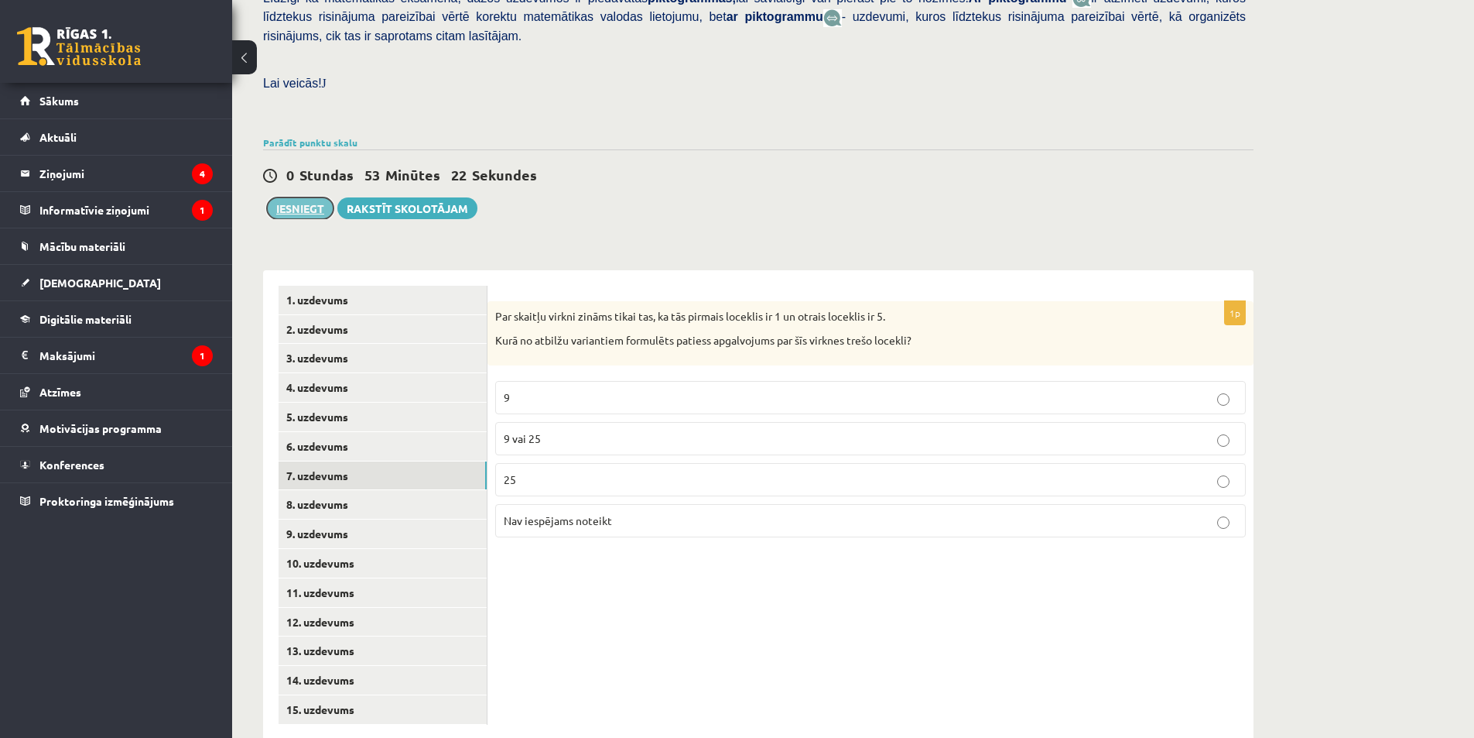
click at [303, 197] on button "Iesniegt" at bounding box center [300, 208] width 67 height 22
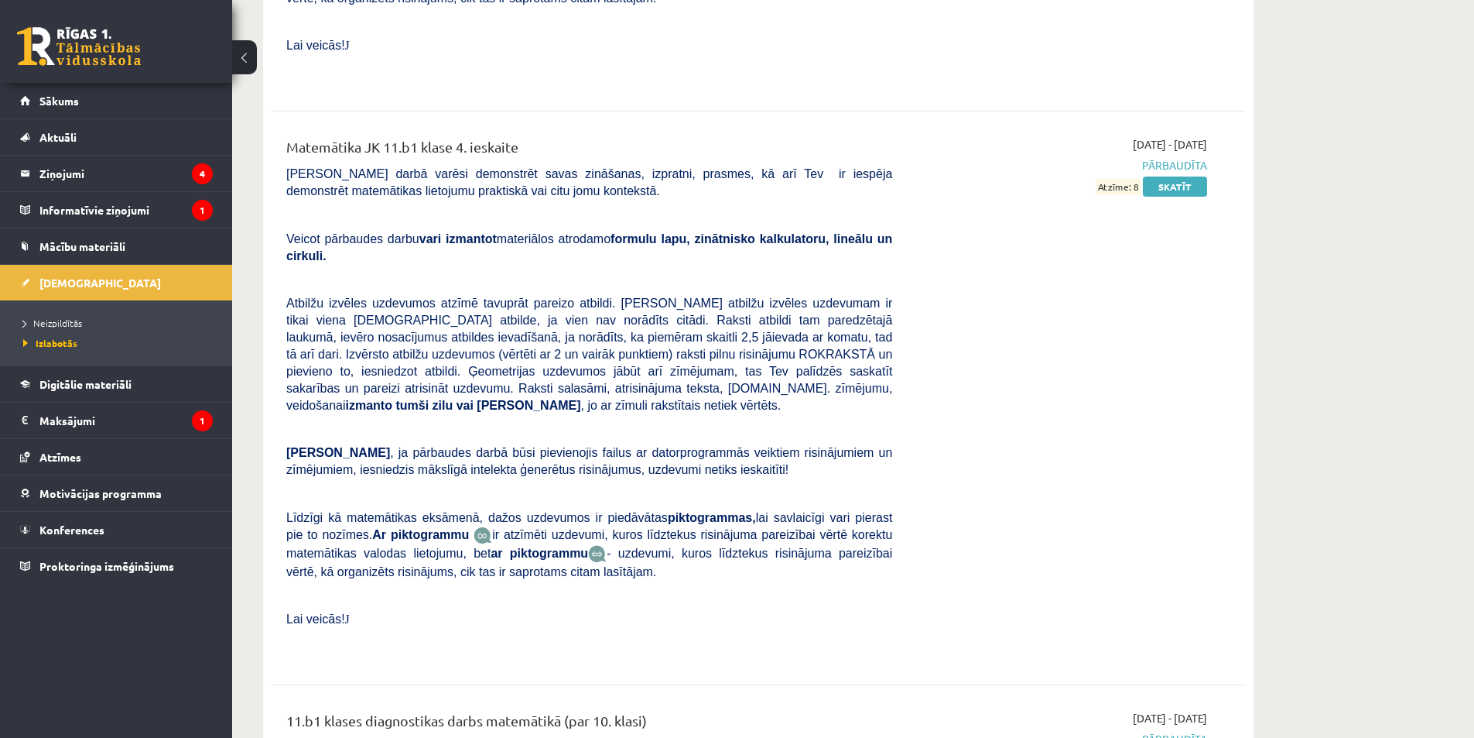
scroll to position [10069, 0]
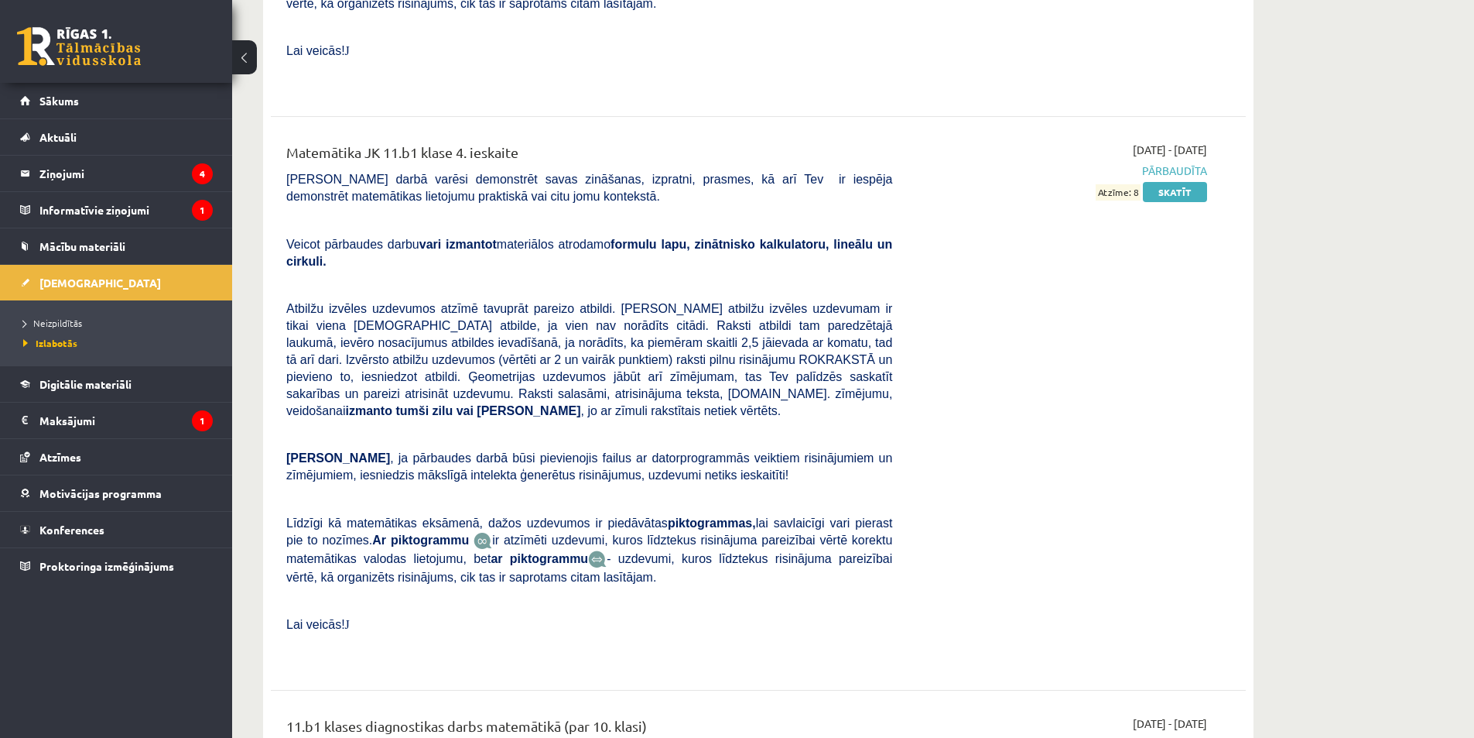
click at [1118, 700] on div "11.b1 klases diagnostikas darbs matemātikā (par 10. klasi) 2024-10-29 - 2024-11…" at bounding box center [758, 744] width 975 height 89
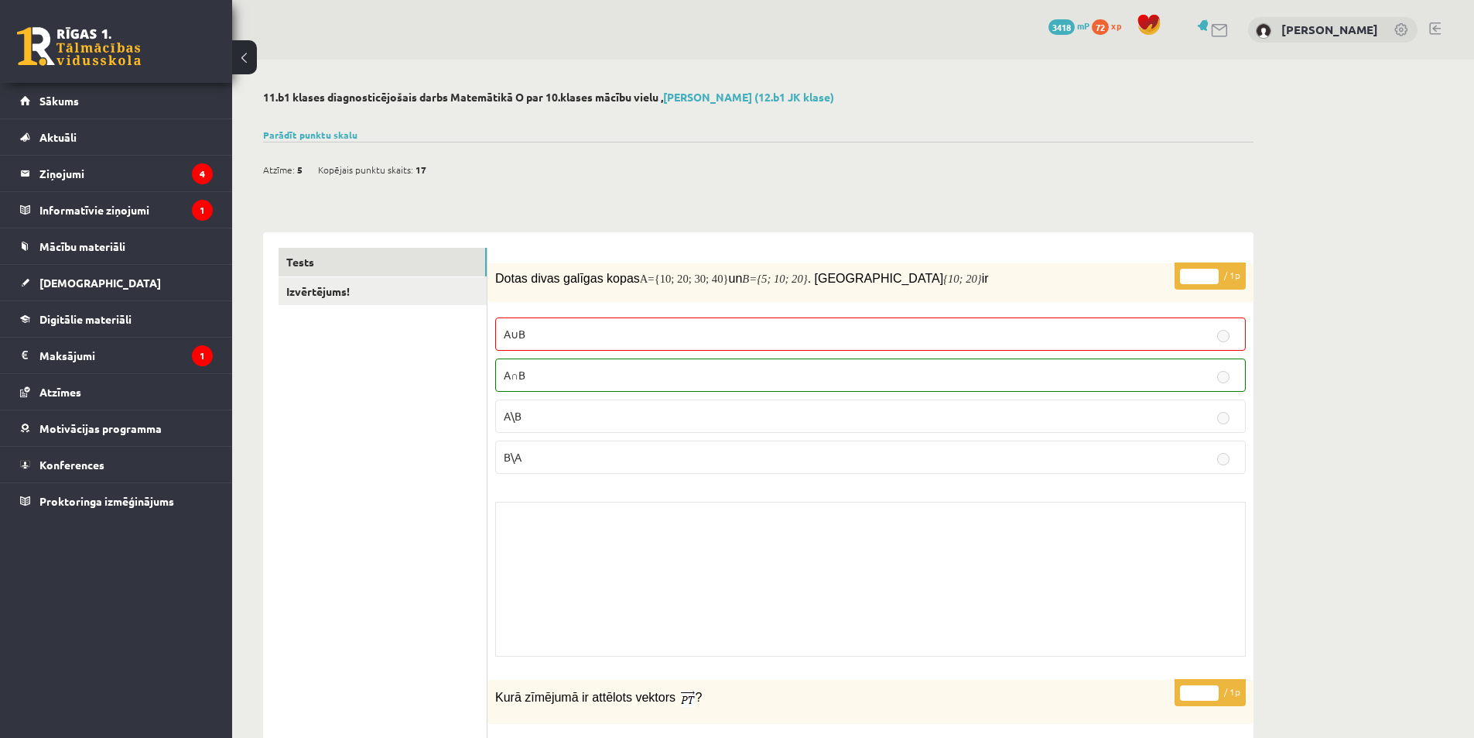
drag, startPoint x: 463, startPoint y: 383, endPoint x: 461, endPoint y: 397, distance: 14.1
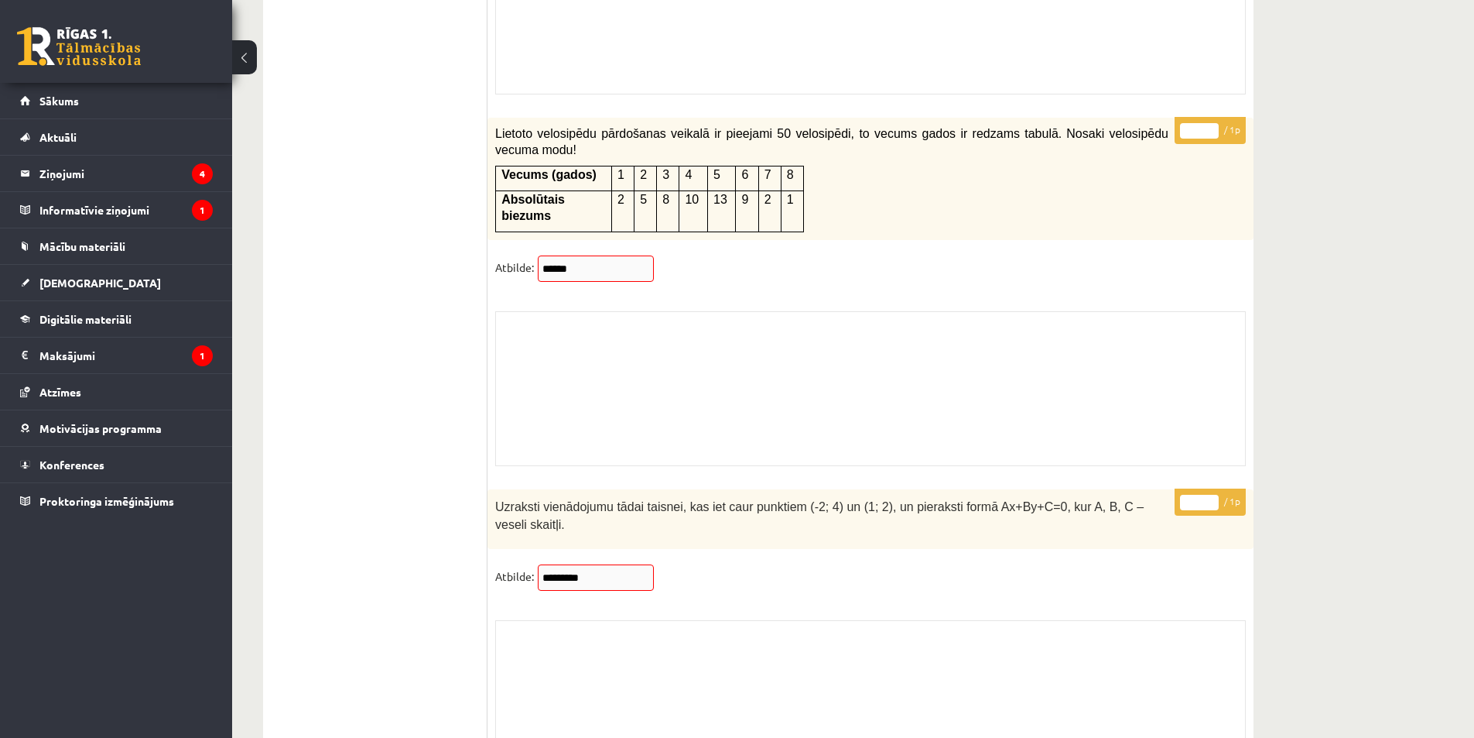
scroll to position [12909, 0]
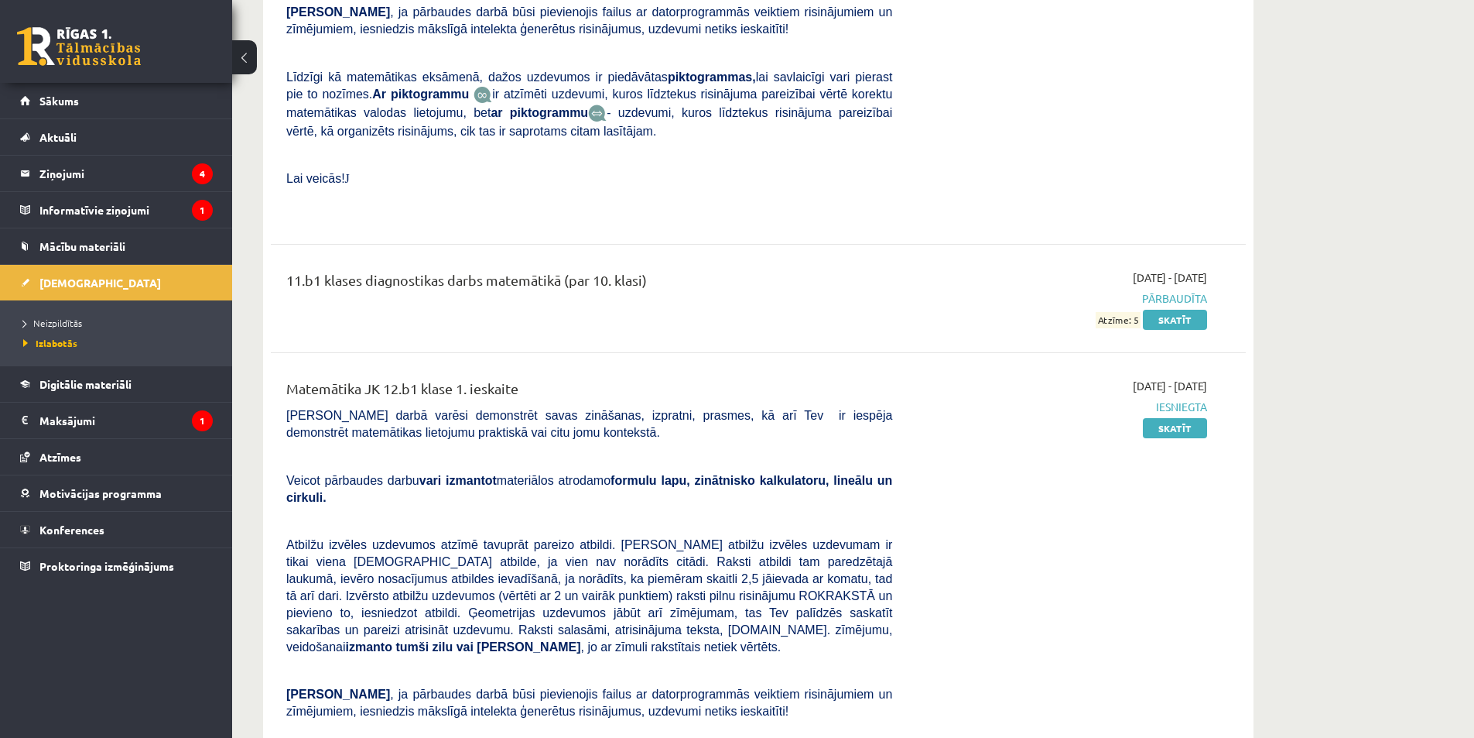
scroll to position [10533, 0]
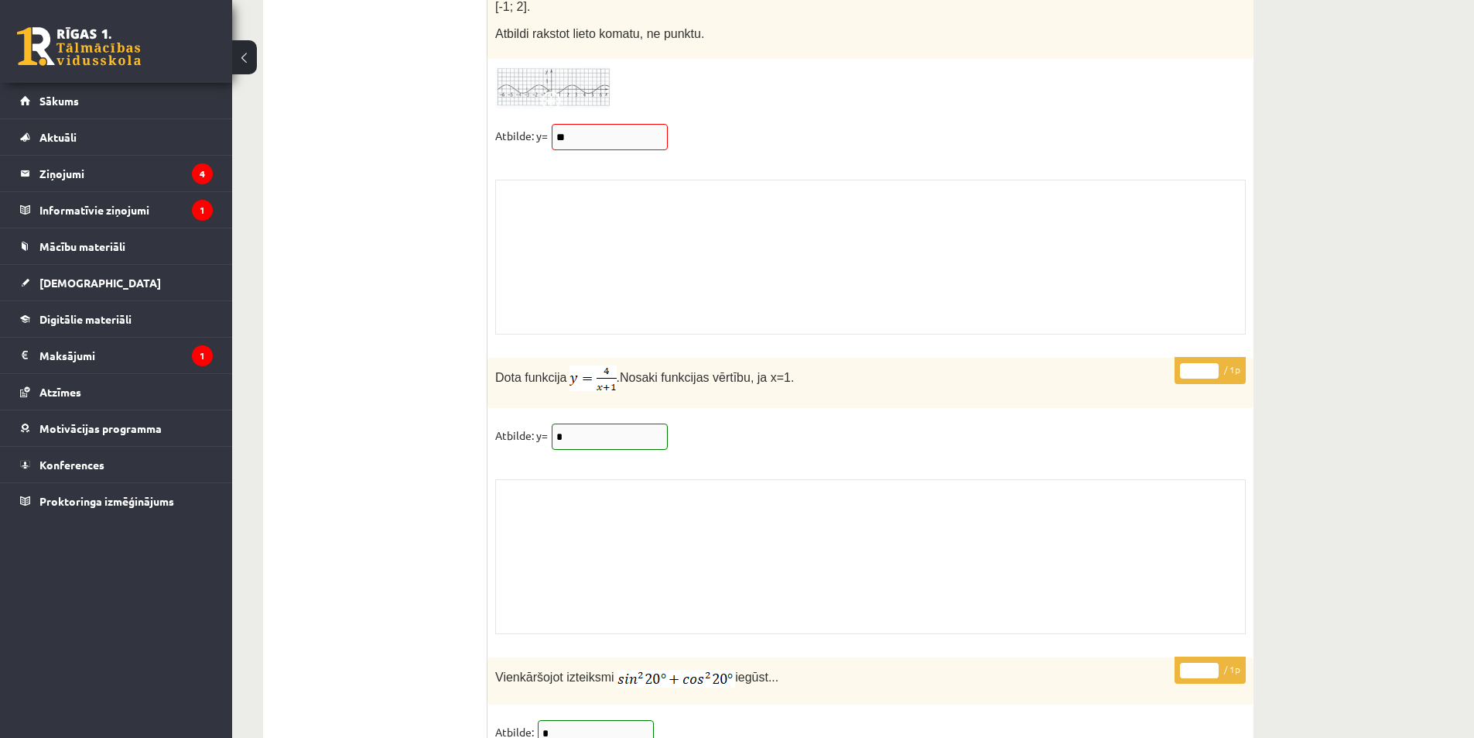
scroll to position [12713, 0]
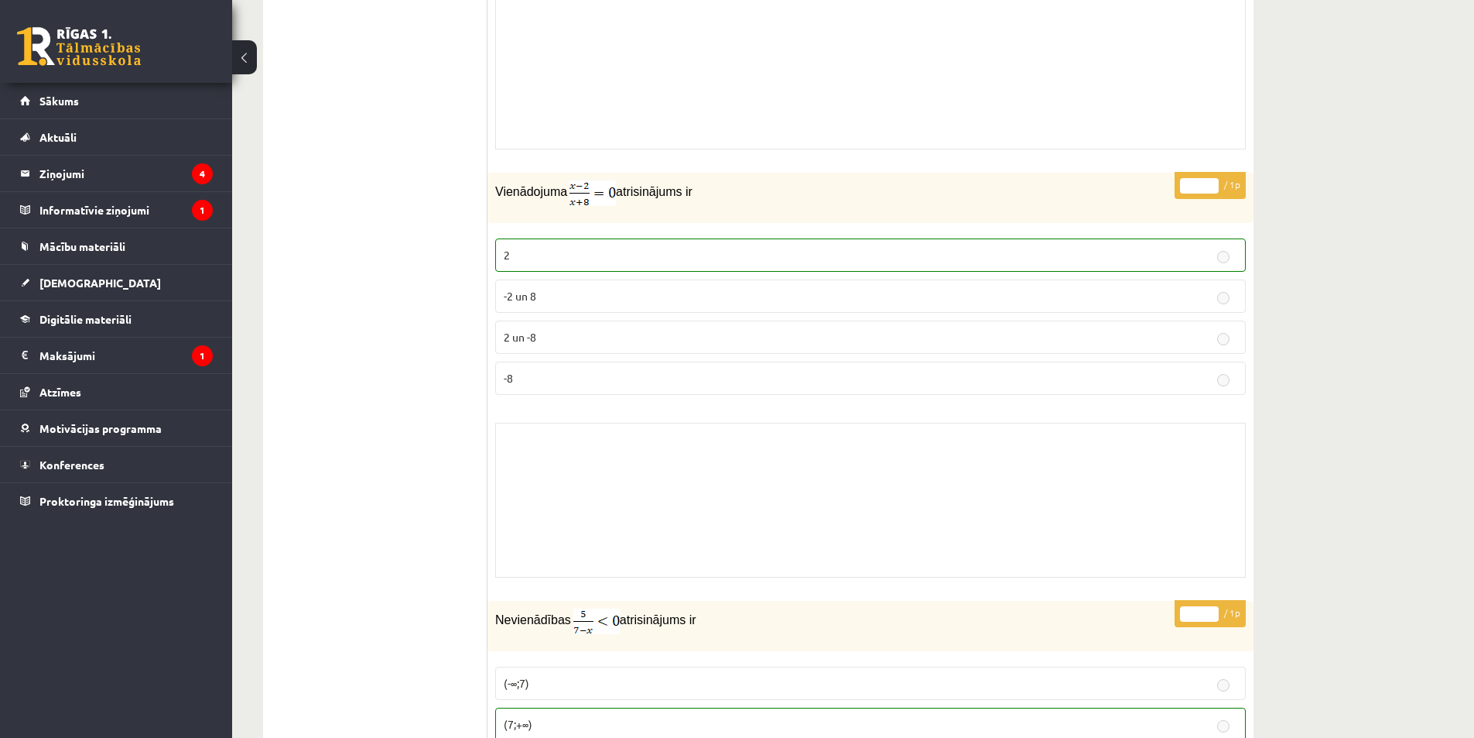
drag, startPoint x: 457, startPoint y: 512, endPoint x: 455, endPoint y: 350, distance: 161.8
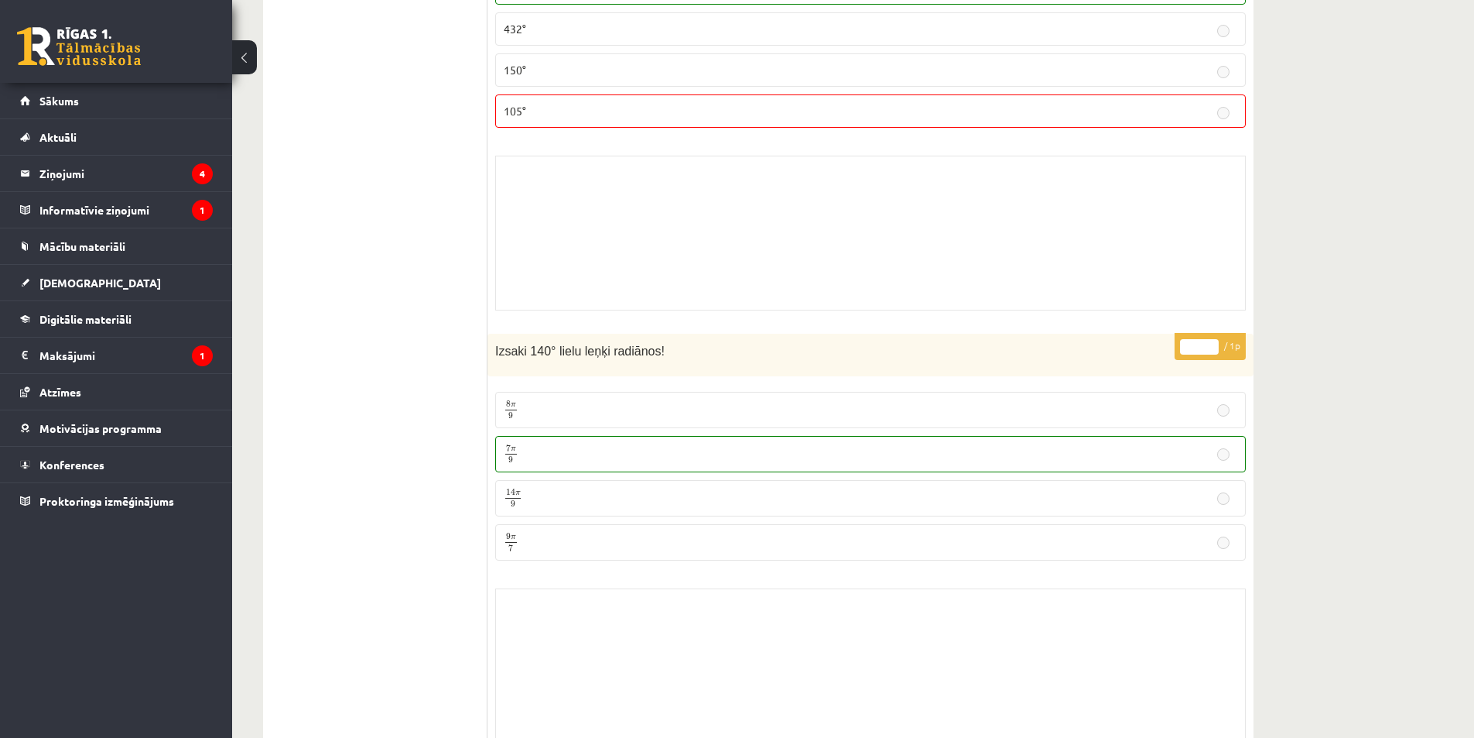
scroll to position [8301, 0]
